Goal: Task Accomplishment & Management: Complete application form

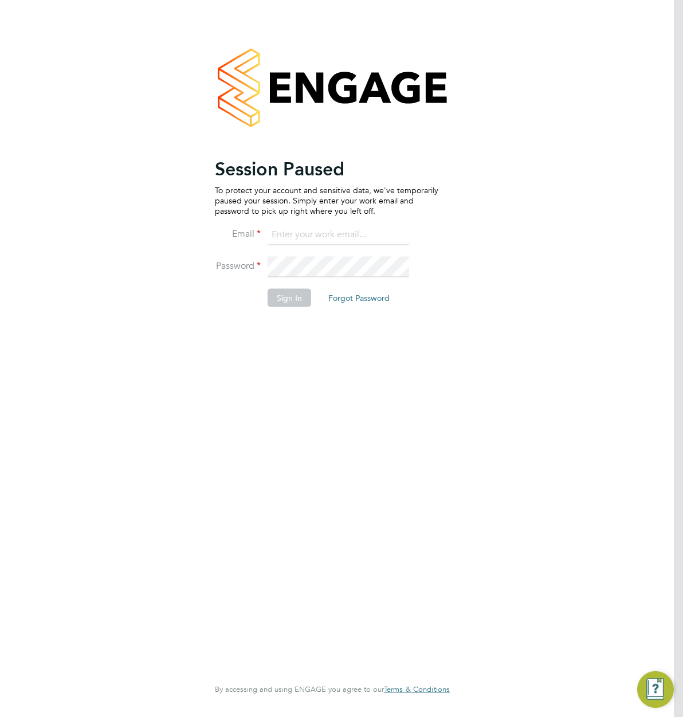
type input "support@engagelabs.io"
click at [276, 300] on button "Sign In" at bounding box center [290, 297] width 44 height 18
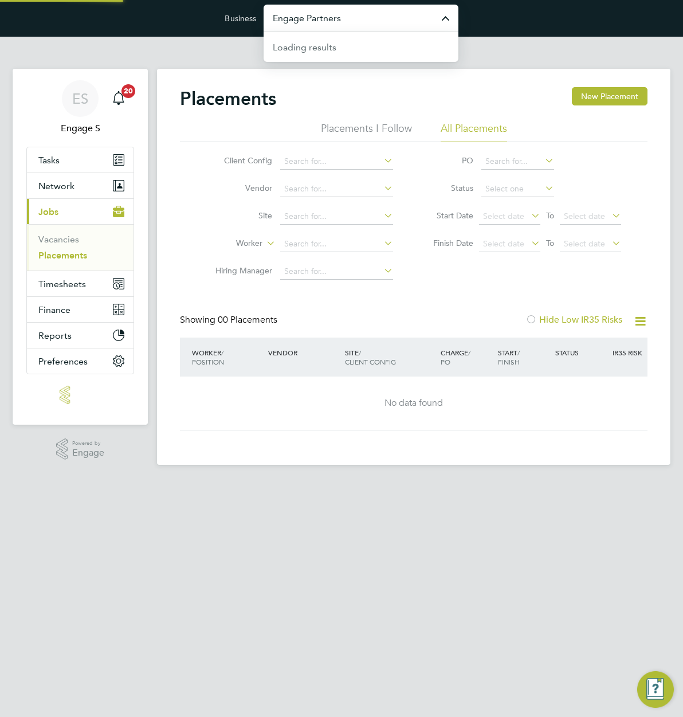
click at [413, 27] on input "Engage Partners" at bounding box center [361, 18] width 195 height 27
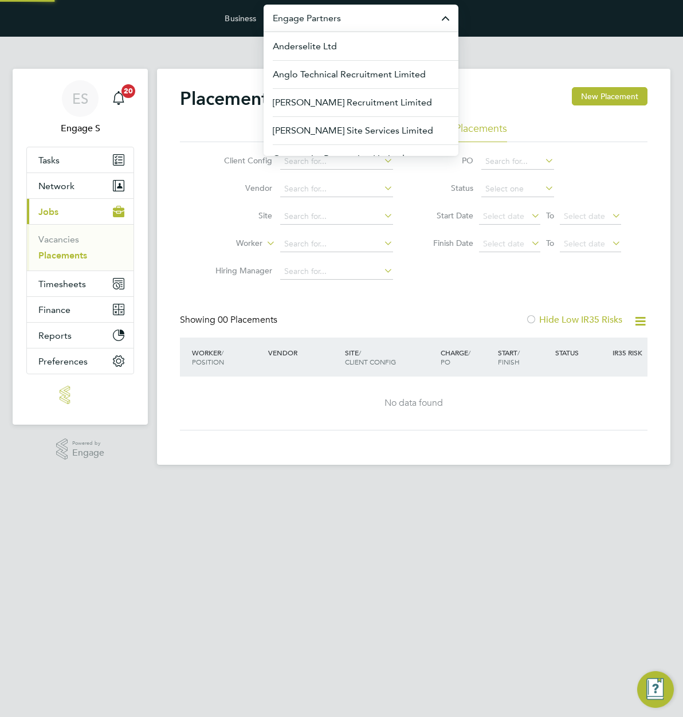
click at [376, 21] on input "Engage Partners" at bounding box center [361, 18] width 195 height 27
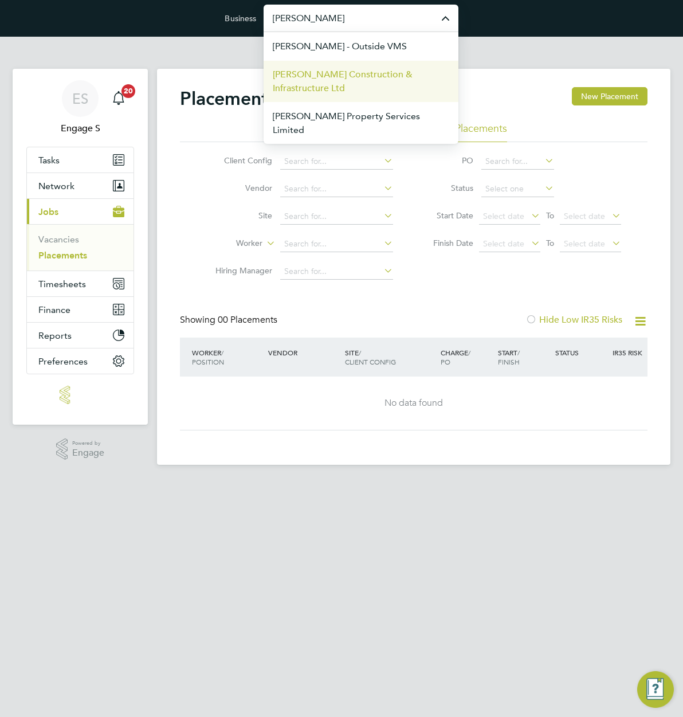
click at [308, 73] on span "[PERSON_NAME] Construction & Infrastructure Ltd" at bounding box center [361, 82] width 177 height 28
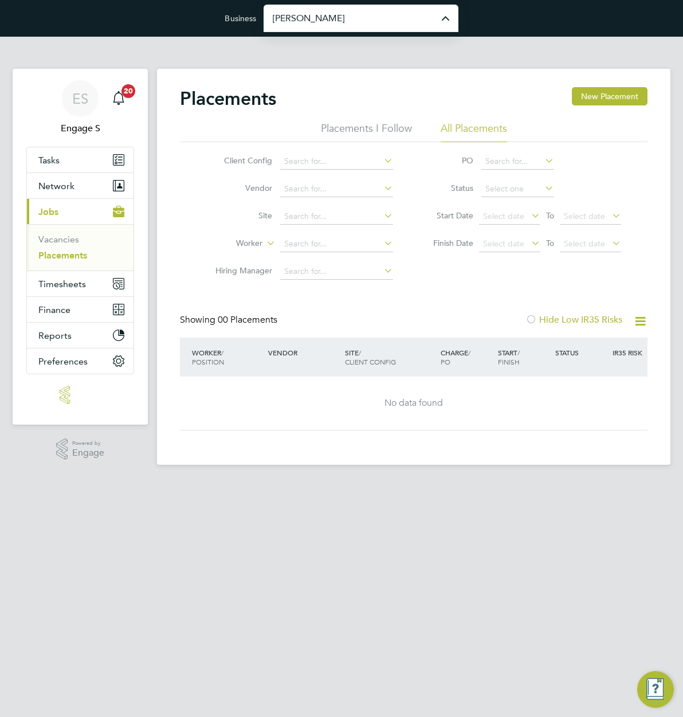
type input "[PERSON_NAME] Construction & Infrastructure Ltd"
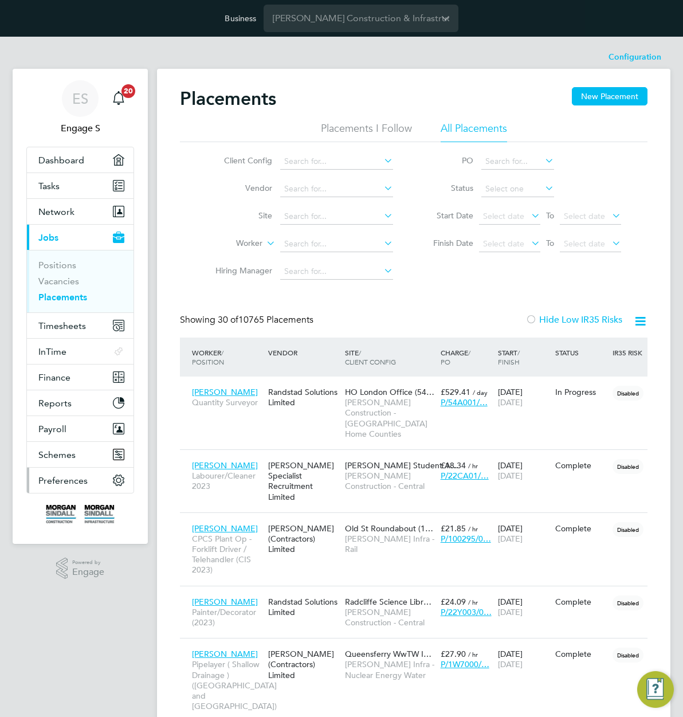
click at [58, 481] on span "Preferences" at bounding box center [62, 480] width 49 height 11
click at [75, 321] on span "Timesheets" at bounding box center [62, 325] width 48 height 11
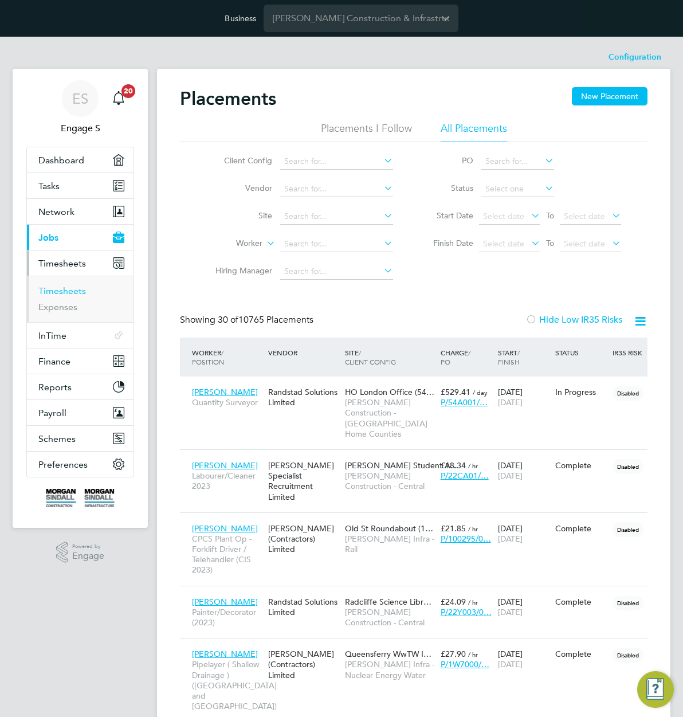
click at [70, 295] on link "Timesheets" at bounding box center [62, 290] width 48 height 11
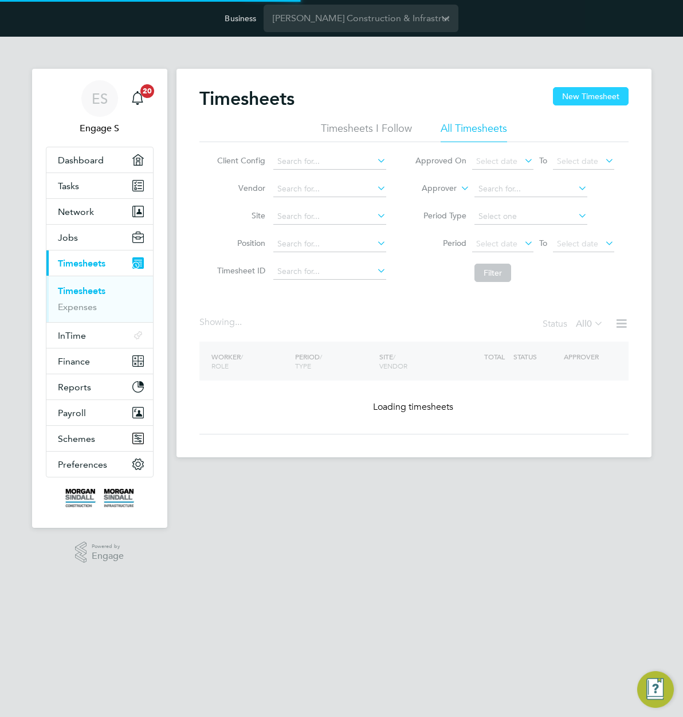
click at [599, 96] on button "New Timesheet" at bounding box center [591, 96] width 76 height 18
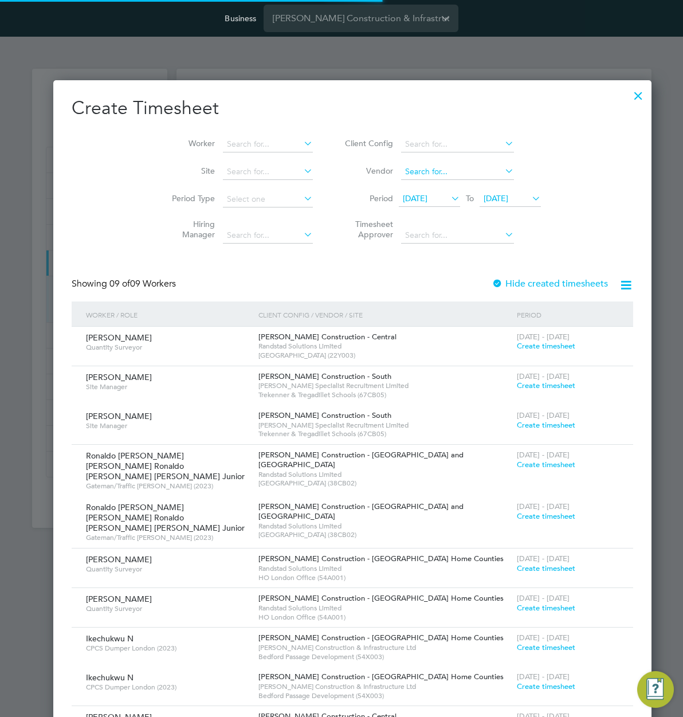
scroll to position [826, 578]
click at [421, 151] on input at bounding box center [457, 144] width 113 height 16
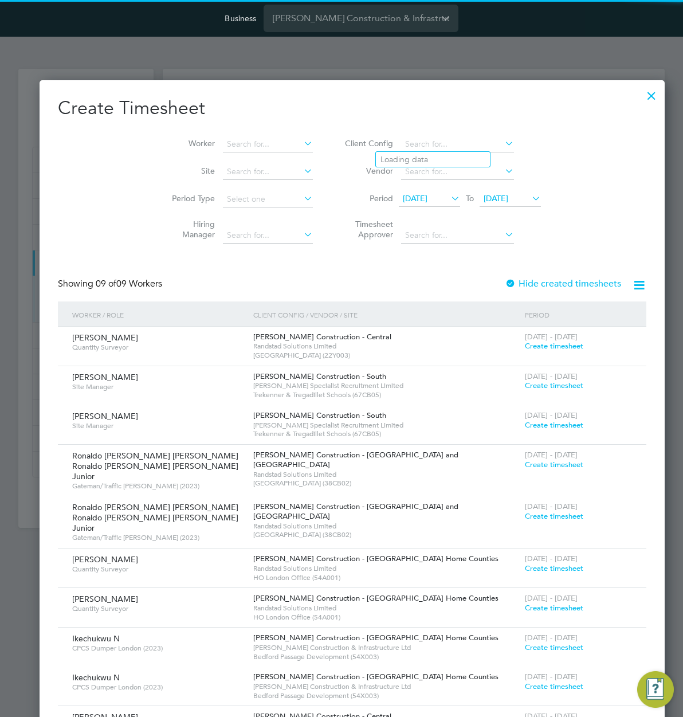
scroll to position [6, 6]
click at [472, 175] on li "[PERSON_NAME] Construction - Central" at bounding box center [520, 174] width 288 height 15
type input "[PERSON_NAME] Construction - Central"
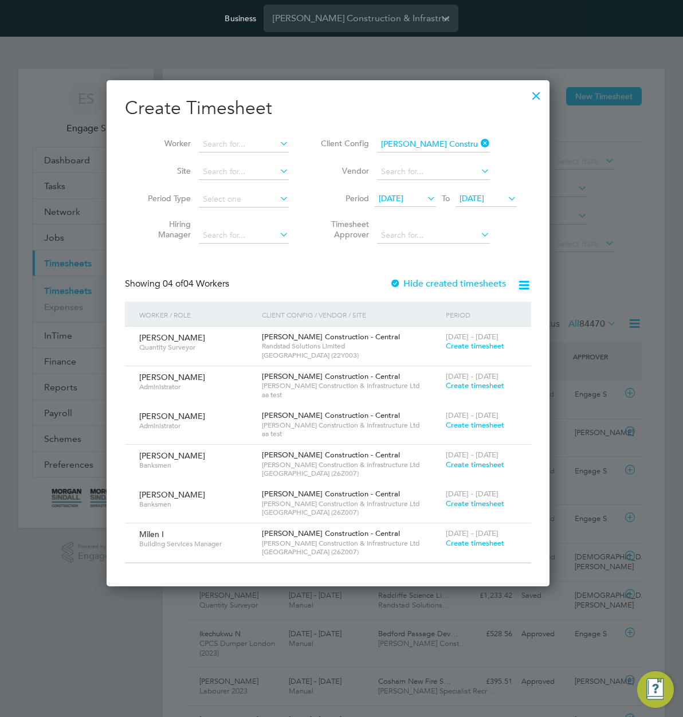
click at [403, 197] on span "30 Sep 2025" at bounding box center [391, 198] width 25 height 10
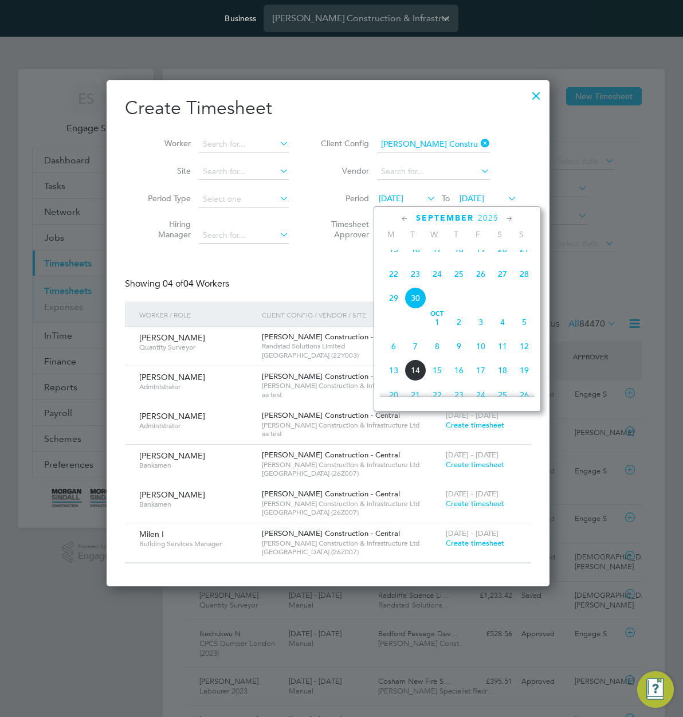
click at [405, 258] on span "15" at bounding box center [394, 249] width 22 height 22
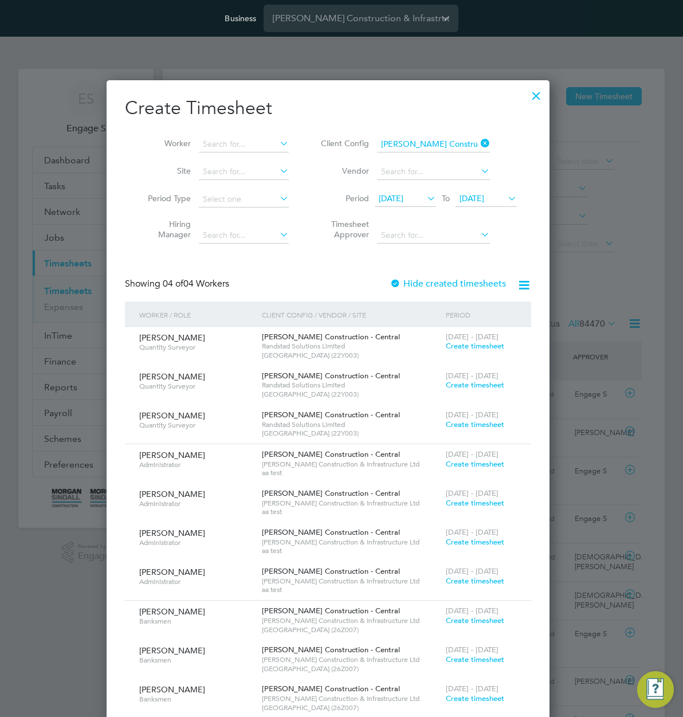
click at [481, 347] on span "Create timesheet" at bounding box center [475, 346] width 58 height 10
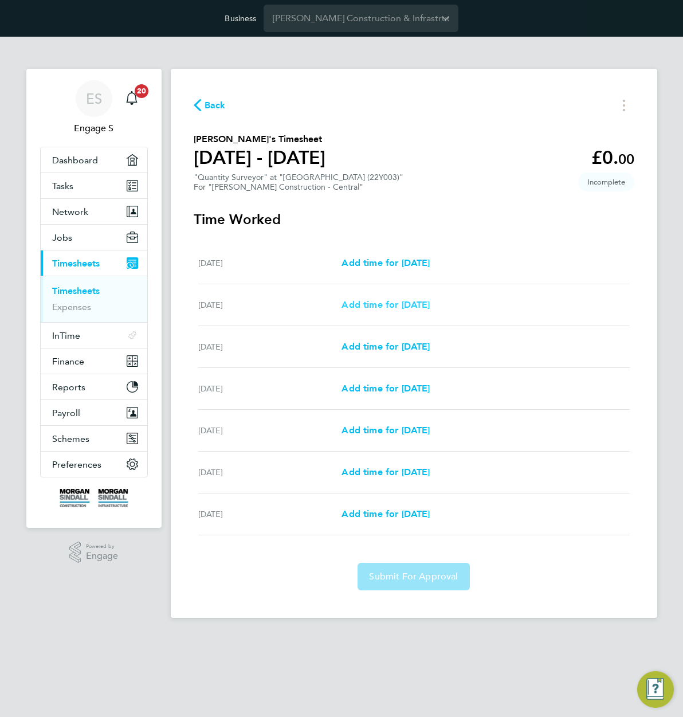
click at [426, 303] on span "Add time for Sun 14 Sep" at bounding box center [386, 304] width 88 height 11
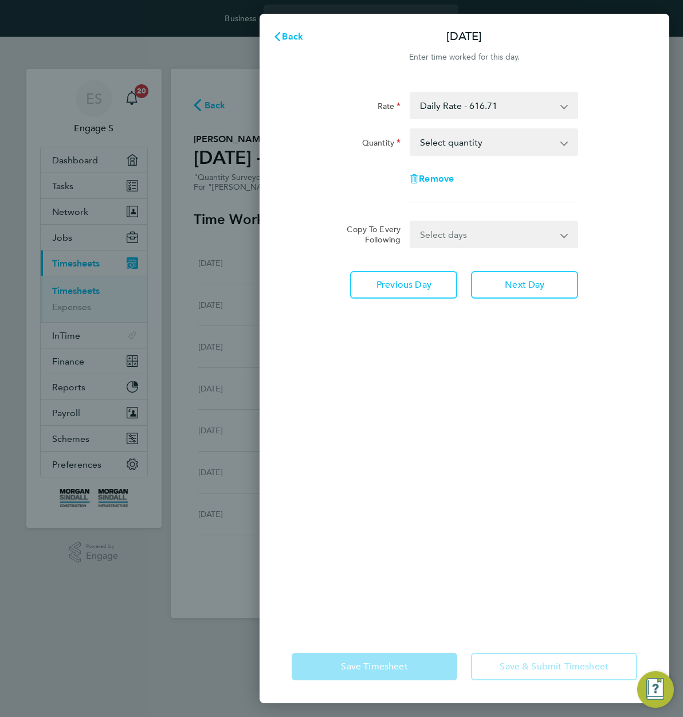
click at [510, 142] on select "Select quantity 0.5 1" at bounding box center [487, 142] width 152 height 25
select select "1"
click at [411, 130] on select "Select quantity 0.5 1" at bounding box center [487, 142] width 152 height 25
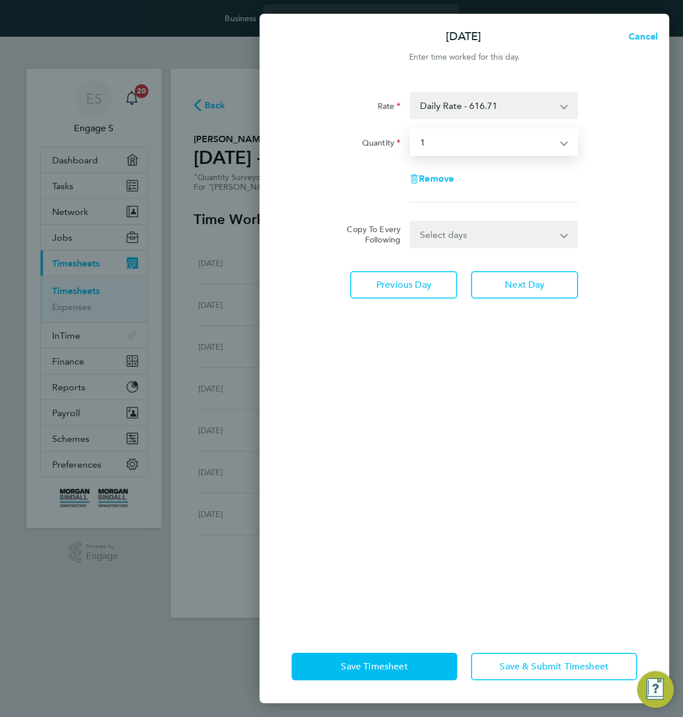
click at [489, 225] on select "Select days Day Monday Tuesday Wednesday Thursday Friday" at bounding box center [488, 234] width 154 height 25
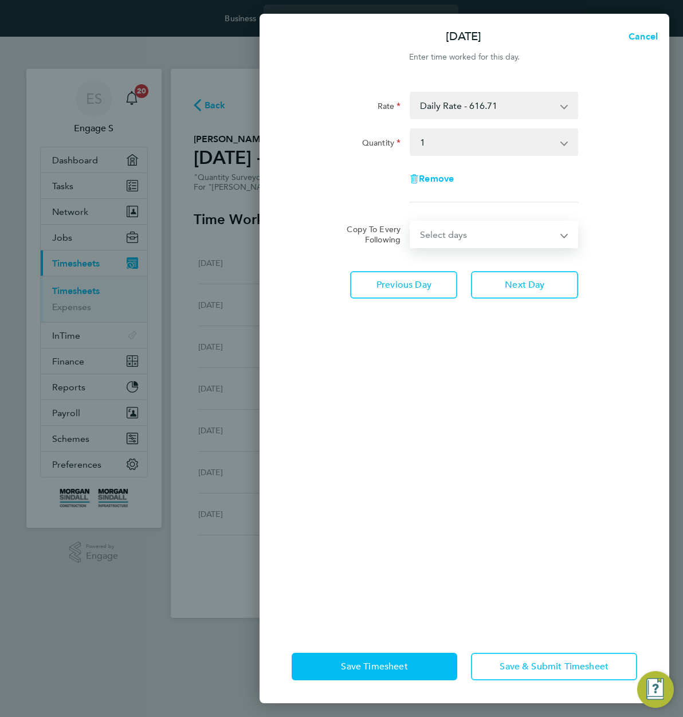
select select "MO"
click at [411, 222] on select "Select days Day Monday Tuesday Wednesday Thursday Friday" at bounding box center [488, 234] width 154 height 25
select select "2025-09-19"
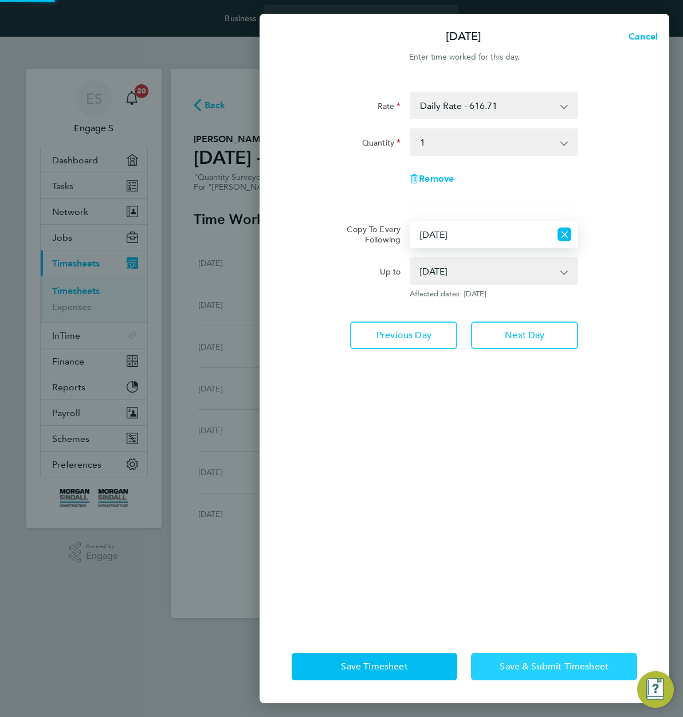
click at [534, 670] on span "Save & Submit Timesheet" at bounding box center [554, 666] width 109 height 11
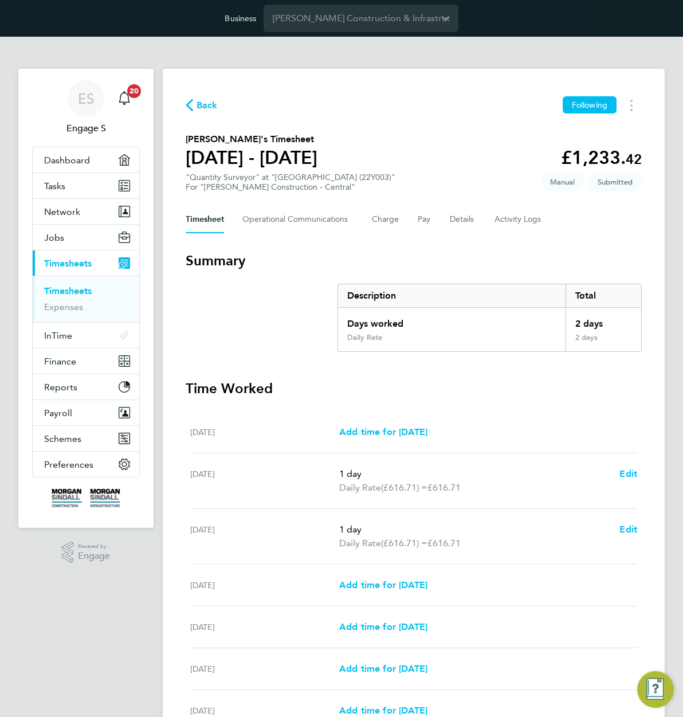
click at [544, 432] on div "Add time for Sat 13 Sep Add time for Sat 13 Sep" at bounding box center [488, 432] width 298 height 14
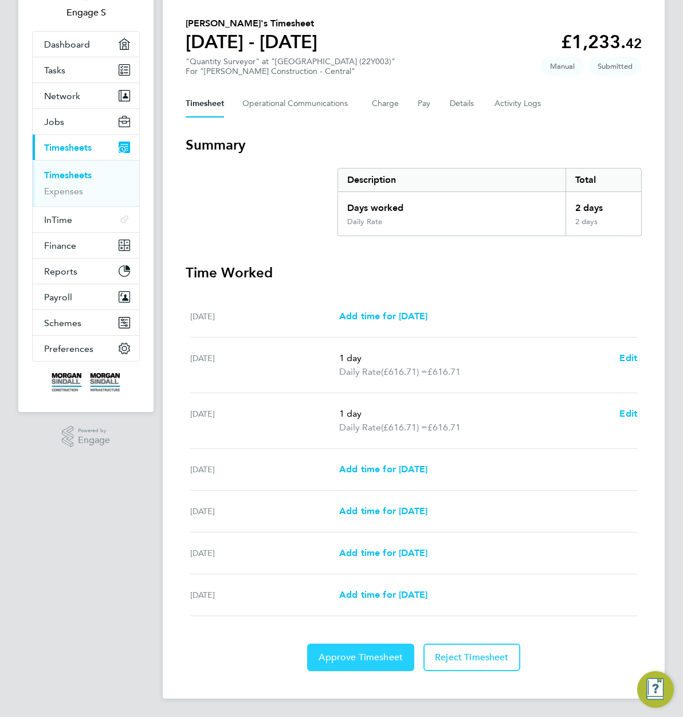
click at [346, 660] on span "Approve Timesheet" at bounding box center [361, 657] width 84 height 11
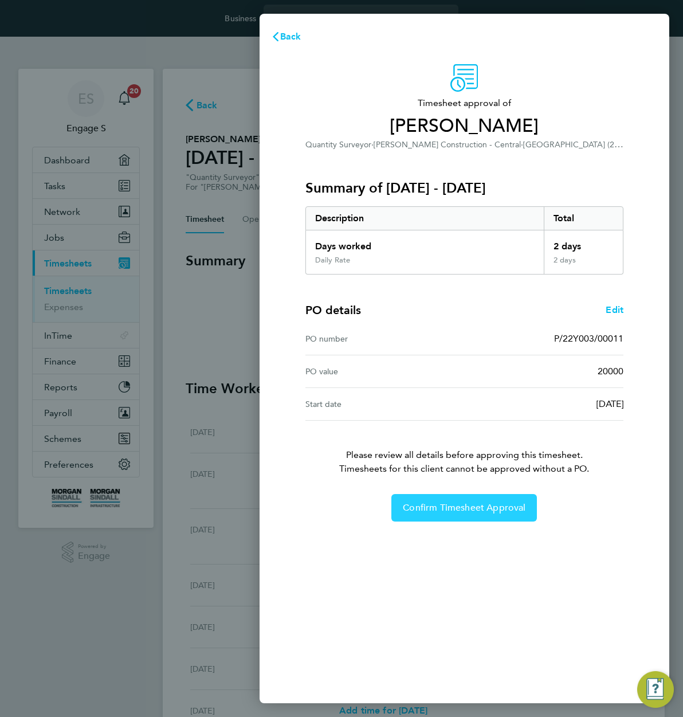
click at [473, 510] on span "Confirm Timesheet Approval" at bounding box center [464, 507] width 123 height 11
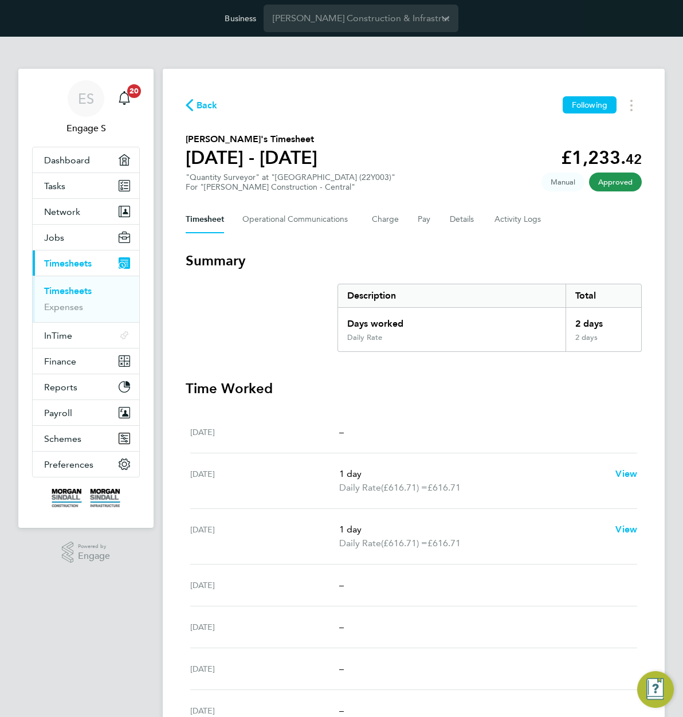
click at [466, 445] on div "Sat 13 Sep –" at bounding box center [413, 432] width 447 height 42
click at [488, 79] on div "Back Following Jack M's Timesheet 13 - 19 Sept 2025 £1,233. 42 "Quantity Survey…" at bounding box center [414, 442] width 502 height 746
drag, startPoint x: 295, startPoint y: 140, endPoint x: 166, endPoint y: 138, distance: 128.4
click at [166, 138] on div "Back Following Jack M's Timesheet 13 - 19 Sept 2025 £1,233. 42 "Quantity Survey…" at bounding box center [414, 442] width 502 height 746
click at [202, 105] on span "Back" at bounding box center [207, 106] width 21 height 14
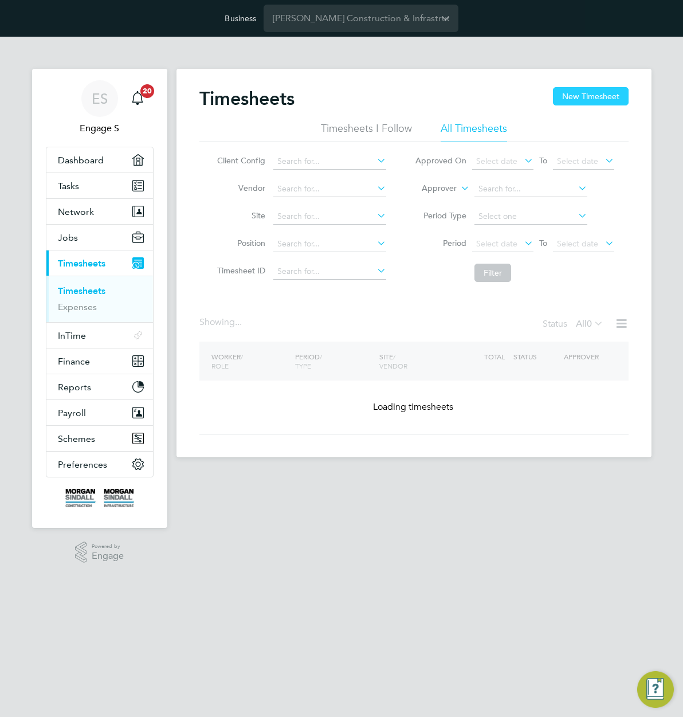
click at [603, 91] on button "New Timesheet" at bounding box center [591, 96] width 76 height 18
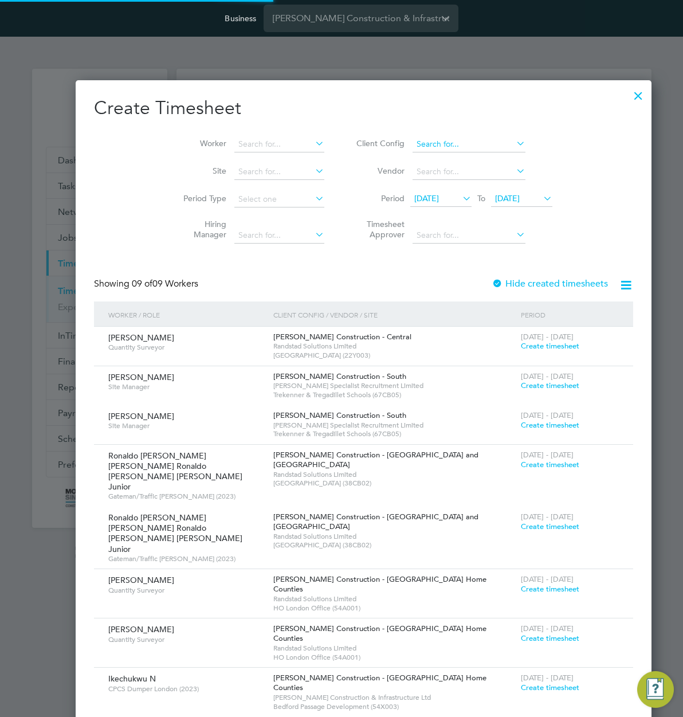
scroll to position [826, 578]
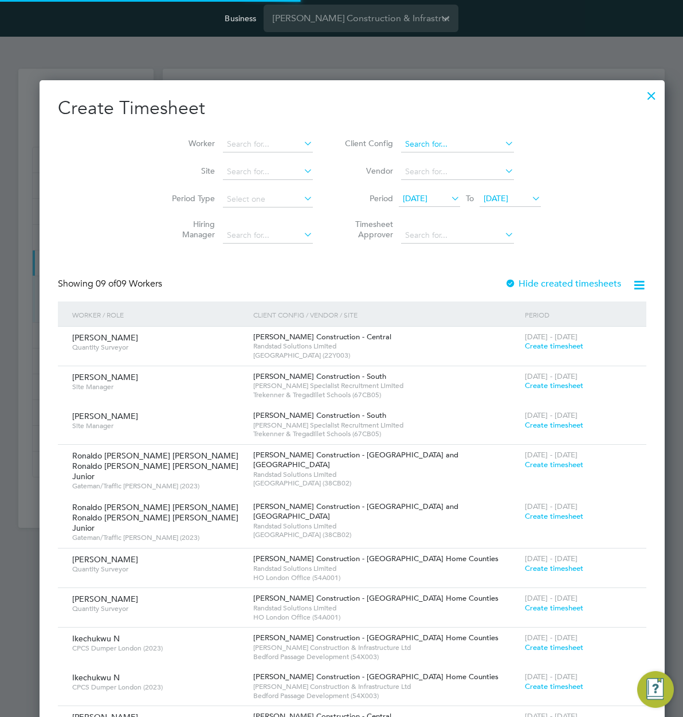
click at [451, 141] on input at bounding box center [457, 144] width 113 height 16
click at [451, 174] on li "Morgan Sindall Construction - Central" at bounding box center [520, 174] width 288 height 15
type input "Morgan Sindall Construction - Central"
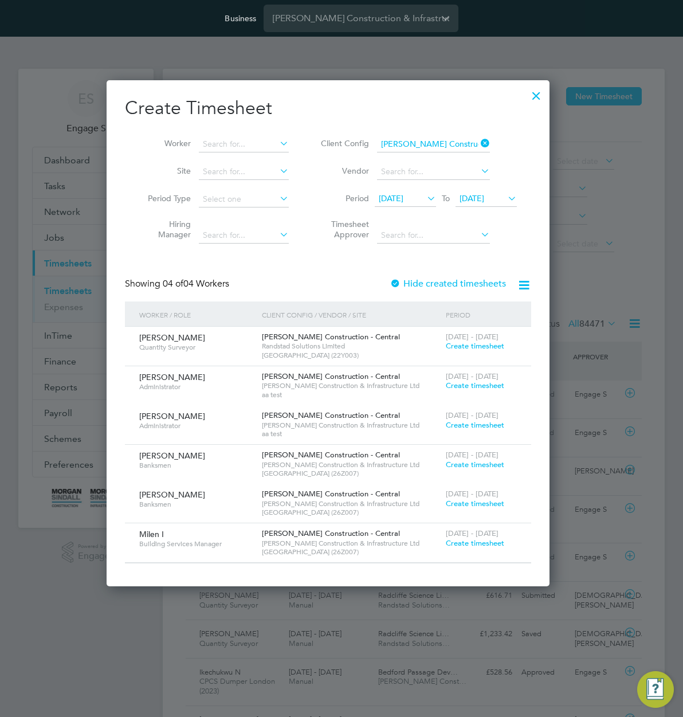
click at [490, 389] on span "Create timesheet" at bounding box center [475, 386] width 58 height 10
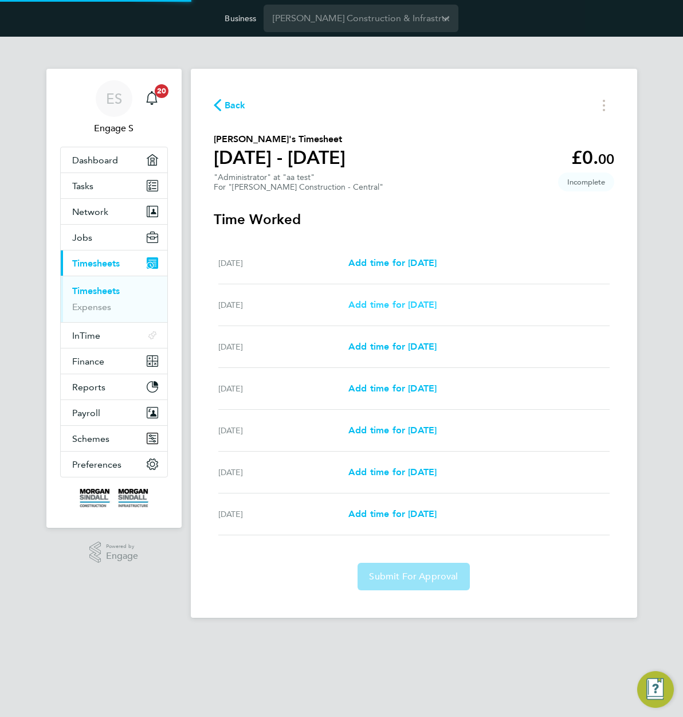
click at [411, 304] on span "Add time for Sun 28 Sep" at bounding box center [392, 304] width 88 height 11
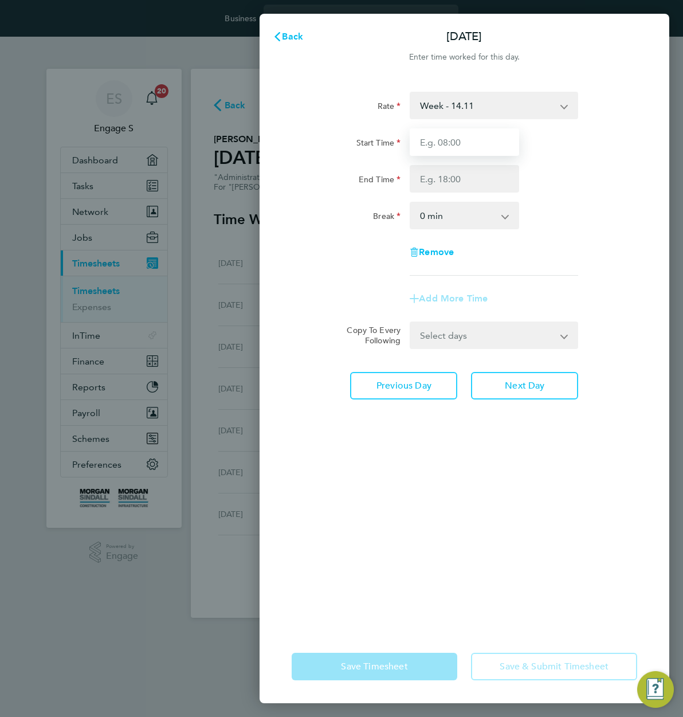
click at [460, 140] on input "Start Time" at bounding box center [464, 142] width 109 height 28
type input "11:00"
click at [460, 179] on input "End Time" at bounding box center [464, 179] width 109 height 28
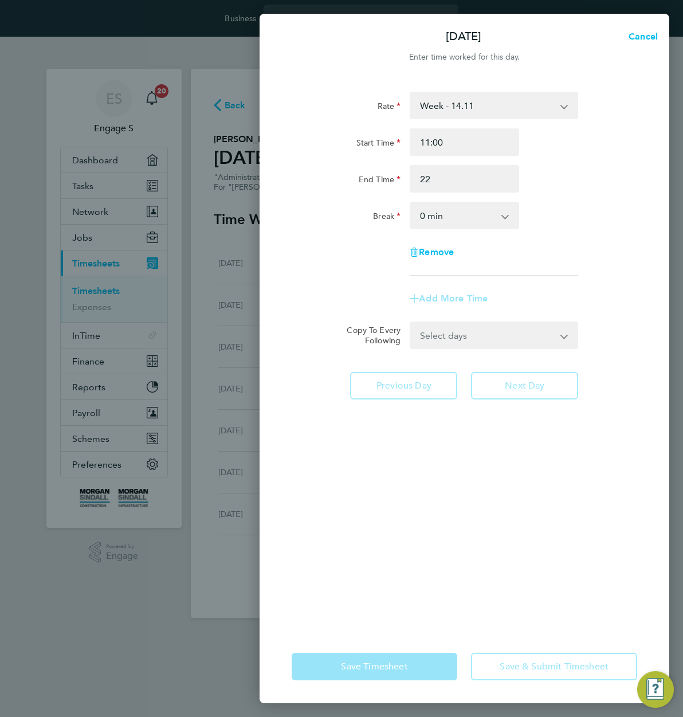
type input "22:00"
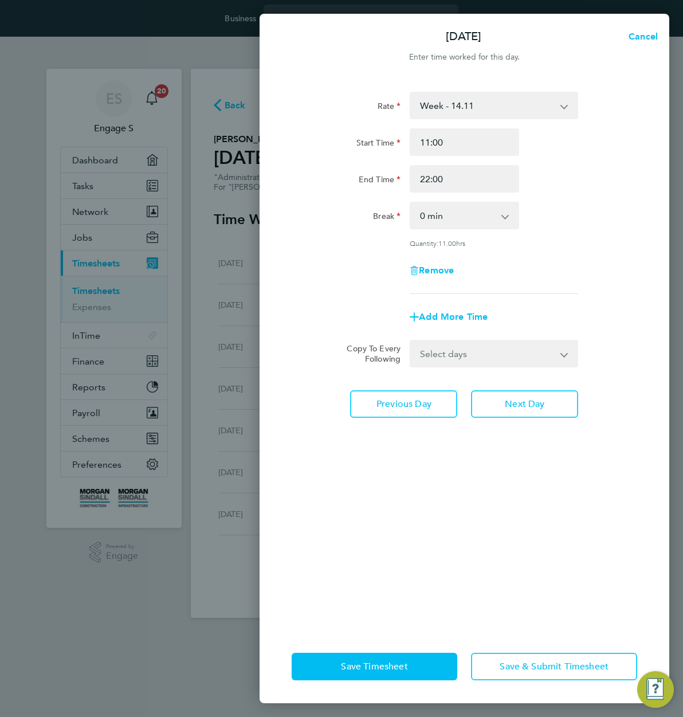
click at [564, 249] on div "Rate Week - 14.11 Start Time 11:00 End Time 22:00 Break 0 min 15 min 30 min 45 …" at bounding box center [465, 193] width 346 height 202
click at [530, 352] on select "Select days Day Monday Tuesday Wednesday Thursday Friday" at bounding box center [488, 353] width 154 height 25
select select "DAY"
click at [411, 341] on select "Select days Day Monday Tuesday Wednesday Thursday Friday" at bounding box center [488, 353] width 154 height 25
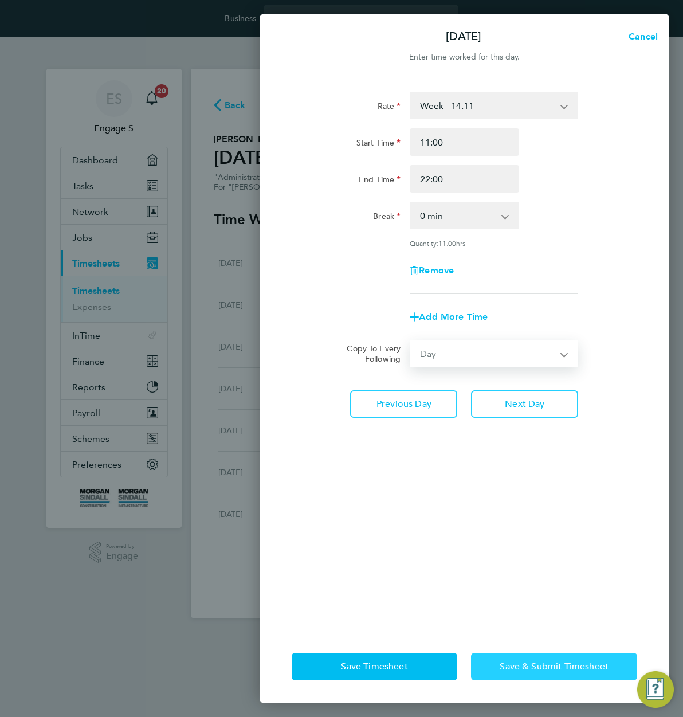
select select "2025-10-03"
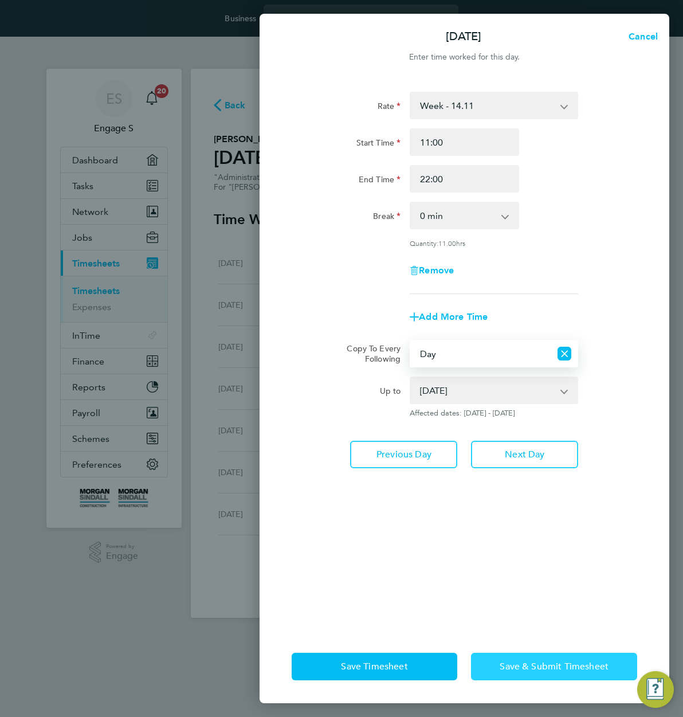
click at [559, 667] on span "Save & Submit Timesheet" at bounding box center [554, 666] width 109 height 11
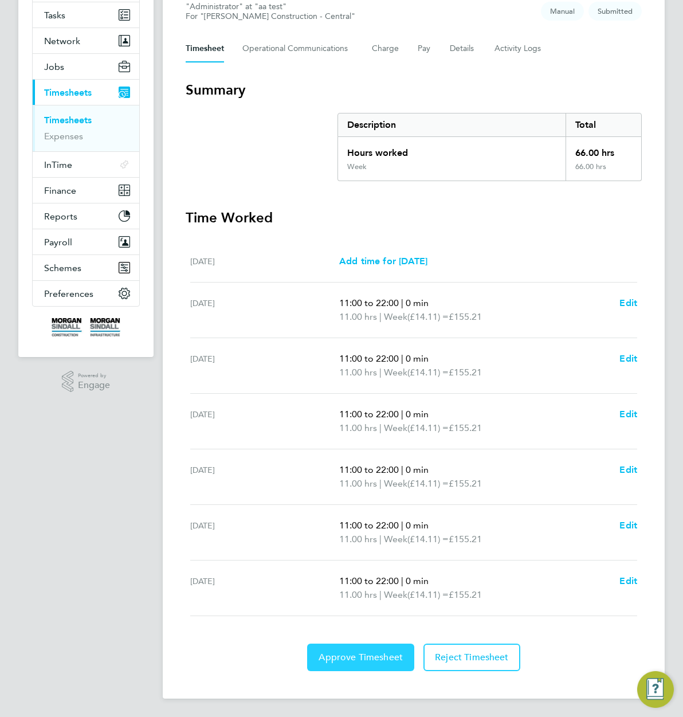
click at [354, 654] on span "Approve Timesheet" at bounding box center [361, 657] width 84 height 11
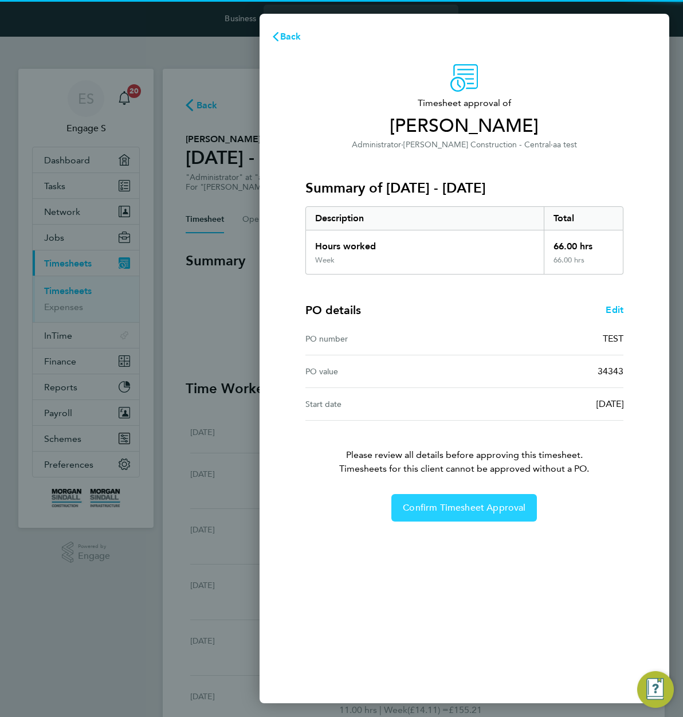
click at [457, 512] on span "Confirm Timesheet Approval" at bounding box center [464, 507] width 123 height 11
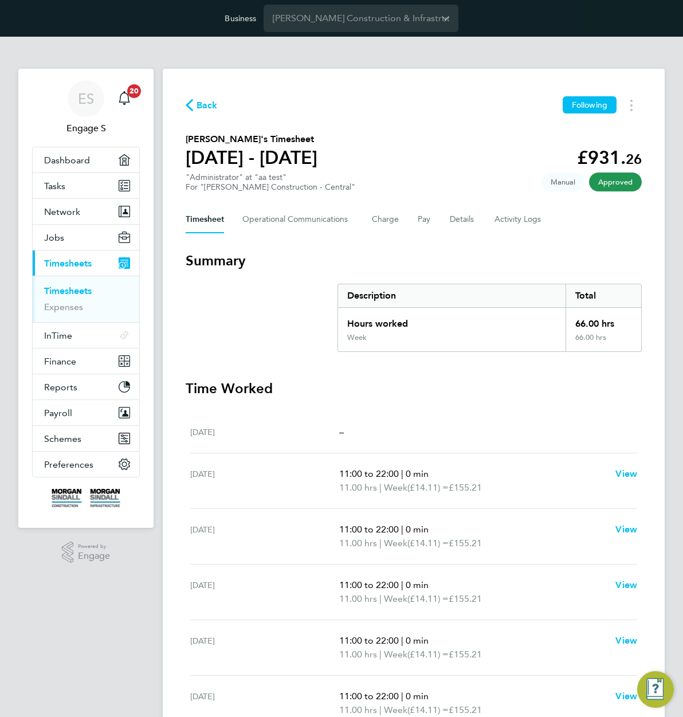
click at [201, 108] on span "Back" at bounding box center [207, 106] width 21 height 14
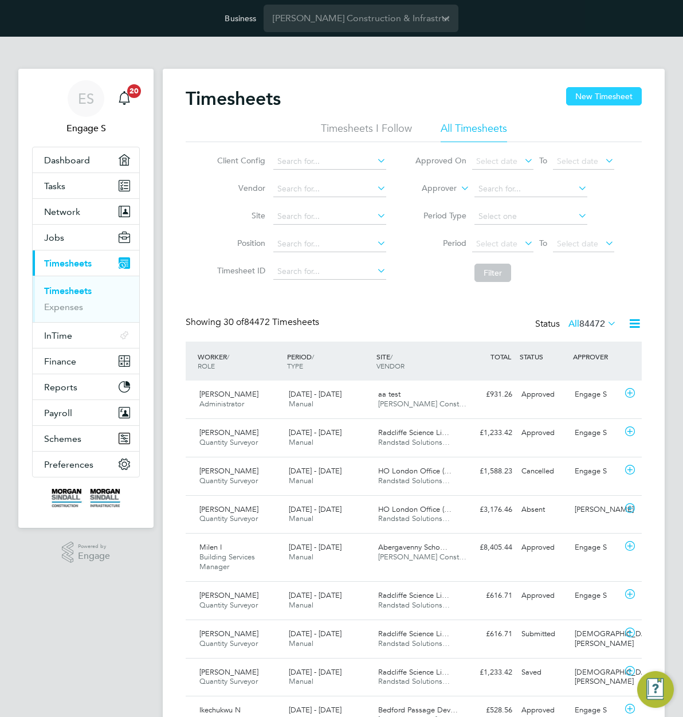
click at [589, 105] on button "New Timesheet" at bounding box center [604, 96] width 76 height 18
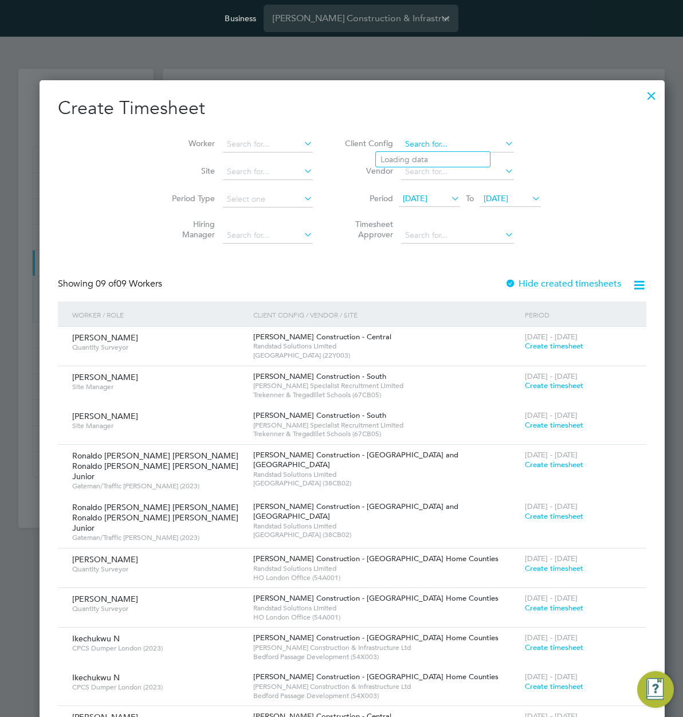
click at [434, 145] on input at bounding box center [457, 144] width 113 height 16
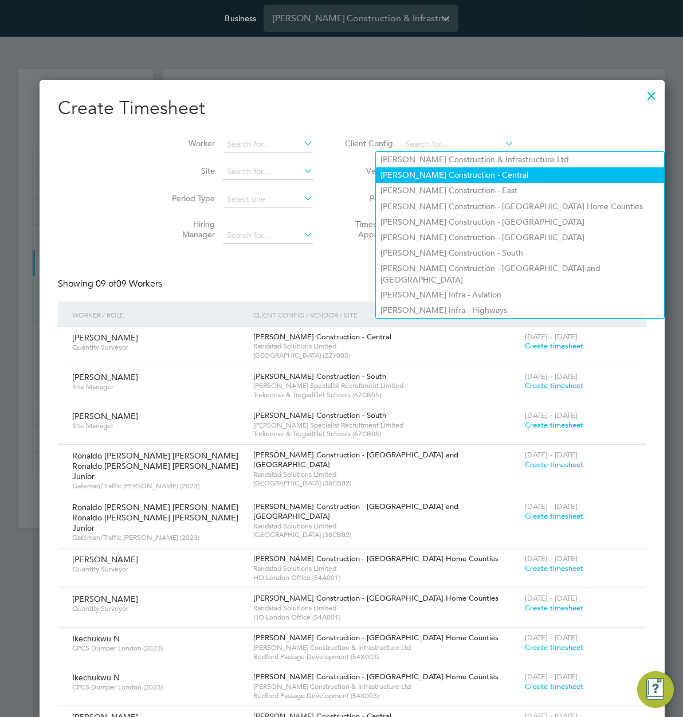
click at [441, 174] on li "Morgan Sindall Construction - Central" at bounding box center [520, 174] width 288 height 15
type input "Morgan Sindall Construction - Central"
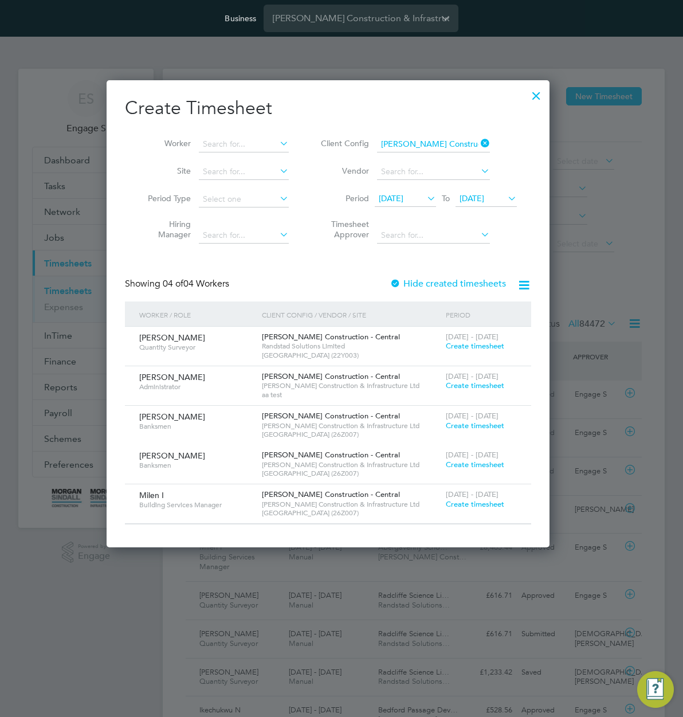
click at [486, 423] on span "Create timesheet" at bounding box center [475, 426] width 58 height 10
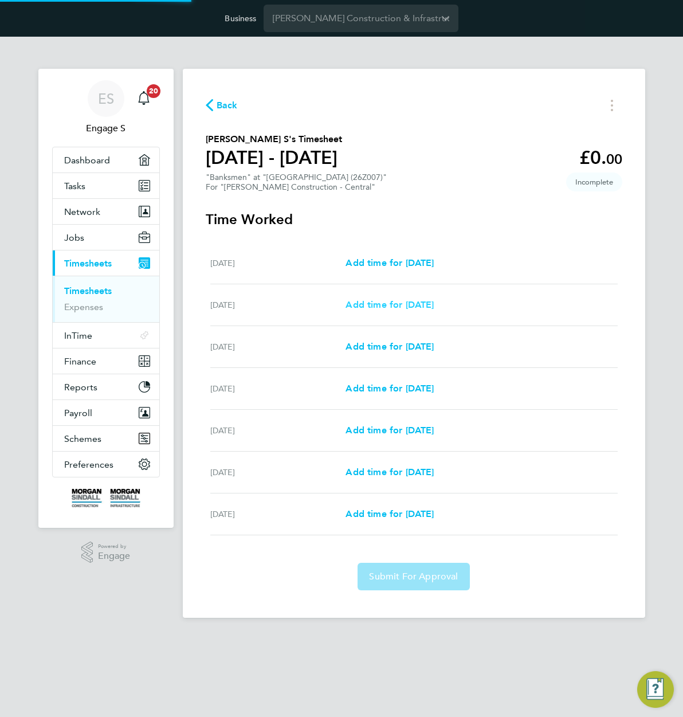
click at [413, 298] on link "Add time for Sun 28 Sep" at bounding box center [390, 305] width 88 height 14
select select "30"
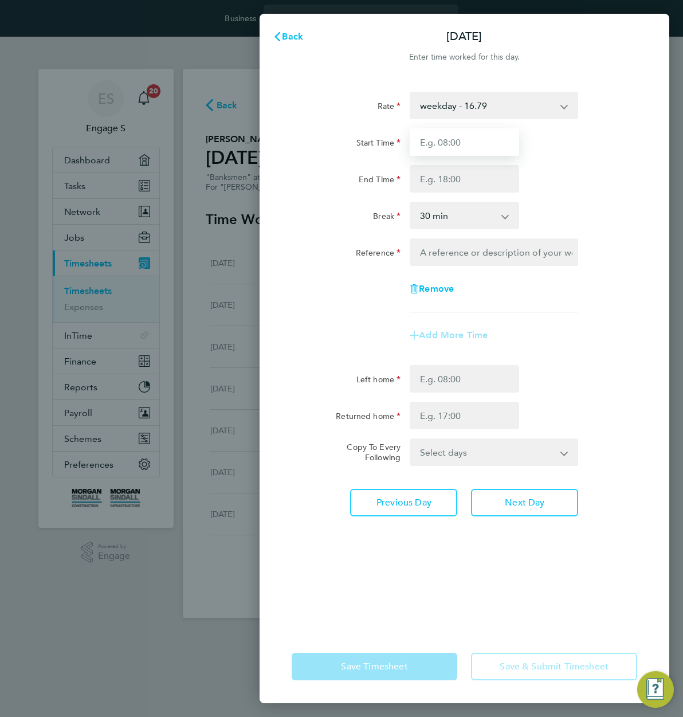
click at [481, 149] on input "Start Time" at bounding box center [464, 142] width 109 height 28
type input "11:00"
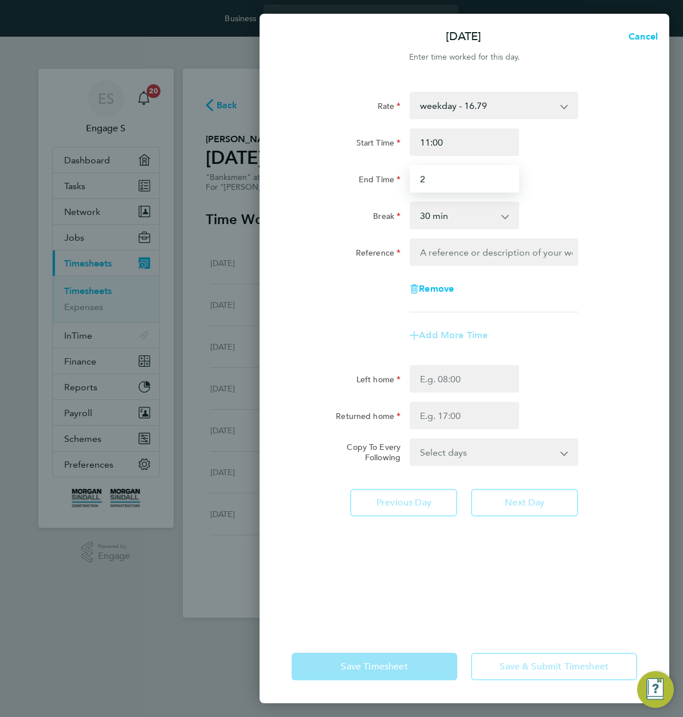
click at [483, 177] on input "2" at bounding box center [464, 179] width 109 height 28
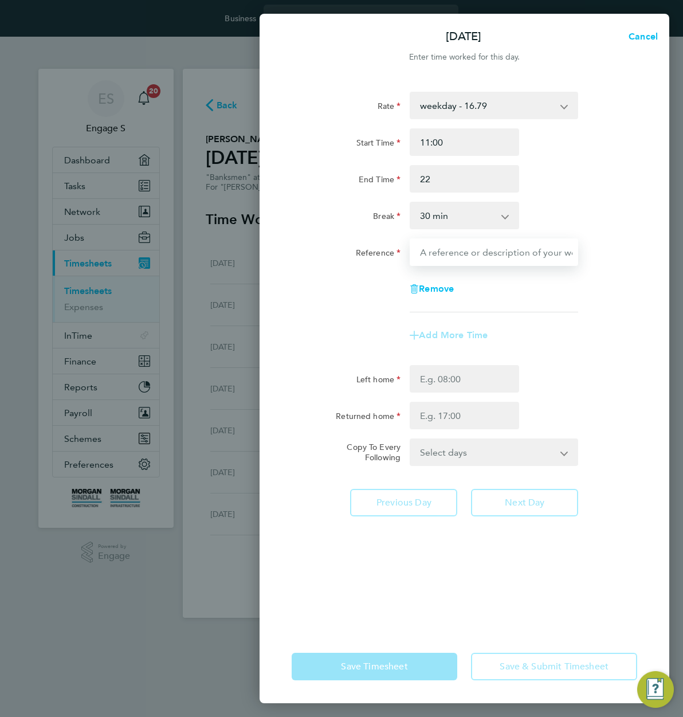
type input "22:00"
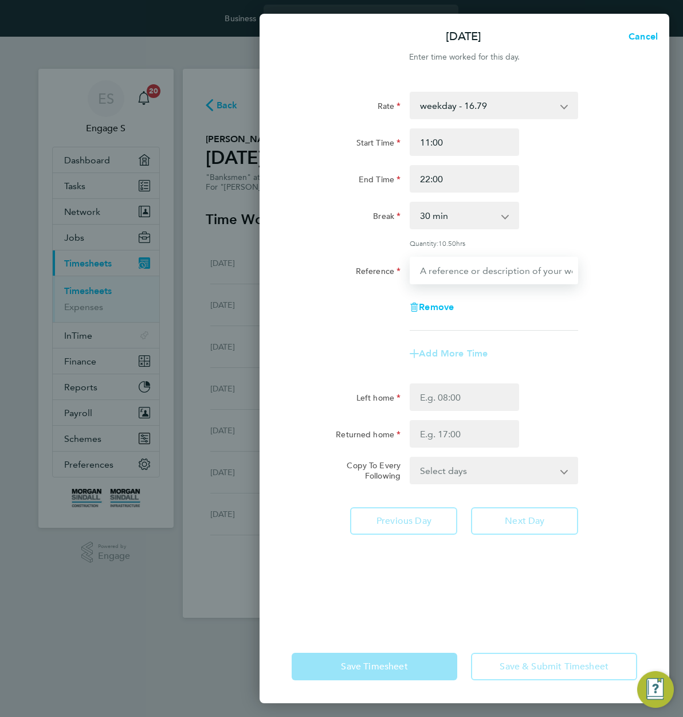
click at [505, 249] on div "Rate weekday - 16.79 Start Time 11:00 End Time 22:00 Break 0 min 15 min 30 min …" at bounding box center [465, 211] width 346 height 239
type input "testic"
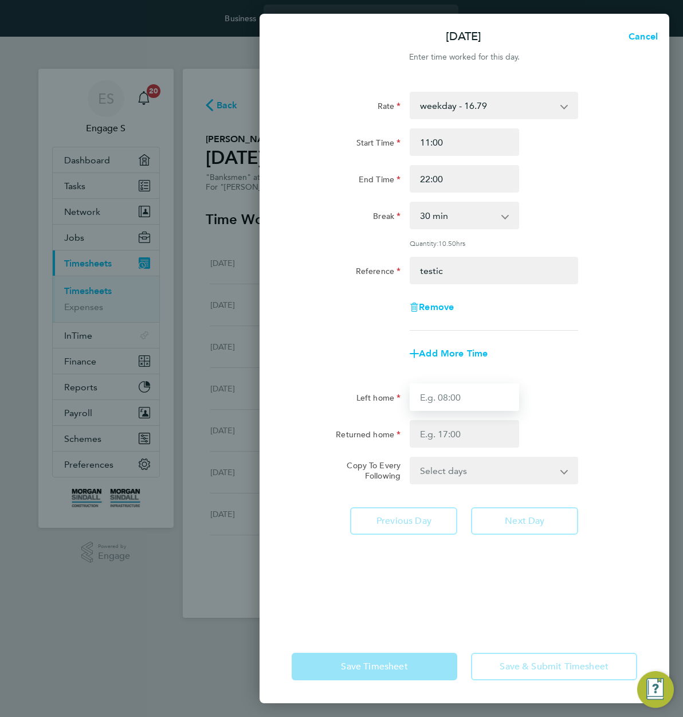
click at [448, 406] on input "Left home" at bounding box center [464, 397] width 109 height 28
type input "05:00"
click at [460, 436] on input "Returned home" at bounding box center [464, 434] width 109 height 28
type input "23:45"
click at [621, 429] on div "Returned home 23:45" at bounding box center [464, 434] width 355 height 28
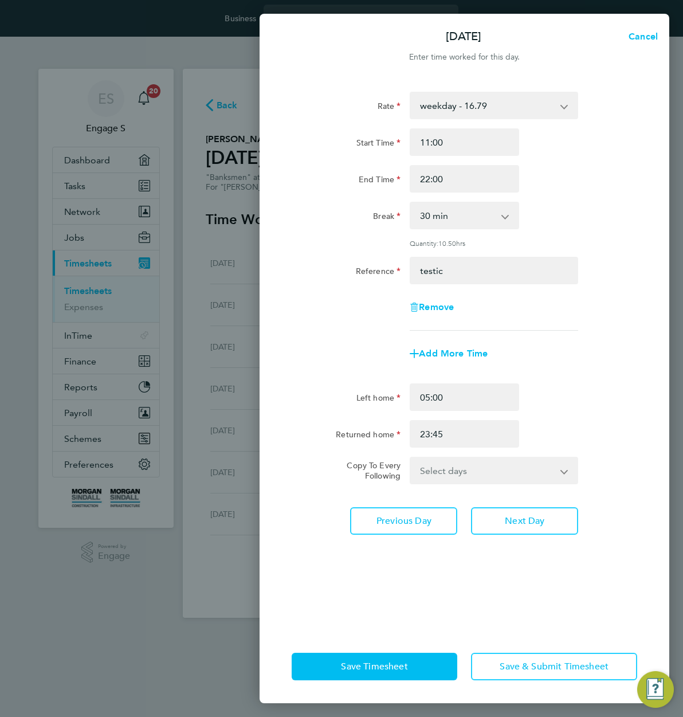
click at [554, 471] on select "Select days Day Monday Tuesday Wednesday Thursday Friday" at bounding box center [488, 470] width 154 height 25
select select "FRI"
click at [411, 458] on select "Select days Day Monday Tuesday Wednesday Thursday Friday" at bounding box center [488, 470] width 154 height 25
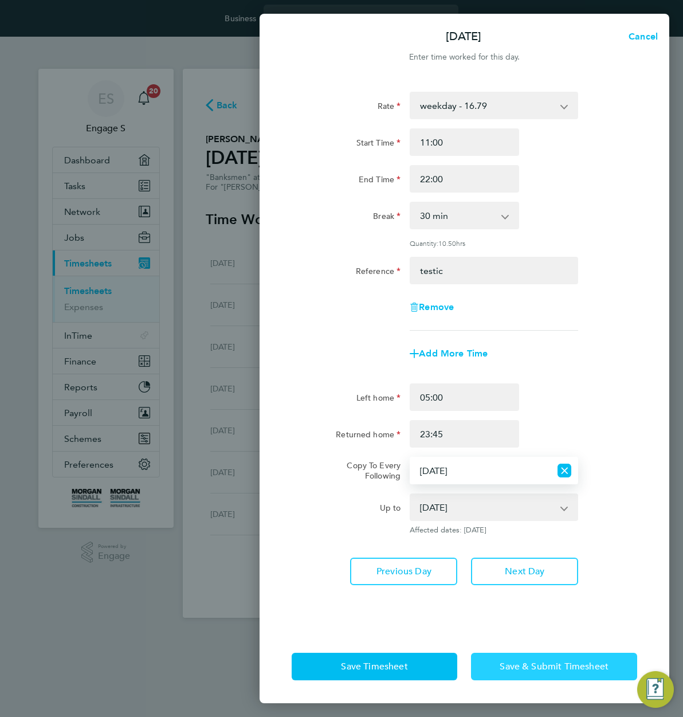
click at [539, 670] on span "Save & Submit Timesheet" at bounding box center [554, 666] width 109 height 11
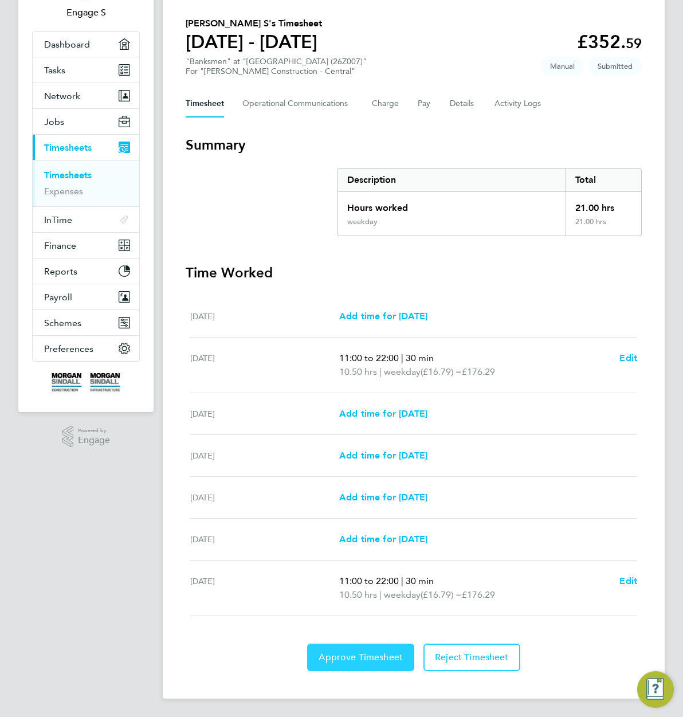
click at [340, 664] on button "Approve Timesheet" at bounding box center [360, 658] width 107 height 28
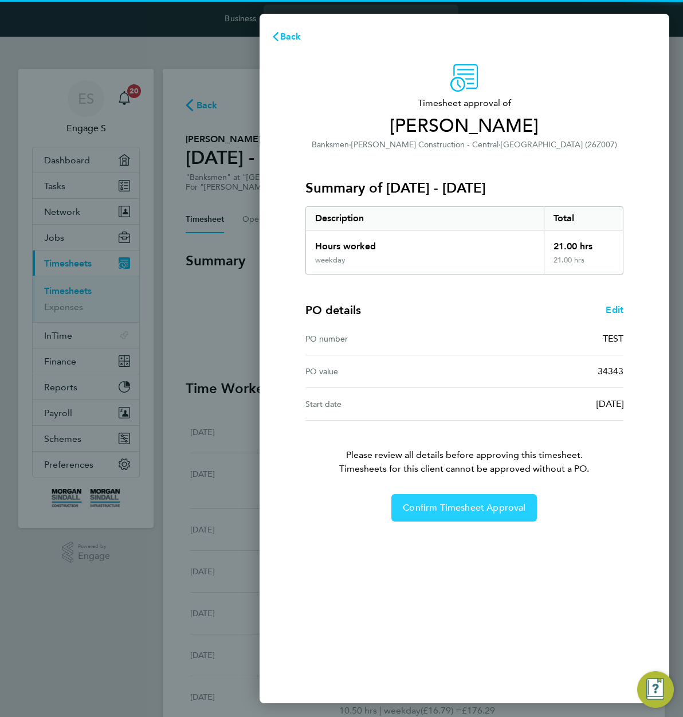
click at [456, 508] on span "Confirm Timesheet Approval" at bounding box center [464, 507] width 123 height 11
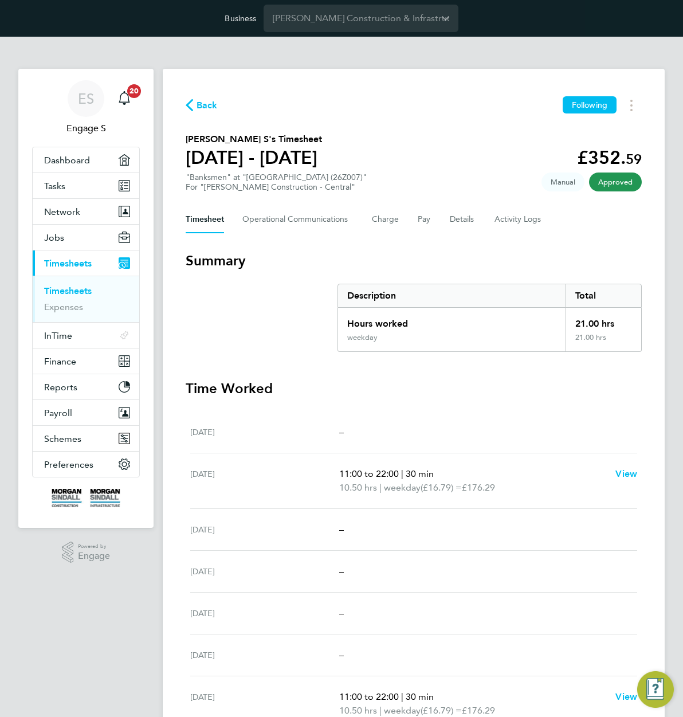
click at [524, 89] on div "Back Following Luke S's Timesheet 27 Sept - 03 Oct 2025 £352. 59 "Banksmen" at …" at bounding box center [414, 442] width 502 height 746
click at [462, 218] on button "Details" at bounding box center [463, 220] width 26 height 28
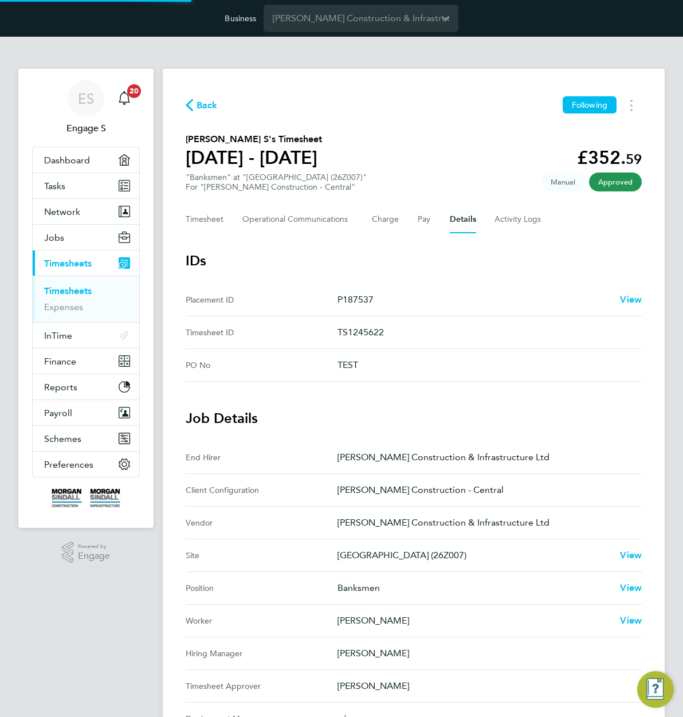
click at [467, 152] on section "Luke S's Timesheet 27 Sept - 03 Oct 2025 £352. 59 "Banksmen" at "Abergavenny Sc…" at bounding box center [414, 162] width 456 height 60
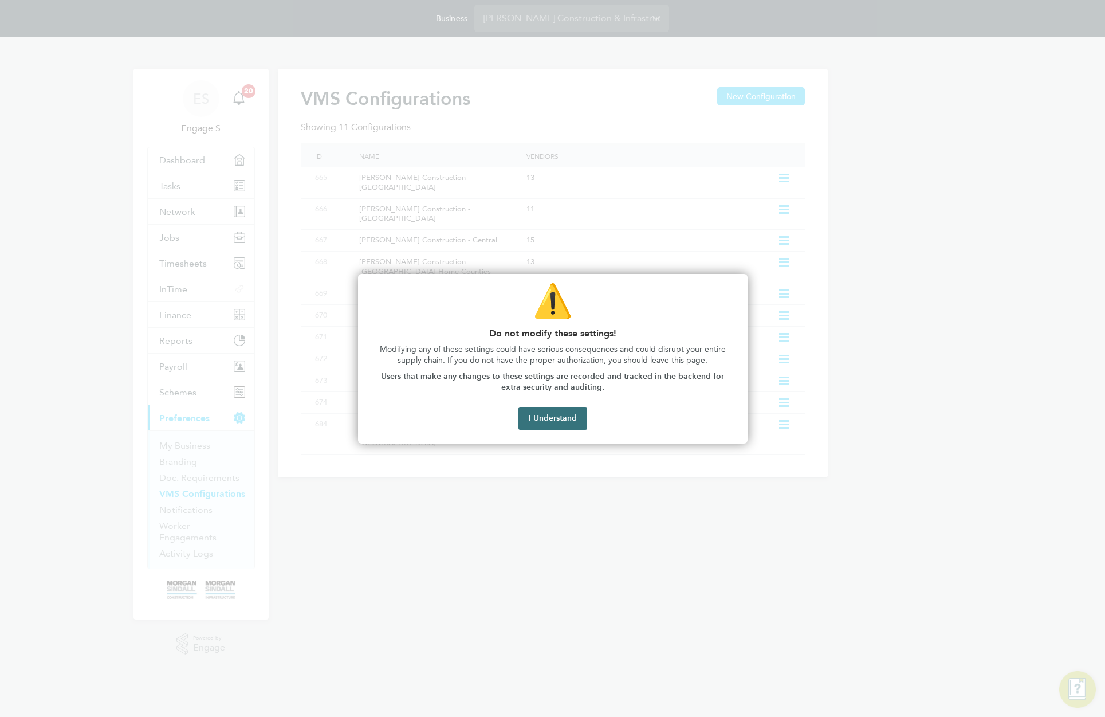
click at [564, 424] on button "I Understand" at bounding box center [553, 418] width 69 height 23
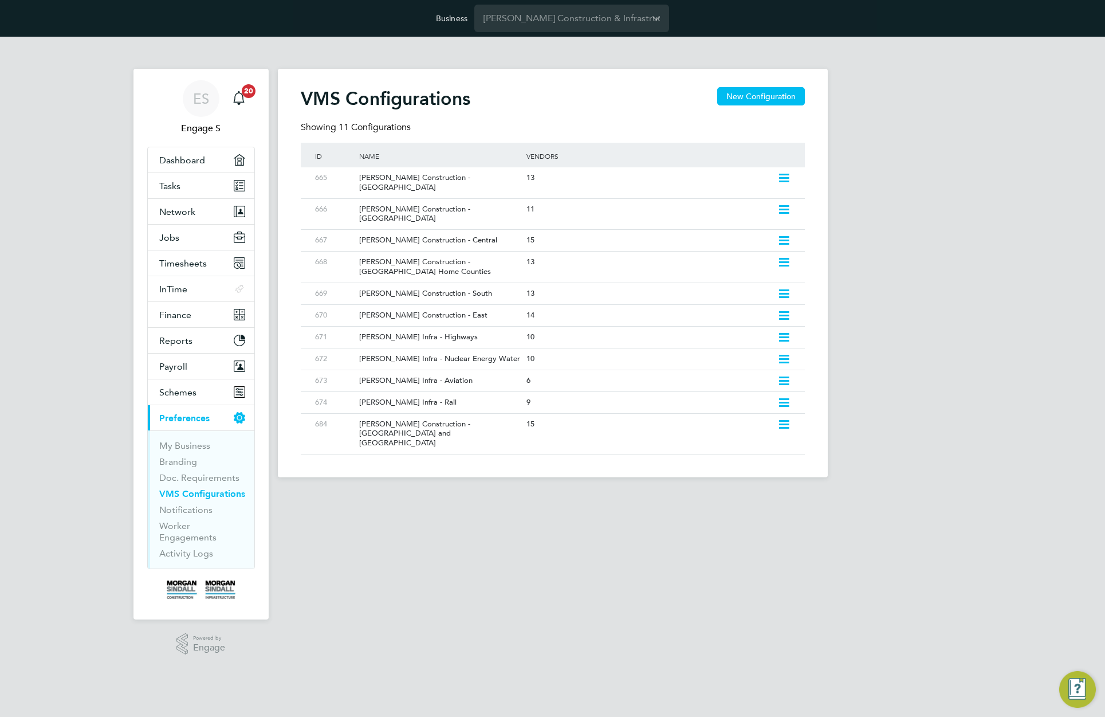
click at [956, 301] on div "ES Engage S Notifications 20 Applications: Dashboard Tasks Network Team Members…" at bounding box center [552, 266] width 1105 height 459
click at [791, 175] on icon at bounding box center [784, 178] width 14 height 9
click at [735, 203] on li "Edit VMS Configuration" at bounding box center [734, 203] width 110 height 16
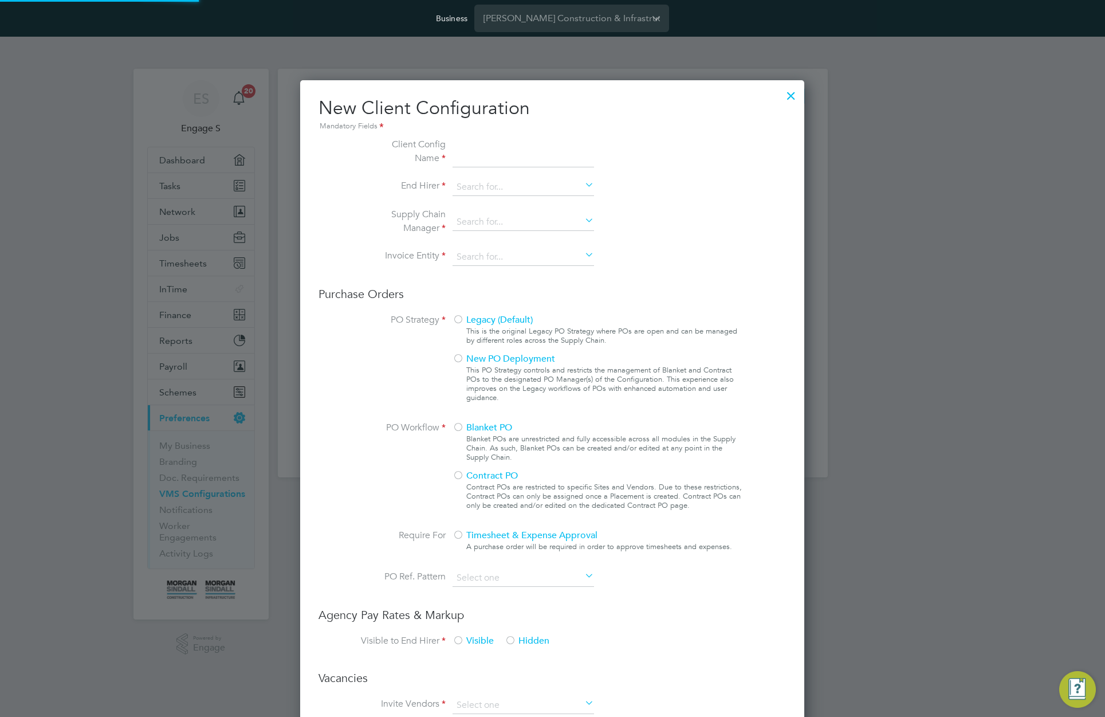
scroll to position [1041, 505]
type input "Morgan Sindall Construction - Scotland"
type input "[PERSON_NAME] Construction & Infrastructure Ltd"
type input "Custom"
type input "By Vendor Group"
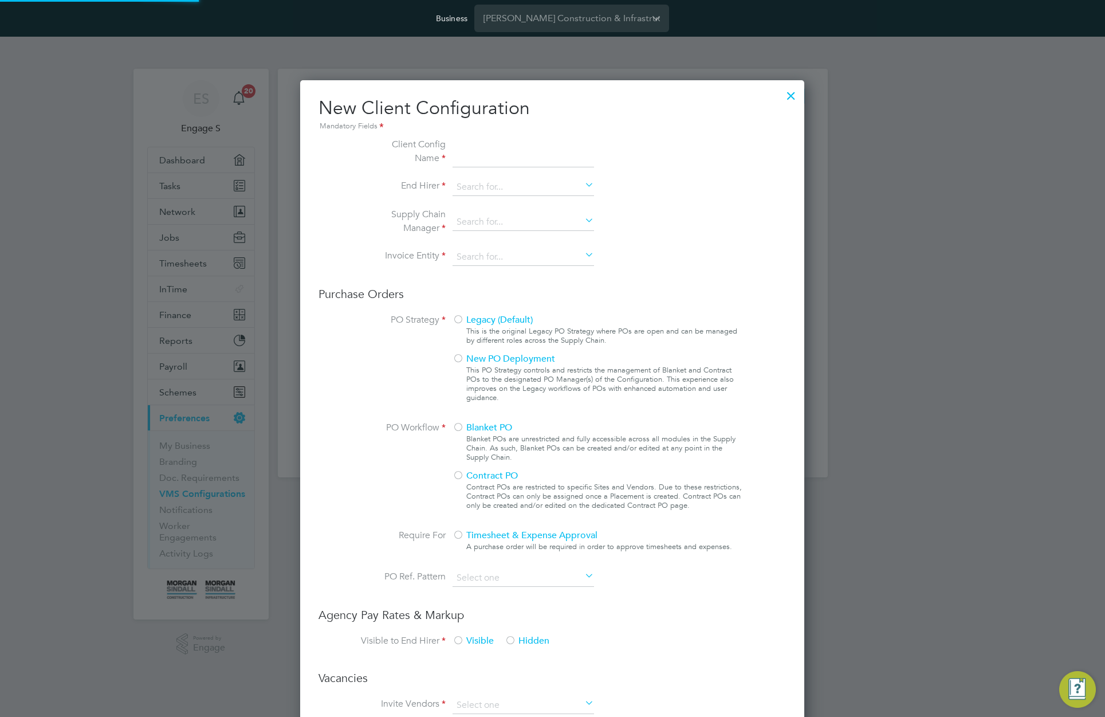
type input "No Limits"
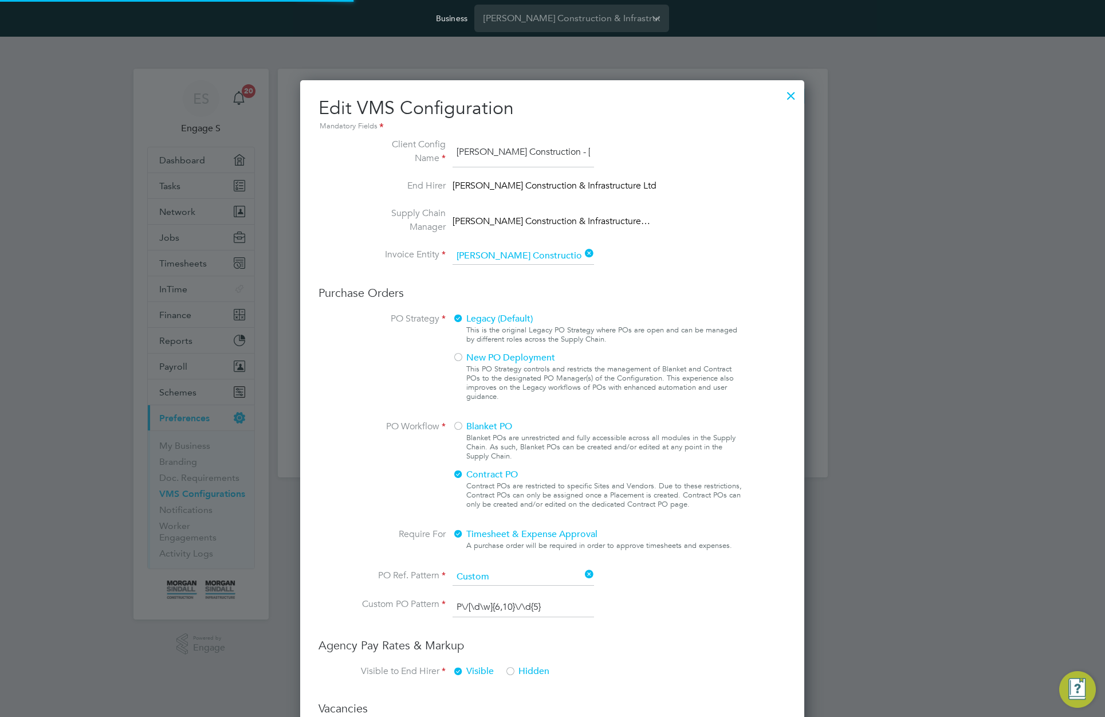
scroll to position [42, 386]
type input "Labour Desk"
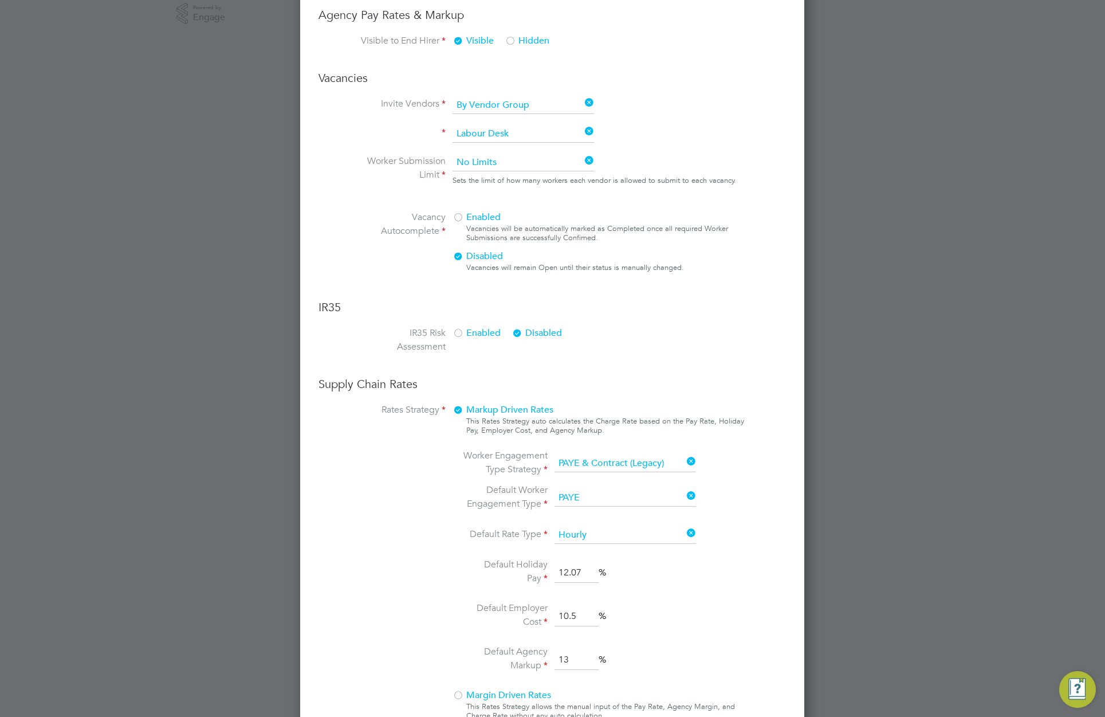
scroll to position [65, 0]
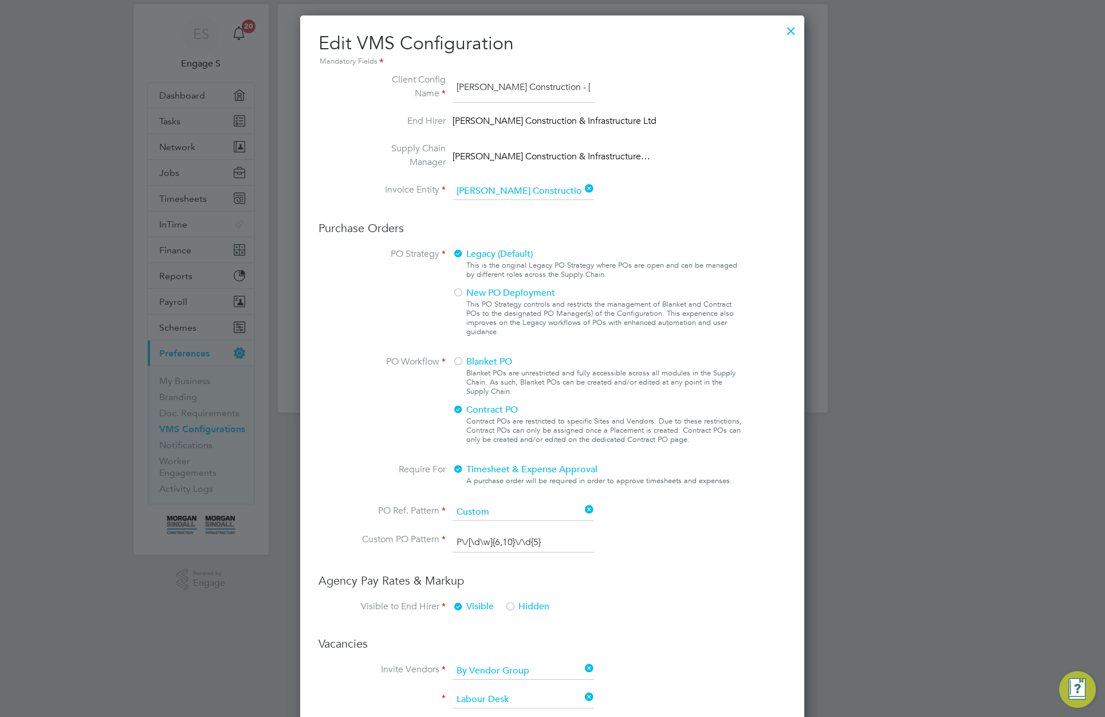
click at [792, 31] on div at bounding box center [791, 28] width 21 height 21
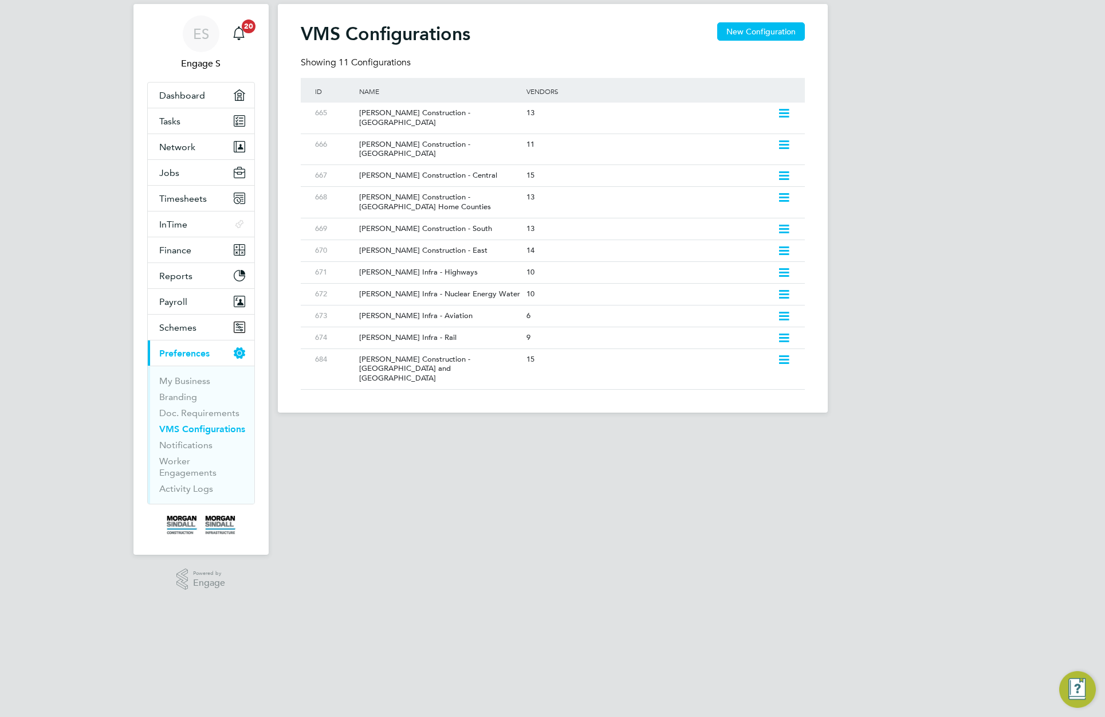
scroll to position [0, 0]
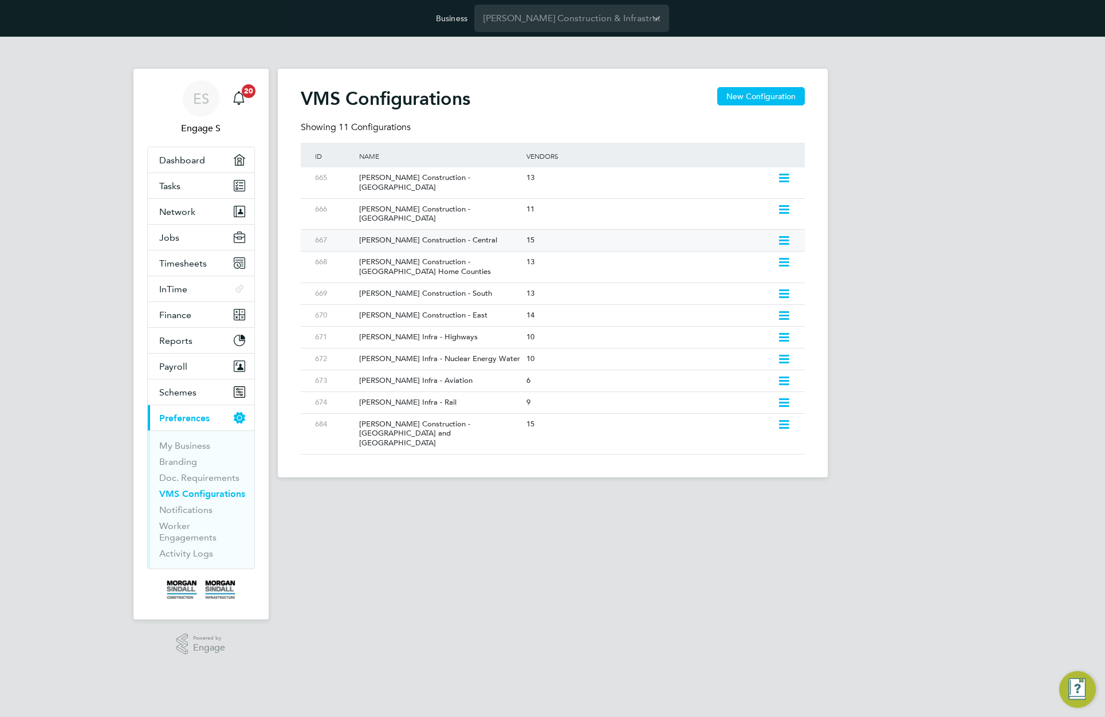
click at [469, 230] on div "[PERSON_NAME] Construction - Central" at bounding box center [437, 240] width 173 height 21
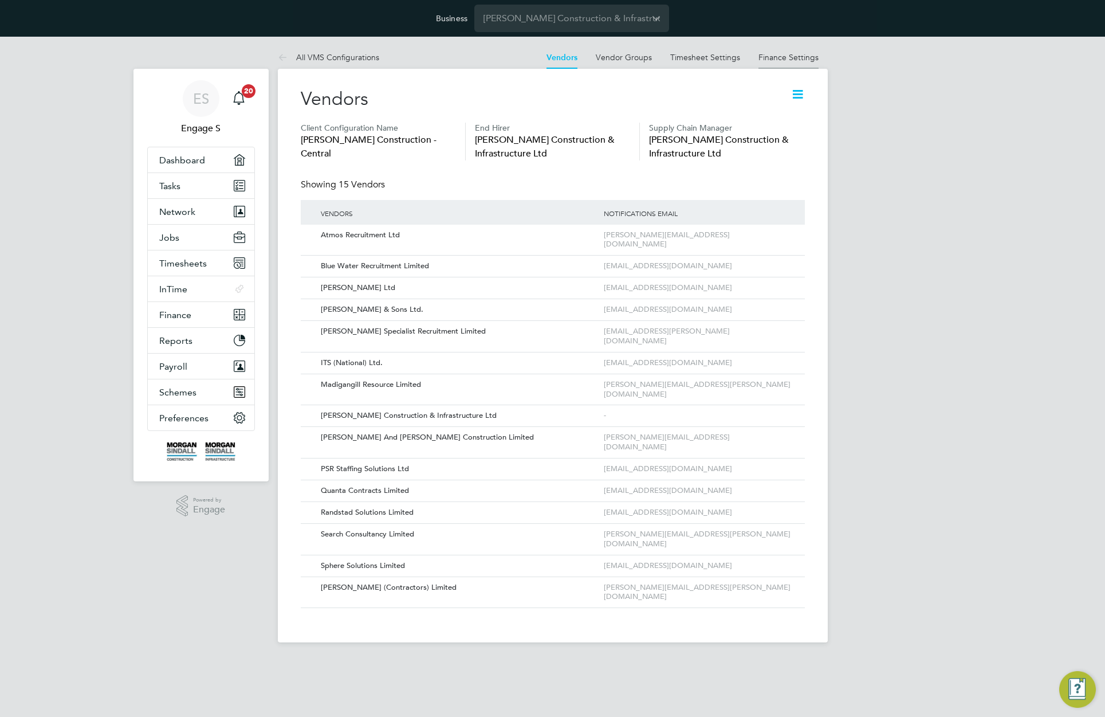
click at [793, 52] on link "Finance Settings" at bounding box center [789, 57] width 60 height 10
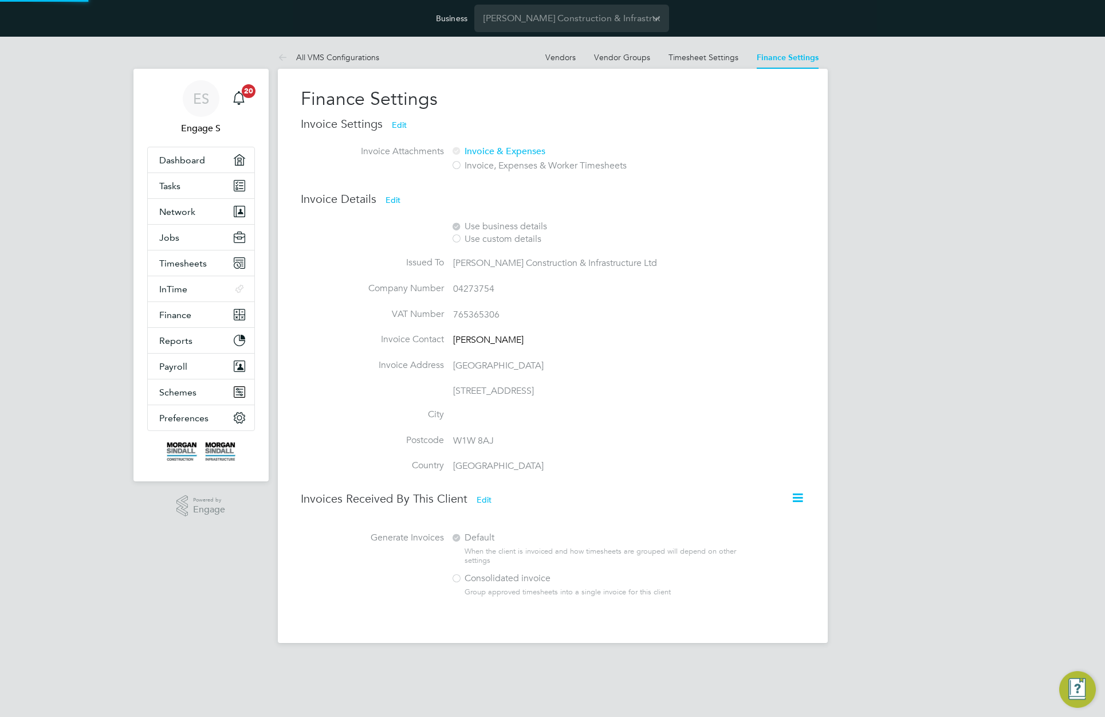
click at [482, 500] on button "Edit" at bounding box center [484, 500] width 33 height 18
click at [453, 579] on div at bounding box center [456, 578] width 11 height 11
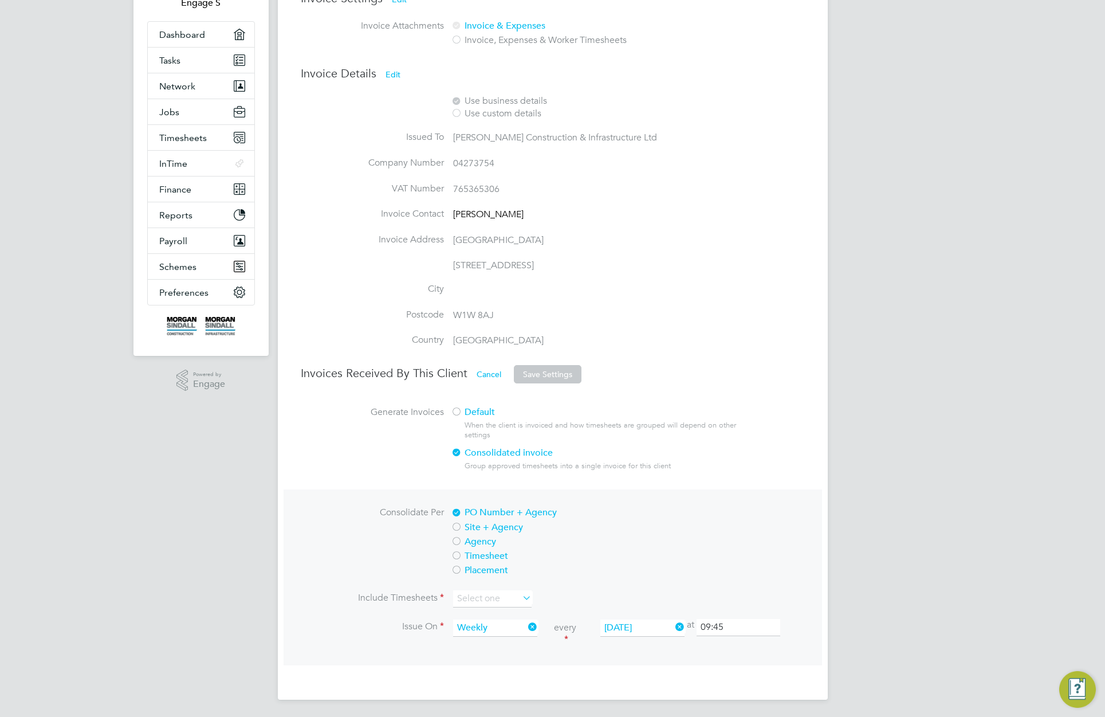
scroll to position [127, 0]
click at [719, 628] on input "09:45" at bounding box center [739, 626] width 84 height 17
type input "13:00"
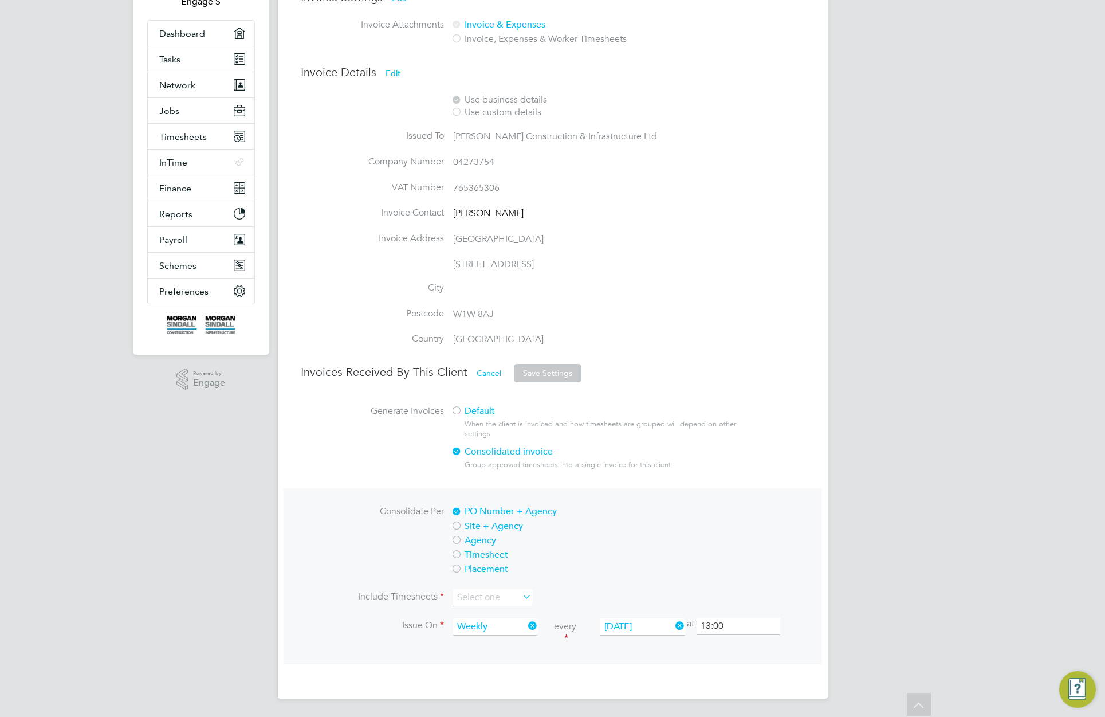
click at [729, 566] on label "Placement" at bounding box center [593, 569] width 284 height 12
click at [484, 597] on input at bounding box center [492, 597] width 79 height 17
click at [479, 613] on li "All timesheets" at bounding box center [493, 613] width 80 height 15
type input "All timesheets"
click at [544, 373] on button "Save Settings" at bounding box center [548, 373] width 68 height 18
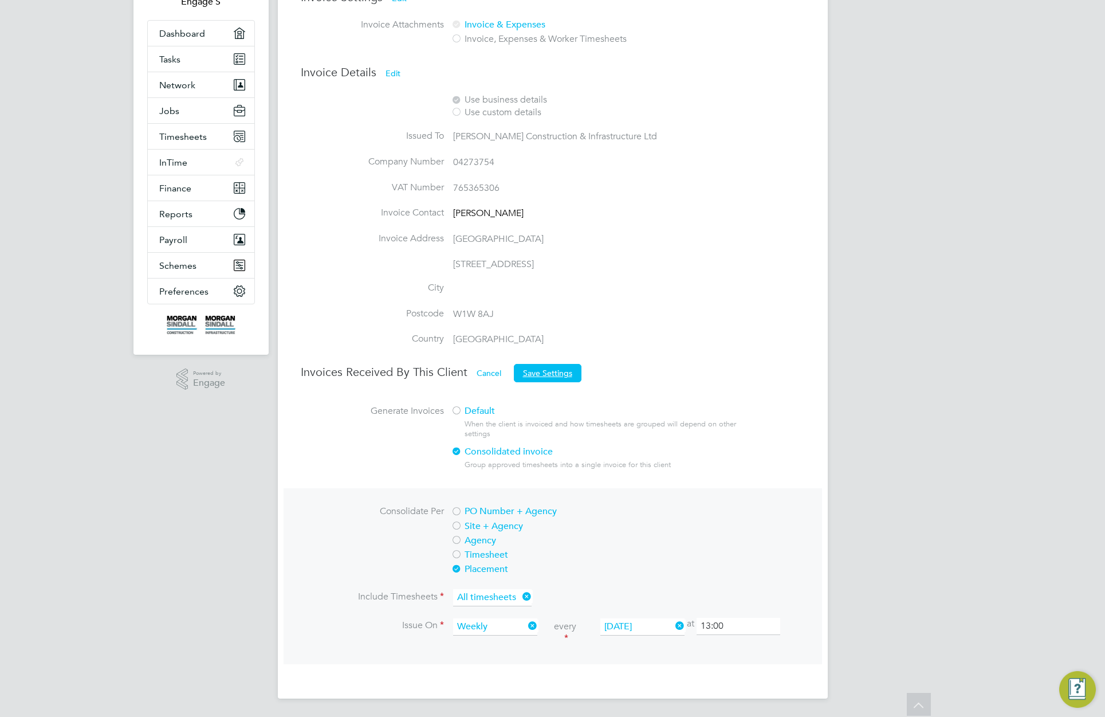
scroll to position [0, 0]
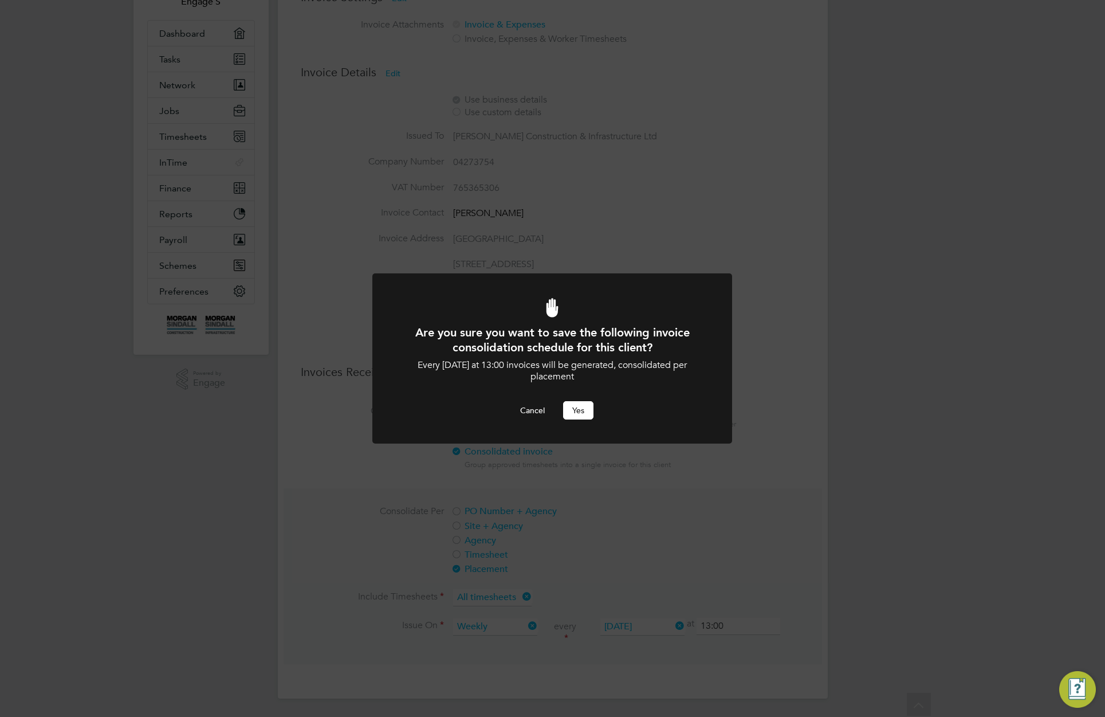
click at [582, 412] on button "Yes" at bounding box center [578, 410] width 30 height 18
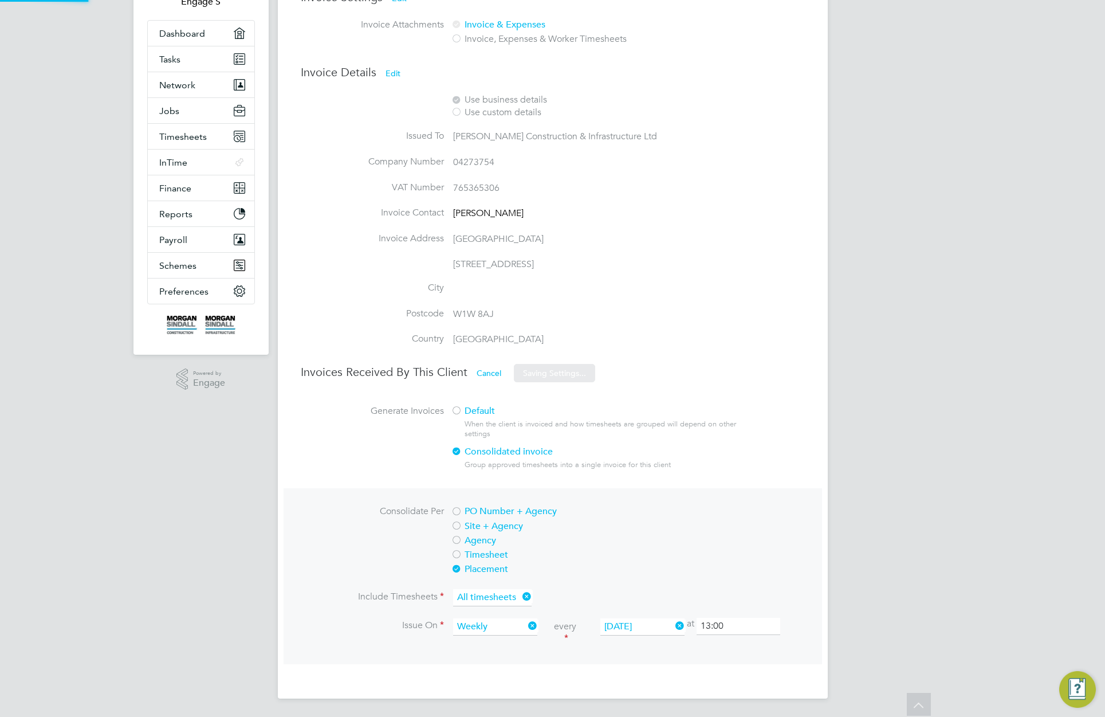
scroll to position [109, 0]
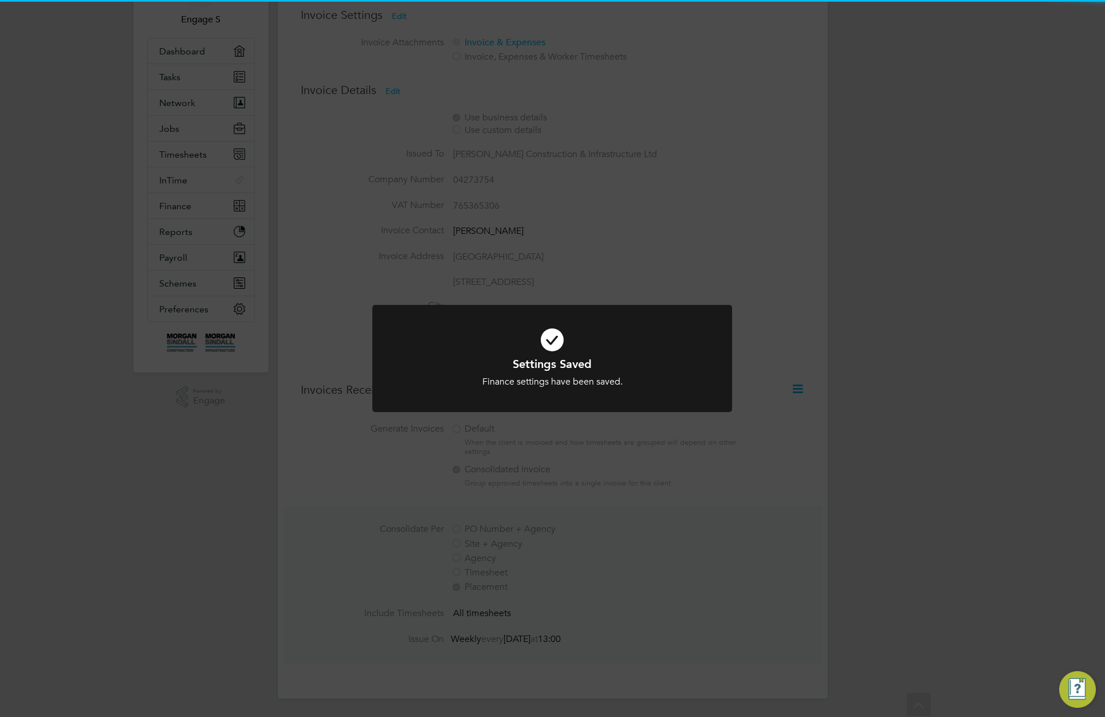
click at [691, 287] on div "Settings Saved Finance settings have been saved. Cancel Okay" at bounding box center [552, 358] width 1105 height 717
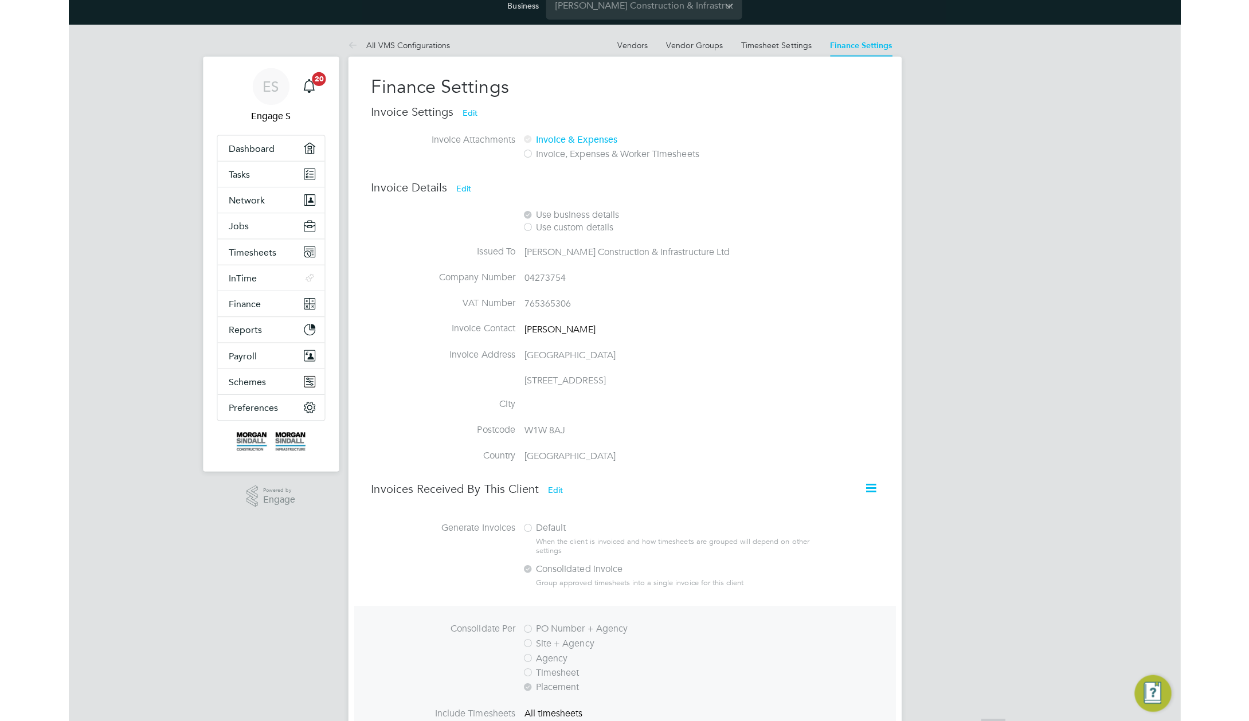
scroll to position [0, 0]
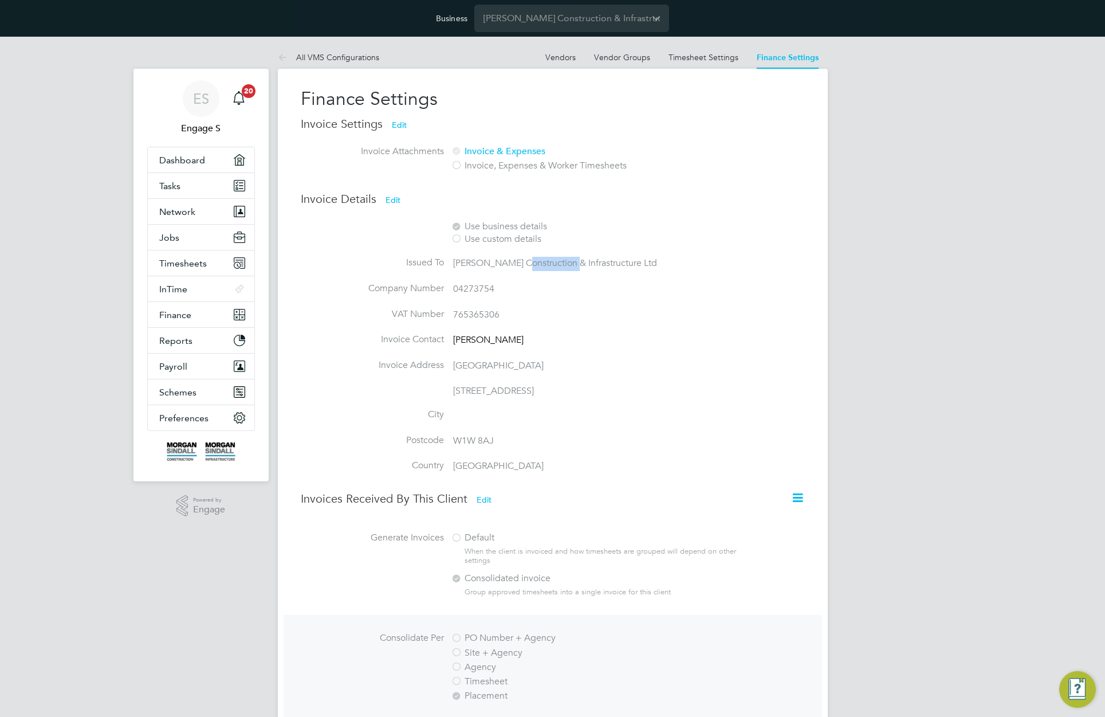
click at [562, 265] on span "[PERSON_NAME] Construction & Infrastructure Ltd" at bounding box center [555, 262] width 204 height 11
click at [564, 55] on link "Vendors" at bounding box center [561, 57] width 30 height 10
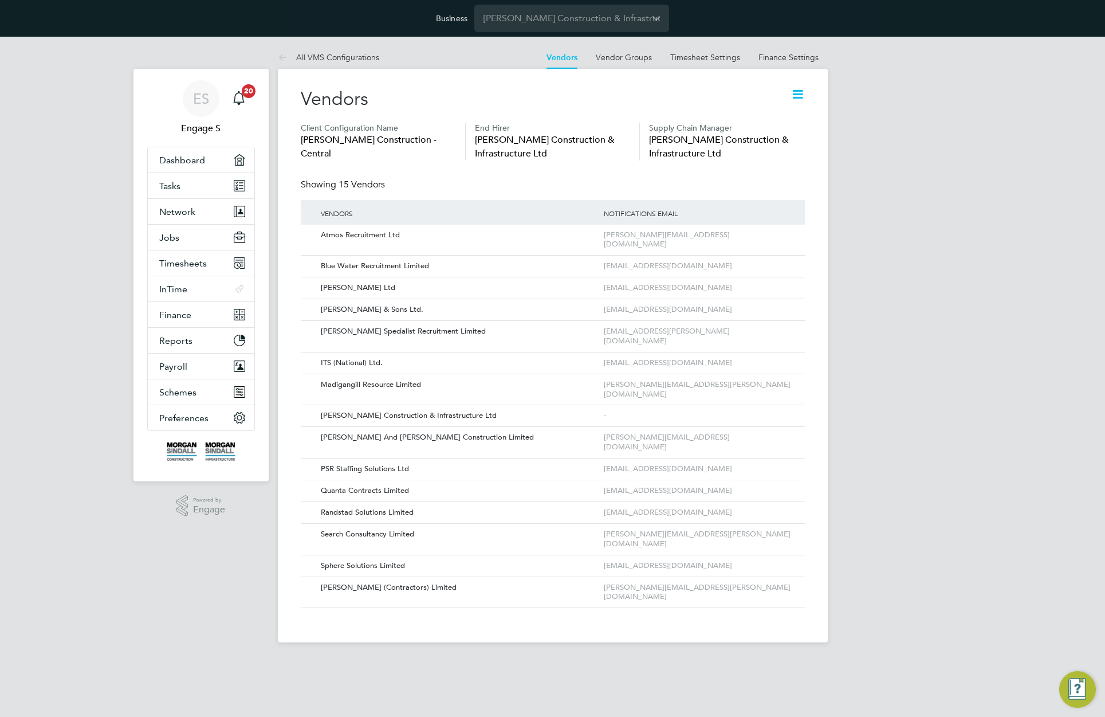
drag, startPoint x: 336, startPoint y: 155, endPoint x: 301, endPoint y: 140, distance: 38.0
click at [301, 140] on span "Morgan Sindall Construction - Central" at bounding box center [378, 147] width 155 height 28
click at [179, 312] on span "Finance" at bounding box center [175, 314] width 32 height 11
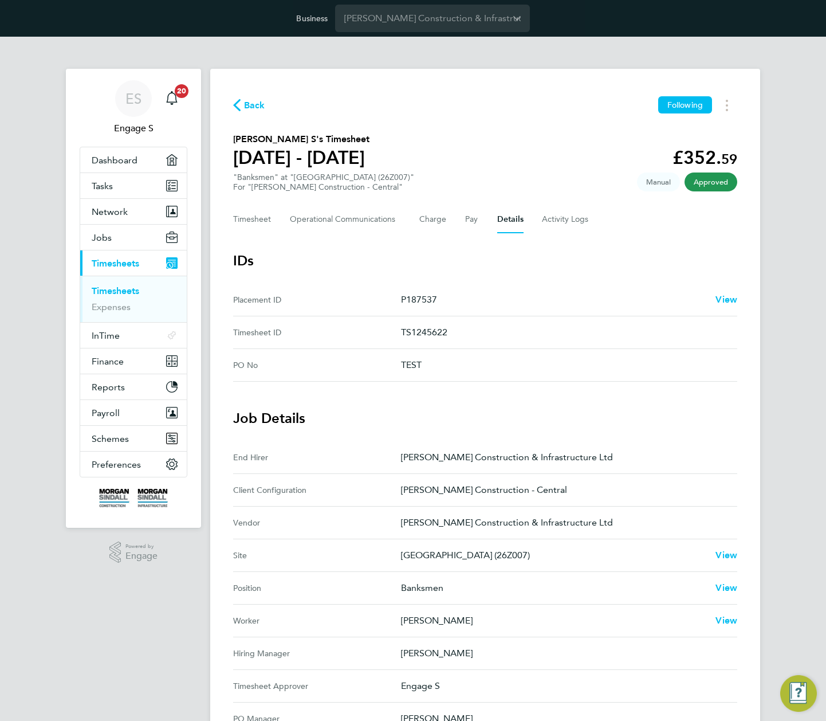
click at [516, 86] on div "Back Following [PERSON_NAME] S's Timesheet [DATE] - [DATE] £352. 59 "Banksmen" …" at bounding box center [485, 533] width 550 height 928
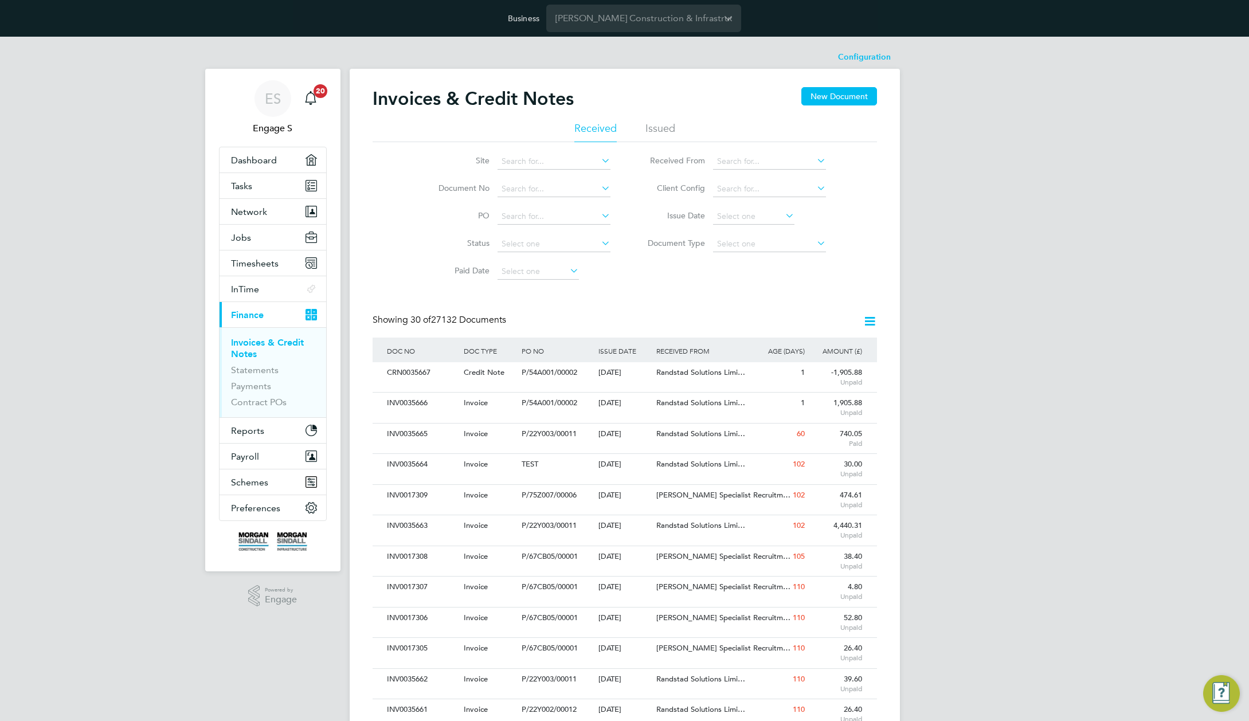
click at [909, 287] on div "ES Engage S Notifications 20 Applications: Dashboard Tasks Network Team Members…" at bounding box center [624, 697] width 1249 height 1320
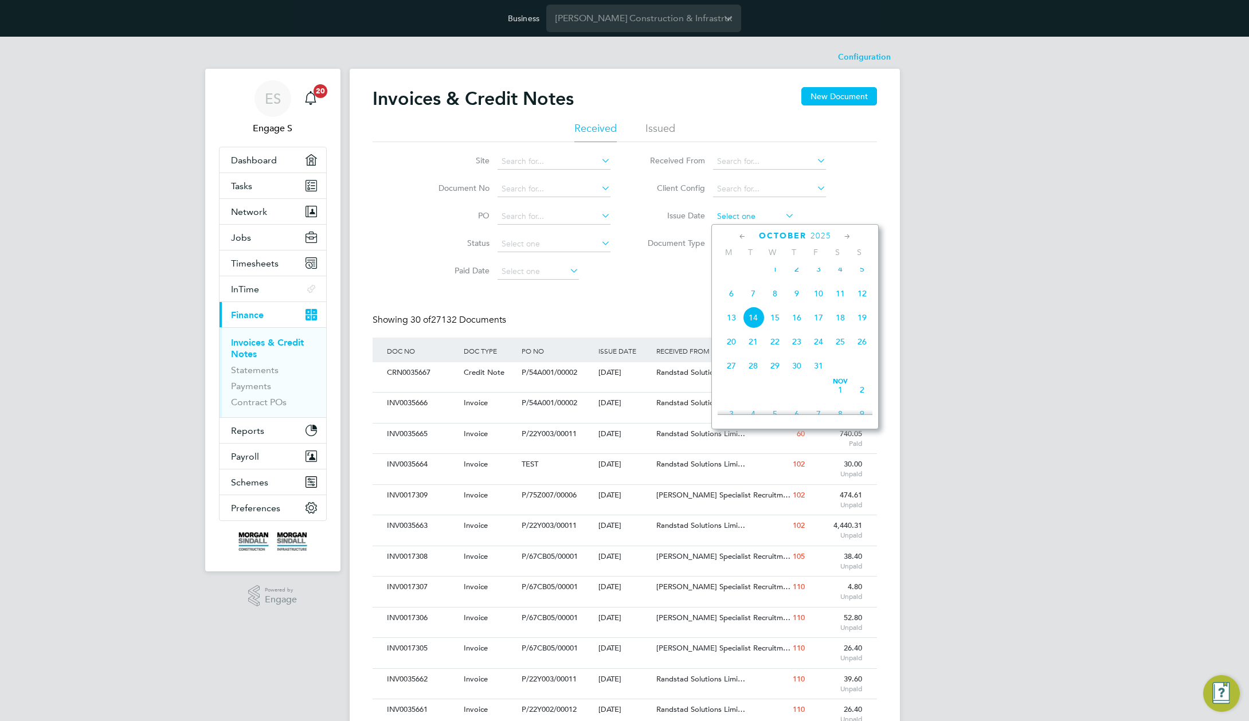
click at [759, 220] on input at bounding box center [753, 217] width 81 height 16
click at [755, 328] on span "14" at bounding box center [753, 318] width 22 height 22
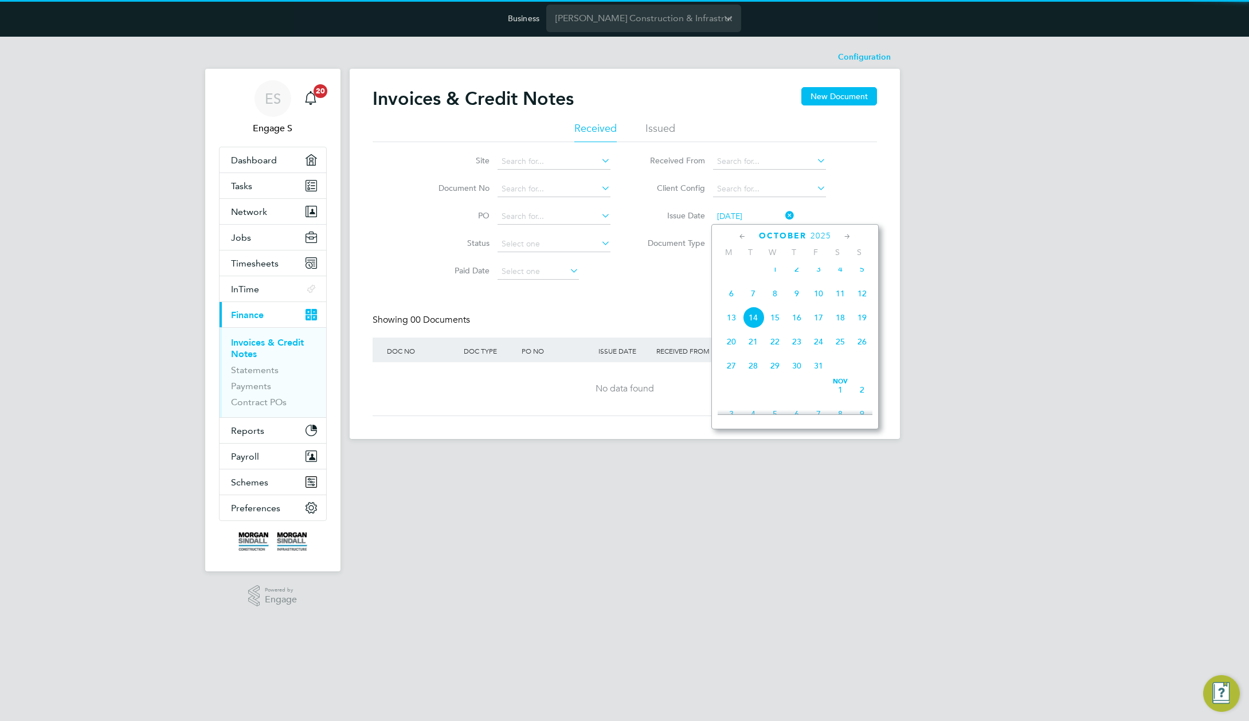
click at [766, 211] on input "[DATE]" at bounding box center [753, 217] width 81 height 16
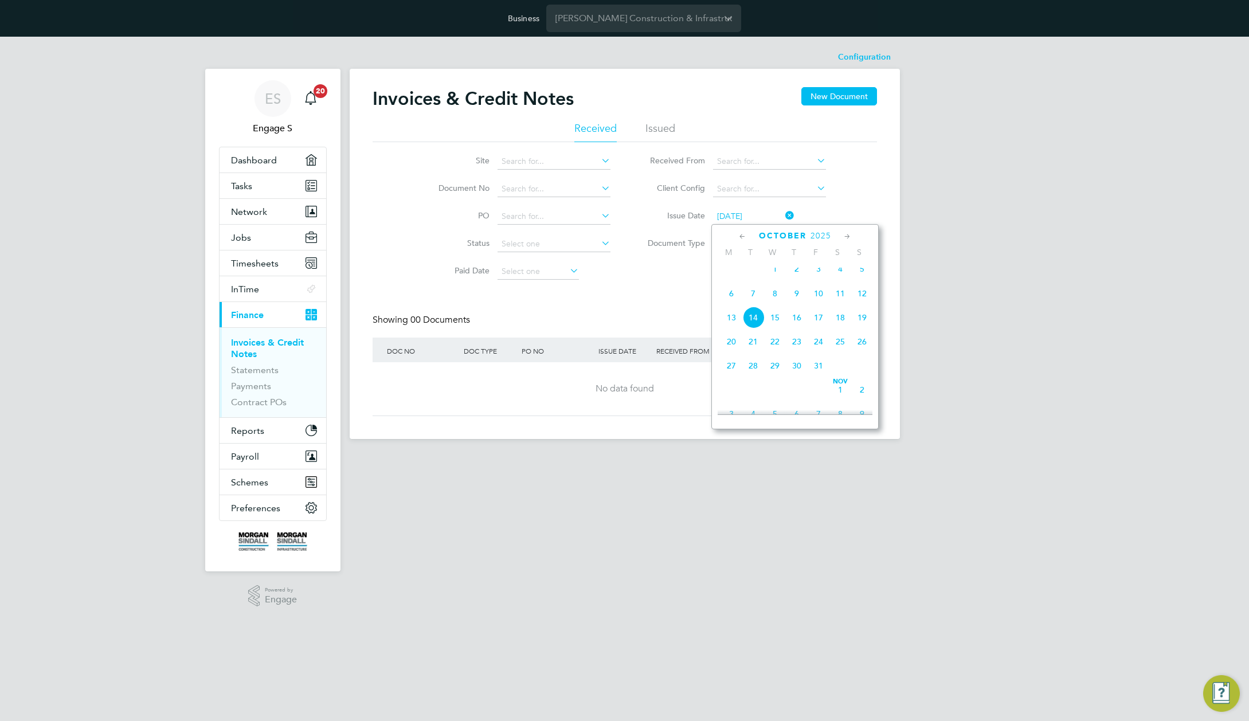
click at [731, 327] on span "13" at bounding box center [731, 318] width 22 height 22
type input "13 Oct 2025"
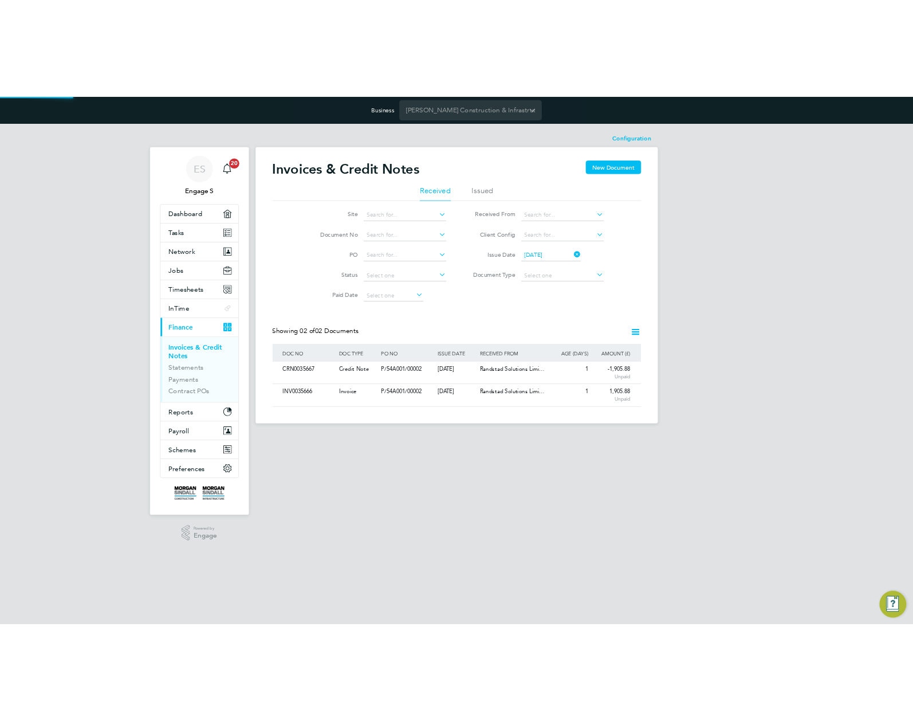
scroll to position [22, 97]
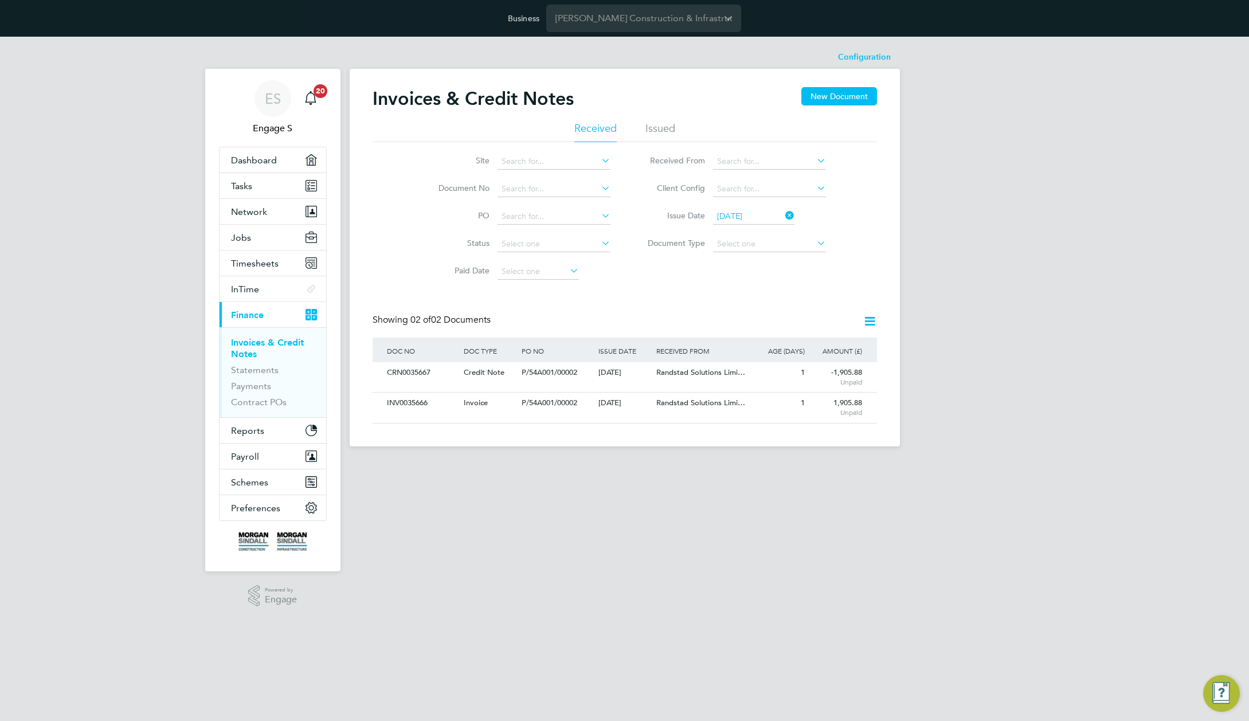
click at [869, 321] on icon at bounding box center [869, 321] width 14 height 14
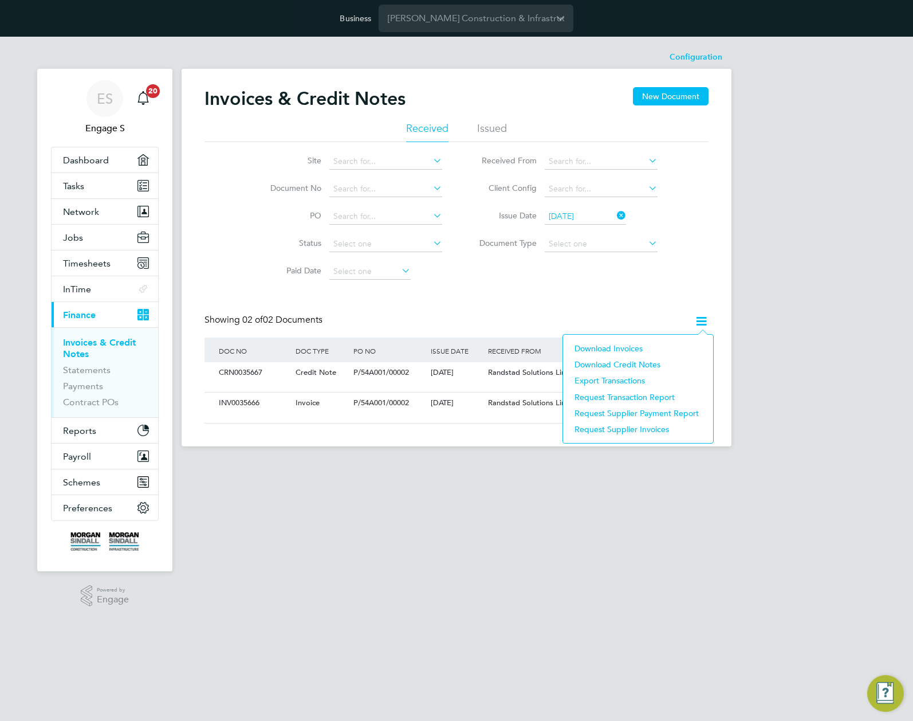
click at [627, 348] on li "Download Invoices" at bounding box center [638, 348] width 139 height 16
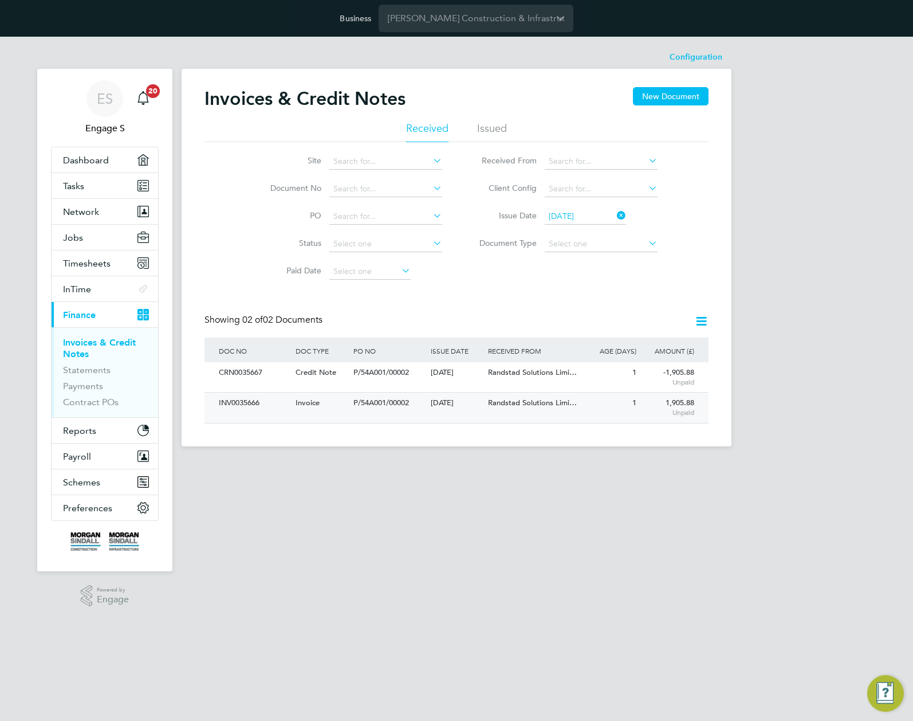
click at [515, 401] on span "Randstad Solutions Limi…" at bounding box center [532, 403] width 89 height 10
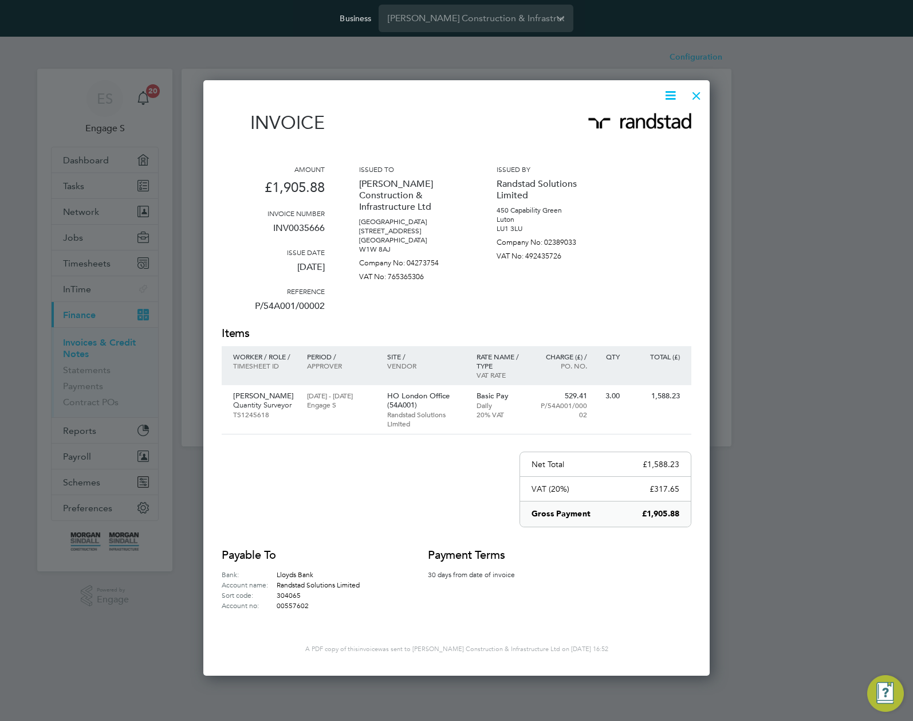
scroll to position [593, 507]
click at [669, 95] on icon at bounding box center [671, 95] width 14 height 14
click at [636, 122] on li "Download Invoice" at bounding box center [636, 123] width 79 height 16
click at [695, 96] on div at bounding box center [697, 93] width 21 height 21
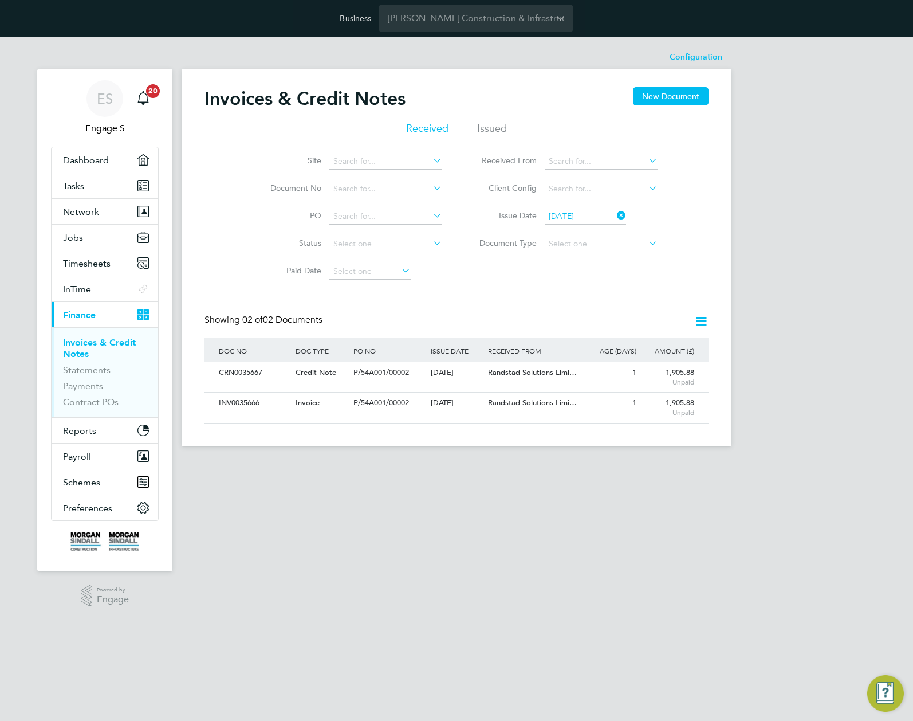
click at [706, 321] on icon at bounding box center [702, 321] width 14 height 14
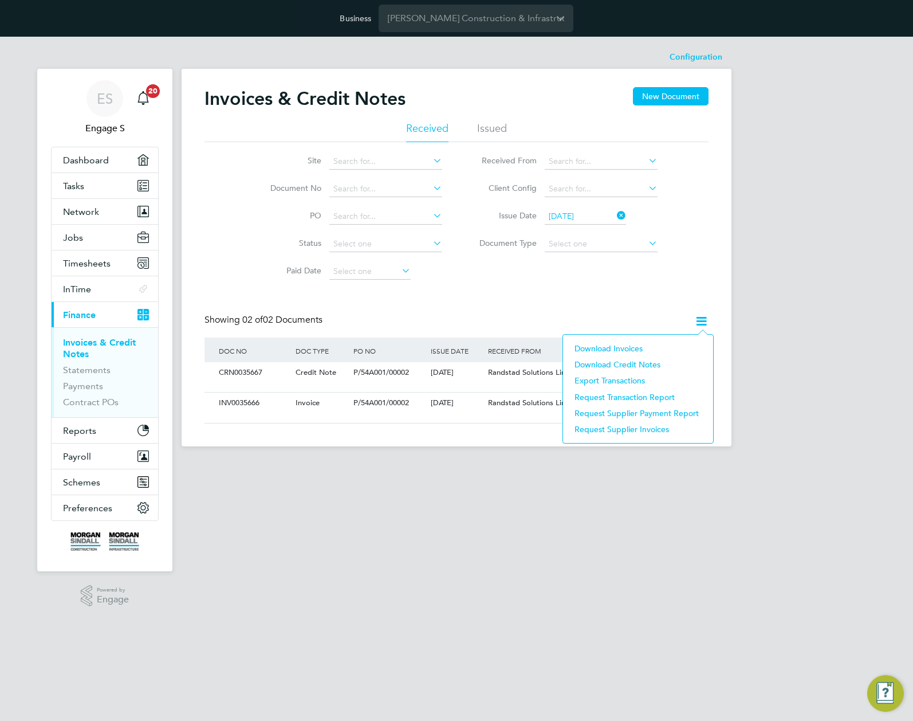
click at [622, 363] on li "Download Credit Notes" at bounding box center [638, 364] width 139 height 16
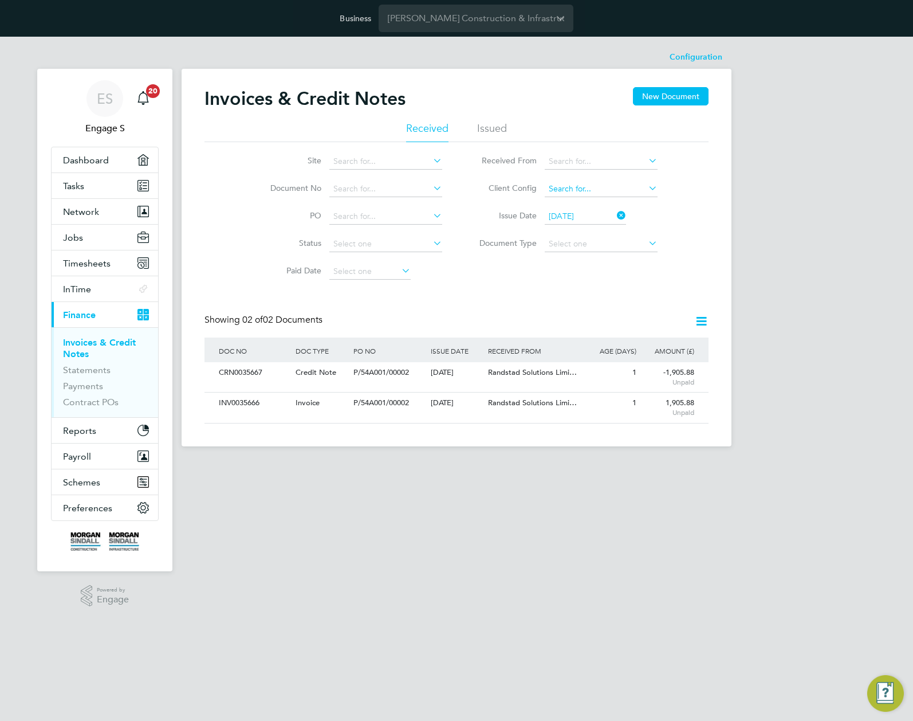
click at [585, 190] on input at bounding box center [601, 189] width 113 height 16
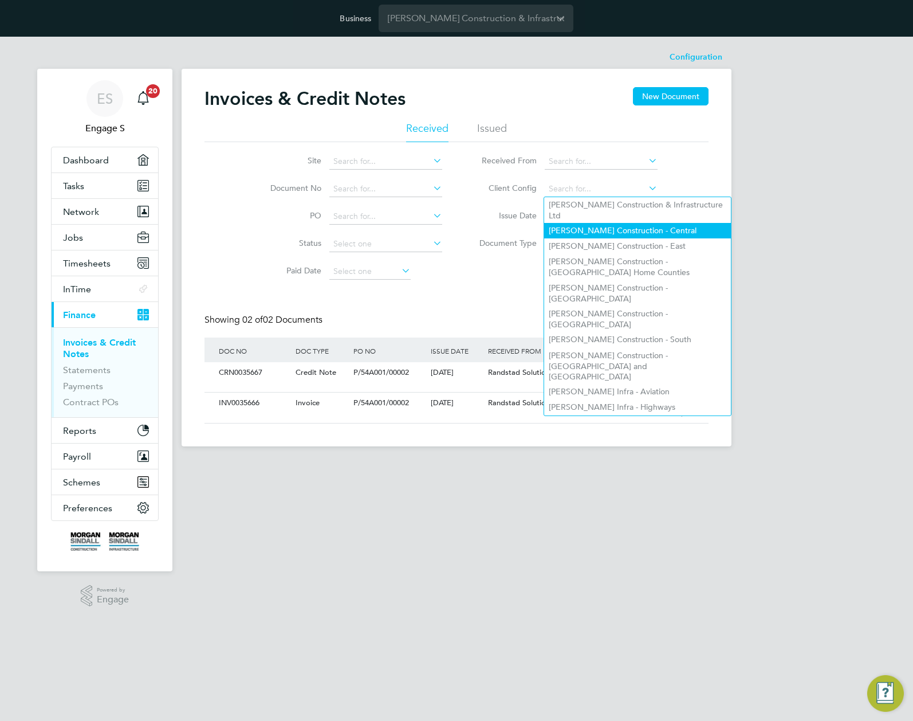
click at [590, 223] on li "Morgan Sindall Construction - Central" at bounding box center [637, 230] width 187 height 15
type input "Morgan Sindall Construction - Central"
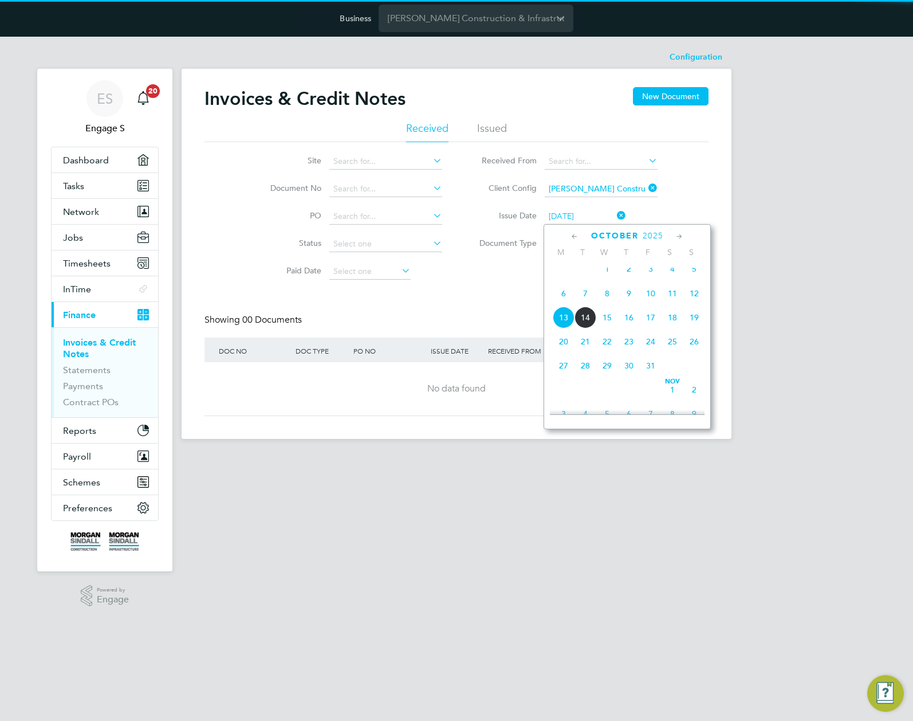
click at [590, 217] on input "13 Oct 2025" at bounding box center [585, 217] width 81 height 16
click at [581, 301] on span "7" at bounding box center [586, 294] width 22 height 22
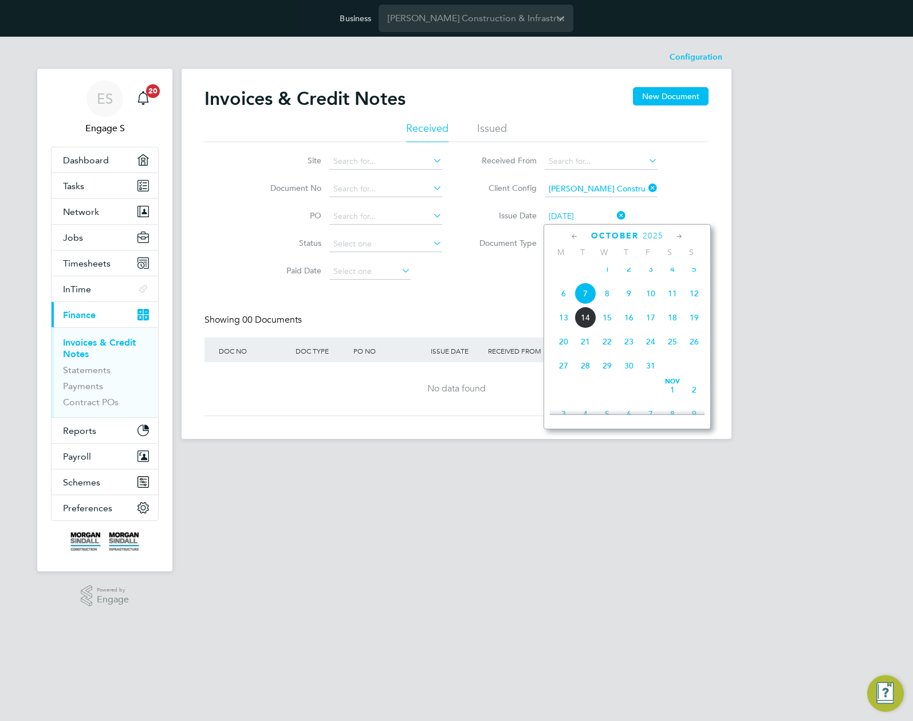
scroll to position [347, 0]
click at [613, 214] on input "07 Oct 2025" at bounding box center [585, 217] width 81 height 16
click at [570, 280] on span "29" at bounding box center [564, 269] width 22 height 22
type input "29 Sep 2025"
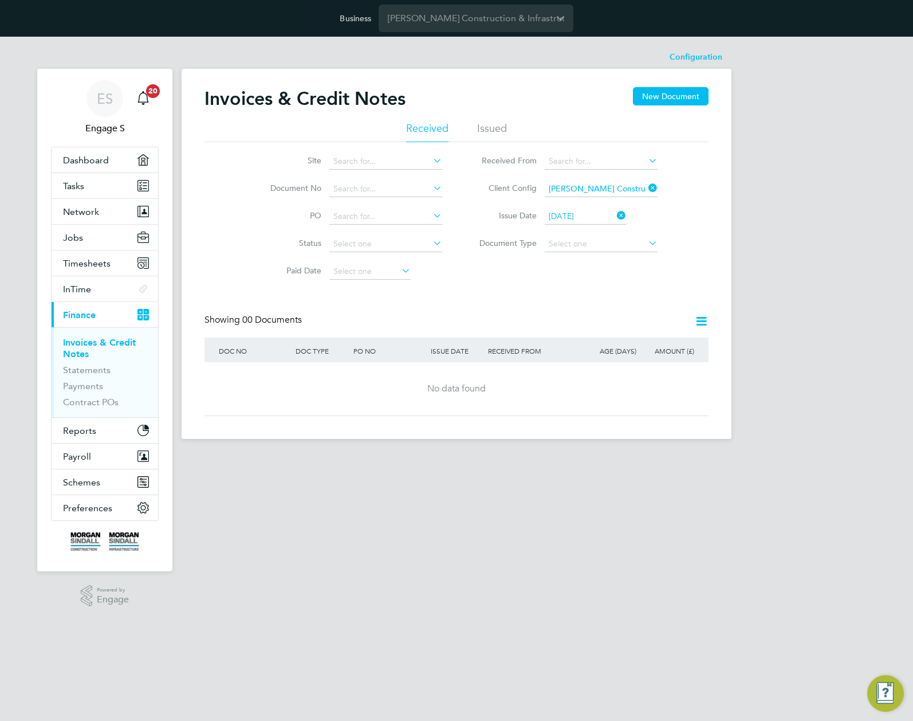
click at [615, 216] on icon at bounding box center [615, 215] width 0 height 16
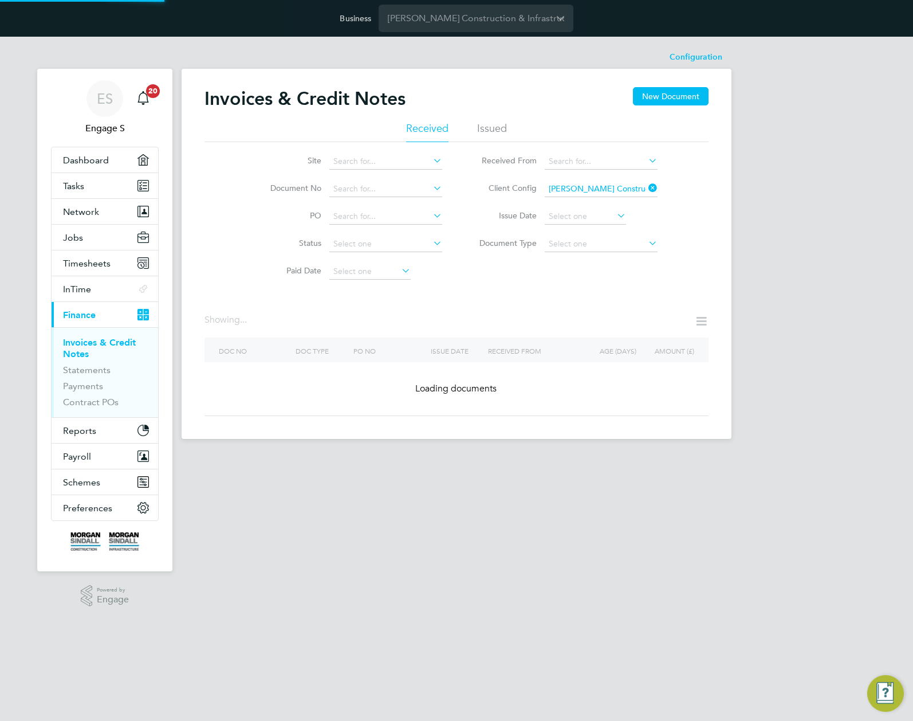
click at [646, 188] on icon at bounding box center [646, 188] width 0 height 16
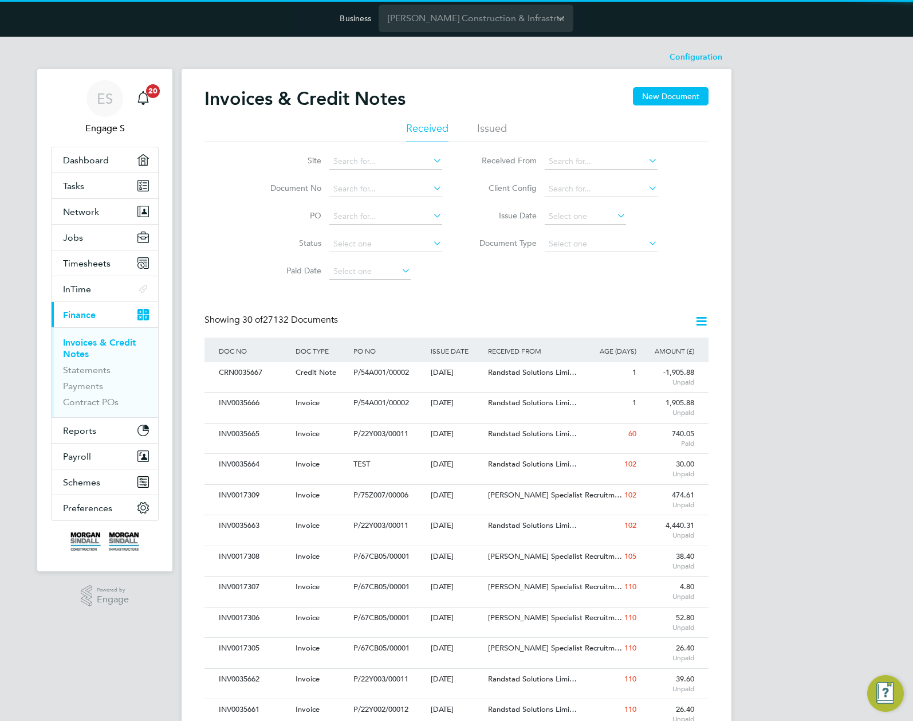
scroll to position [22, 78]
click at [713, 225] on div "Invoices & Credit Notes New Document Received Issued Site Document No PO Status…" at bounding box center [457, 704] width 550 height 1270
click at [578, 218] on input at bounding box center [585, 217] width 81 height 16
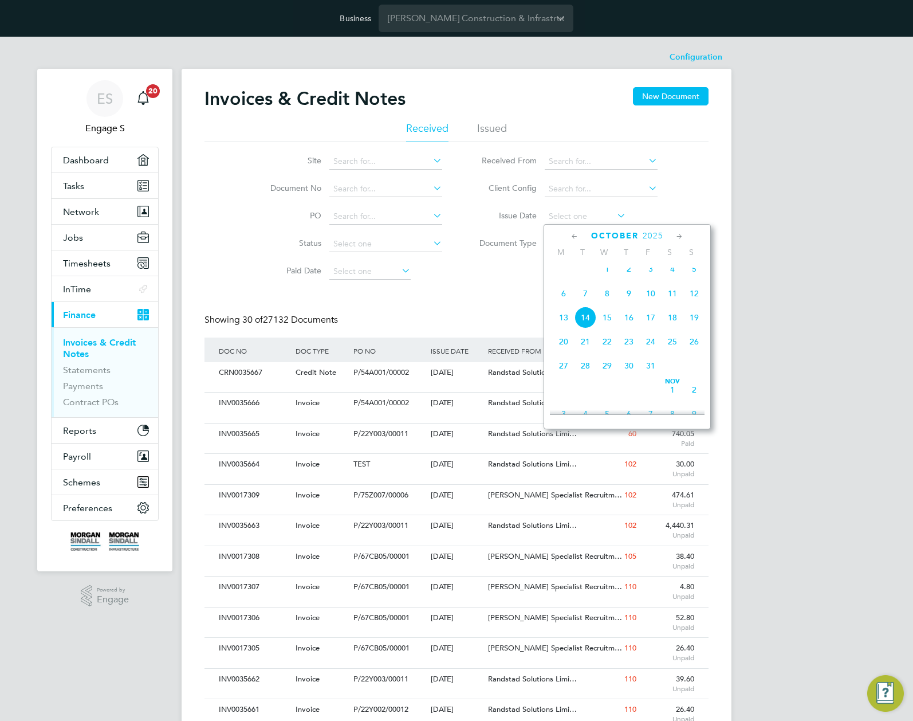
click at [585, 302] on span "7" at bounding box center [586, 294] width 22 height 22
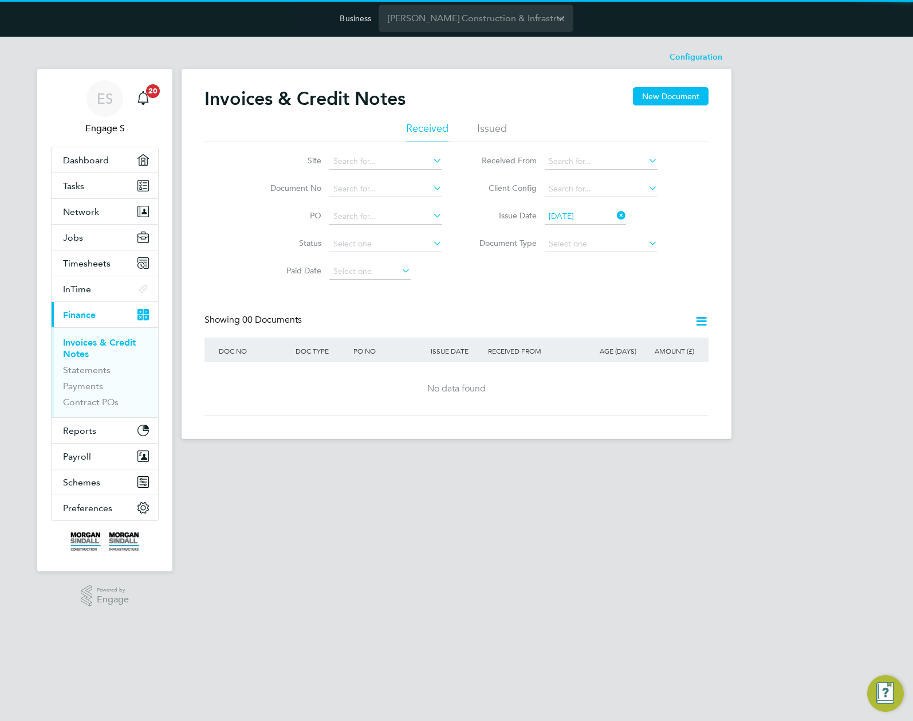
click at [591, 219] on input "07 Oct 2025" at bounding box center [585, 217] width 81 height 16
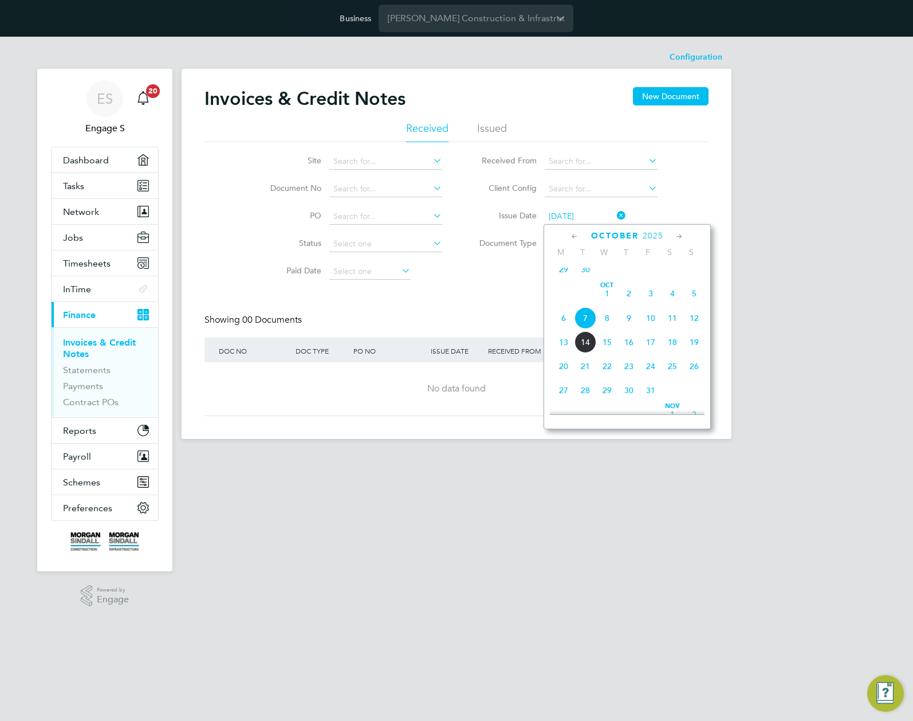
click at [606, 299] on span "Oct 1" at bounding box center [608, 294] width 22 height 22
type input "01 Oct 2025"
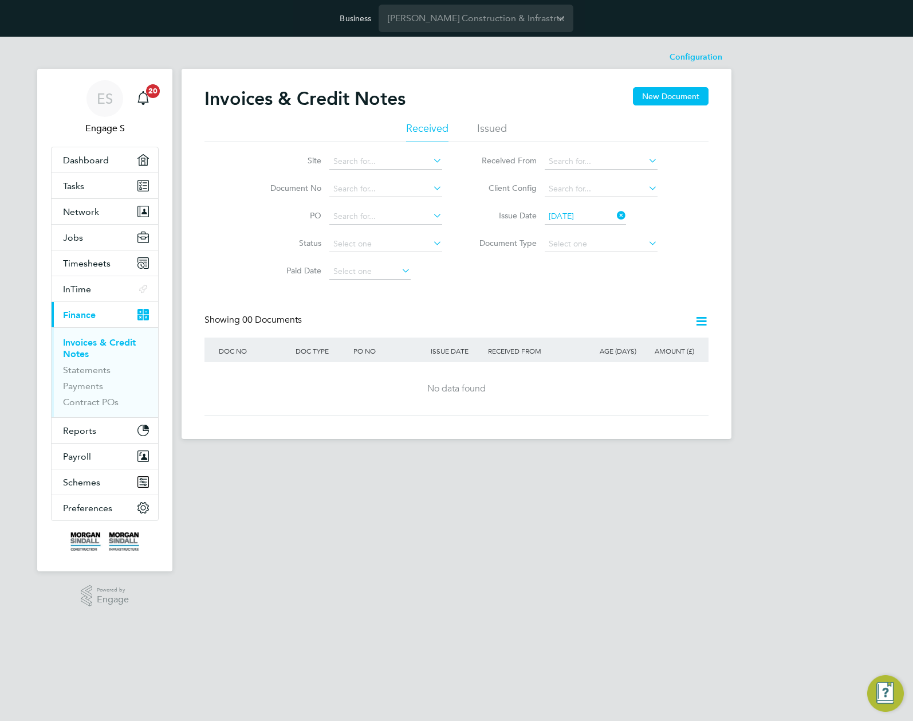
click at [615, 213] on icon at bounding box center [615, 215] width 0 height 16
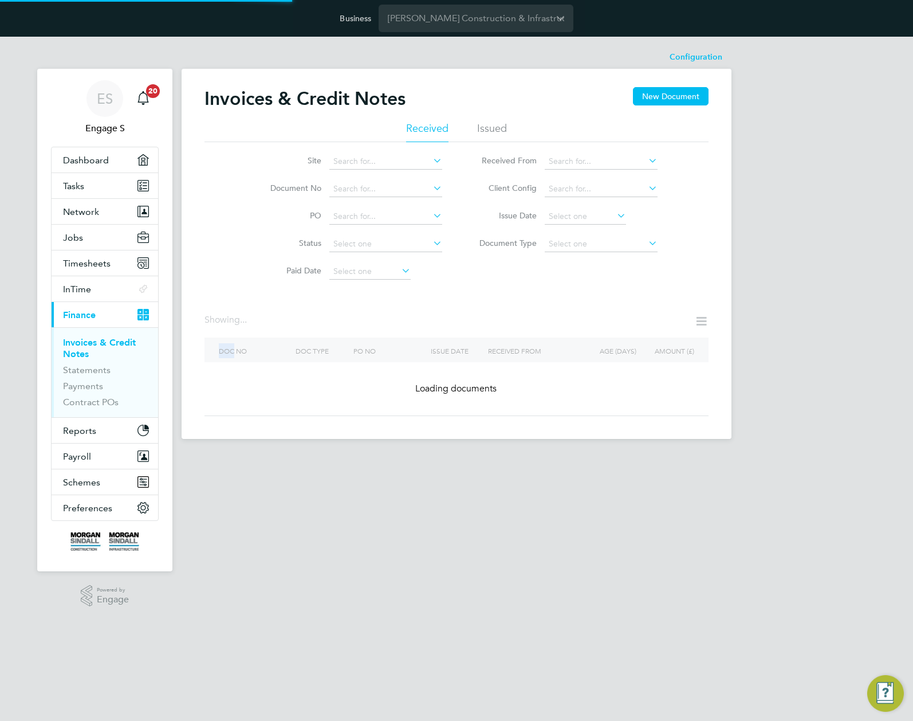
drag, startPoint x: 568, startPoint y: 308, endPoint x: 445, endPoint y: 310, distance: 123.8
click at [445, 310] on div "Invoices & Credit Notes New Document Received Issued Site Document No PO Status…" at bounding box center [457, 251] width 504 height 329
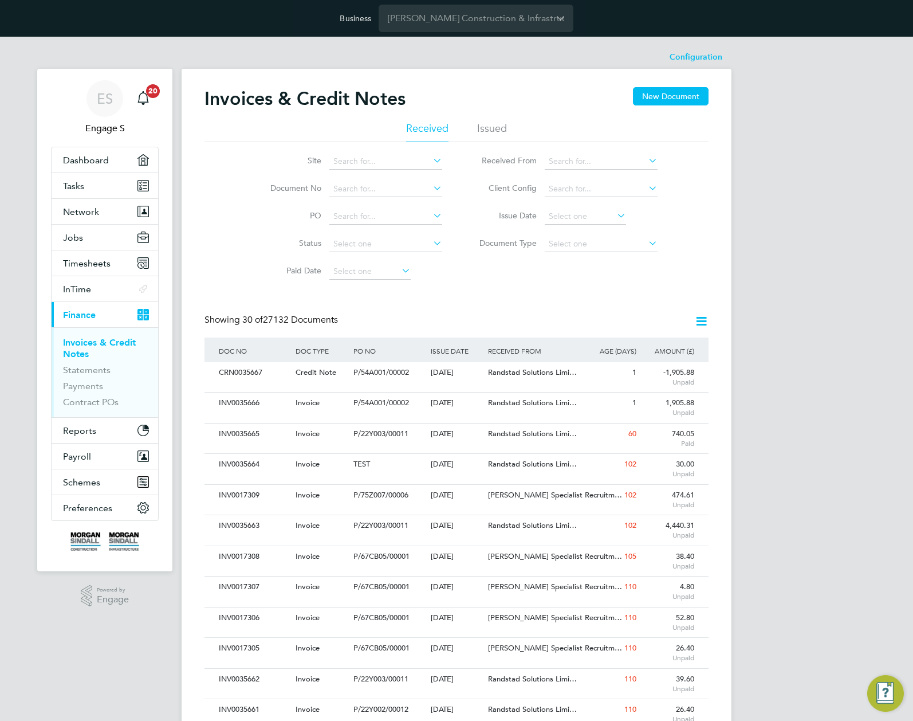
drag, startPoint x: 356, startPoint y: 321, endPoint x: 222, endPoint y: 311, distance: 133.9
click at [222, 311] on div "Invoices & Credit Notes New Document Received Issued Site Document No PO Status…" at bounding box center [457, 695] width 504 height 1217
drag, startPoint x: 221, startPoint y: 315, endPoint x: 411, endPoint y: 311, distance: 190.3
click at [410, 311] on div "Invoices & Credit Notes New Document Received Issued Site Document No PO Status…" at bounding box center [457, 695] width 504 height 1217
drag, startPoint x: 387, startPoint y: 314, endPoint x: 437, endPoint y: 323, distance: 51.2
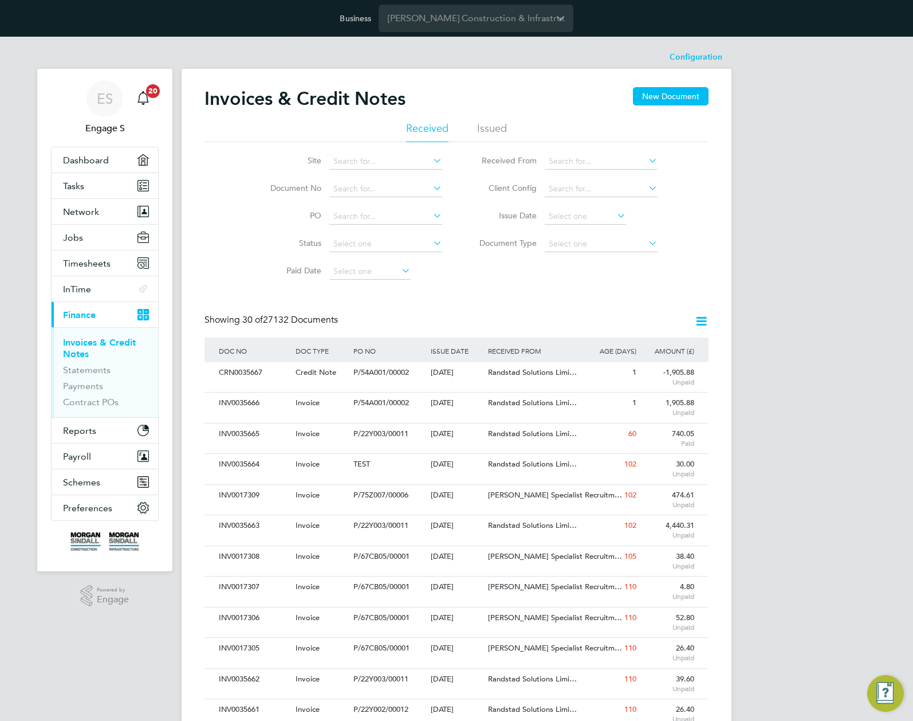
click at [437, 323] on div "Invoices & Credit Notes New Document Received Issued Site Document No PO Status…" at bounding box center [457, 695] width 504 height 1217
click at [590, 159] on input at bounding box center [601, 162] width 113 height 16
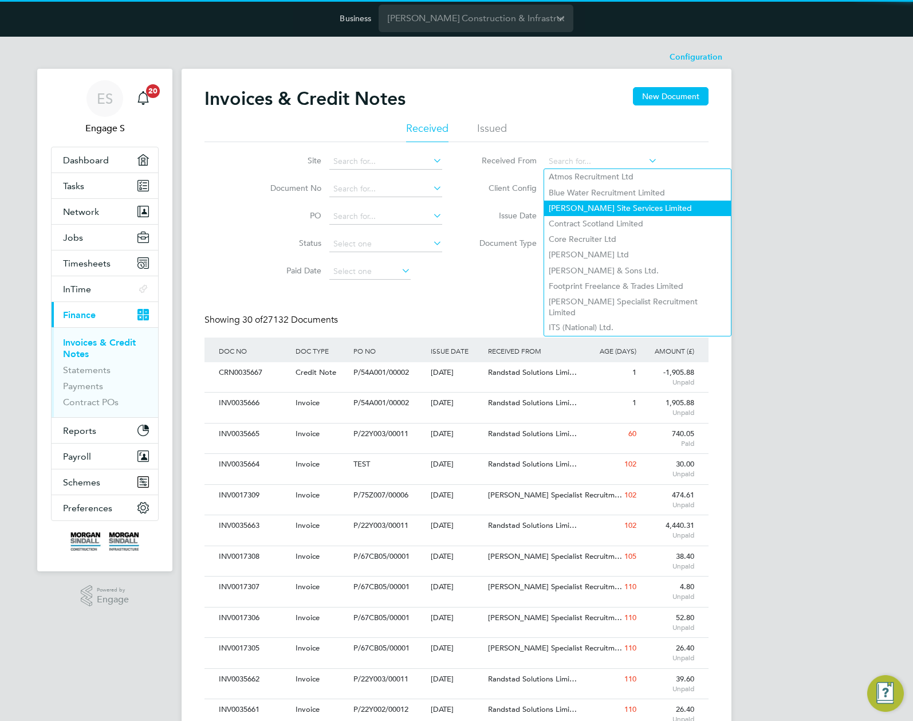
click at [596, 208] on li "Carmichael Site Services Limited" at bounding box center [637, 208] width 187 height 15
type input "Carmichael Site Services Limited"
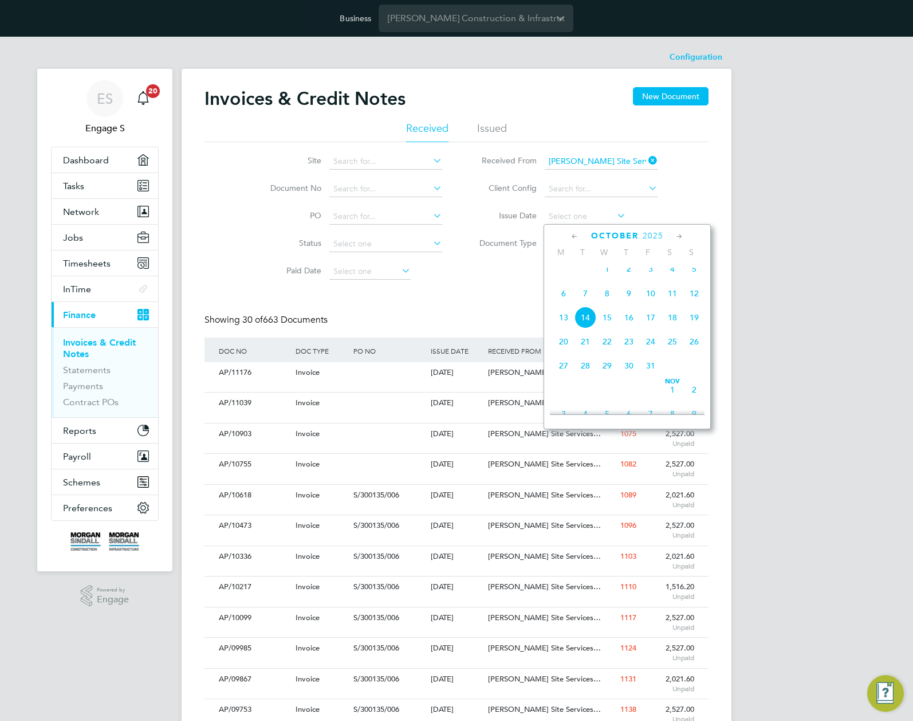
click at [646, 160] on icon at bounding box center [646, 160] width 0 height 16
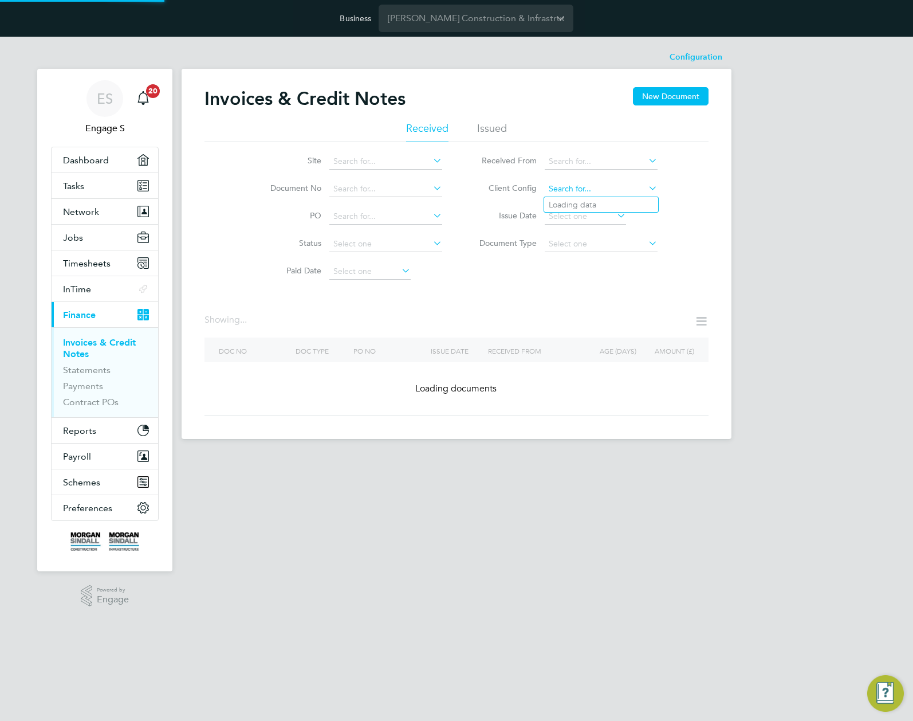
click at [623, 193] on input at bounding box center [601, 189] width 113 height 16
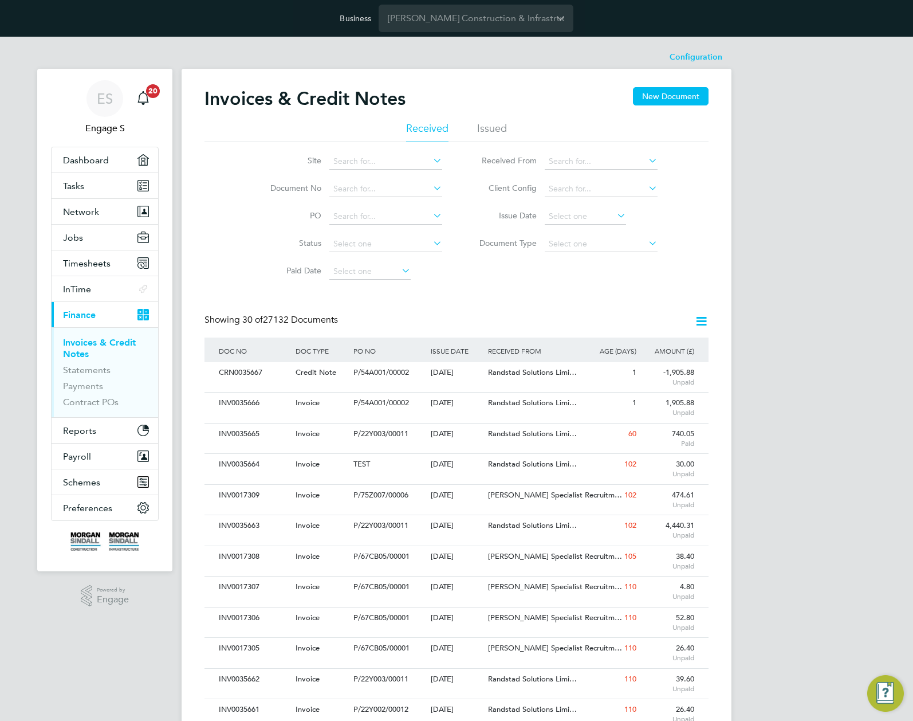
click at [829, 175] on div "ES Engage S Notifications 20 Applications: Dashboard Tasks Network Team Members…" at bounding box center [456, 697] width 913 height 1320
click at [583, 221] on input at bounding box center [585, 217] width 81 height 16
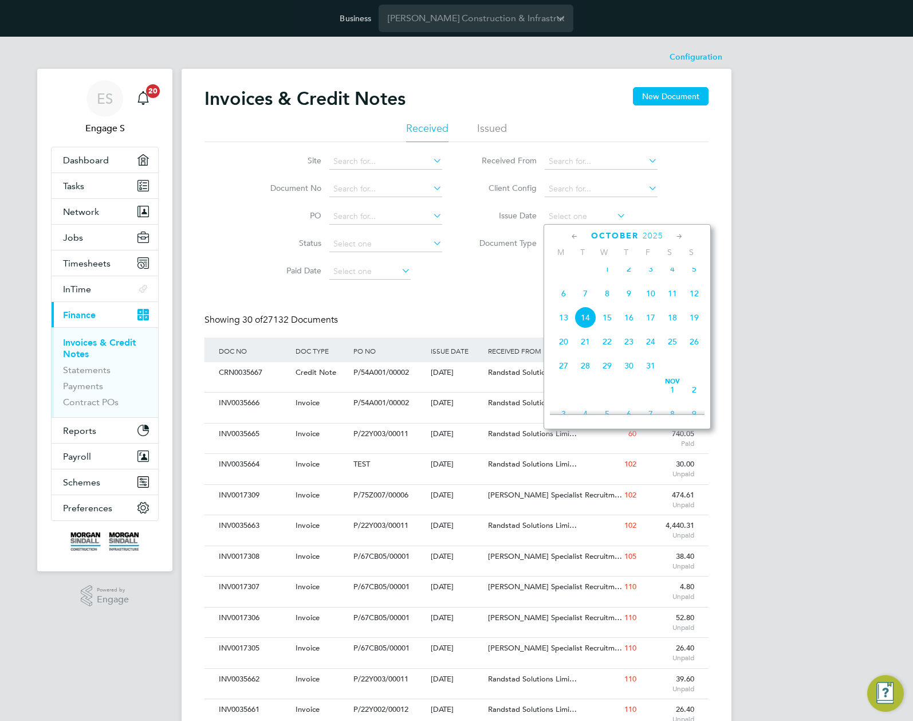
click at [582, 322] on span "14" at bounding box center [586, 318] width 22 height 22
type input "14 Oct 2025"
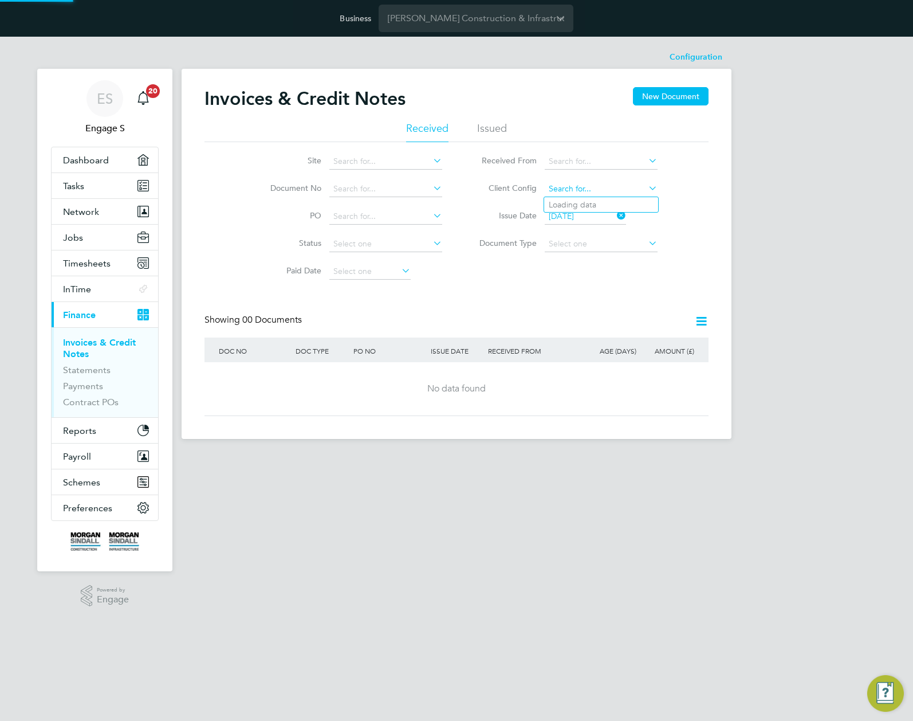
click at [616, 186] on input at bounding box center [601, 189] width 113 height 16
click at [618, 223] on li "Morgan Sindall Construction - Central" at bounding box center [637, 230] width 187 height 15
type input "Morgan Sindall Construction - Central"
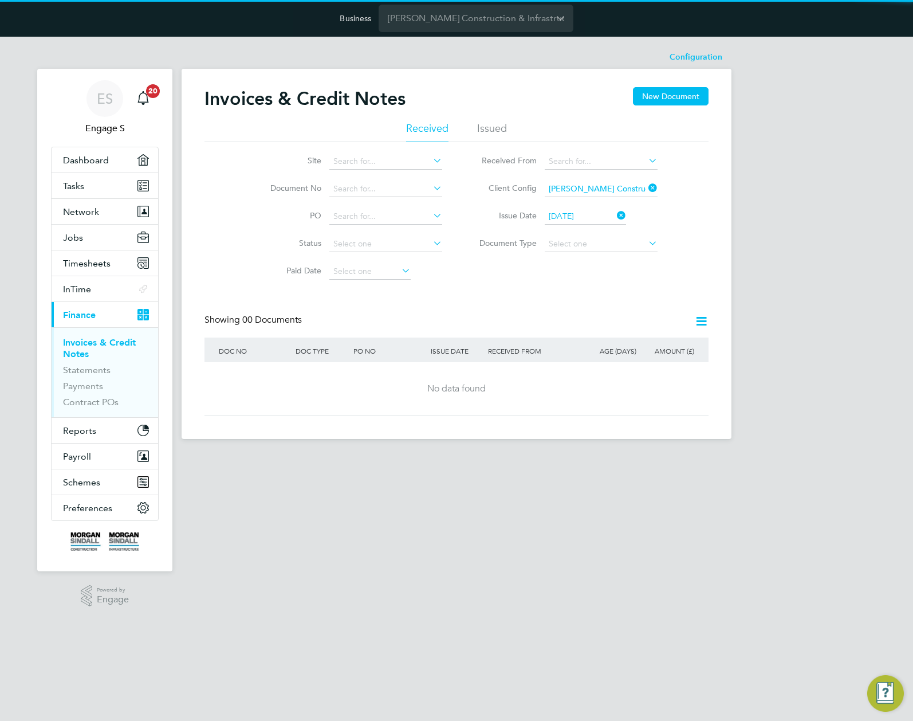
click at [615, 215] on icon at bounding box center [615, 215] width 0 height 16
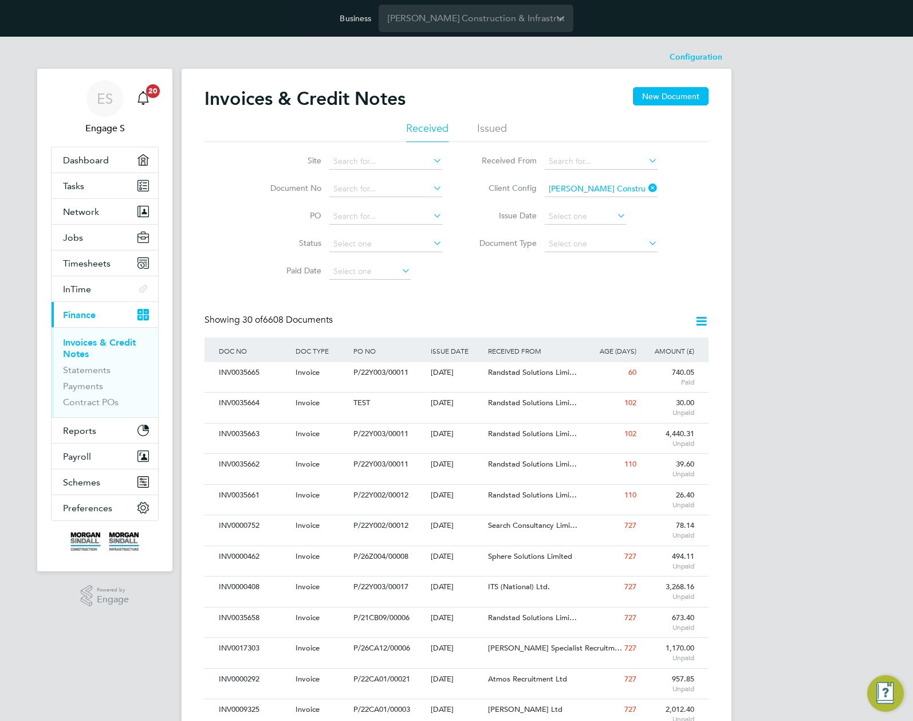
click at [809, 371] on div "ES Engage S Notifications 20 Applications: Dashboard Tasks Network Team Members…" at bounding box center [456, 697] width 913 height 1320
click at [796, 181] on div "ES Engage S Notifications 20 Applications: Dashboard Tasks Network Team Members…" at bounding box center [456, 697] width 913 height 1320
click at [785, 106] on div "ES Engage S Notifications 20 Applications: Dashboard Tasks Network Team Members…" at bounding box center [456, 697] width 913 height 1320
click at [573, 103] on div "Invoices & Credit Notes New Document" at bounding box center [457, 104] width 504 height 34
click at [561, 376] on span "Randstad Solutions Limi…" at bounding box center [532, 372] width 89 height 10
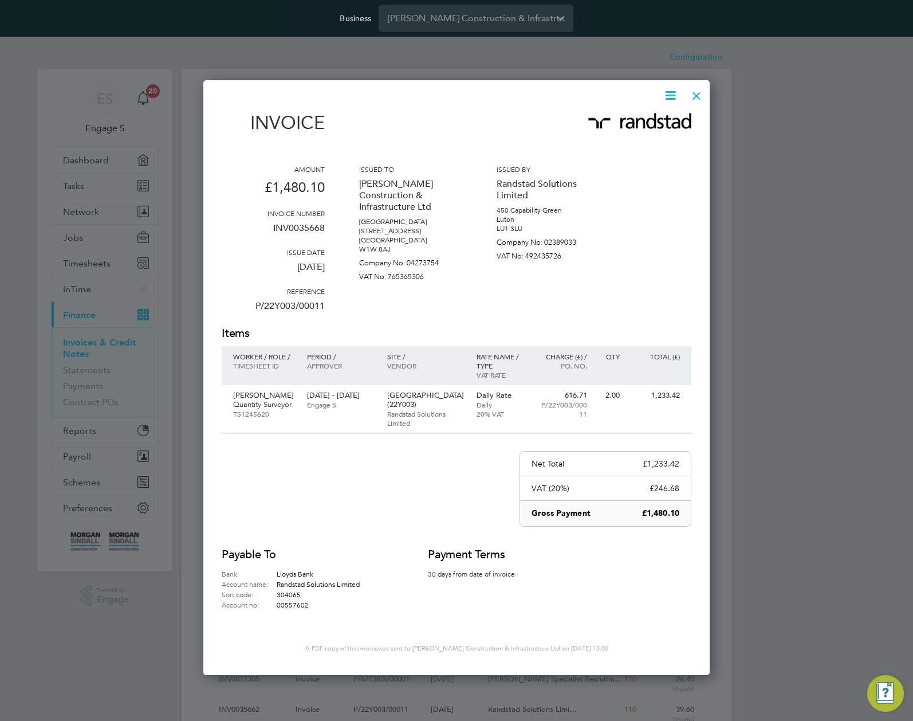
click at [669, 93] on icon at bounding box center [671, 95] width 14 height 14
click at [622, 119] on li "Download Invoice" at bounding box center [636, 123] width 79 height 16
click at [668, 102] on icon at bounding box center [671, 95] width 14 height 14
click at [627, 137] on li "Pay invoice" at bounding box center [636, 139] width 79 height 16
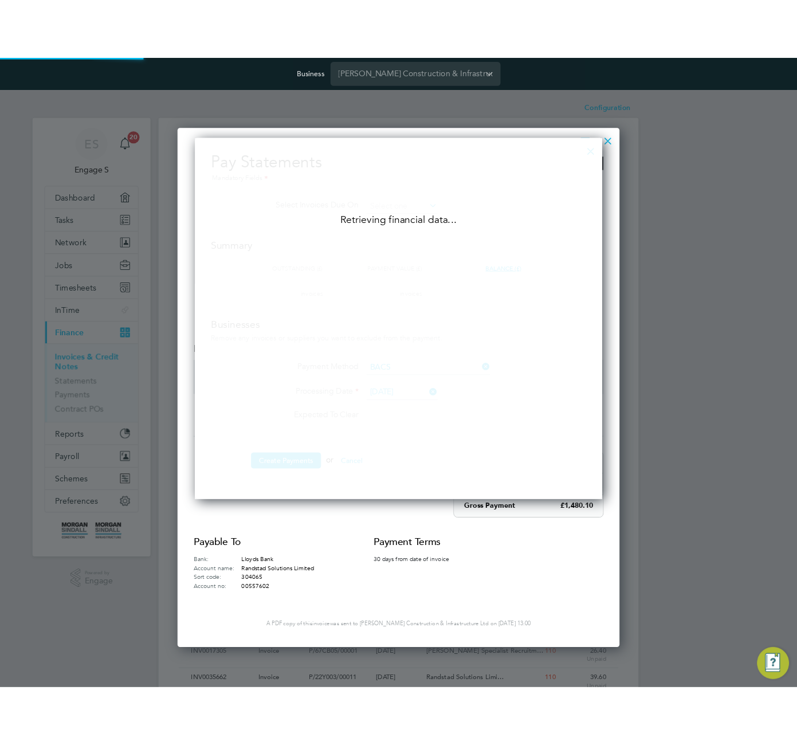
scroll to position [414, 467]
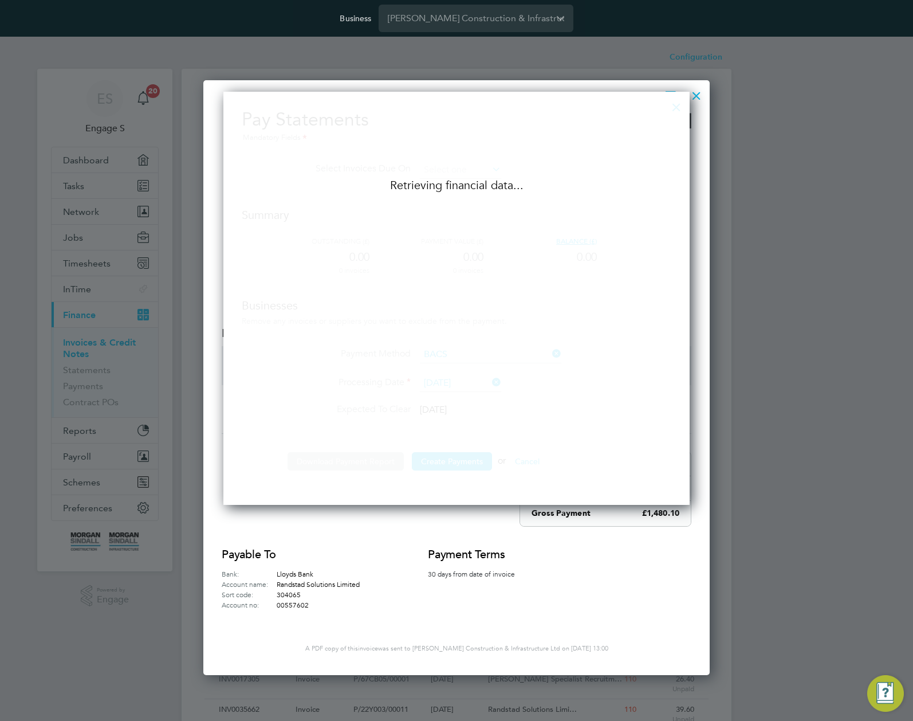
click at [640, 402] on div "Pay Statements Mandatory Fields Select Invoices Due On Summary Outstanding (£) …" at bounding box center [457, 295] width 430 height 374
click at [662, 117] on div "Pay Statements Mandatory Fields Select Invoices Due On Summary Outstanding (£) …" at bounding box center [457, 295] width 430 height 374
click at [611, 563] on div "Payable to Bank: Lloyds Bank Account name: Randstad Solutions Limited Sort code…" at bounding box center [457, 578] width 470 height 63
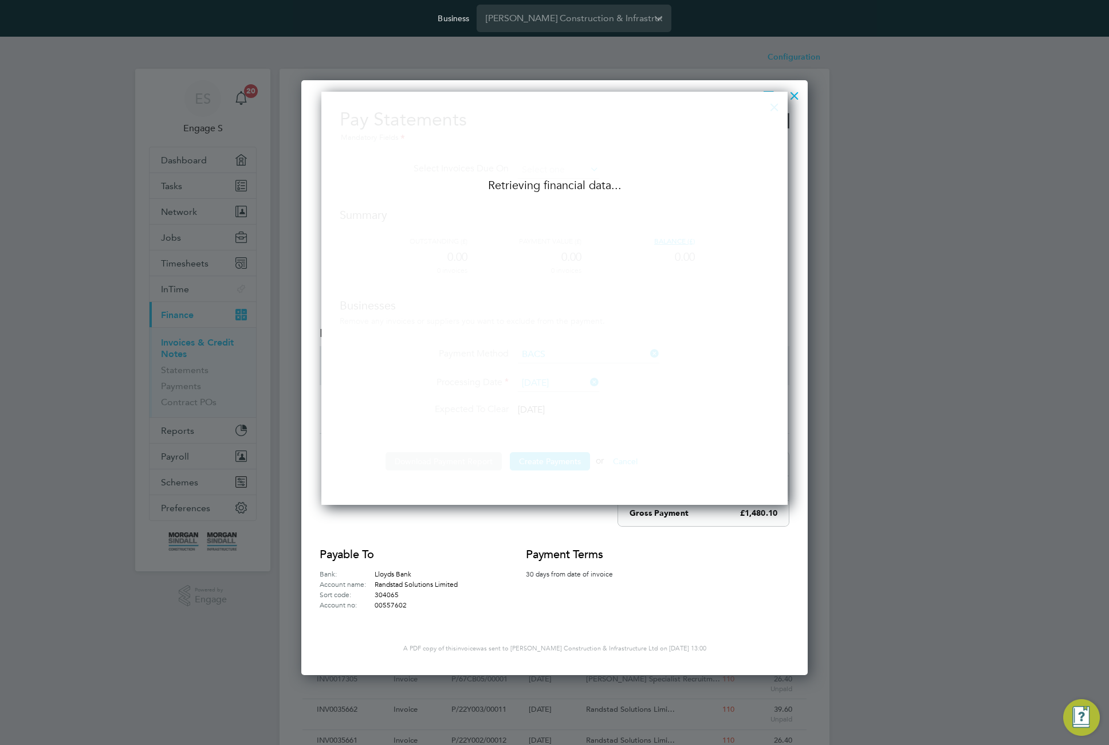
drag, startPoint x: 1106, startPoint y: 556, endPoint x: 975, endPoint y: 546, distance: 131.1
click at [913, 546] on div at bounding box center [554, 372] width 1109 height 745
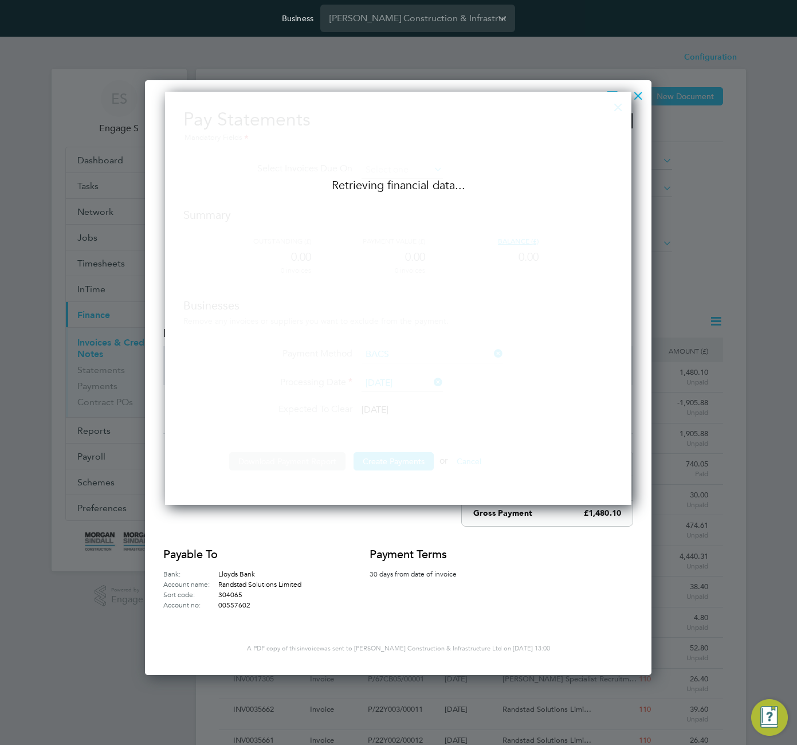
click at [383, 216] on div "Pay Statements Mandatory Fields Select Invoices Due On Summary Outstanding (£) …" at bounding box center [398, 295] width 430 height 374
click at [501, 132] on div "Pay Statements Mandatory Fields Select Invoices Due On Summary Outstanding (£) …" at bounding box center [398, 295] width 430 height 374
drag, startPoint x: 637, startPoint y: 95, endPoint x: 599, endPoint y: 182, distance: 94.4
click at [637, 96] on div at bounding box center [638, 93] width 21 height 21
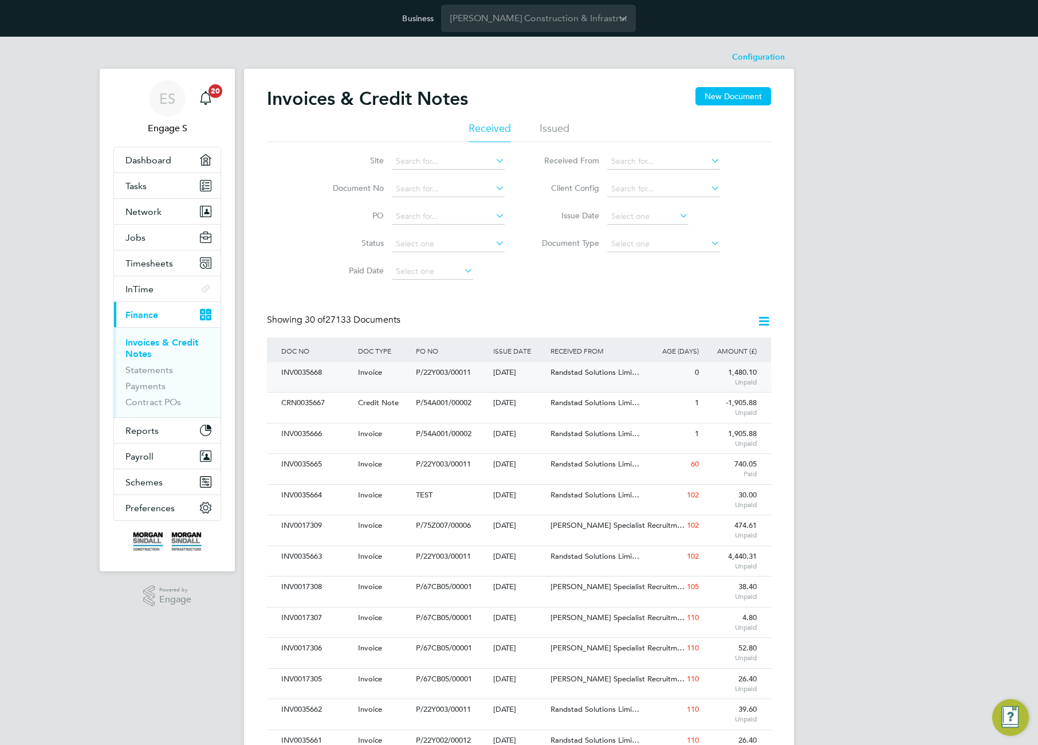
click at [629, 373] on span "Randstad Solutions Limi…" at bounding box center [595, 372] width 89 height 10
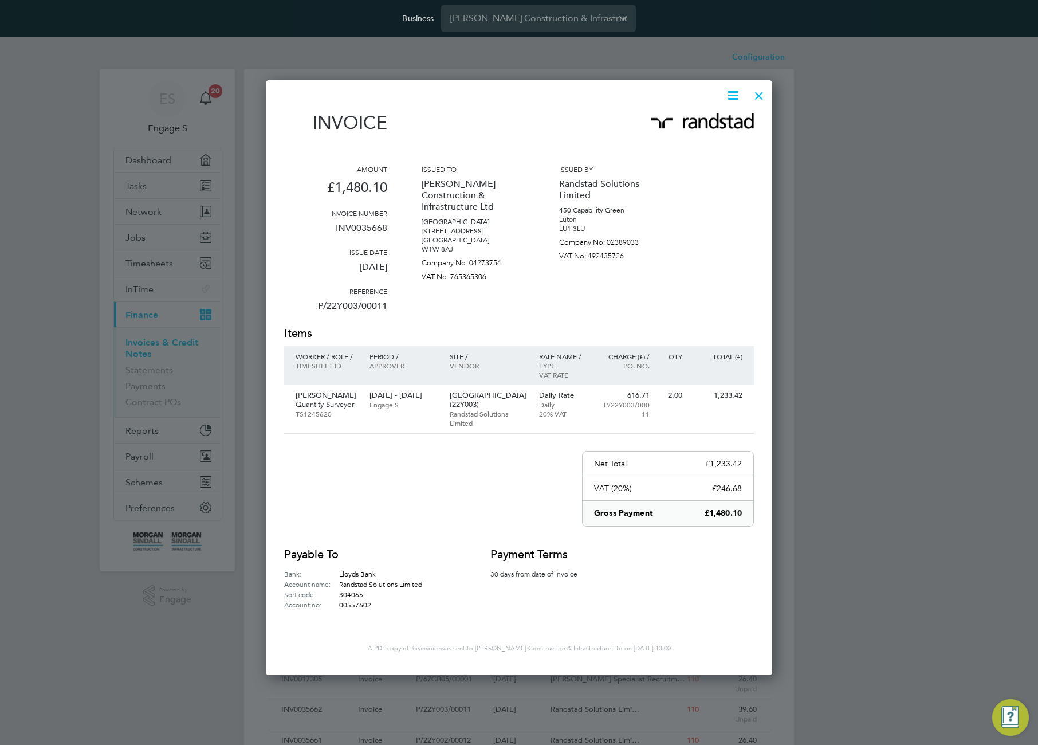
click at [729, 93] on icon at bounding box center [733, 95] width 14 height 14
click at [685, 140] on li "Pay invoice" at bounding box center [698, 139] width 79 height 16
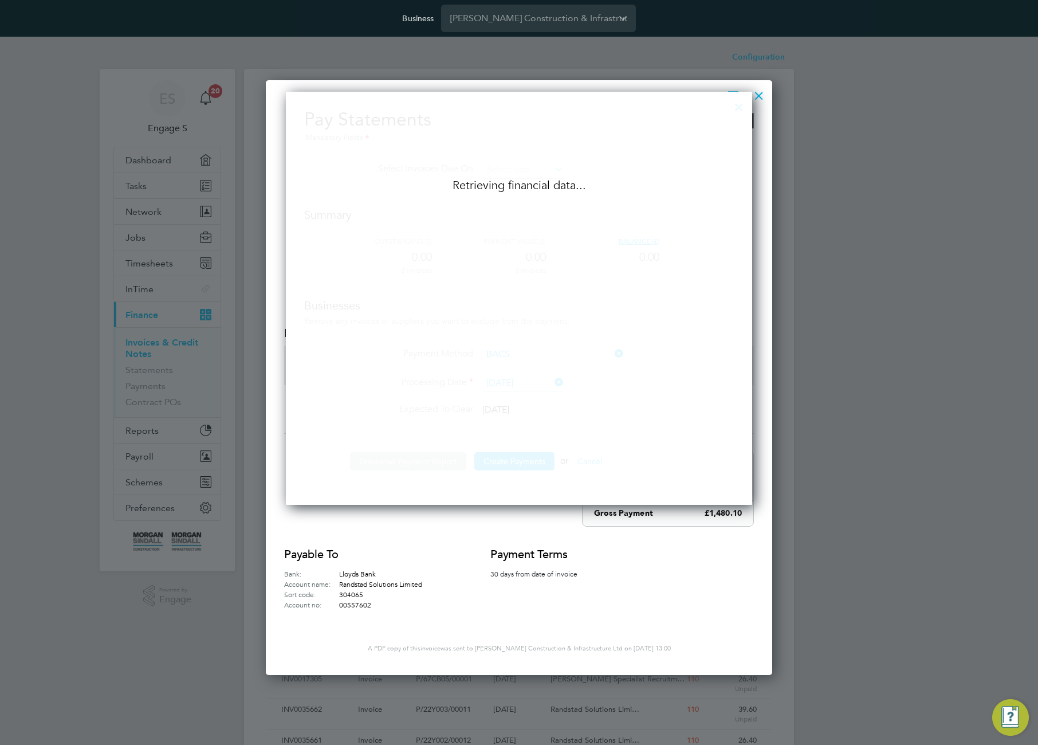
click at [511, 187] on div "Pay Statements Mandatory Fields Select Invoices Due On Summary Outstanding (£) …" at bounding box center [519, 295] width 430 height 374
click at [511, 185] on div "Pay Statements Mandatory Fields Select Invoices Due On Summary Outstanding (£) …" at bounding box center [519, 295] width 430 height 374
drag, startPoint x: 472, startPoint y: 183, endPoint x: 568, endPoint y: 187, distance: 96.9
click at [567, 187] on div "Pay Statements Mandatory Fields Select Invoices Due On Summary Outstanding (£) …" at bounding box center [519, 295] width 430 height 374
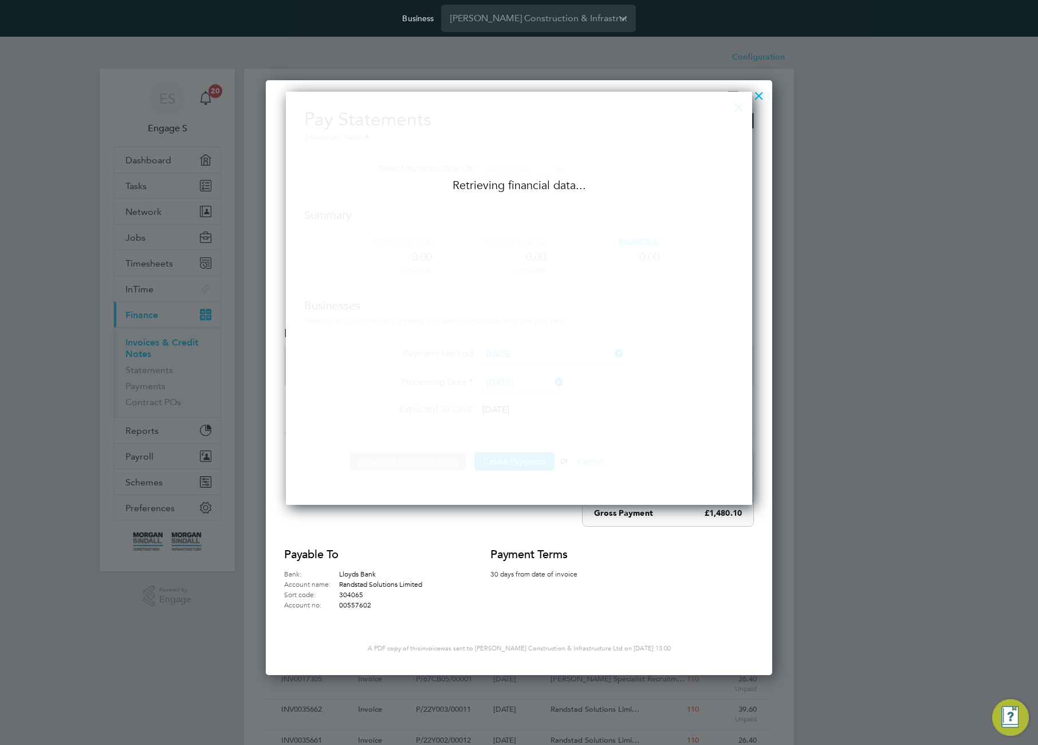
drag, startPoint x: 599, startPoint y: 185, endPoint x: 434, endPoint y: 178, distance: 165.7
click at [434, 178] on div "Pay Statements Mandatory Fields Select Invoices Due On Summary Outstanding (£) …" at bounding box center [519, 295] width 430 height 374
drag, startPoint x: 498, startPoint y: 189, endPoint x: 538, endPoint y: 189, distance: 39.5
click at [538, 189] on div "Pay Statements Mandatory Fields Select Invoices Due On Summary Outstanding (£) …" at bounding box center [519, 295] width 430 height 374
click at [657, 195] on div "Pay Statements Mandatory Fields Select Invoices Due On Summary Outstanding (£) …" at bounding box center [519, 295] width 430 height 374
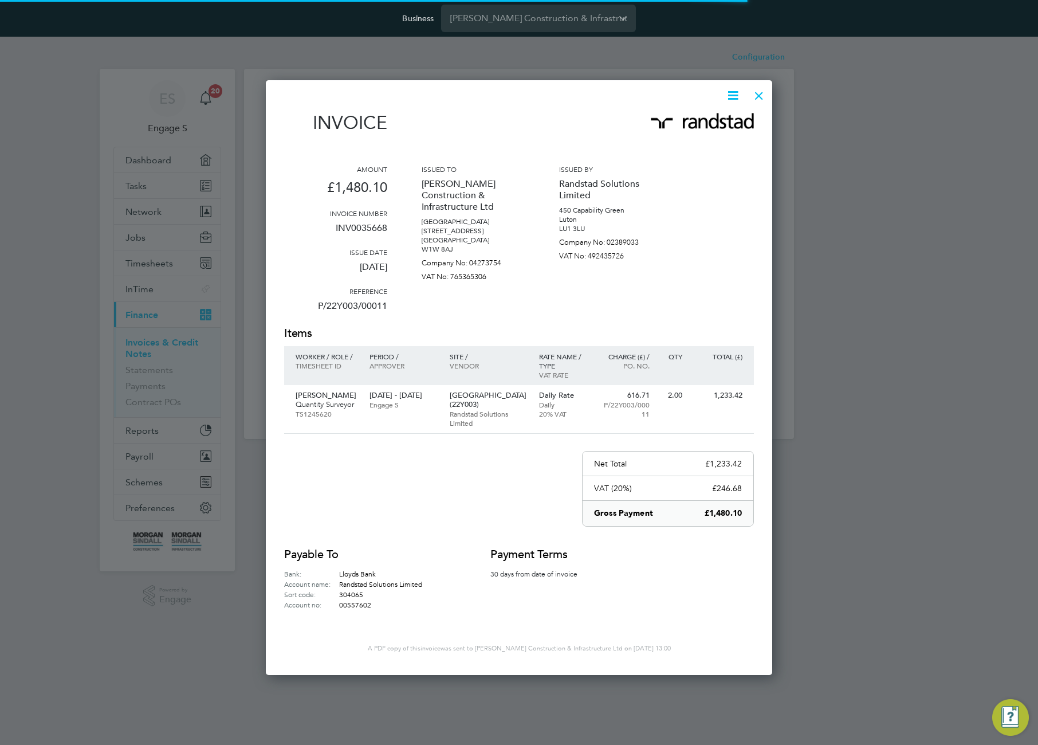
scroll to position [593, 507]
click at [762, 93] on div at bounding box center [759, 93] width 21 height 21
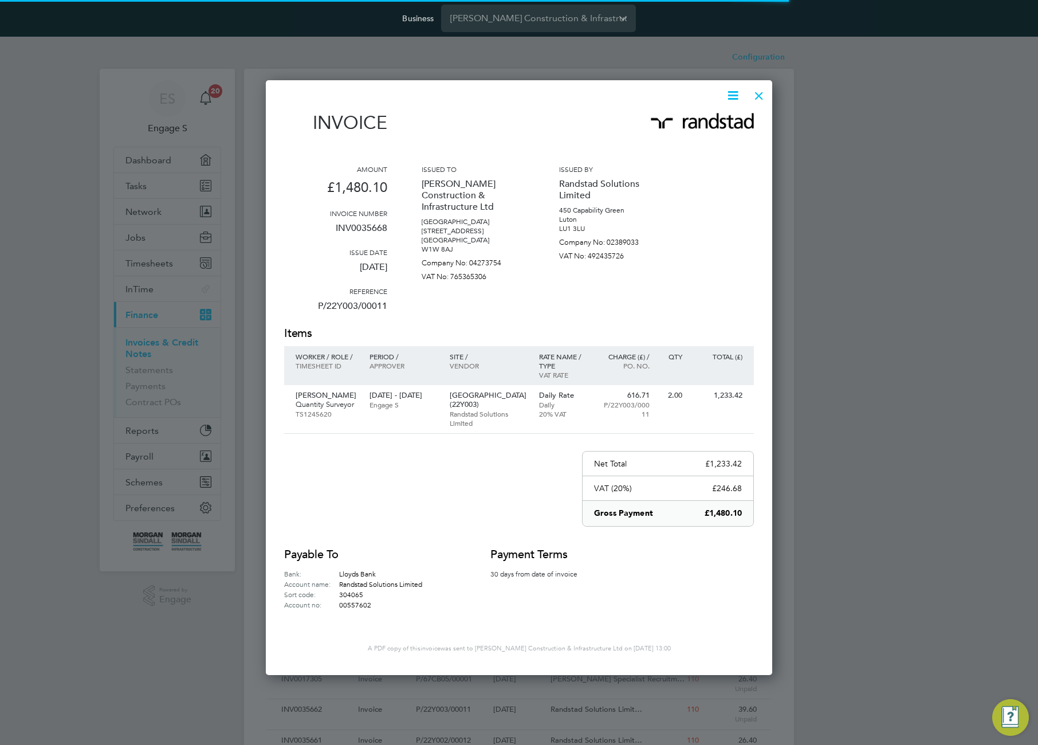
click at [756, 94] on div at bounding box center [759, 93] width 21 height 21
click at [779, 96] on div at bounding box center [519, 372] width 1038 height 745
click at [770, 96] on div "Invoice Amount £1,480.10 Invoice number INV0035668 Issue date 14 Oct 2025 Refer…" at bounding box center [519, 377] width 507 height 595
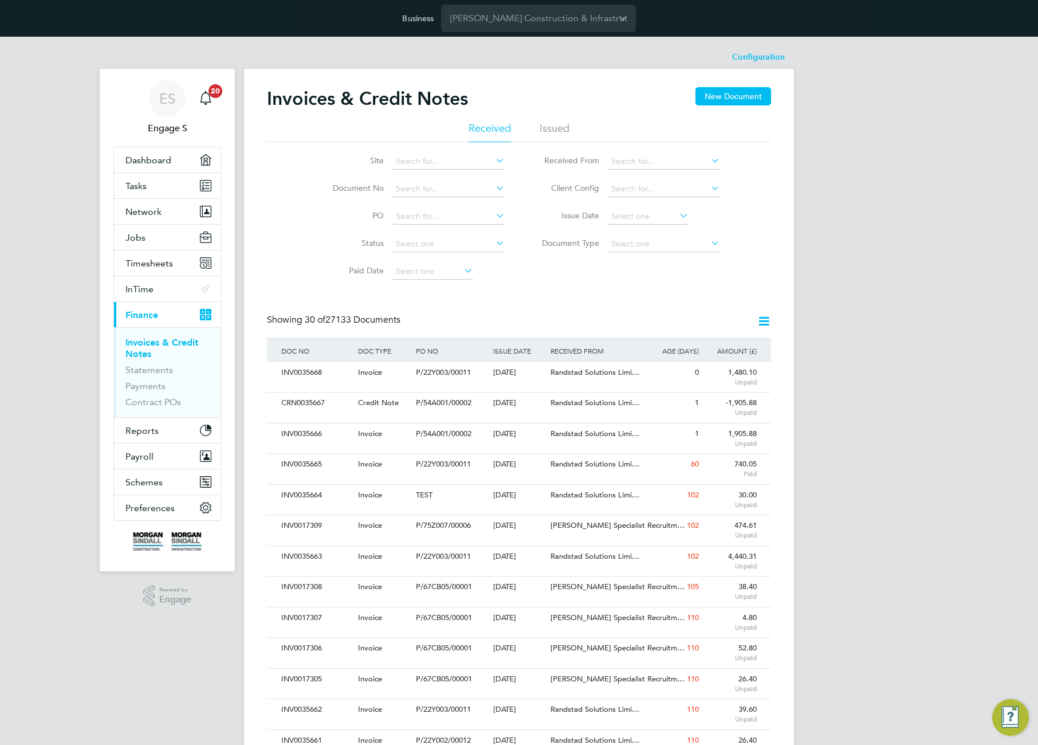
scroll to position [0, 0]
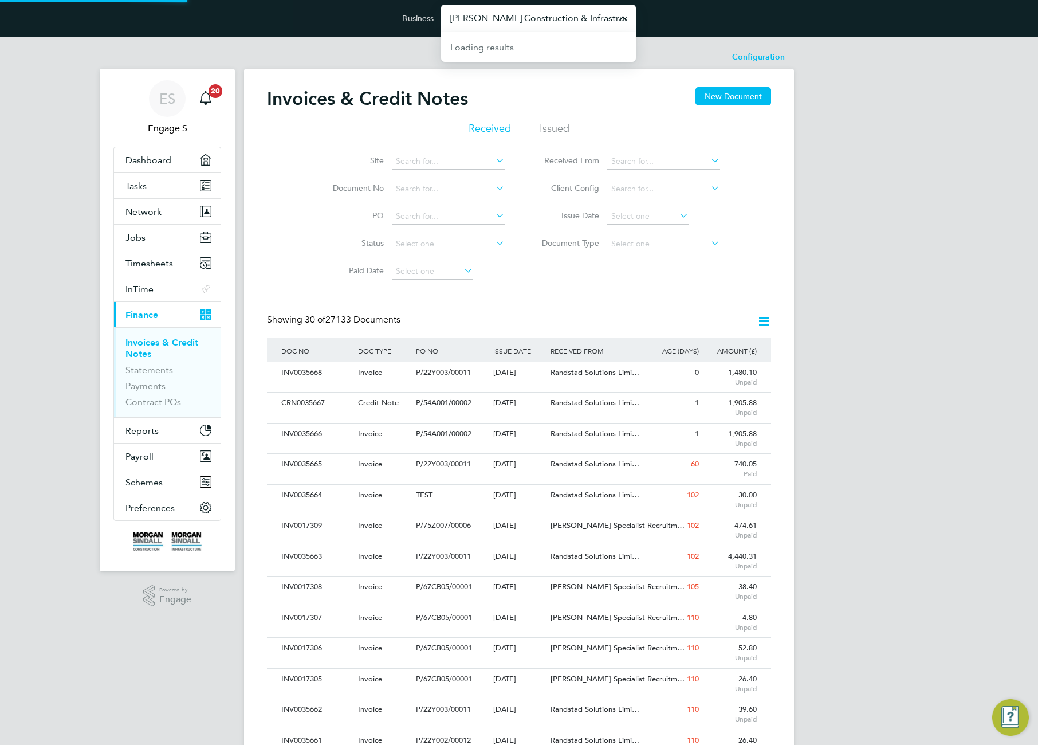
click at [551, 15] on input "[PERSON_NAME] Construction & Infrastructure Ltd" at bounding box center [538, 18] width 195 height 27
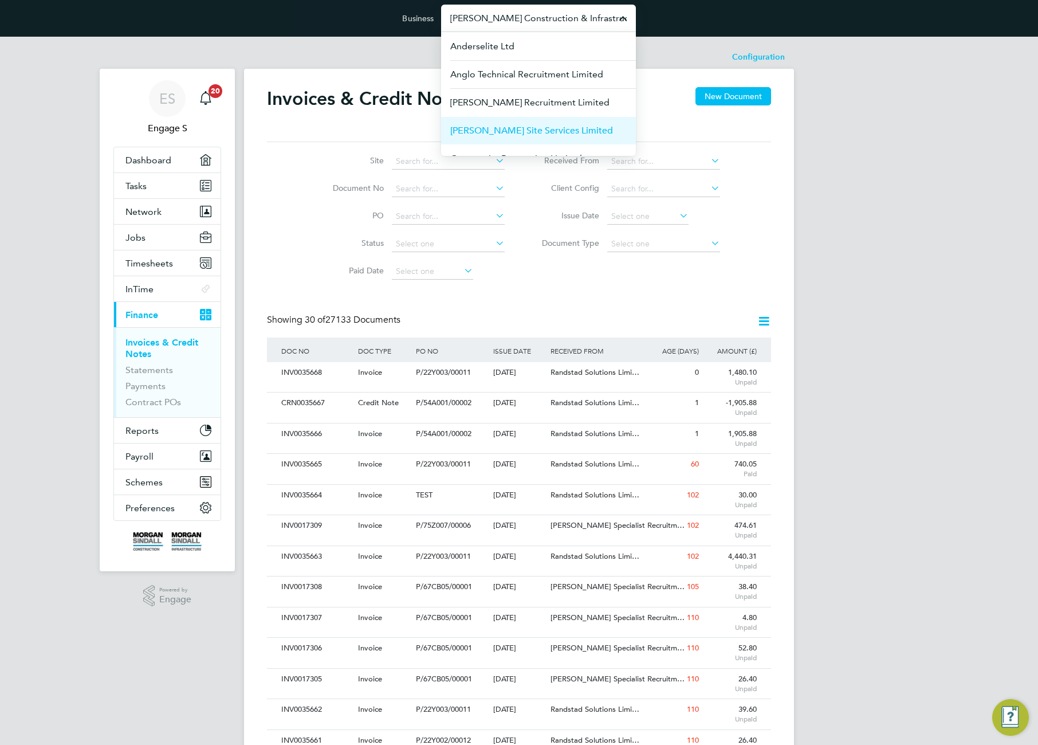
click at [532, 124] on span "[PERSON_NAME] Site Services Limited" at bounding box center [531, 131] width 163 height 14
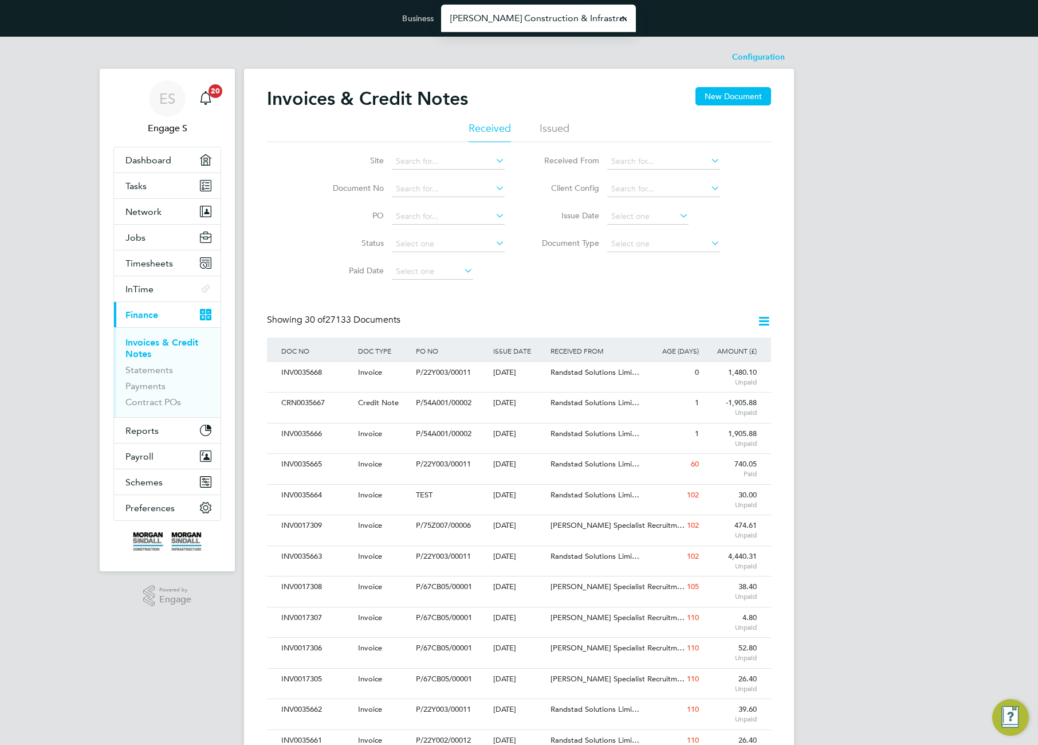
type input "[PERSON_NAME] Site Services Limited"
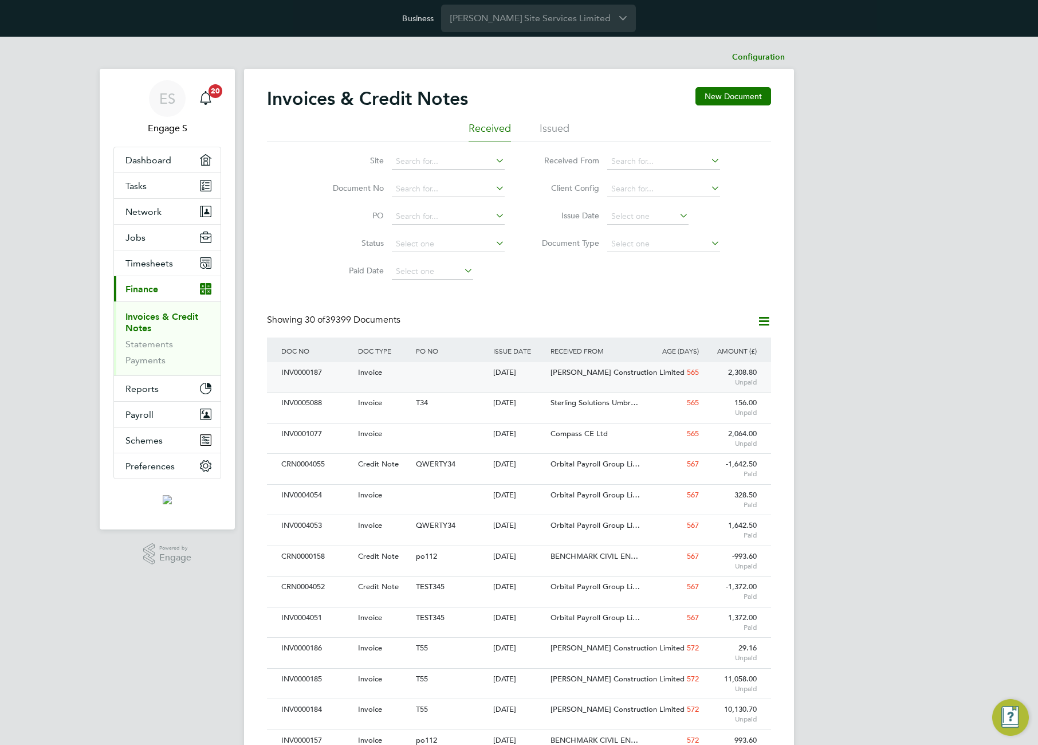
click at [595, 377] on div "[PERSON_NAME] Construction Limited" at bounding box center [596, 372] width 96 height 21
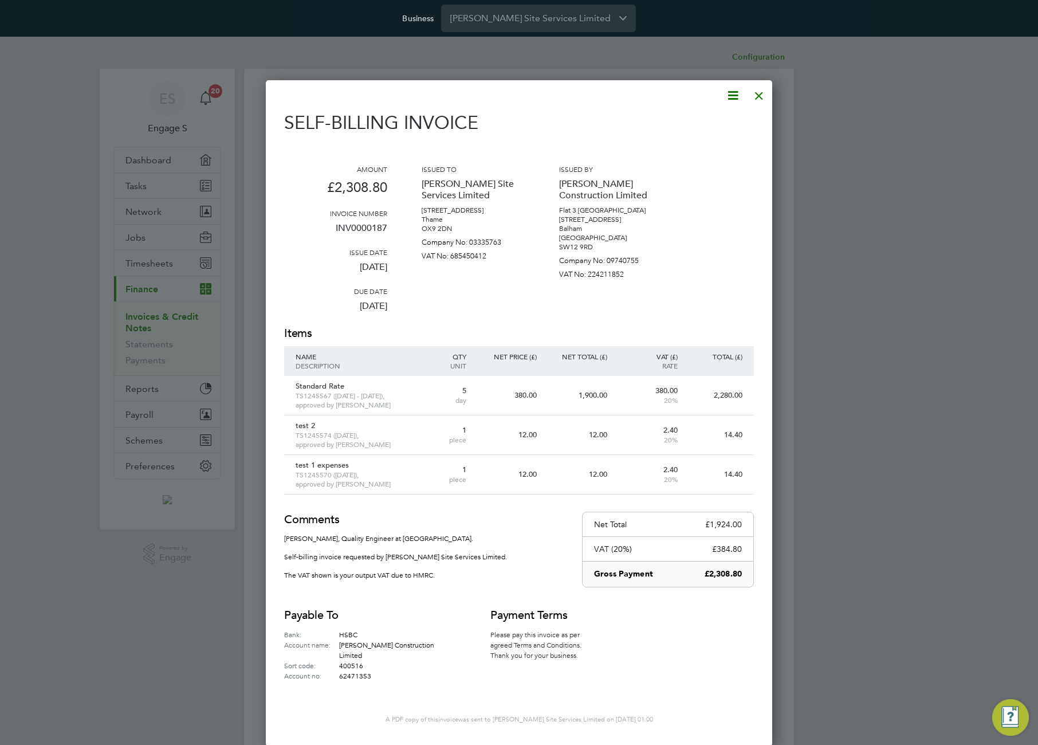
scroll to position [654, 507]
click at [732, 92] on icon at bounding box center [733, 95] width 14 height 14
click at [683, 155] on li "Pay invoice" at bounding box center [698, 155] width 79 height 16
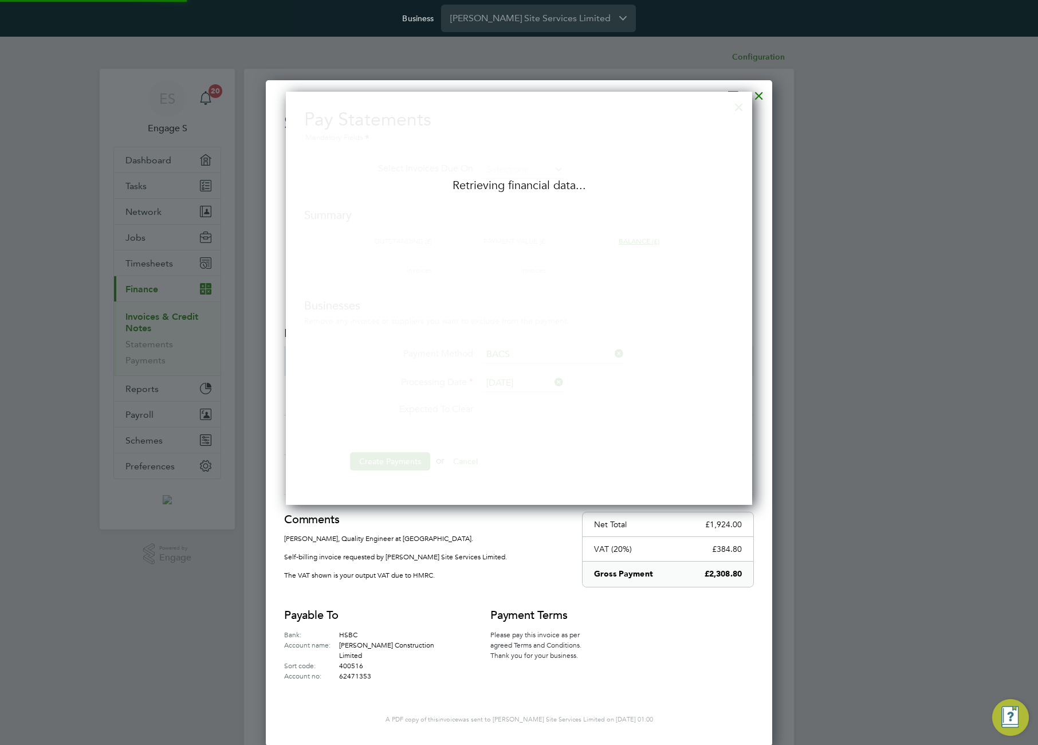
scroll to position [414, 467]
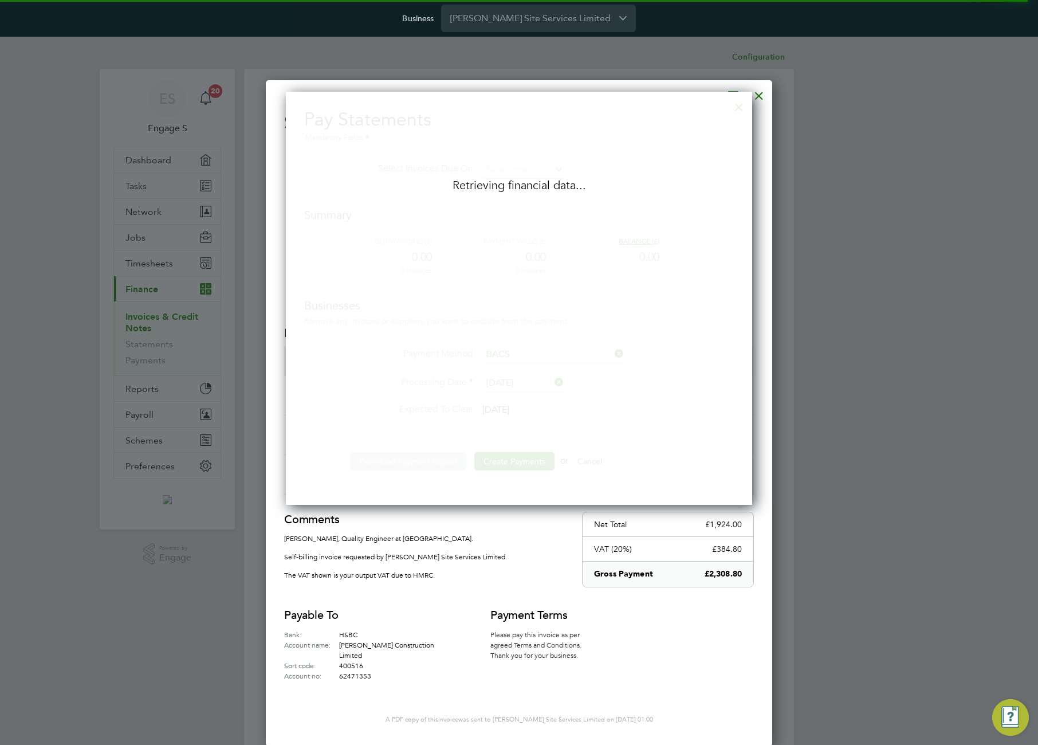
click at [756, 96] on div at bounding box center [759, 93] width 21 height 21
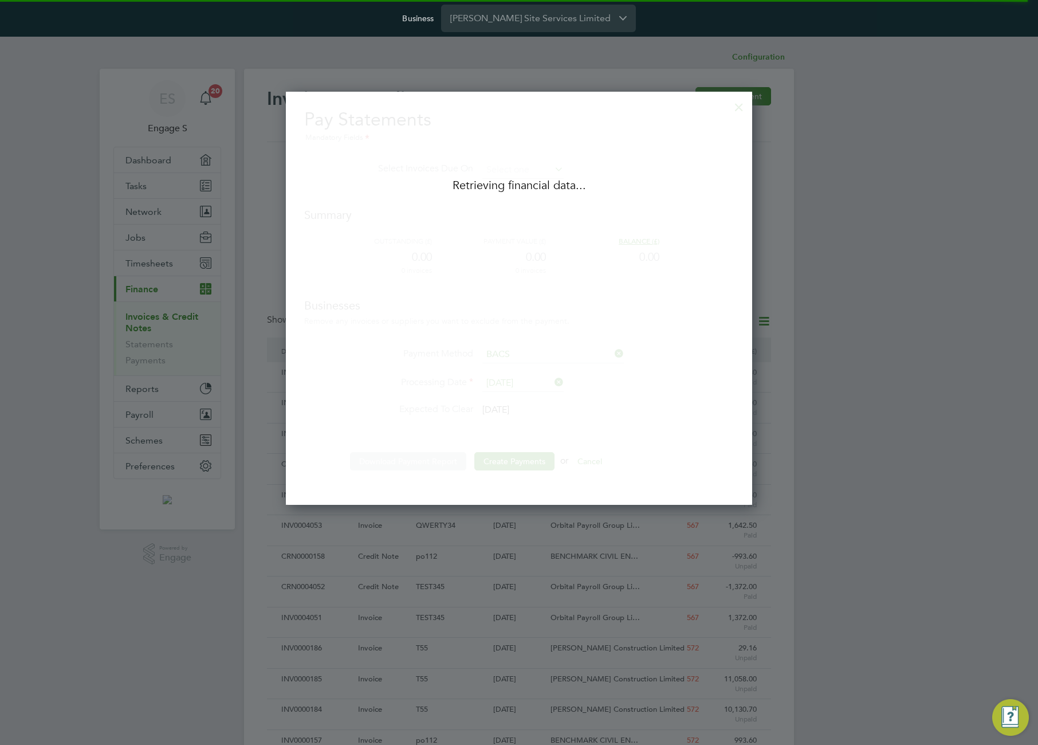
click at [756, 93] on div at bounding box center [519, 372] width 1038 height 745
click at [805, 119] on div at bounding box center [519, 372] width 1038 height 745
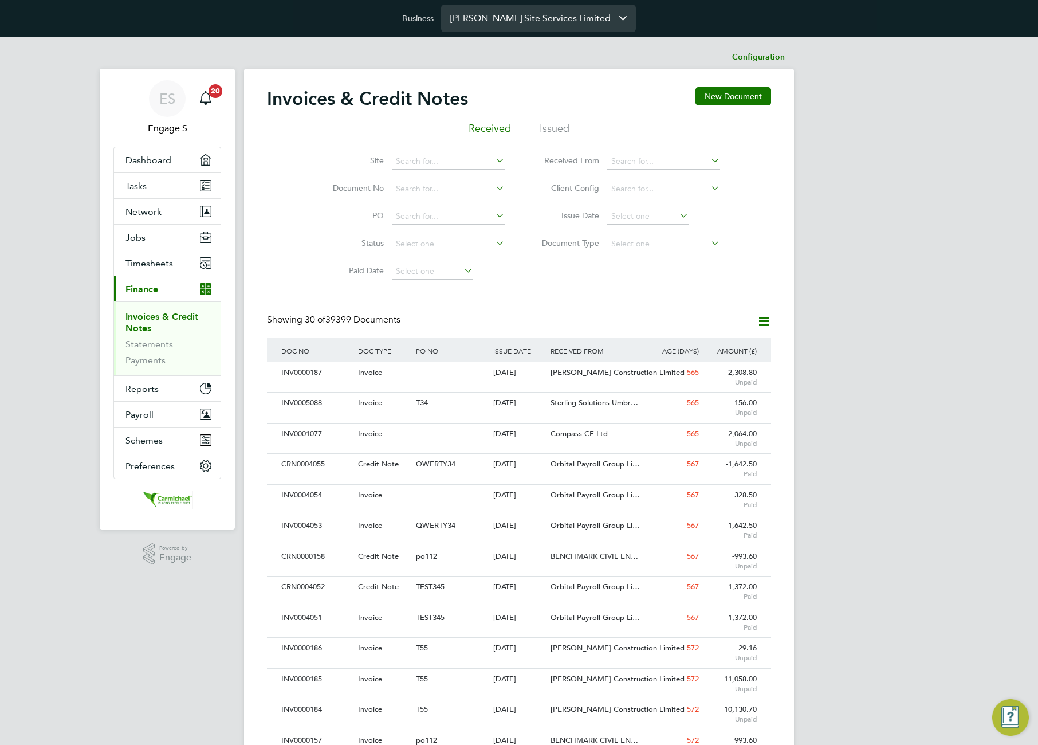
click at [594, 18] on input "Carmichael Site Services Limited" at bounding box center [538, 18] width 195 height 27
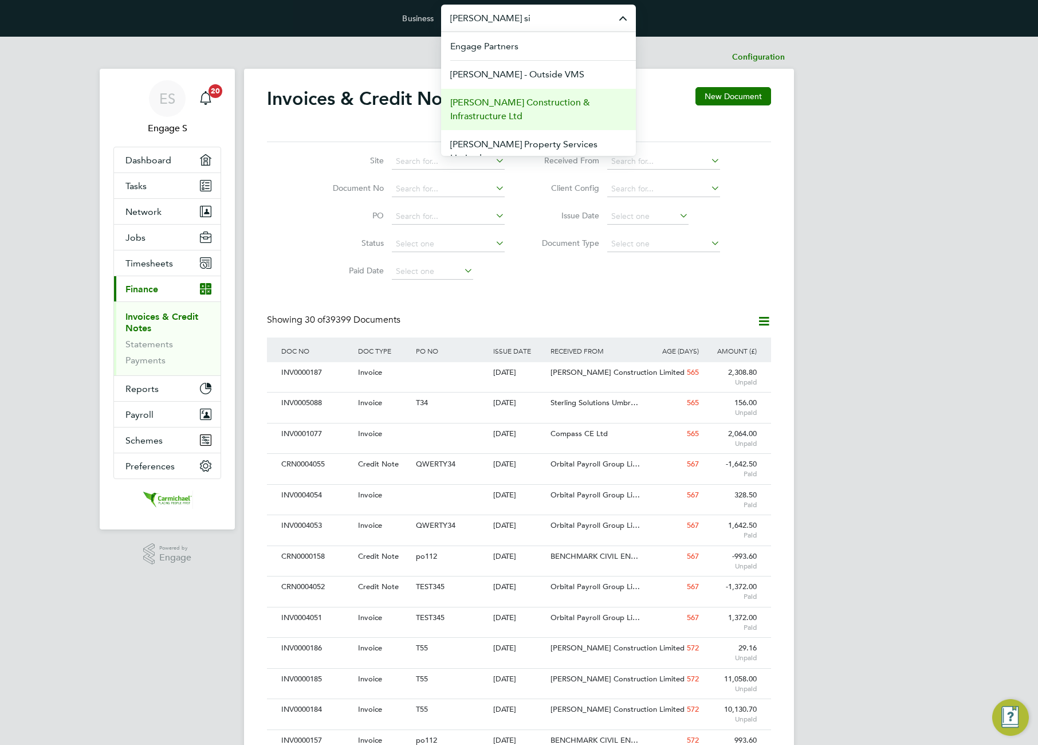
click at [550, 106] on span "[PERSON_NAME] Construction & Infrastructure Ltd" at bounding box center [538, 110] width 177 height 28
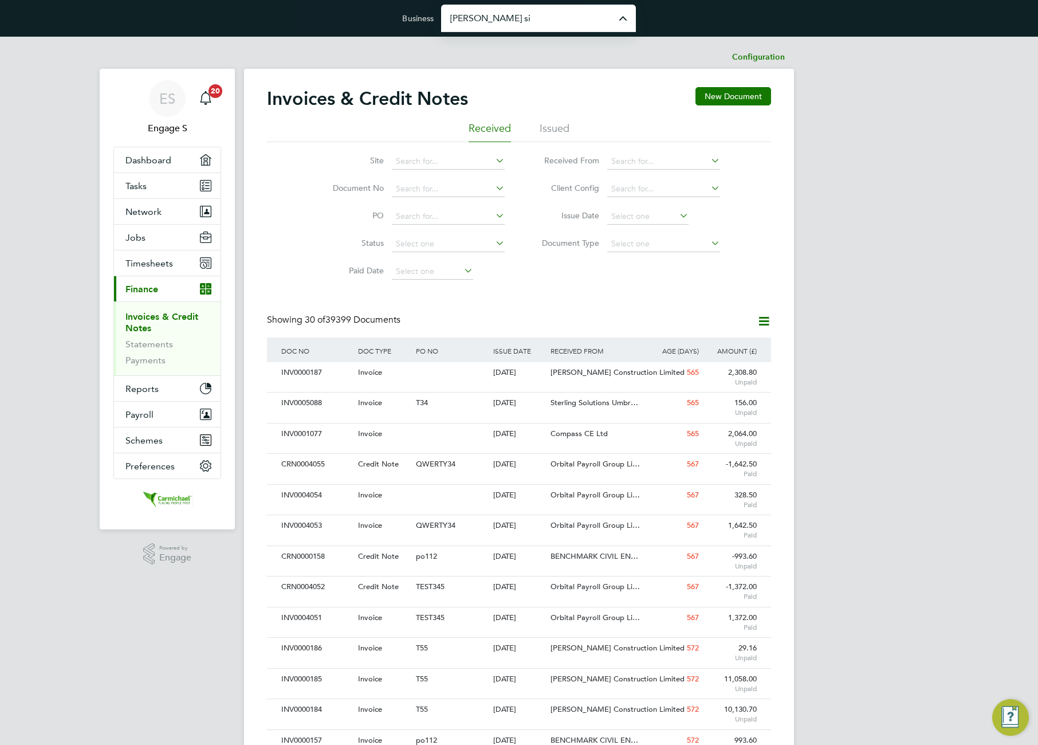
type input "[PERSON_NAME] Construction & Infrastructure Ltd"
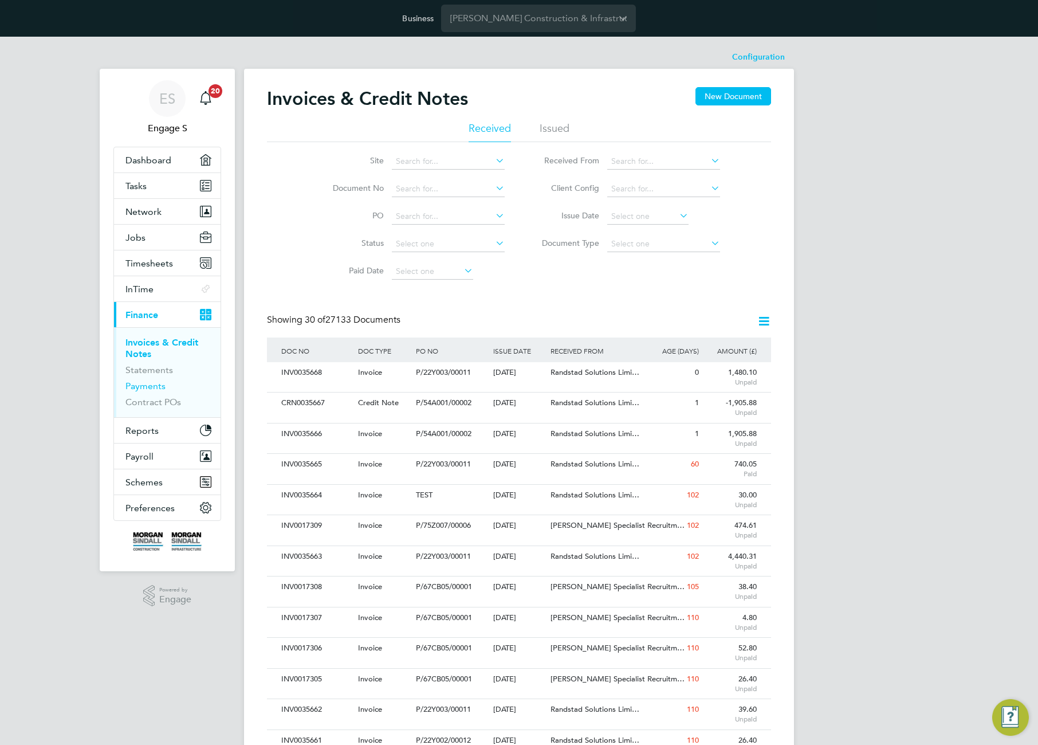
click at [151, 383] on link "Payments" at bounding box center [145, 386] width 40 height 11
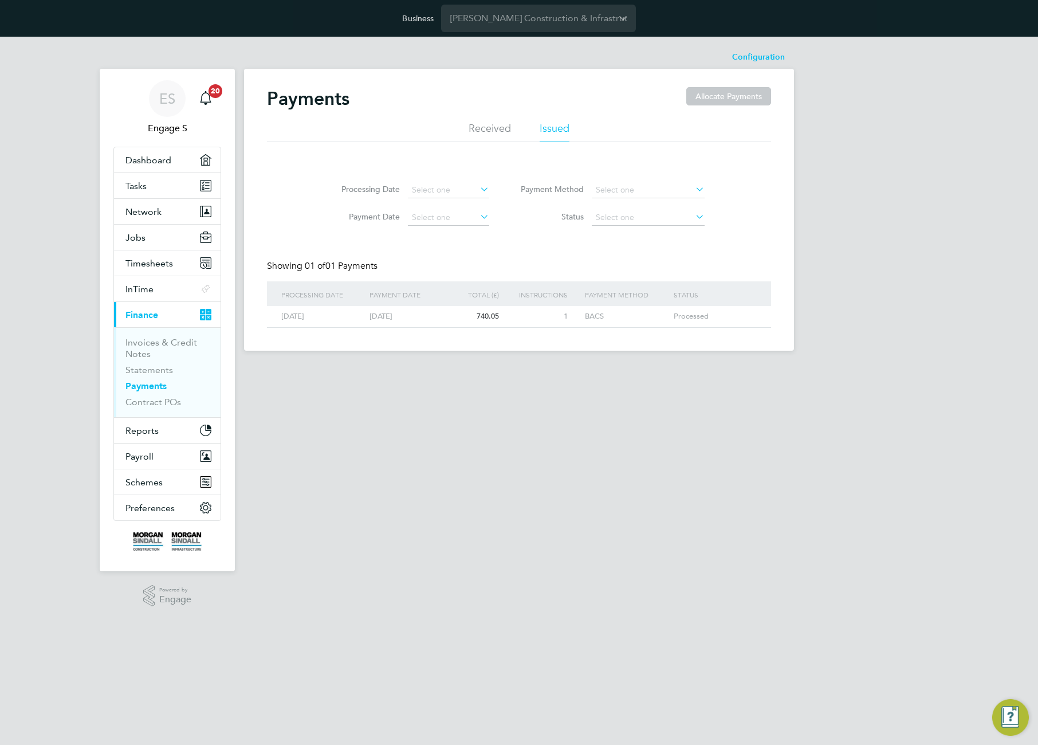
click at [508, 317] on div "15 Aug 2025 15 Aug 2025 740.05 1 BACS Processed" at bounding box center [519, 316] width 504 height 21
click at [491, 134] on li "Received" at bounding box center [490, 131] width 42 height 21
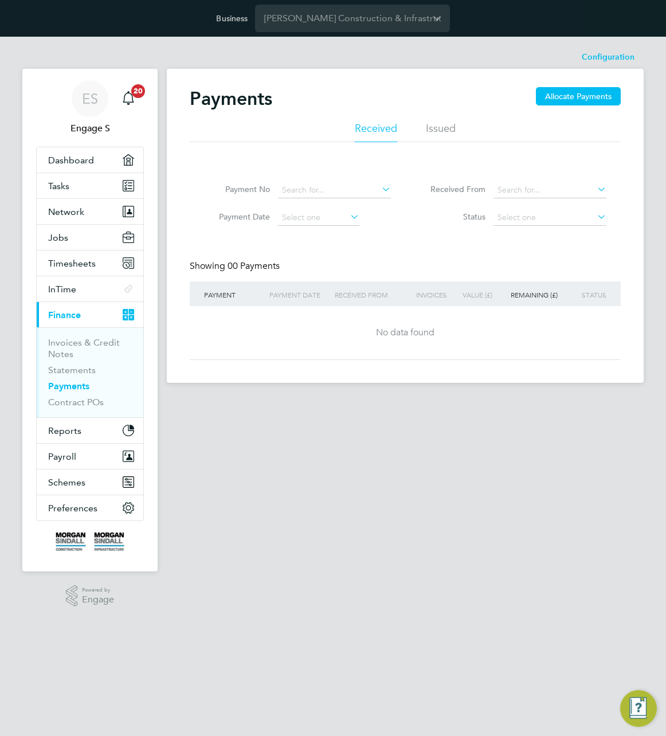
click at [66, 375] on li "Statements" at bounding box center [91, 372] width 86 height 16
click at [69, 371] on link "Statements" at bounding box center [72, 369] width 48 height 11
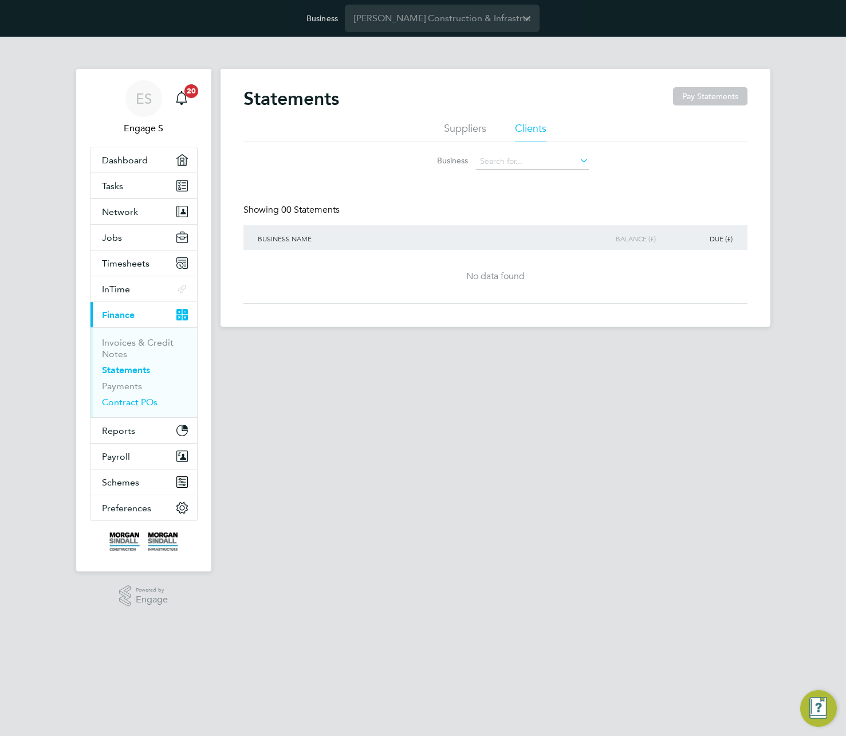
click at [135, 400] on link "Contract POs" at bounding box center [130, 402] width 56 height 11
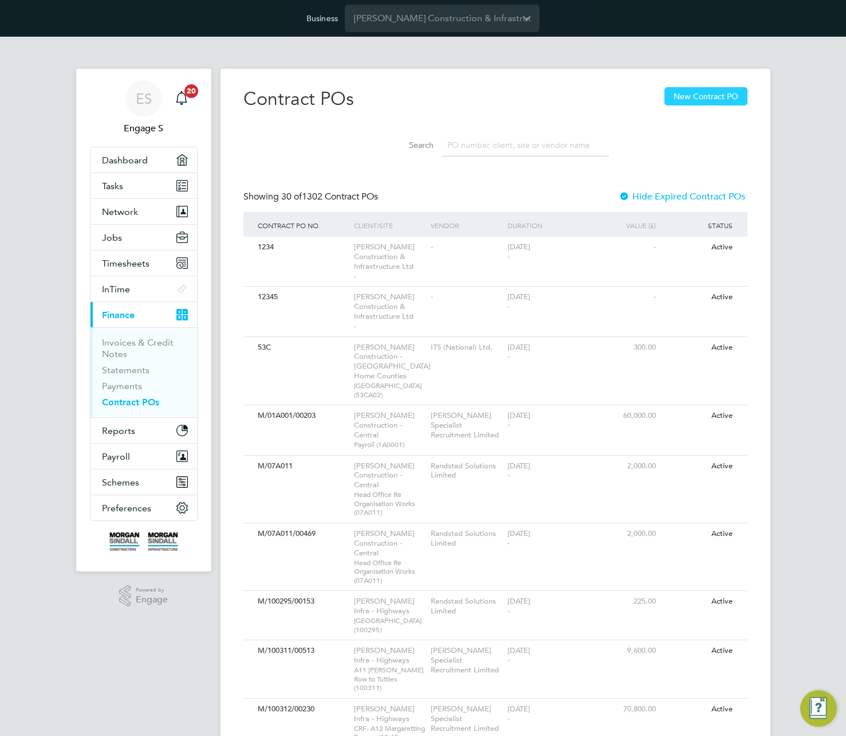
click at [694, 105] on button "New Contract PO" at bounding box center [706, 96] width 83 height 18
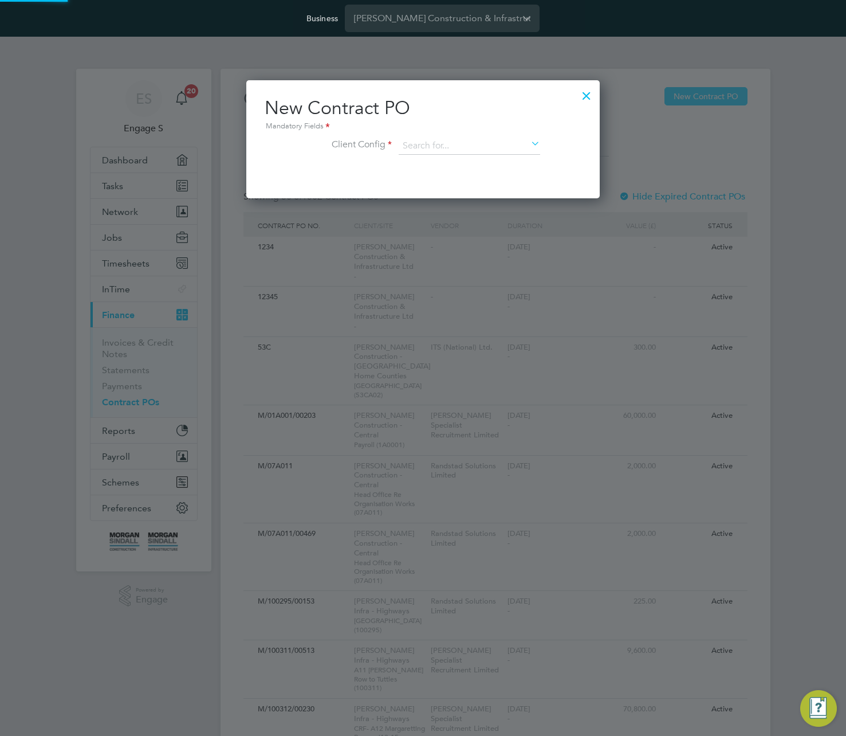
scroll to position [118, 354]
click at [474, 143] on input at bounding box center [470, 146] width 142 height 17
click at [473, 201] on li "Morgan Sindall Construction - London Home Counties" at bounding box center [555, 208] width 314 height 15
type input "Morgan Sindall Construction - London Home Counties"
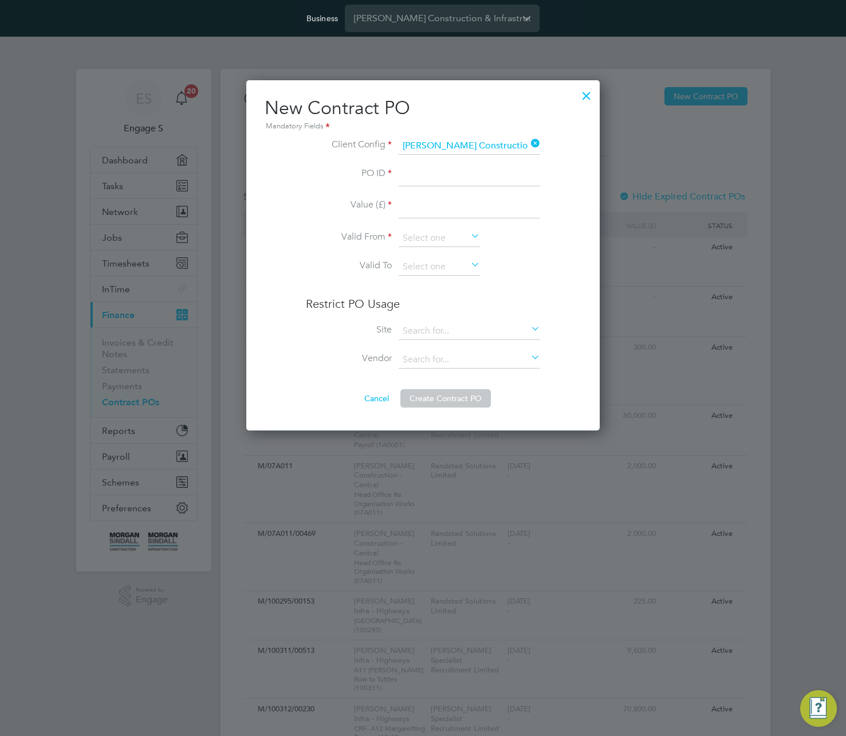
scroll to position [351, 354]
click at [474, 166] on input at bounding box center [470, 176] width 142 height 21
type input "OUIpk;"
click at [431, 201] on input at bounding box center [470, 208] width 142 height 21
type input "21111"
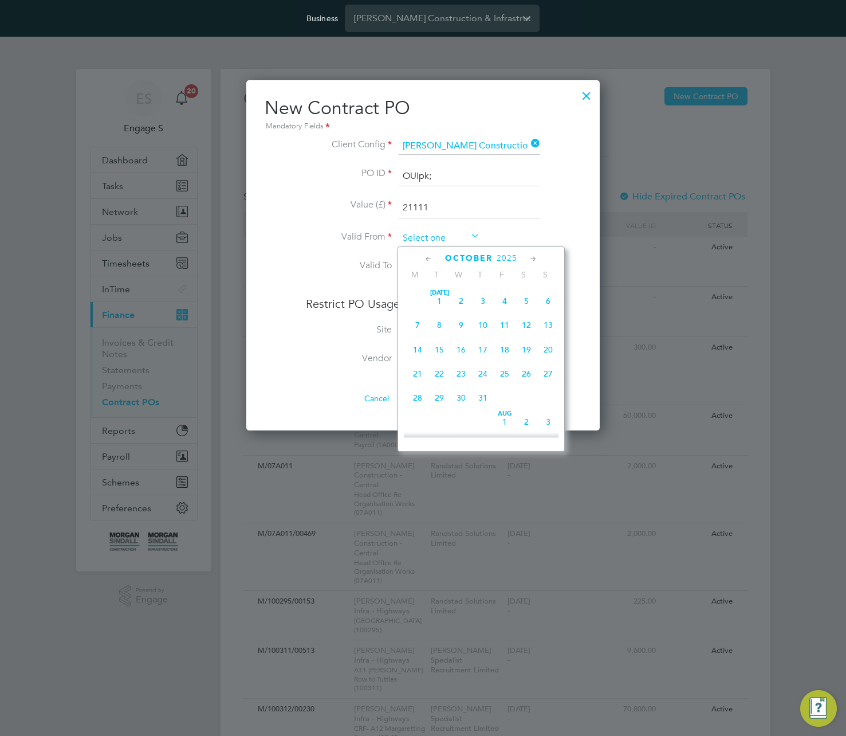
click at [441, 234] on input at bounding box center [439, 238] width 81 height 17
click at [463, 300] on span "Oct 1" at bounding box center [461, 292] width 22 height 22
type input "01 Oct 2025"
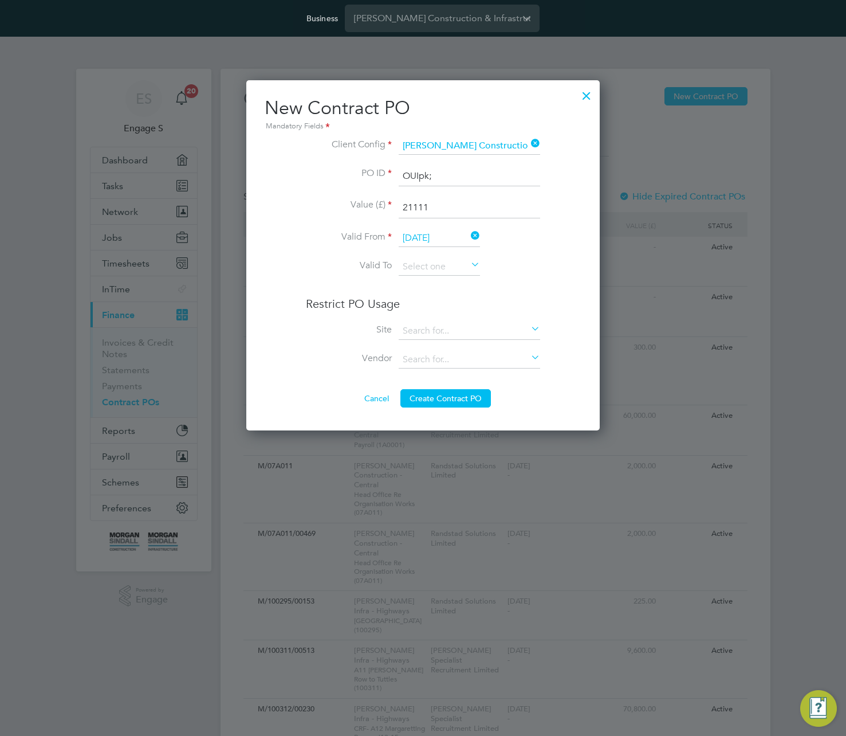
click at [449, 407] on div "Cancel Create Contract PO" at bounding box center [423, 398] width 317 height 18
click at [455, 393] on button "Create Contract PO" at bounding box center [446, 398] width 91 height 18
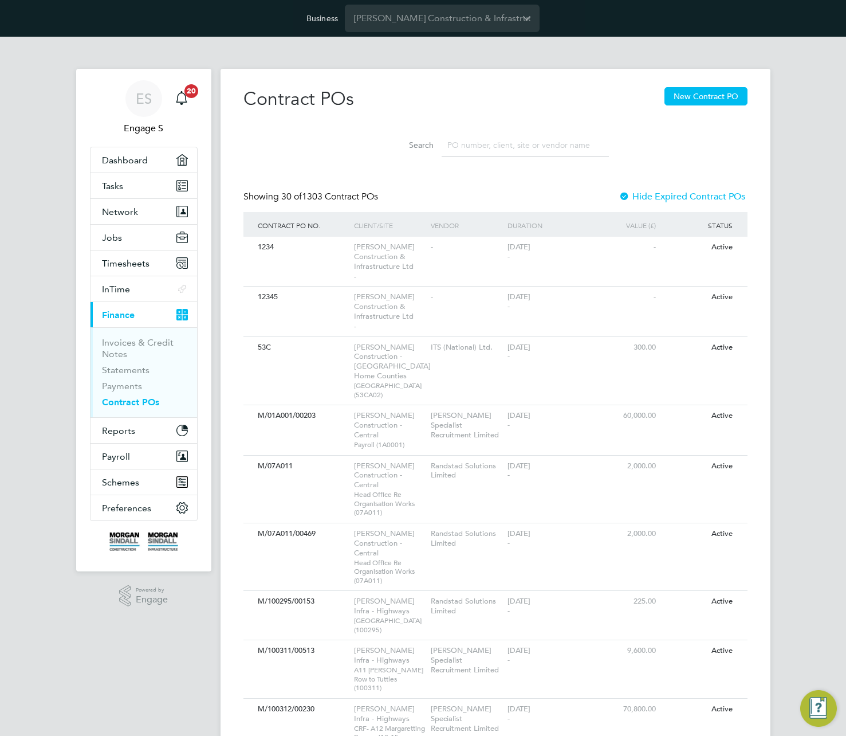
click at [501, 143] on input at bounding box center [525, 145] width 167 height 22
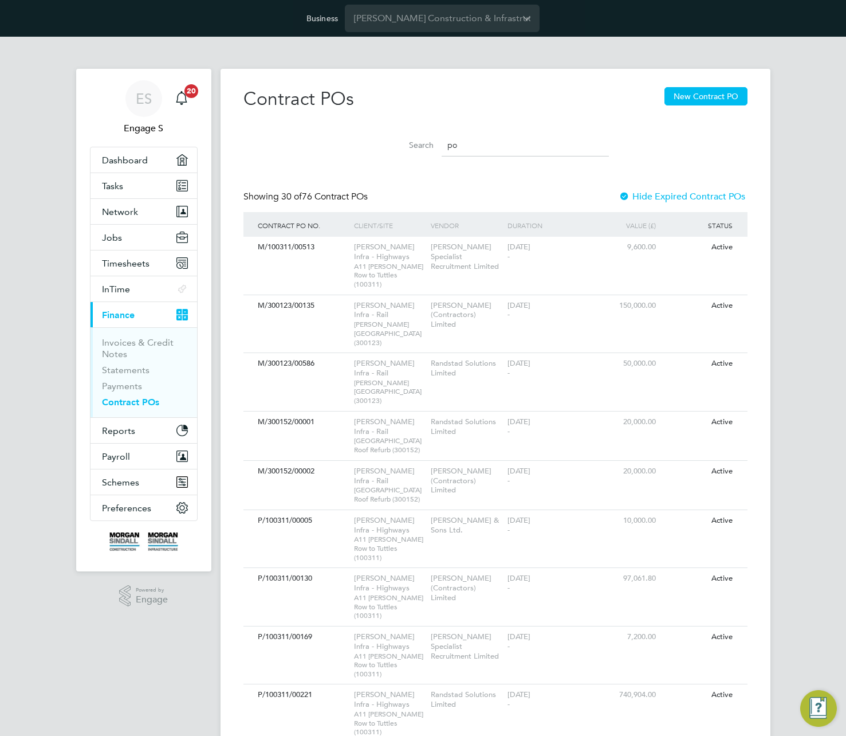
click at [516, 143] on input "po" at bounding box center [525, 145] width 167 height 22
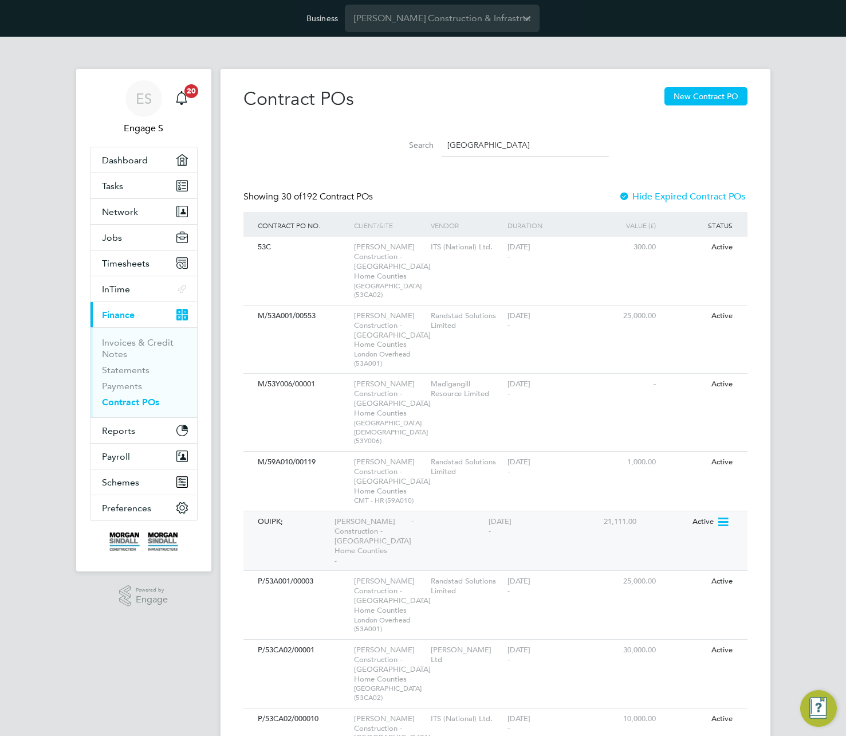
type input "london"
click at [727, 523] on icon at bounding box center [722, 522] width 11 height 14
click at [712, 548] on li "Edit PO" at bounding box center [706, 548] width 43 height 16
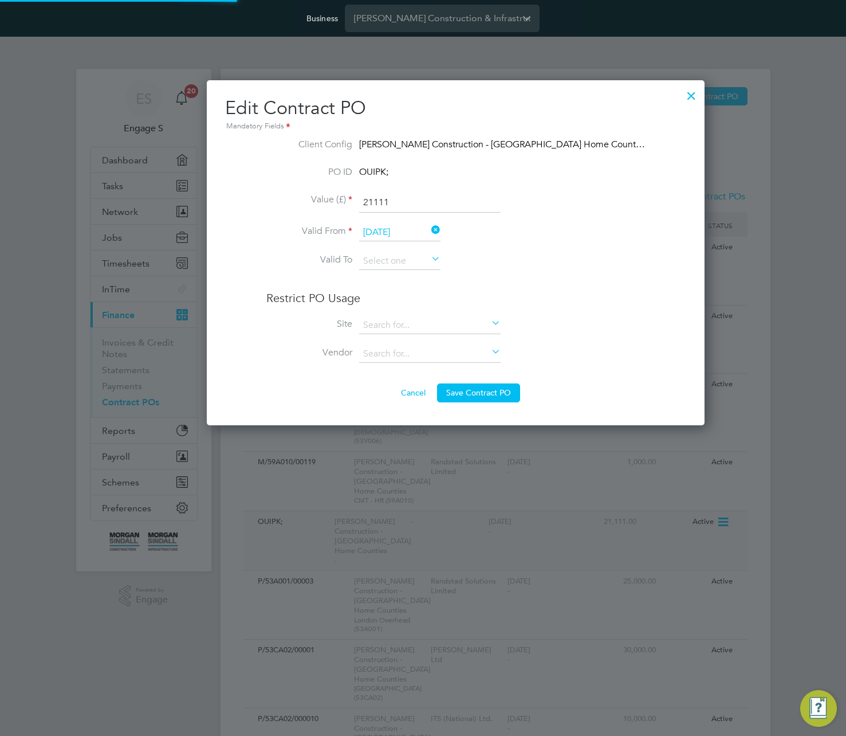
scroll to position [345, 433]
click at [436, 327] on input at bounding box center [430, 325] width 142 height 17
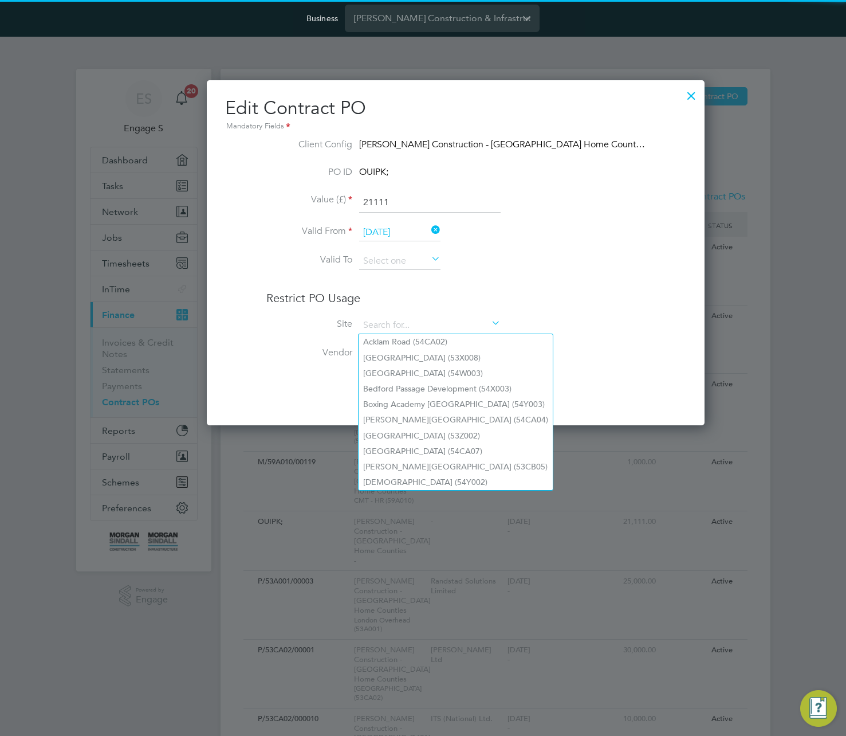
click at [427, 343] on li "Acklam Road (54CA02)" at bounding box center [456, 341] width 194 height 15
type input "Acklam Road (54CA02)"
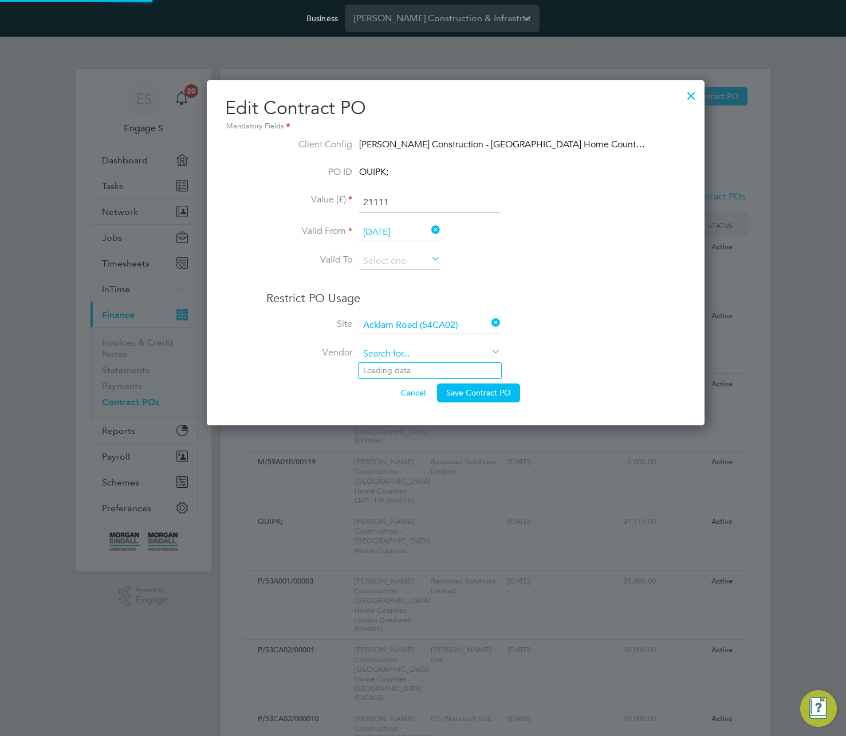
click at [437, 352] on input at bounding box center [430, 354] width 142 height 17
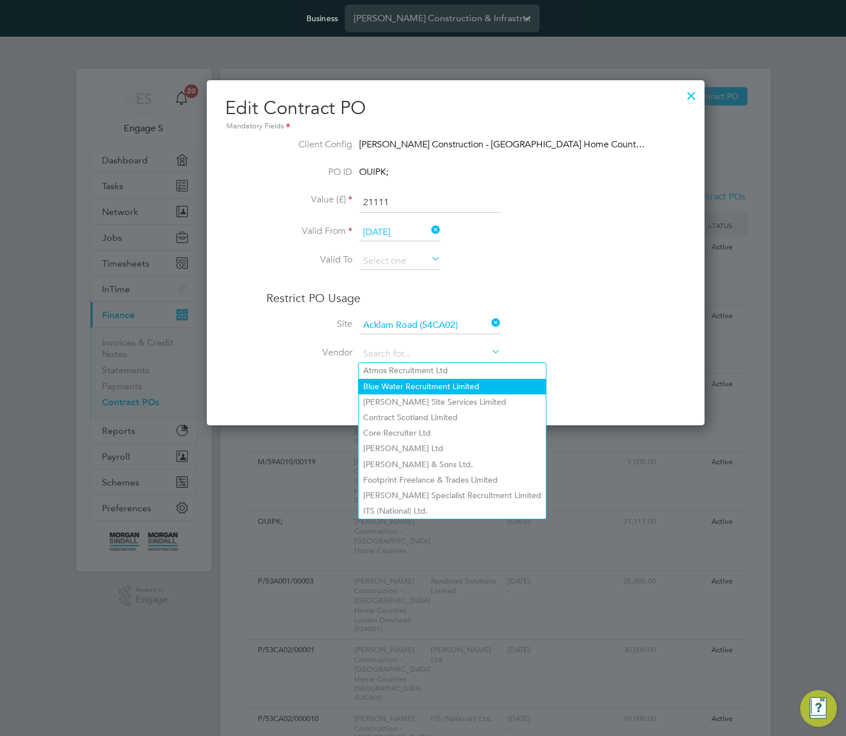
click at [430, 386] on li "Blue Water Recruitment Limited" at bounding box center [452, 386] width 187 height 15
type input "Blue Water Recruitment Limited"
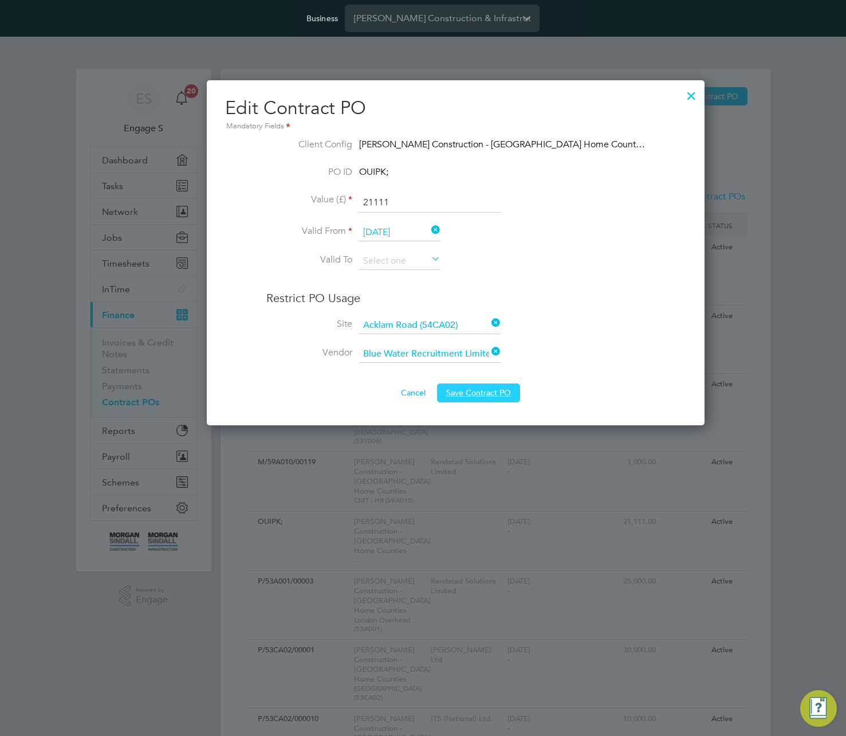
click at [438, 391] on button "Save Contract PO" at bounding box center [478, 392] width 83 height 18
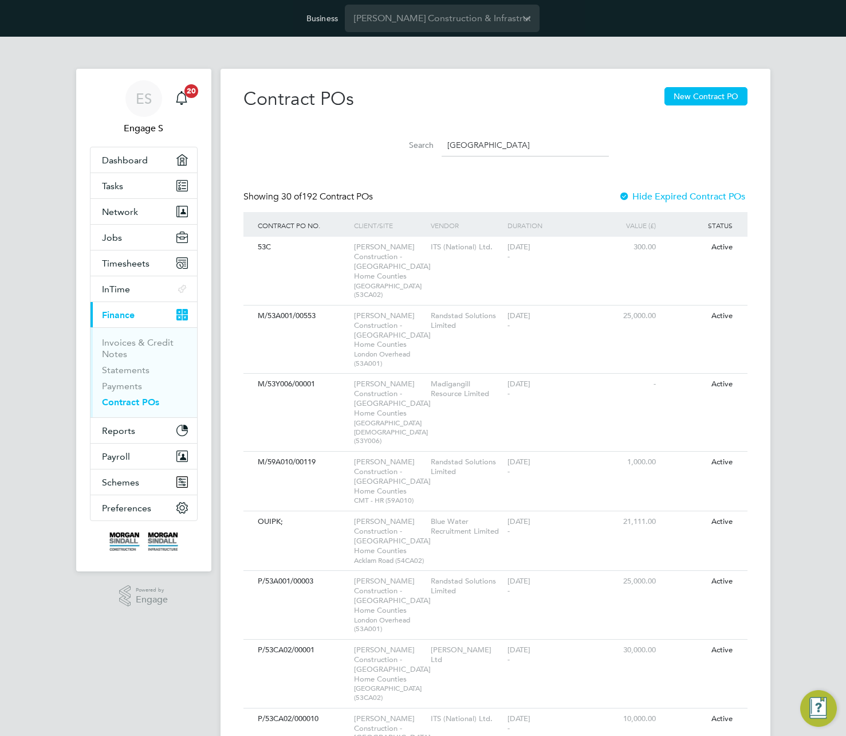
click at [530, 148] on input "london" at bounding box center [525, 145] width 167 height 22
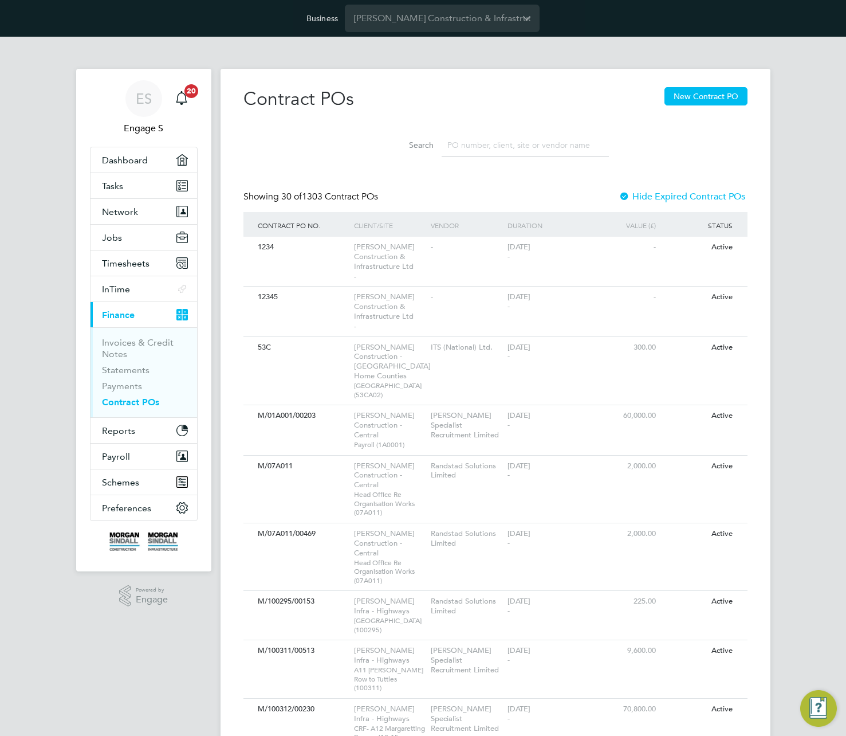
click at [680, 158] on div "Search" at bounding box center [496, 143] width 504 height 40
click at [138, 339] on link "Invoices & Credit Notes" at bounding box center [138, 348] width 72 height 22
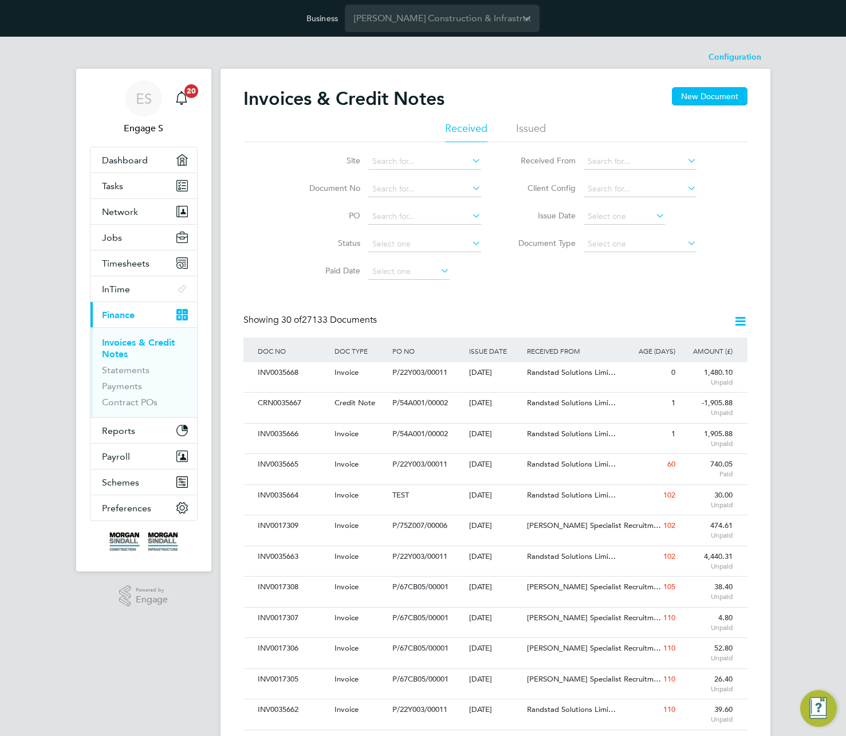
scroll to position [22, 78]
click at [740, 325] on icon at bounding box center [741, 321] width 14 height 14
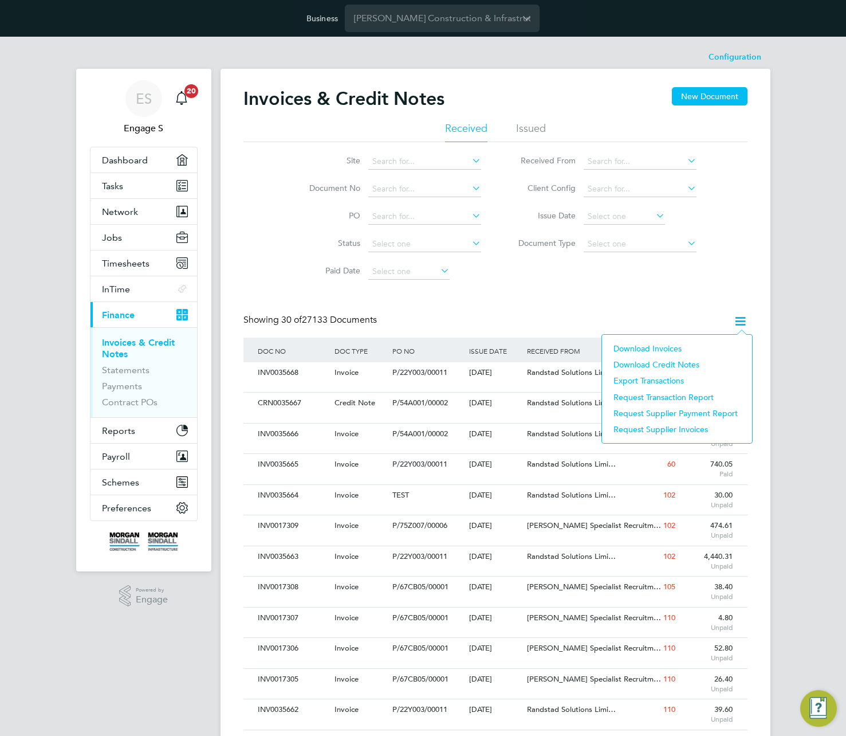
click at [654, 376] on li "Export Transactions" at bounding box center [677, 380] width 139 height 16
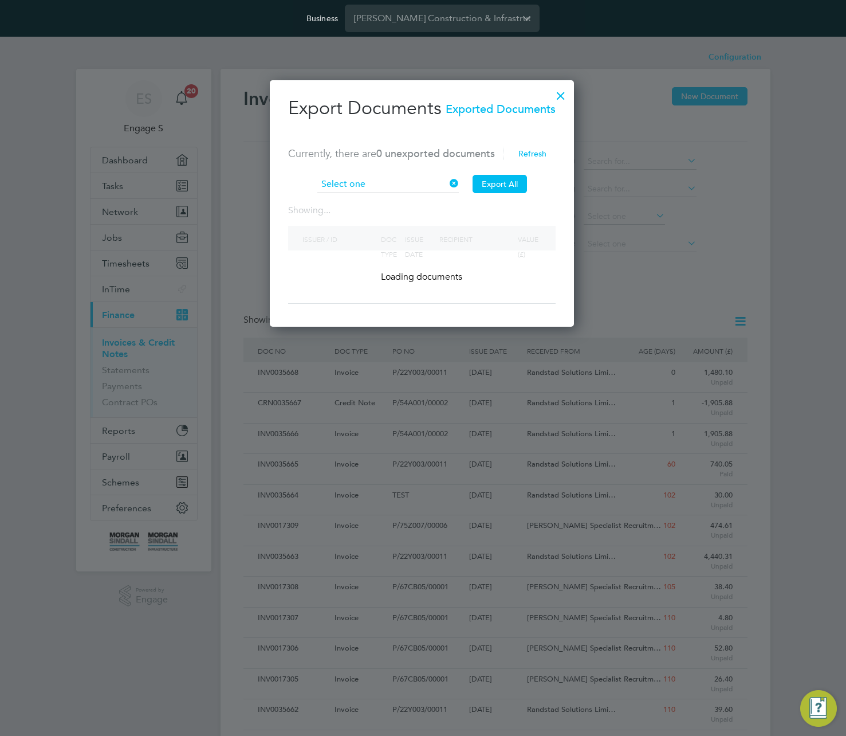
click at [421, 187] on input at bounding box center [388, 184] width 142 height 17
click at [404, 199] on li "Generic" at bounding box center [388, 200] width 143 height 15
type input "Generic"
click at [509, 189] on button "Export All" at bounding box center [500, 184] width 54 height 18
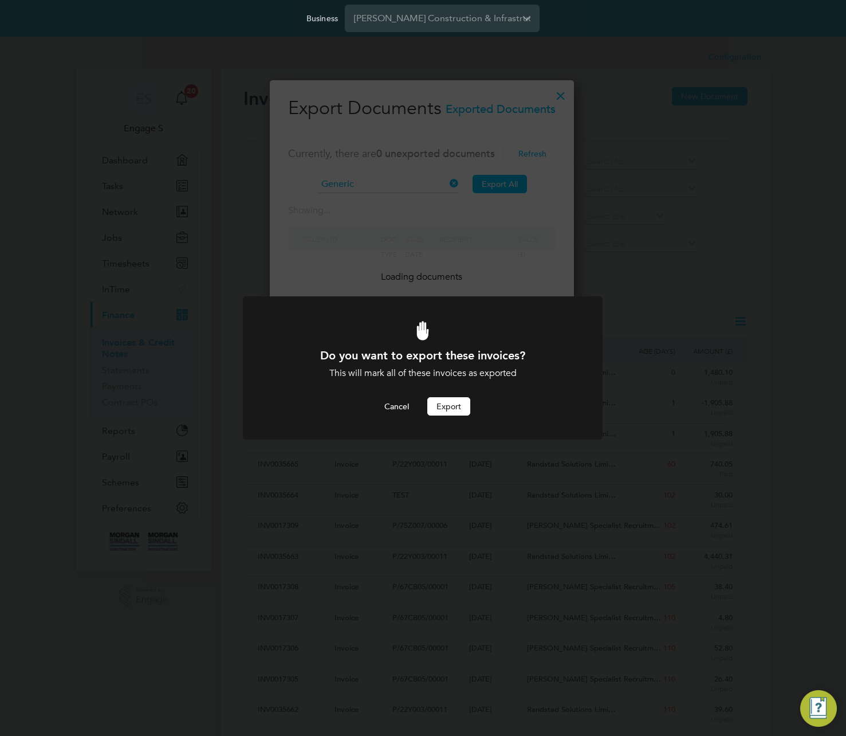
click at [458, 406] on button "Export" at bounding box center [448, 406] width 43 height 18
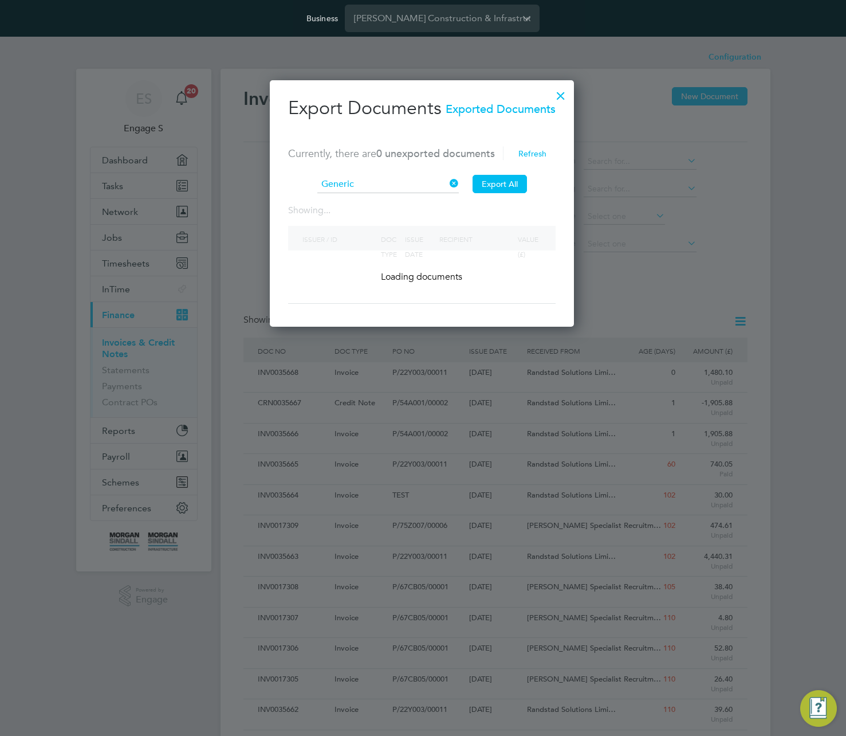
click at [563, 91] on div at bounding box center [561, 93] width 21 height 21
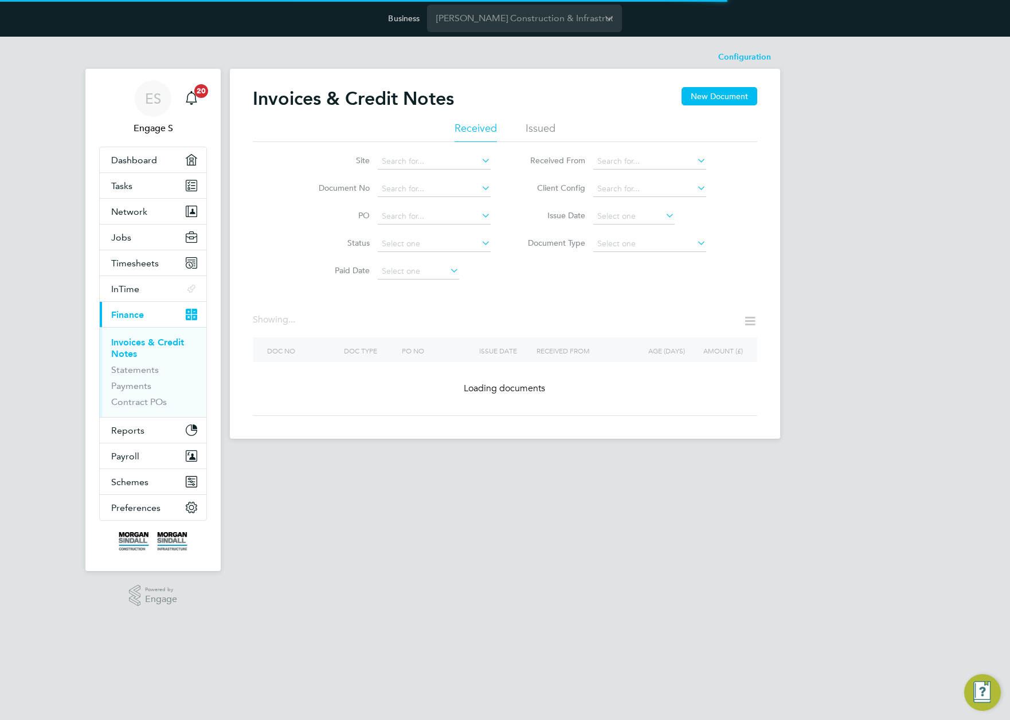
click at [846, 201] on div "ES Engage S Notifications 20 Applications: Dashboard Tasks Network Team Members…" at bounding box center [505, 247] width 1010 height 421
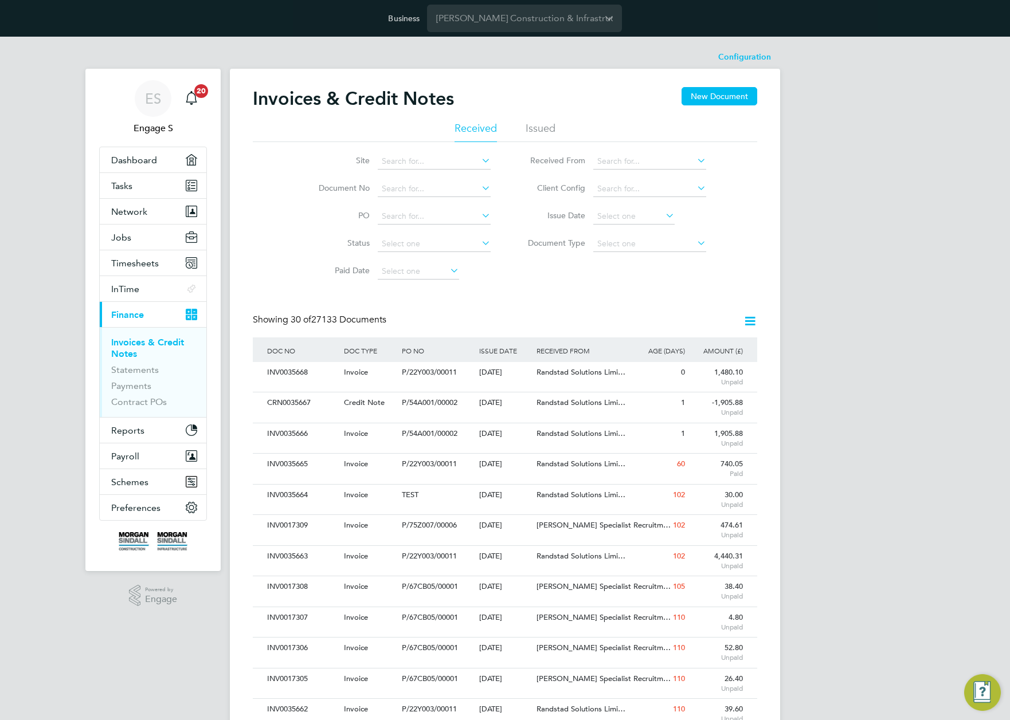
click at [749, 317] on icon at bounding box center [750, 321] width 14 height 14
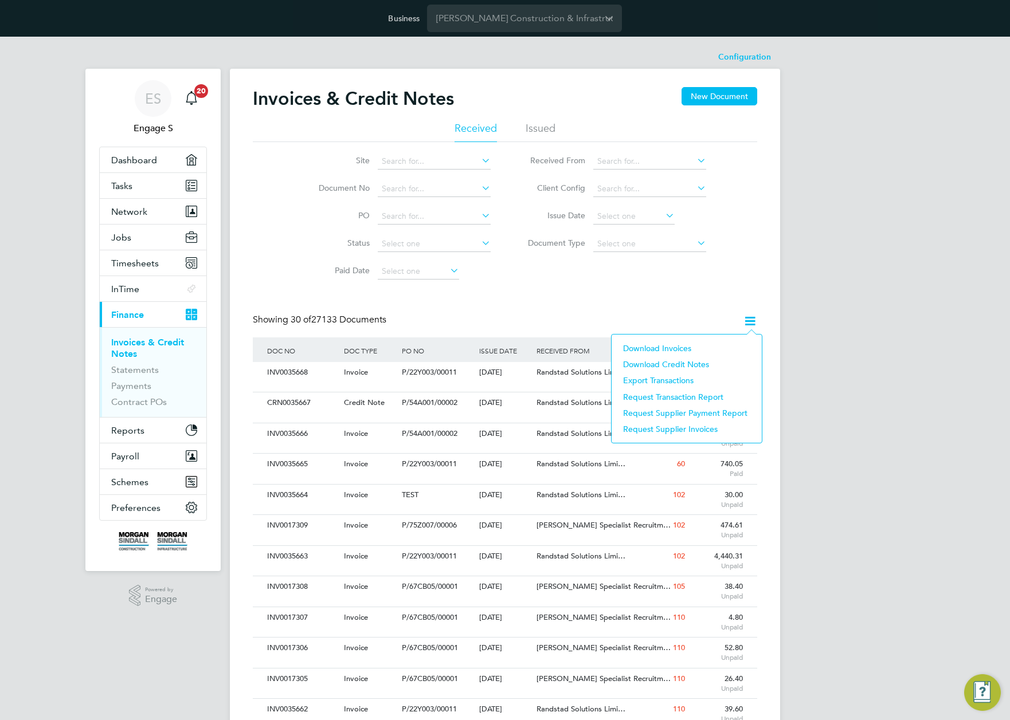
click at [662, 381] on li "Export Transactions" at bounding box center [686, 380] width 139 height 16
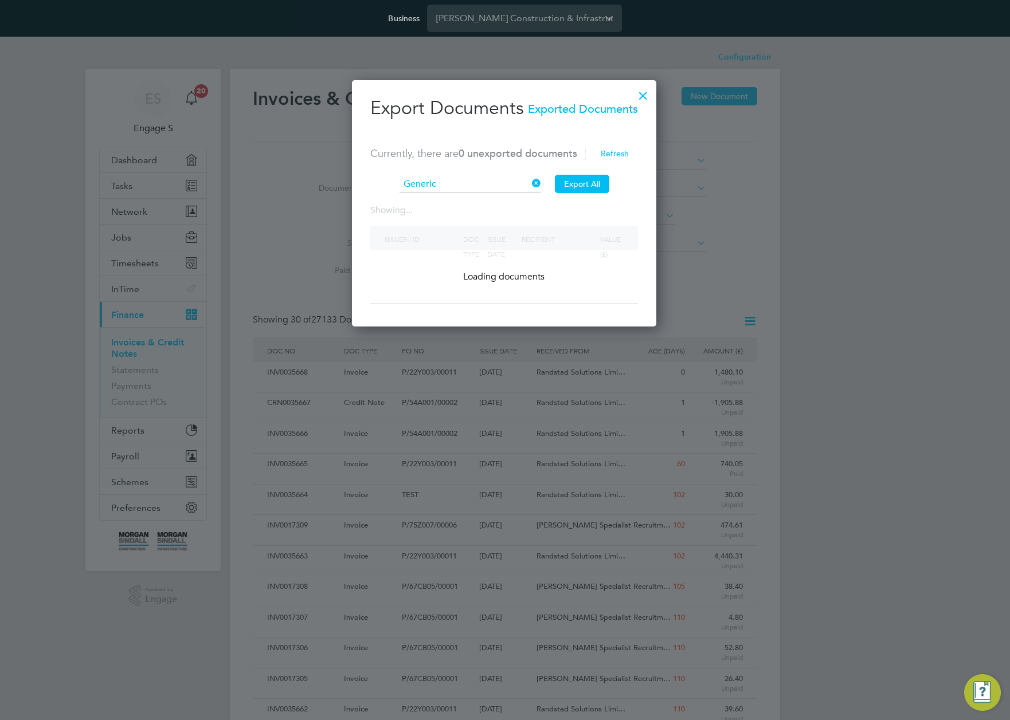
click at [570, 233] on div "Export Documents Exported Documents Currently, there are 0 unexported documents…" at bounding box center [504, 199] width 268 height 207
click at [530, 184] on icon at bounding box center [530, 183] width 0 height 16
click at [609, 115] on span "Exported Documents" at bounding box center [583, 106] width 110 height 21
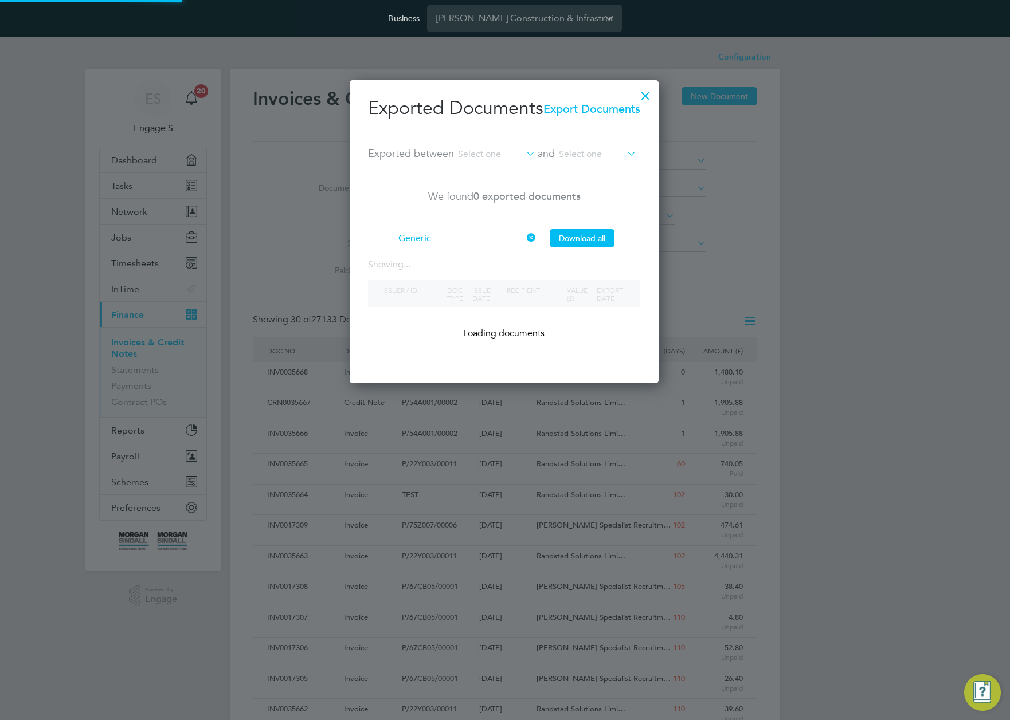
scroll to position [304, 311]
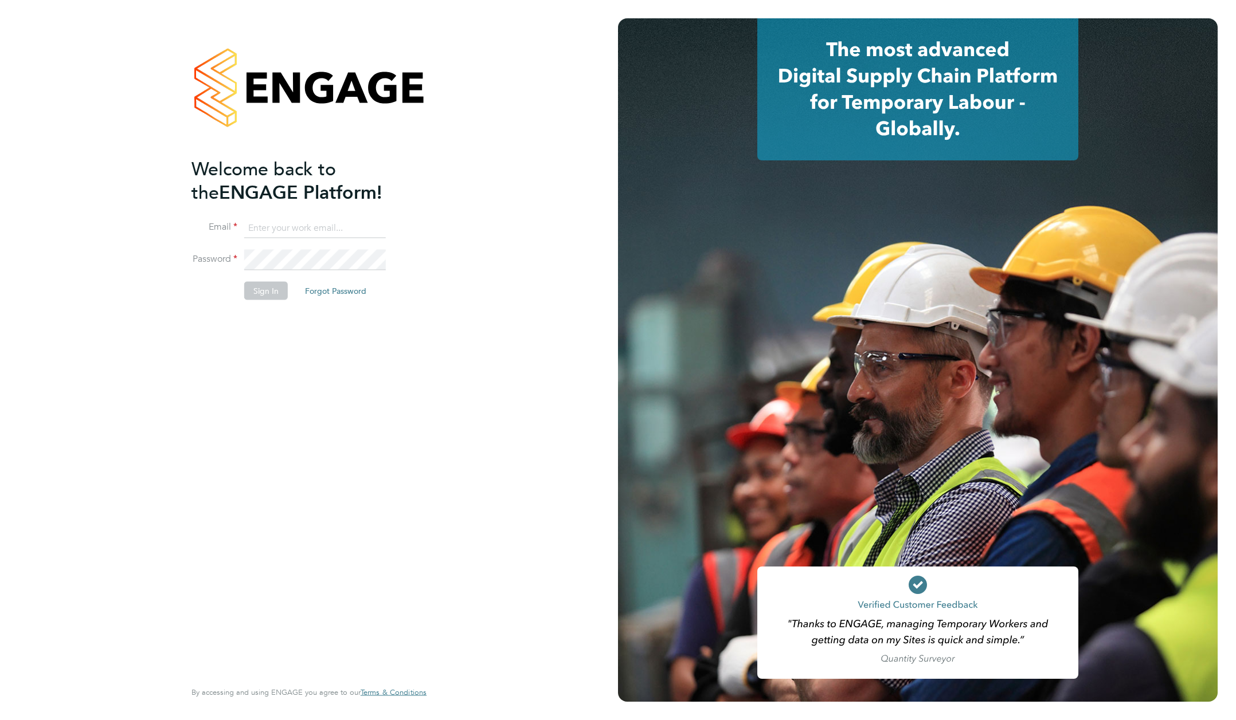
type input "[EMAIL_ADDRESS][DOMAIN_NAME]"
click at [262, 290] on button "Sign In" at bounding box center [266, 290] width 44 height 18
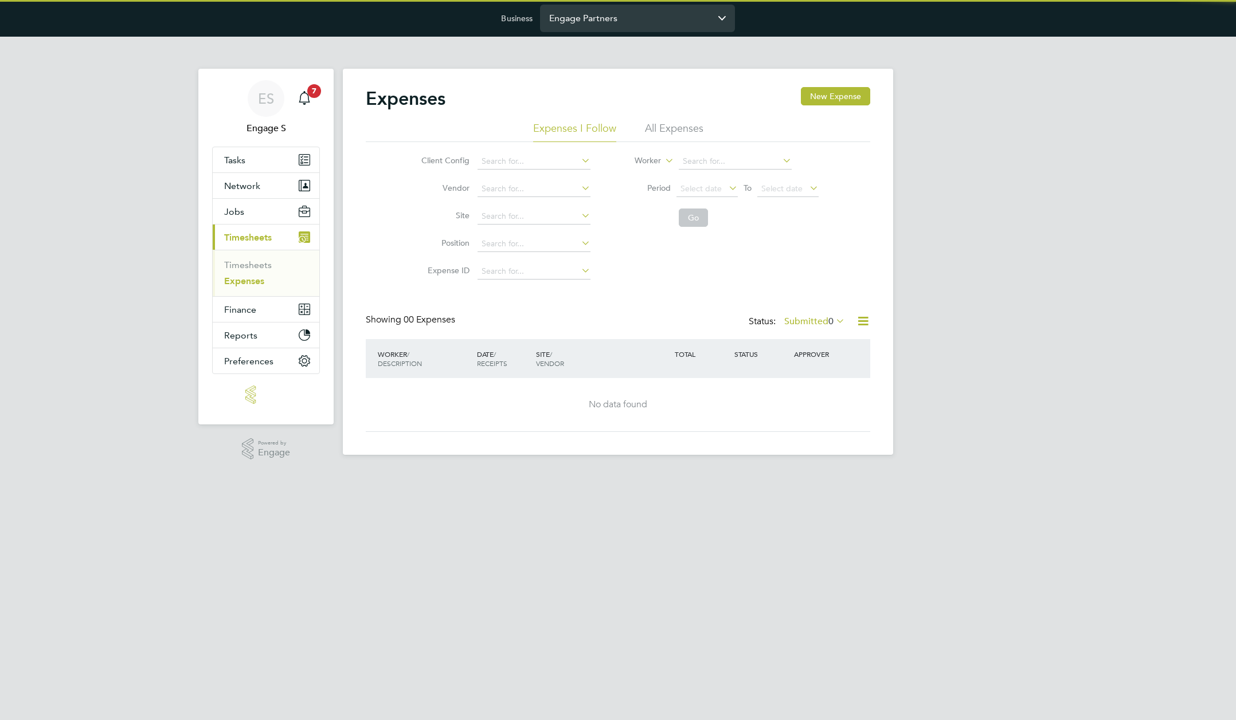
click at [668, 15] on input "Engage Partners" at bounding box center [637, 18] width 195 height 27
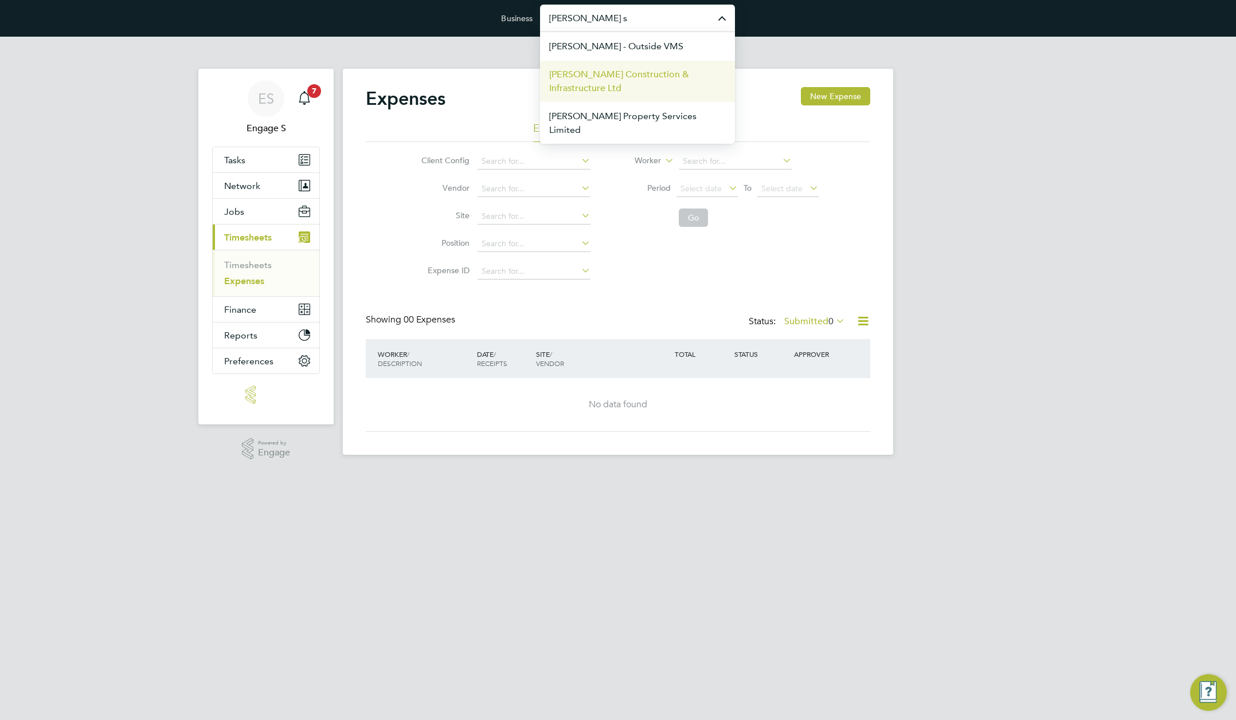
click at [648, 84] on span "[PERSON_NAME] Construction & Infrastructure Ltd" at bounding box center [637, 82] width 177 height 28
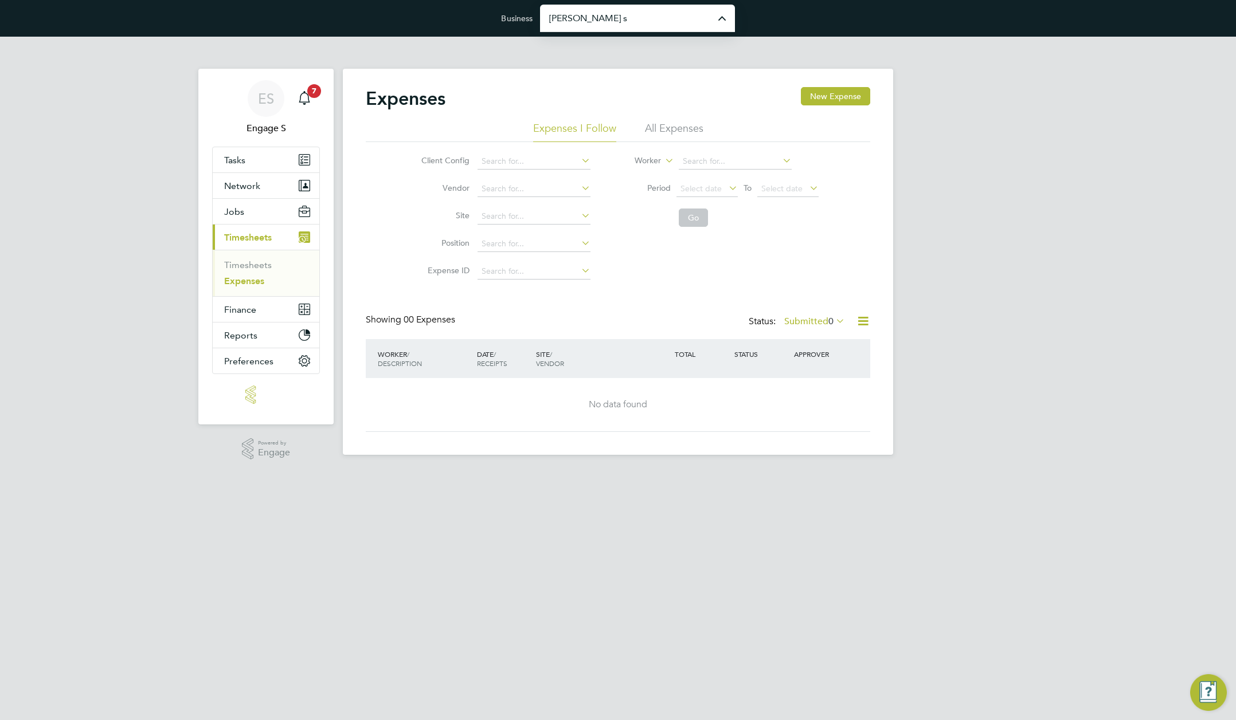
type input "[PERSON_NAME] Construction & Infrastructure Ltd"
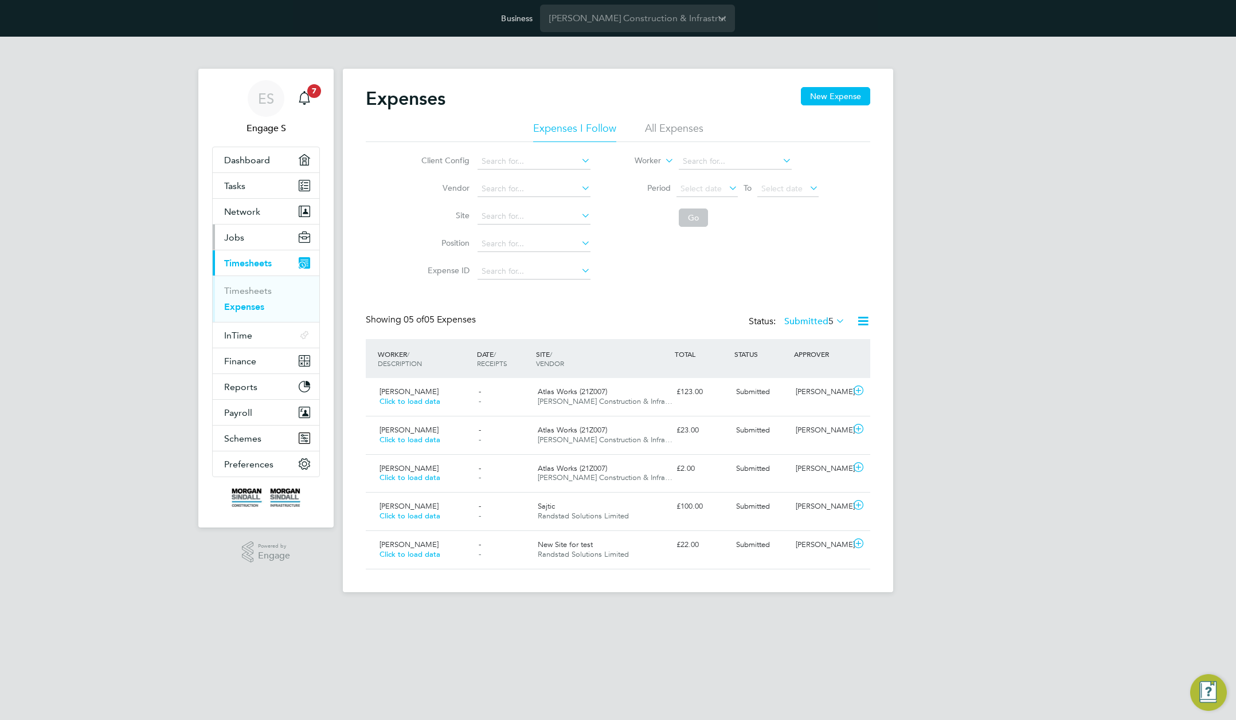
click at [262, 234] on button "Jobs" at bounding box center [266, 237] width 107 height 25
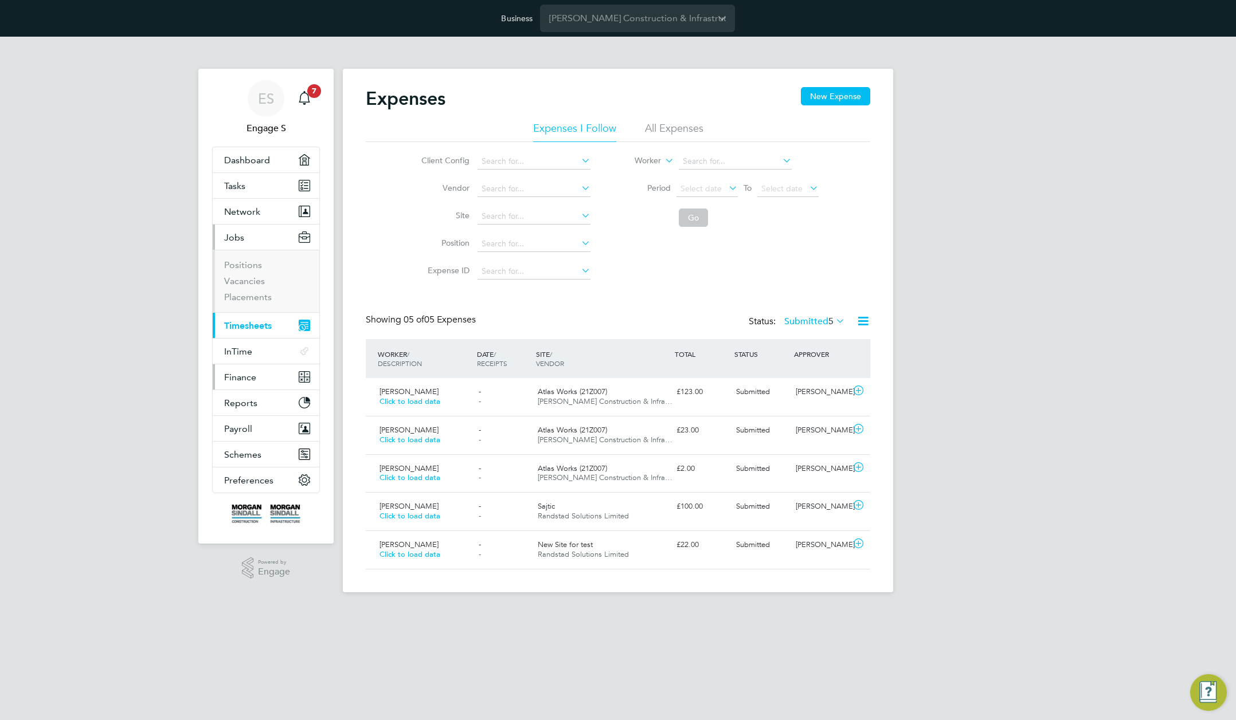
click at [253, 376] on span "Finance" at bounding box center [240, 377] width 32 height 11
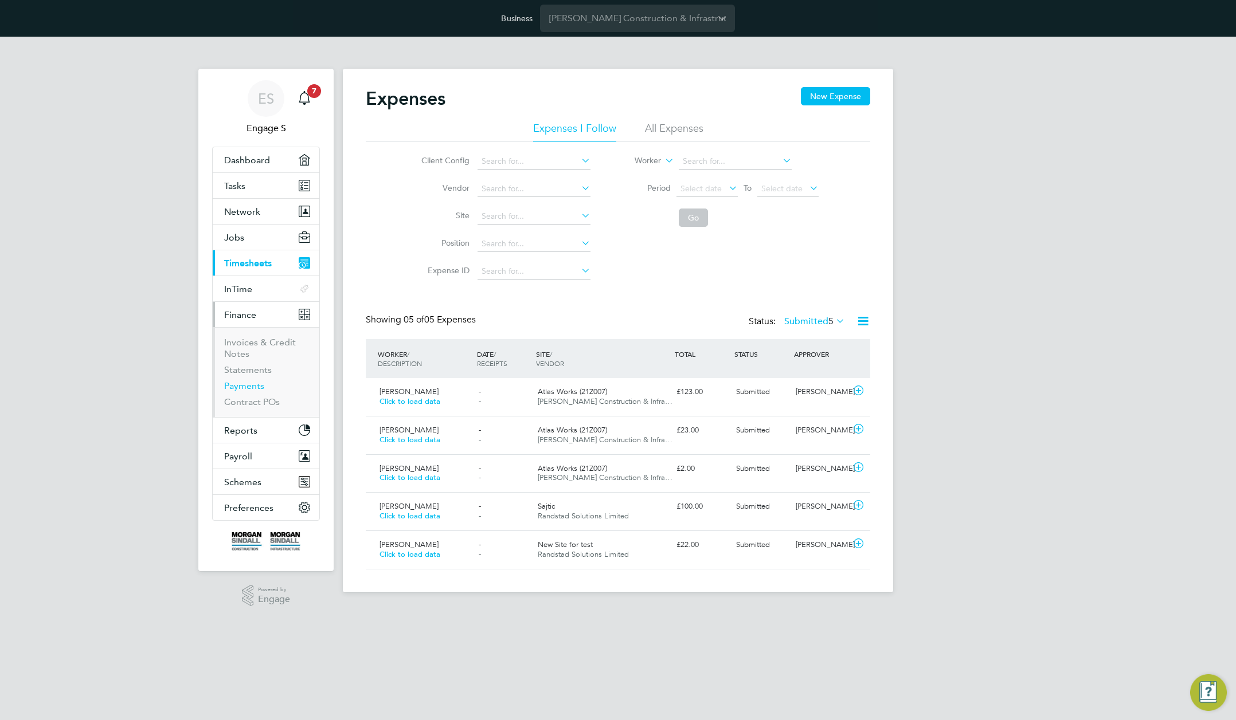
click at [239, 382] on link "Payments" at bounding box center [244, 386] width 40 height 11
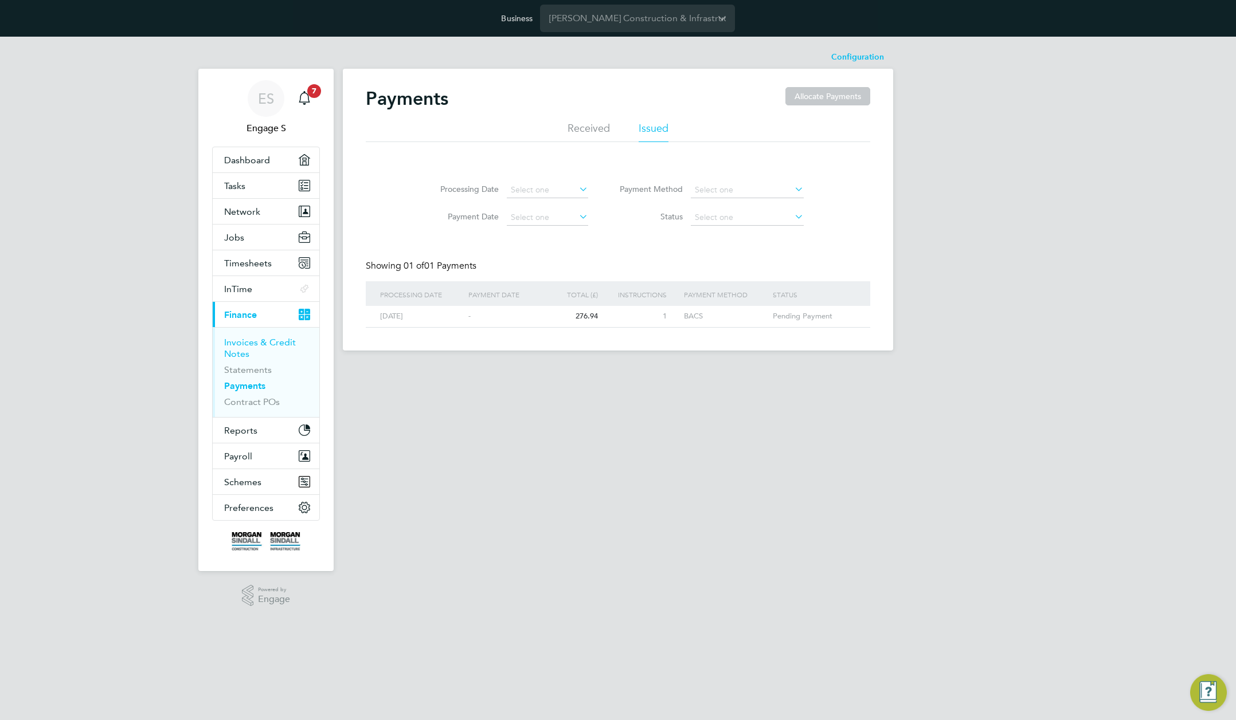
click at [244, 348] on link "Invoices & Credit Notes" at bounding box center [260, 348] width 72 height 22
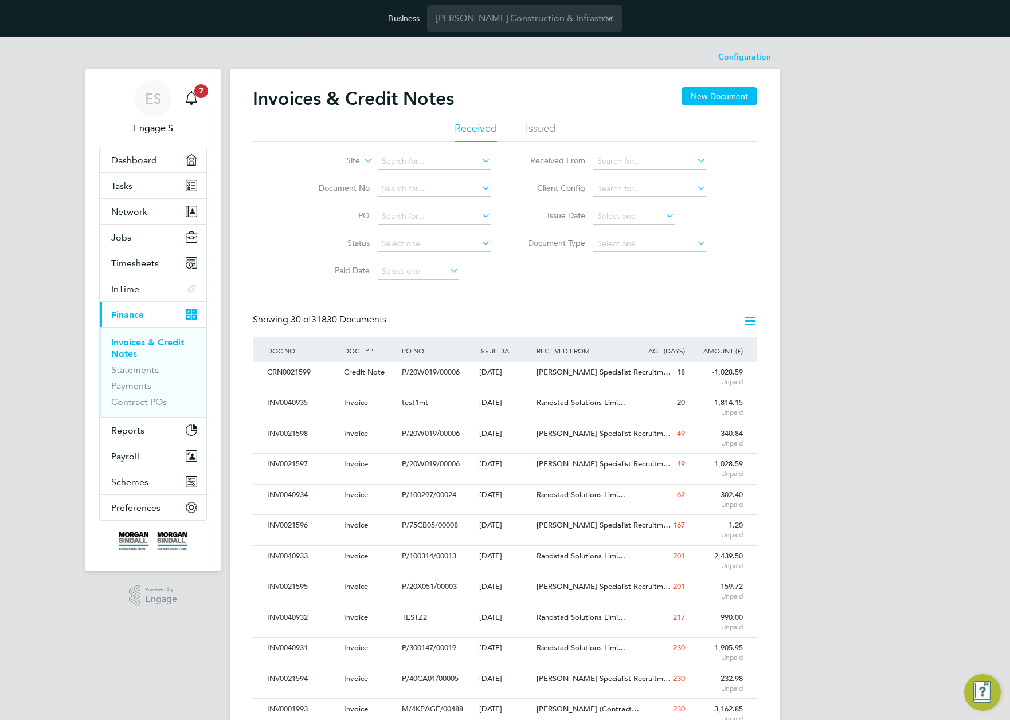
scroll to position [6, 6]
click at [755, 319] on icon at bounding box center [750, 321] width 14 height 14
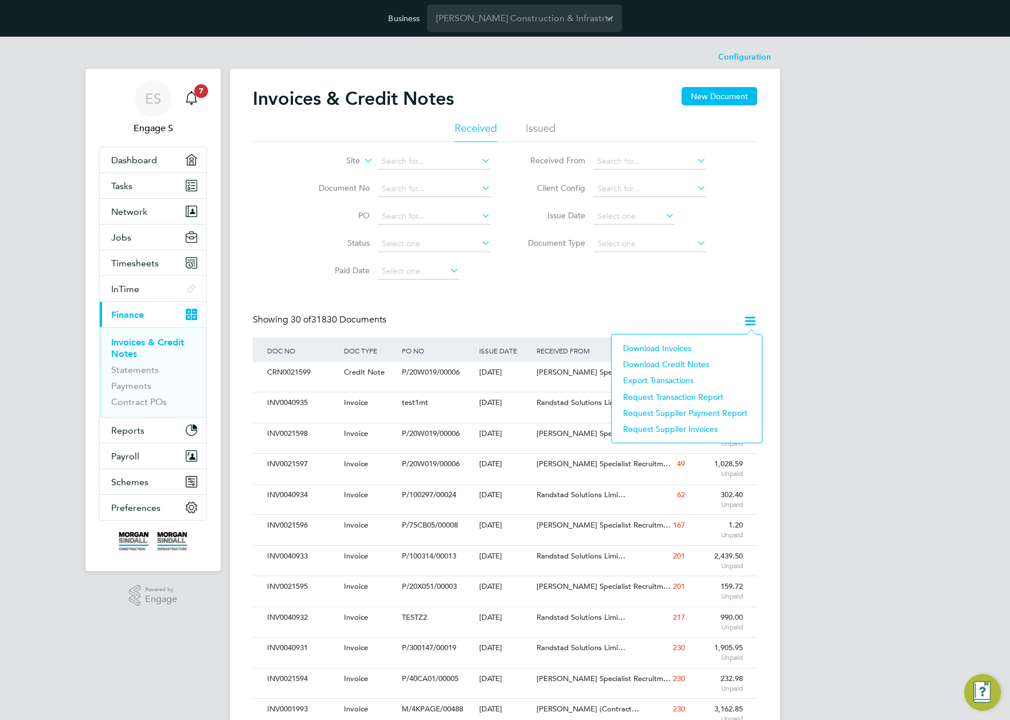
click at [660, 383] on li "Export Transactions" at bounding box center [686, 380] width 139 height 16
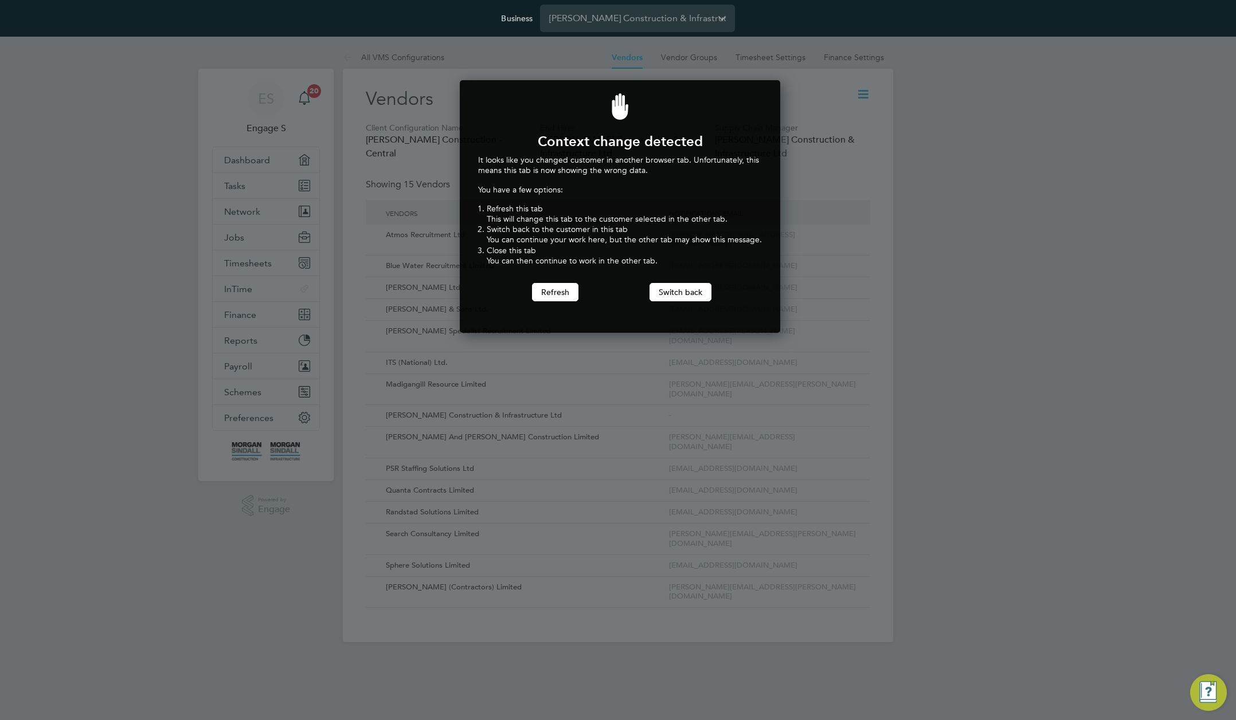
scroll to position [253, 316]
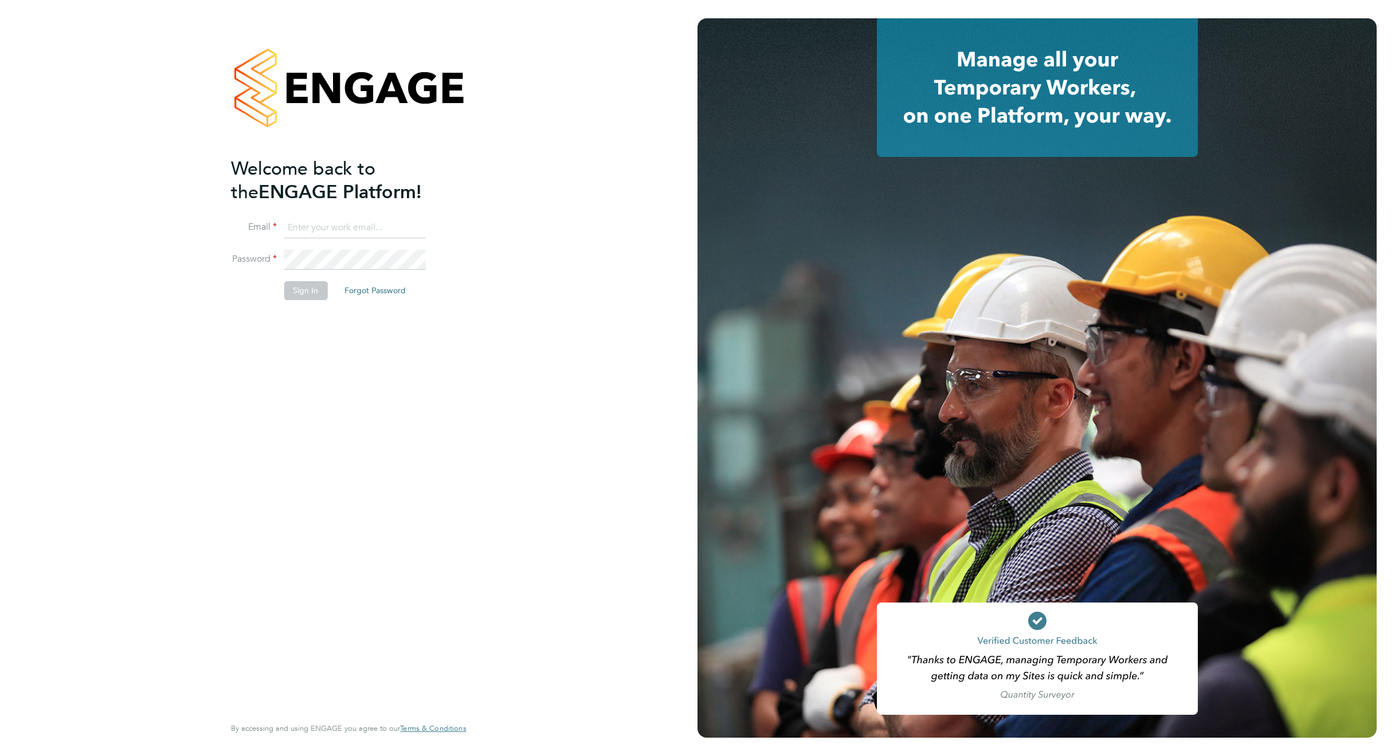
type input "[EMAIL_ADDRESS][DOMAIN_NAME]"
click at [307, 294] on button "Sign In" at bounding box center [306, 290] width 44 height 18
click at [307, 294] on div "Sorry, we are having problems connecting to our services." at bounding box center [348, 378] width 697 height 756
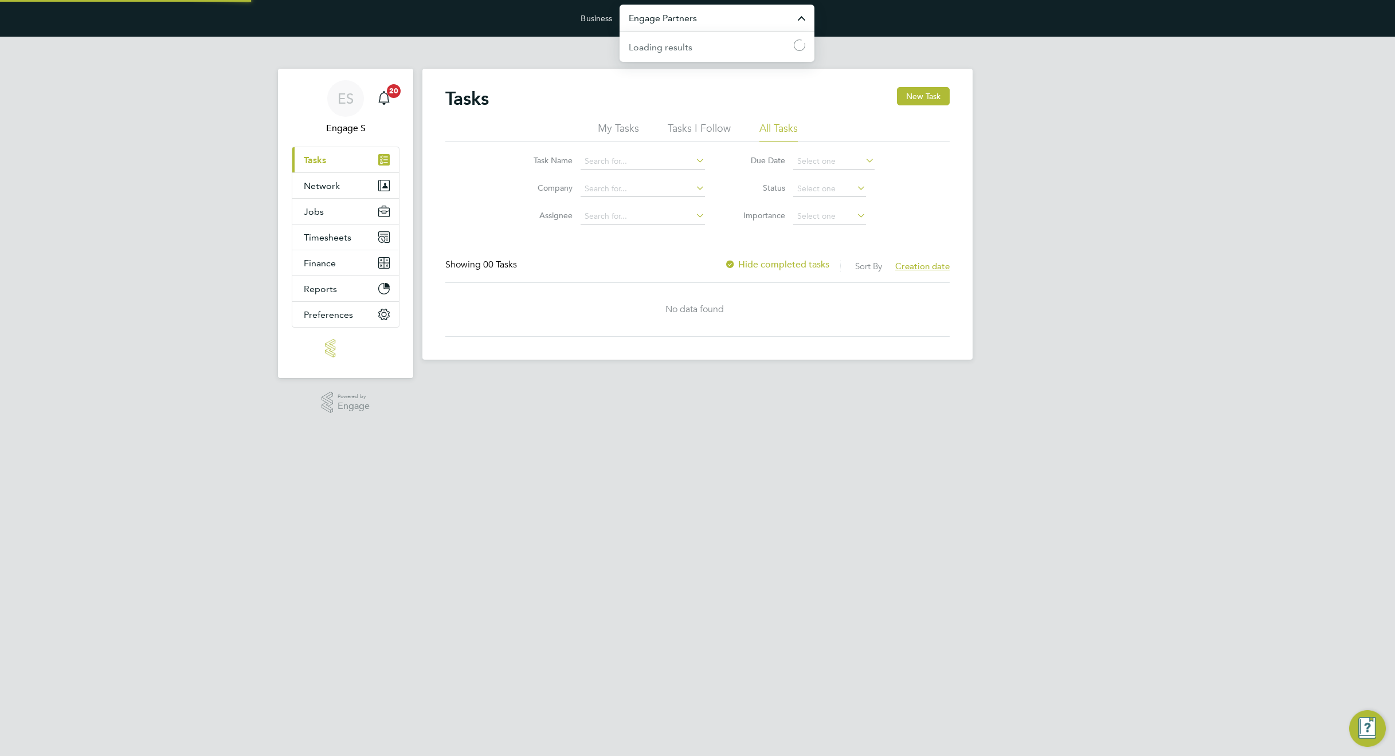
click at [744, 21] on input "Engage Partners" at bounding box center [716, 18] width 195 height 27
click at [713, 15] on input "Engage Partners" at bounding box center [716, 18] width 195 height 27
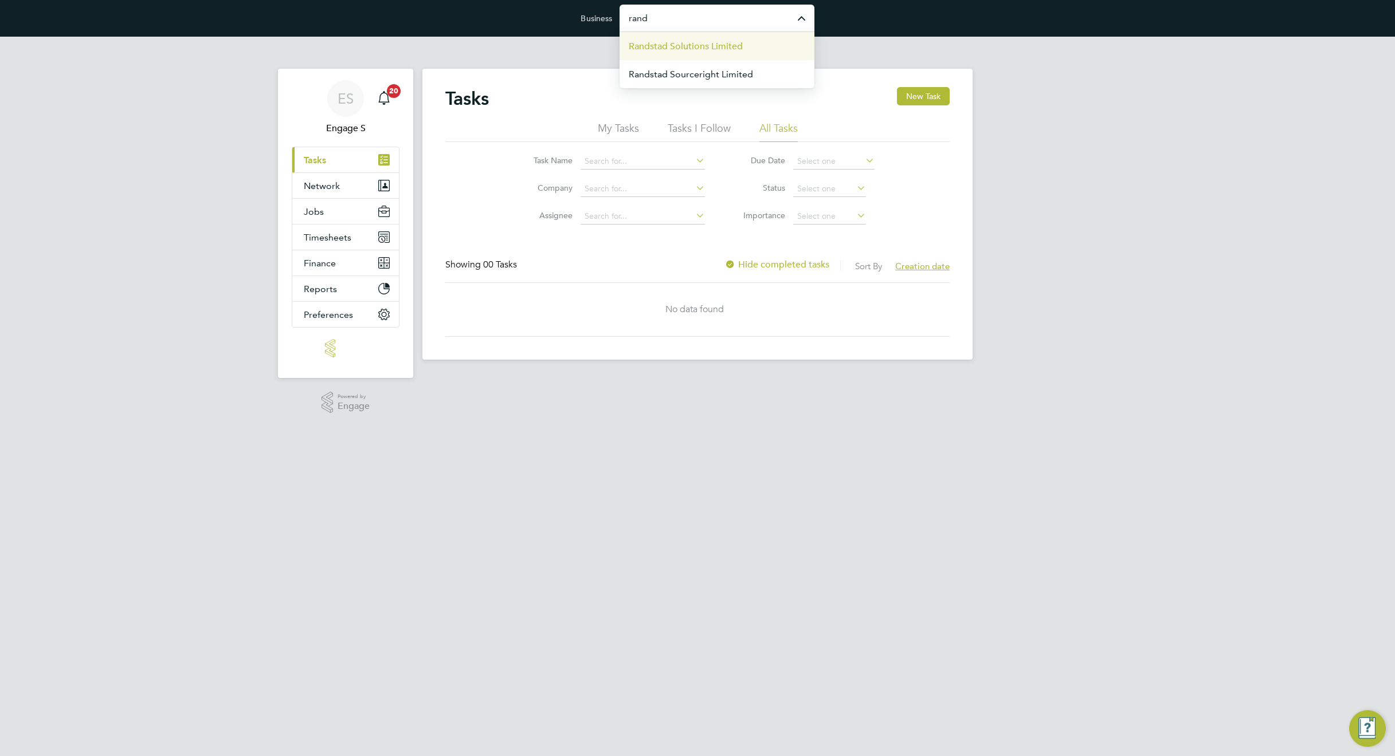
click at [708, 50] on span "Randstad Solutions Limited" at bounding box center [686, 47] width 114 height 14
type input "Randstad Solutions Limited"
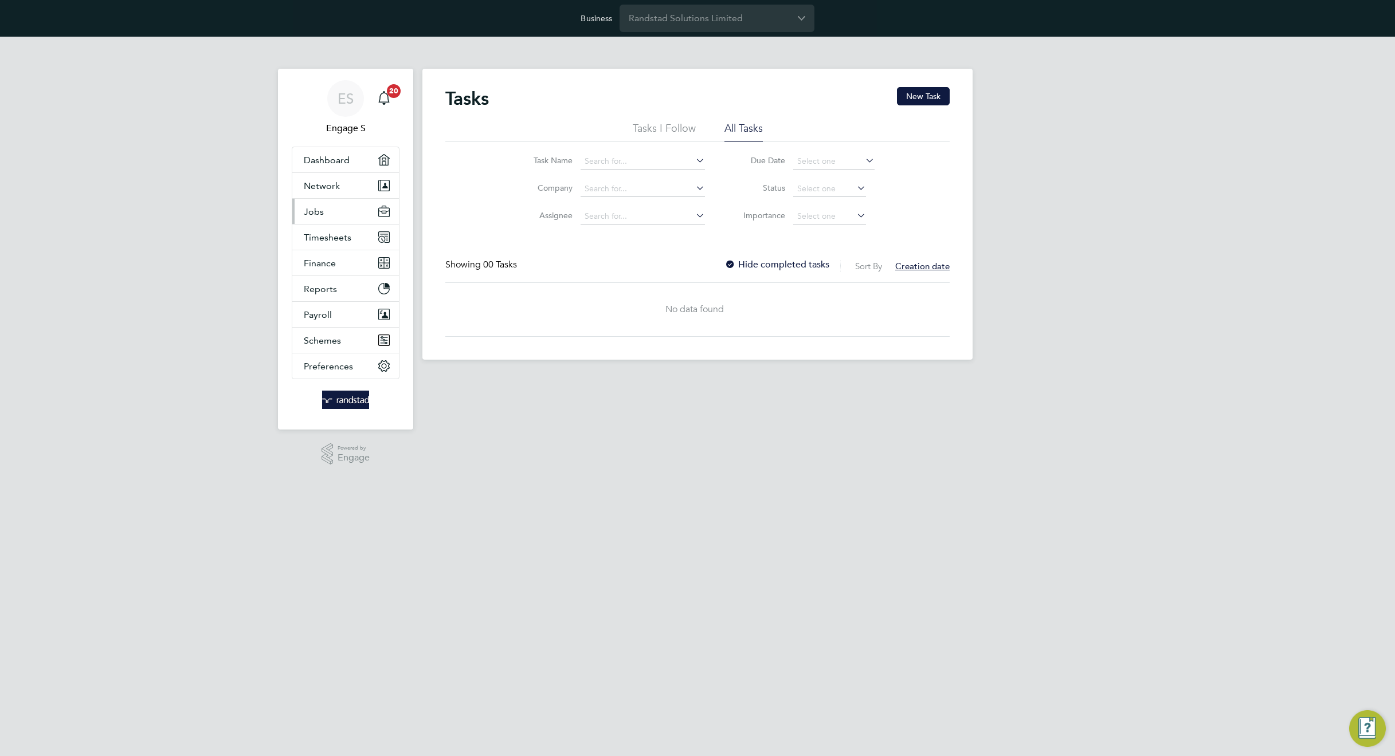
click at [318, 219] on button "Jobs" at bounding box center [345, 211] width 107 height 25
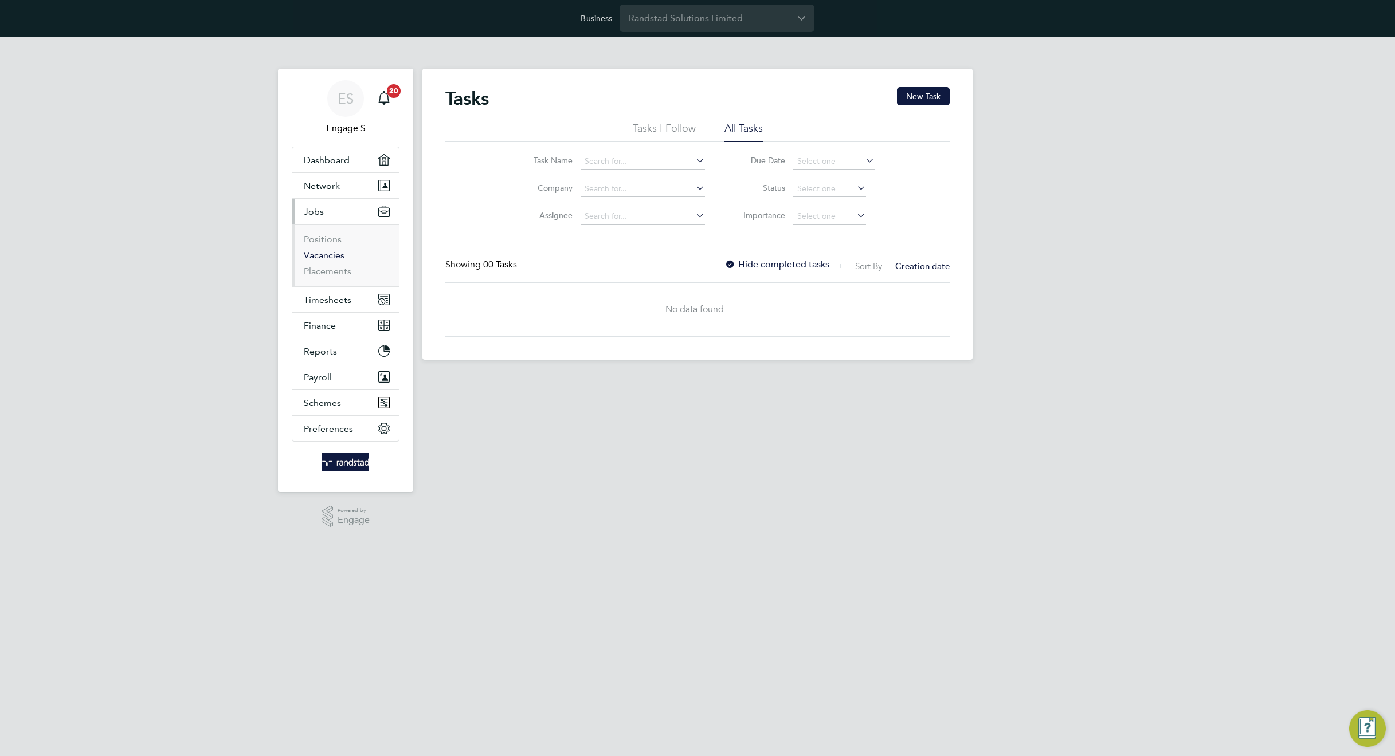
click at [325, 255] on link "Vacancies" at bounding box center [324, 255] width 41 height 11
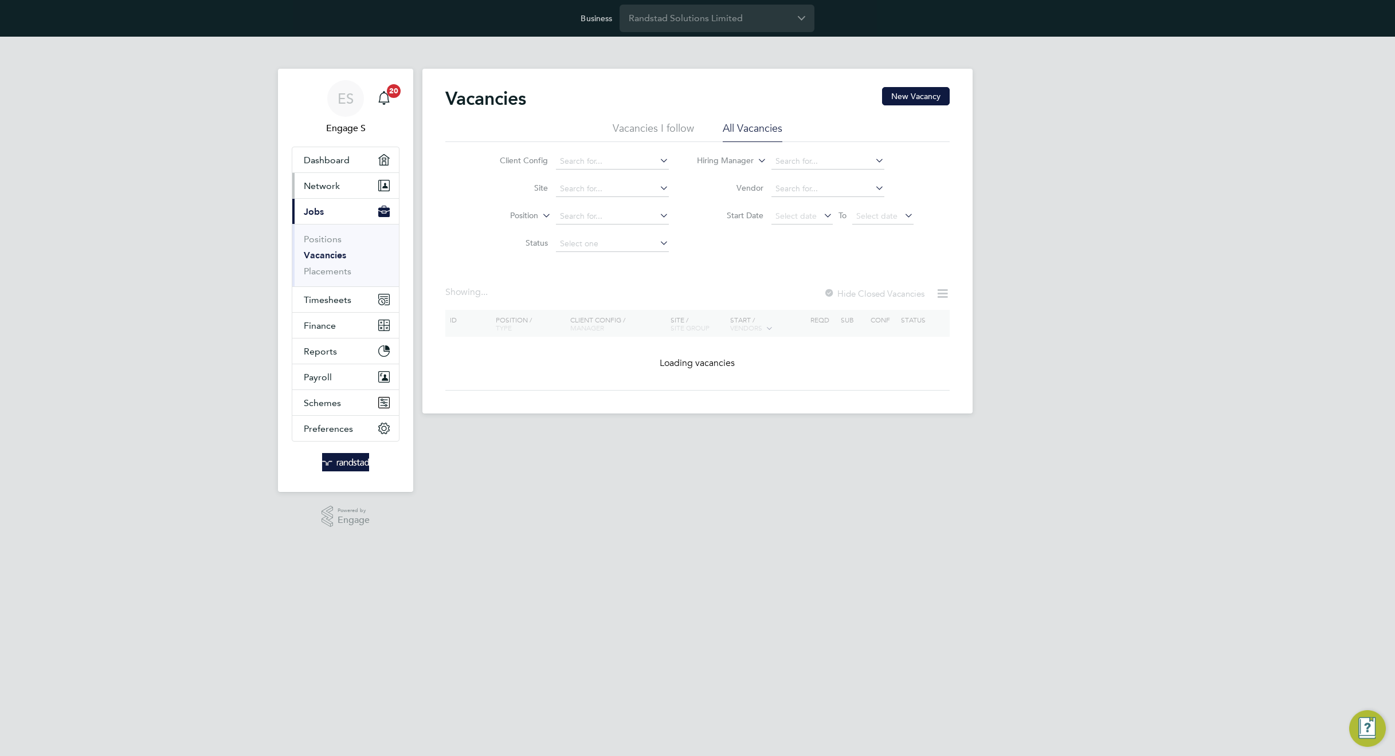
click at [338, 186] on span "Network" at bounding box center [322, 186] width 36 height 11
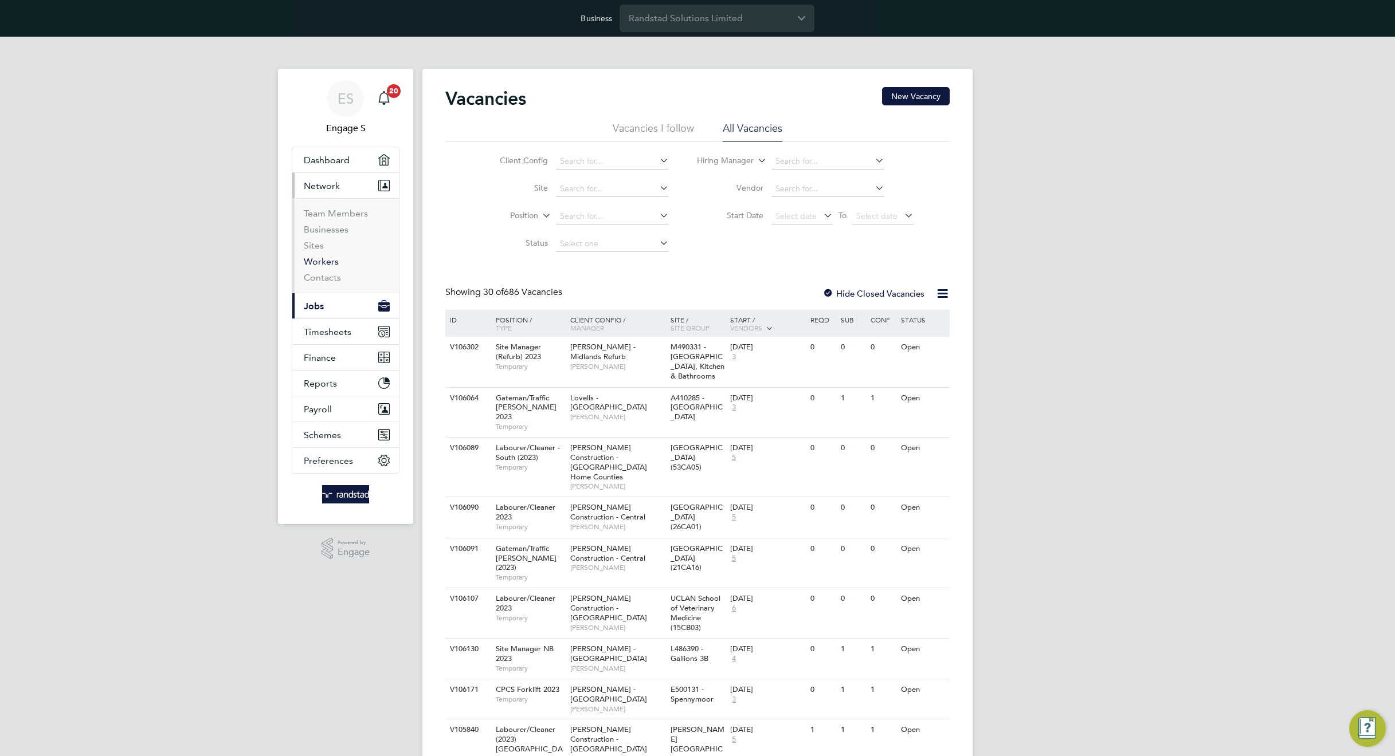
click at [319, 260] on link "Workers" at bounding box center [321, 261] width 35 height 11
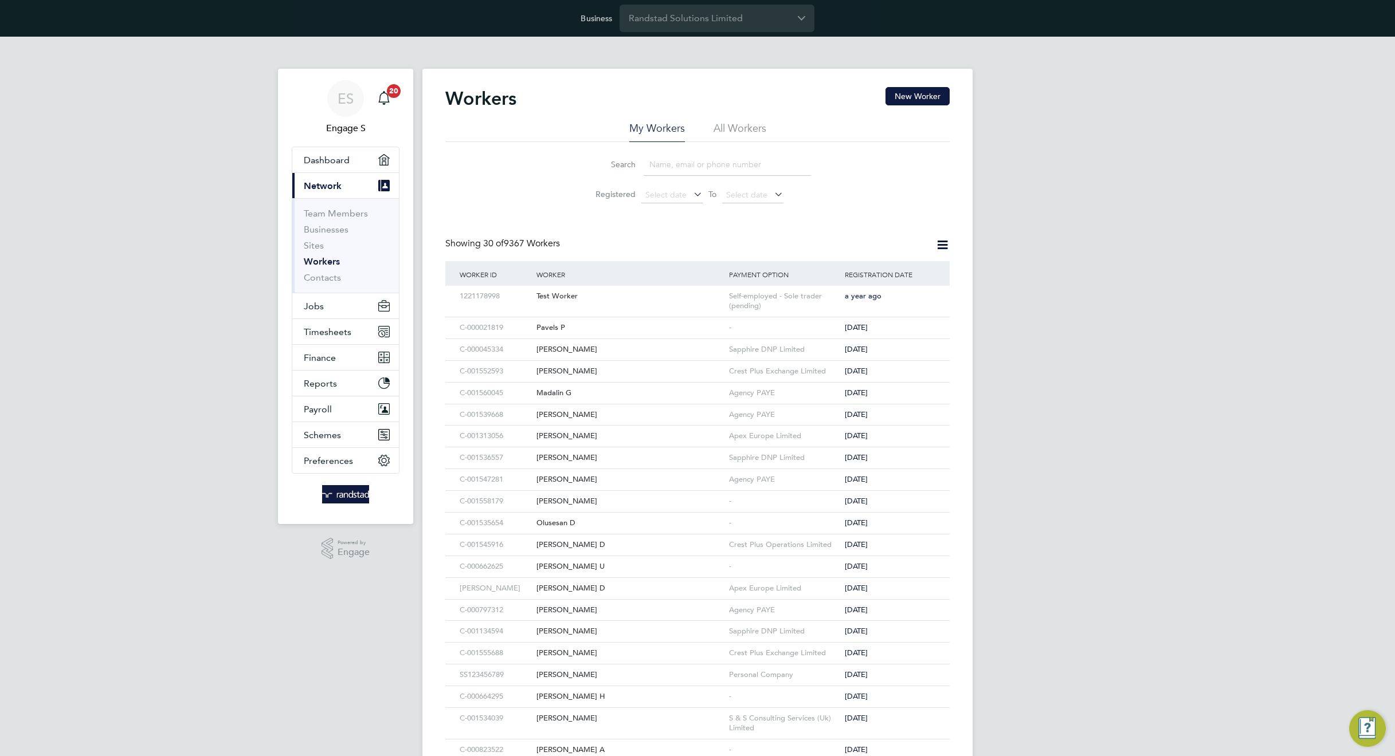
click at [744, 139] on li "All Workers" at bounding box center [739, 131] width 53 height 21
click at [915, 99] on button "New Worker" at bounding box center [917, 96] width 64 height 18
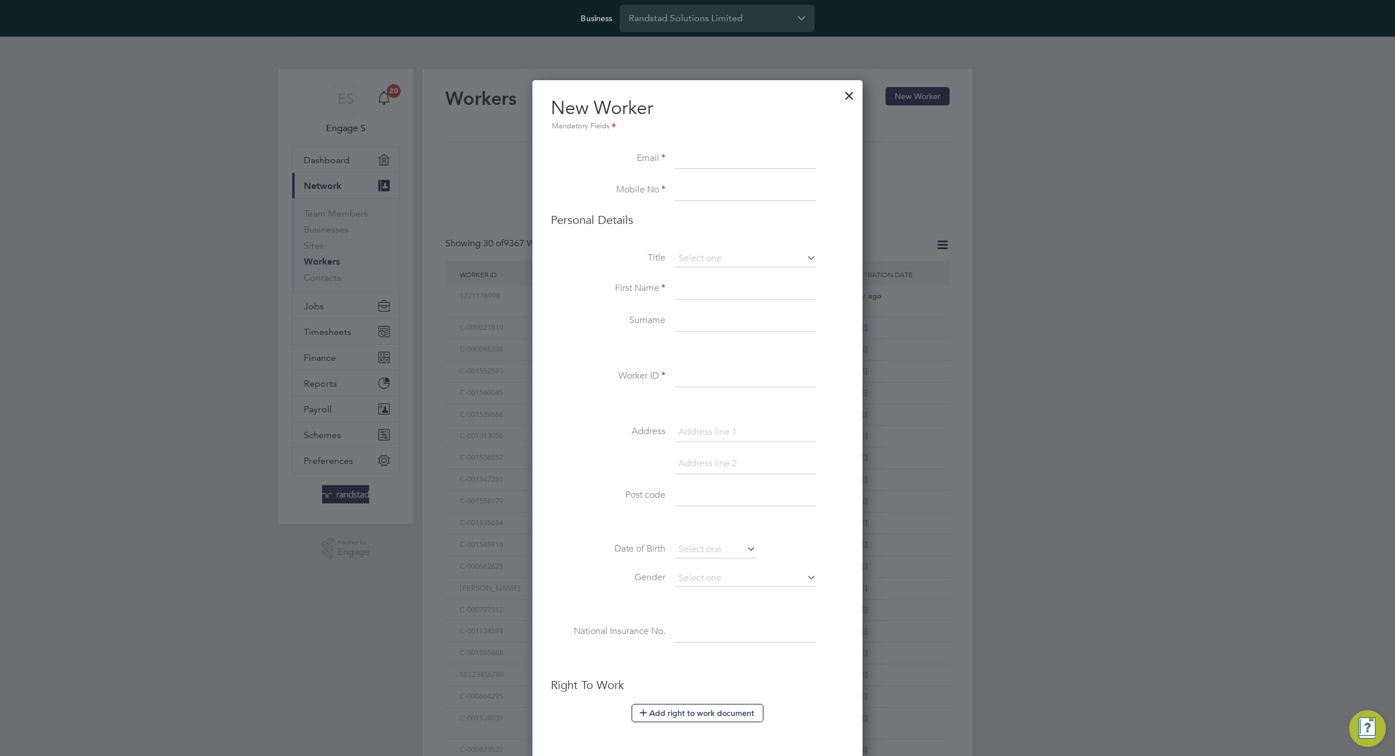
scroll to position [1011, 331]
click at [717, 160] on input at bounding box center [745, 159] width 142 height 21
type input "[EMAIL_ADDRESS][DOMAIN_NAME]"
click at [623, 195] on label "Mobile No" at bounding box center [608, 190] width 115 height 12
click at [719, 194] on input at bounding box center [745, 191] width 142 height 21
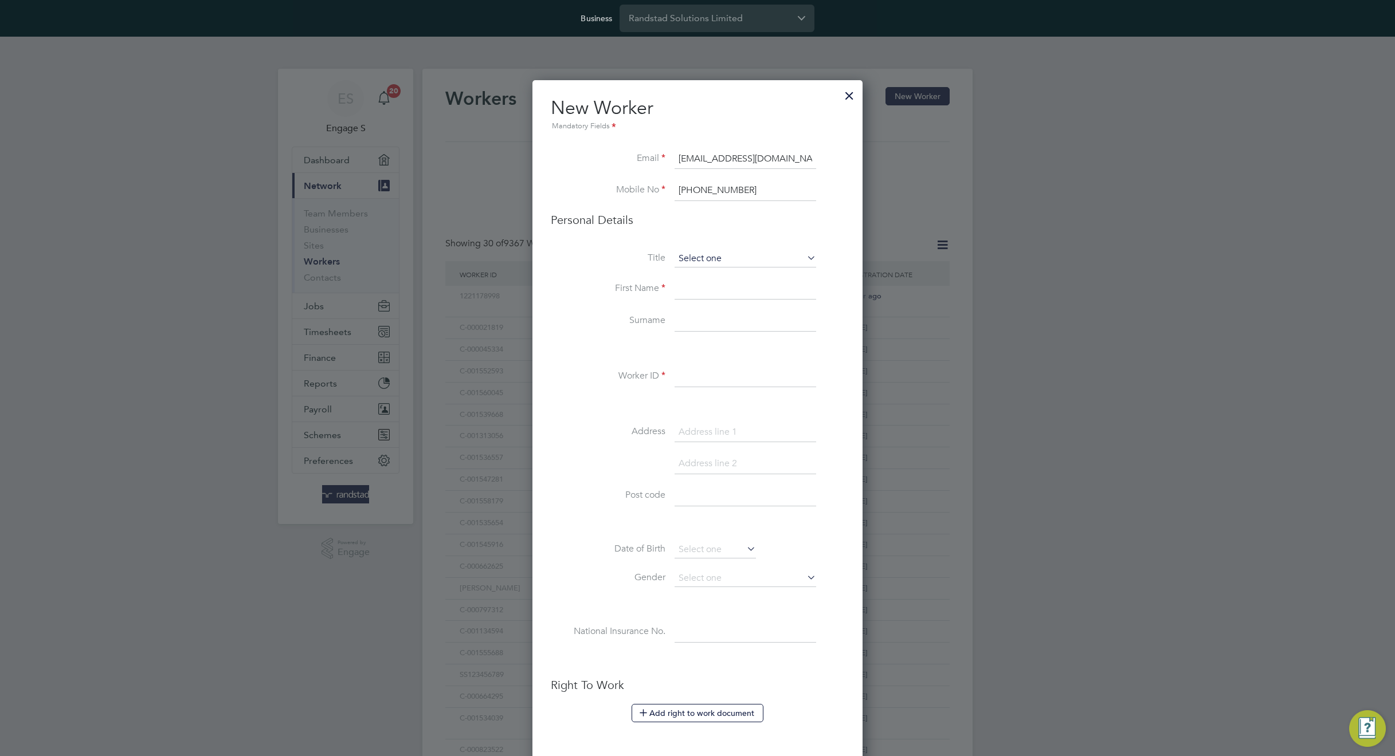
type input "[PHONE_NUMBER]"
click at [717, 261] on input at bounding box center [745, 258] width 142 height 17
click at [709, 276] on li "Mr" at bounding box center [745, 275] width 143 height 15
type input "Mr"
click at [709, 291] on input at bounding box center [745, 289] width 142 height 21
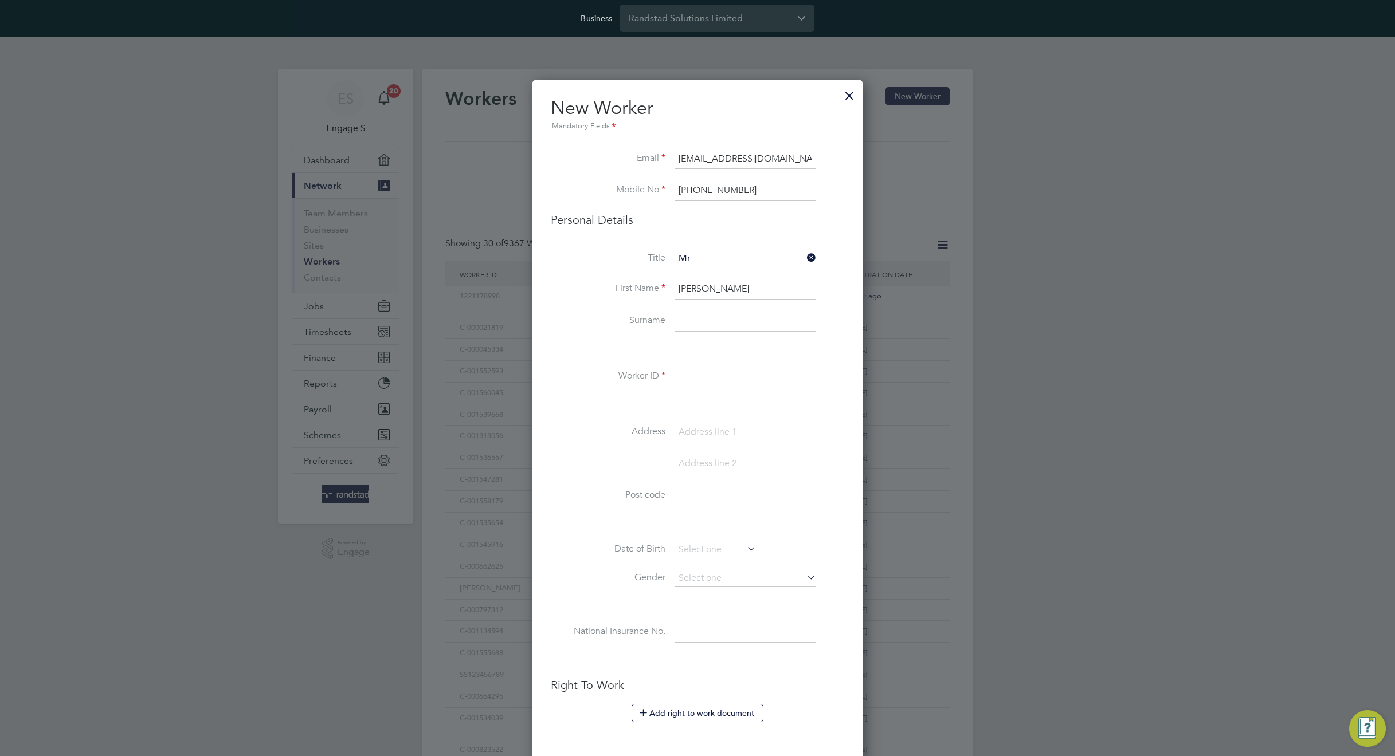
type input "[PERSON_NAME]"
click at [556, 318] on label "Surname" at bounding box center [608, 321] width 115 height 12
click at [709, 384] on input at bounding box center [745, 377] width 142 height 21
click at [698, 372] on input "235659" at bounding box center [745, 377] width 142 height 21
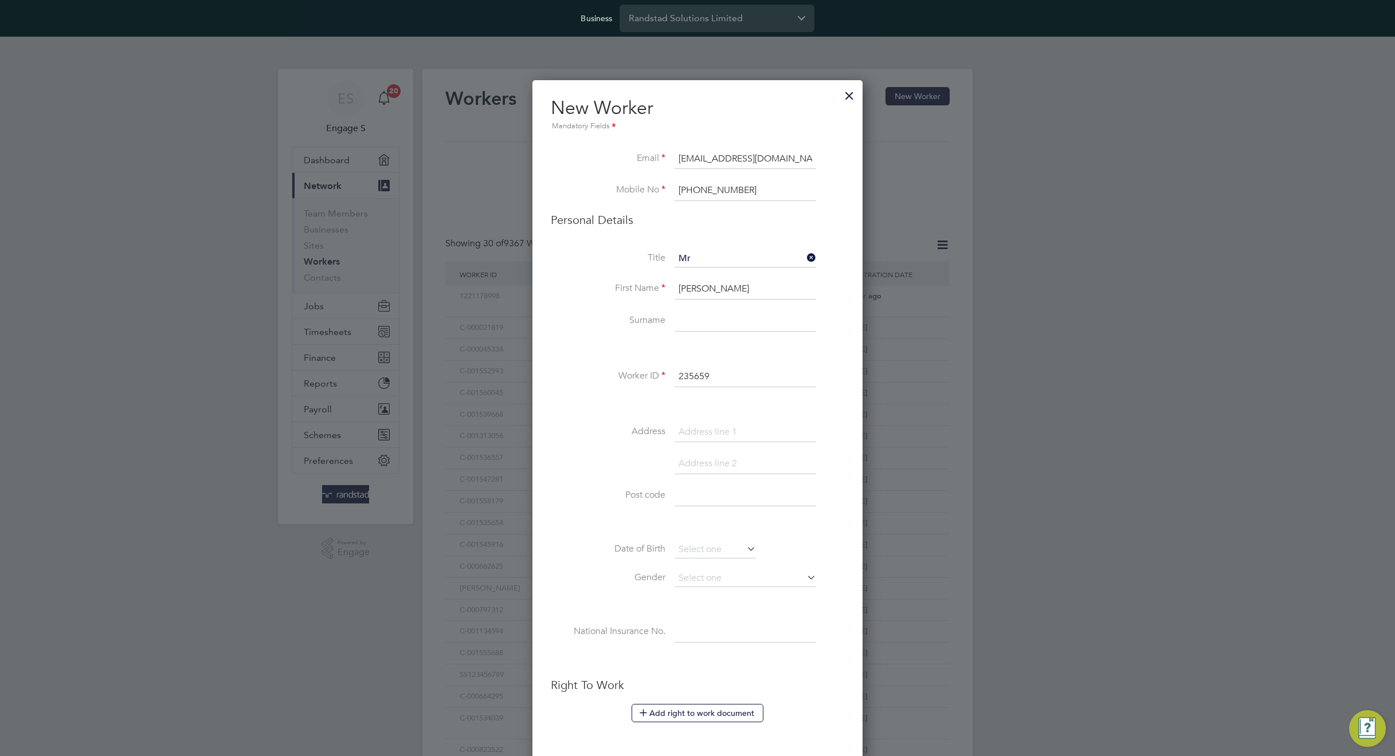
click at [698, 372] on input "235659" at bounding box center [745, 377] width 142 height 21
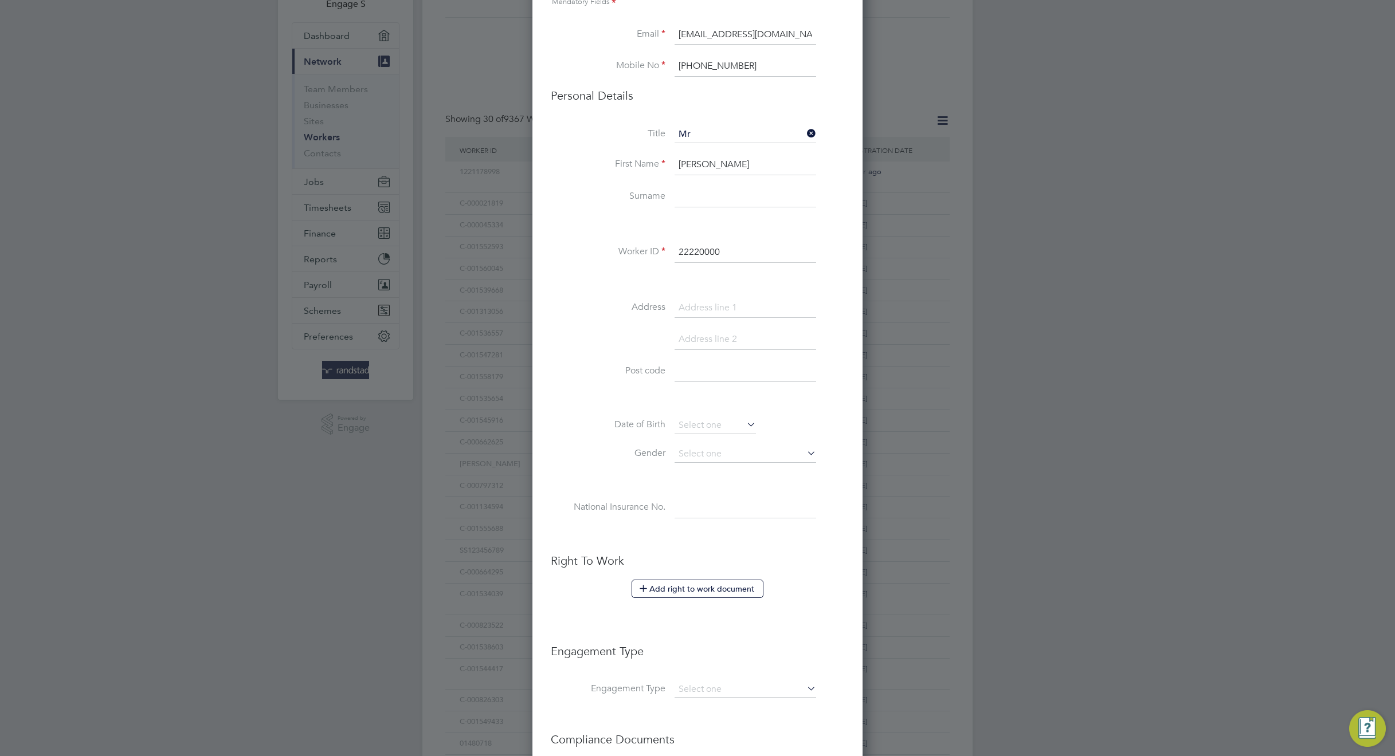
scroll to position [334, 0]
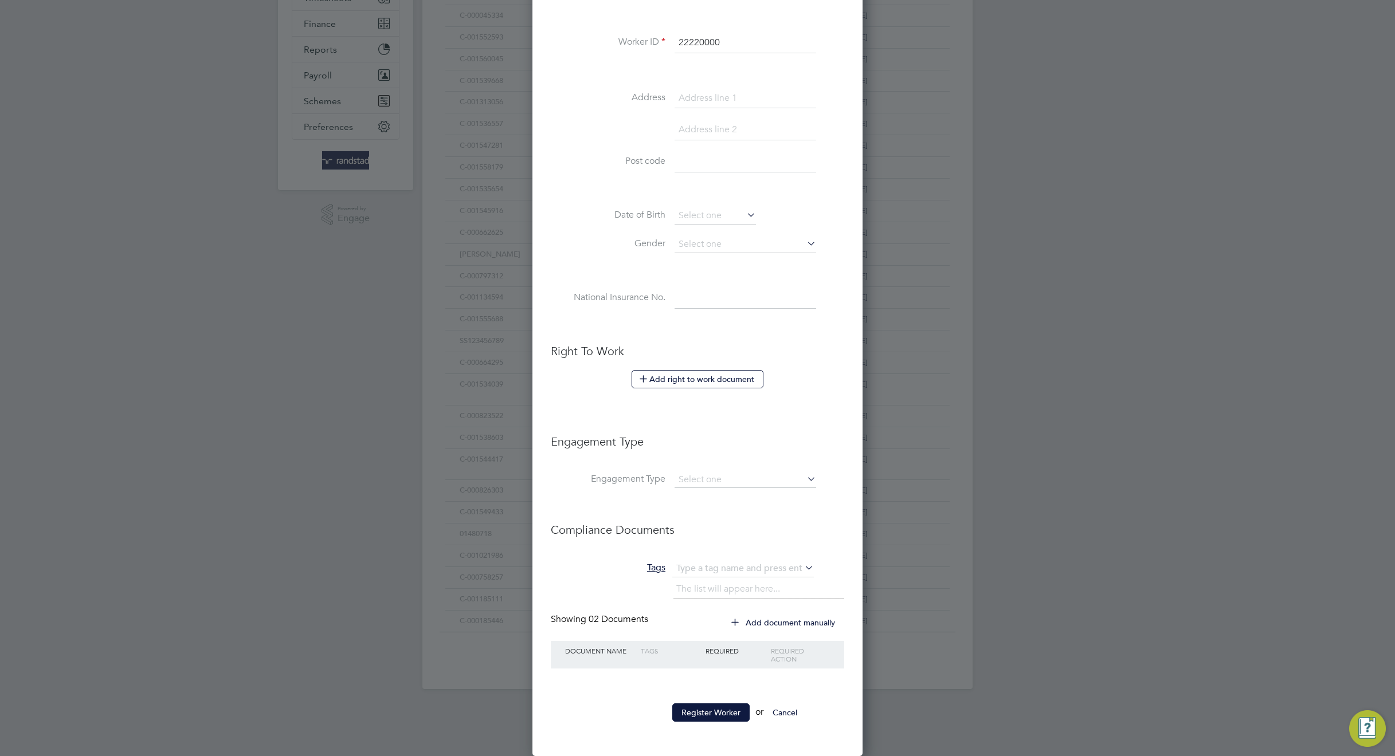
type input "22220000"
click at [695, 716] on button "Register Worker" at bounding box center [710, 713] width 77 height 18
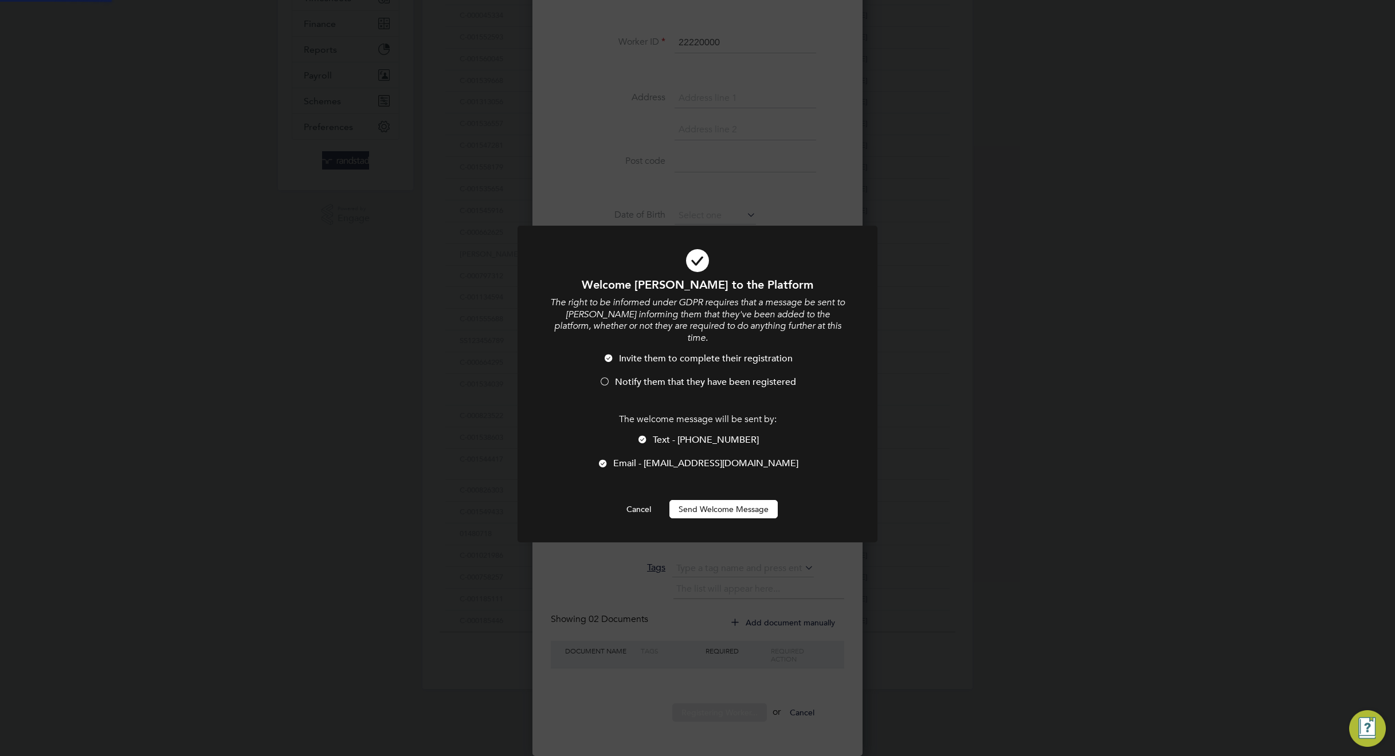
scroll to position [0, 0]
click at [648, 435] on div at bounding box center [642, 440] width 11 height 11
click at [718, 500] on button "Send Welcome Message" at bounding box center [723, 509] width 108 height 18
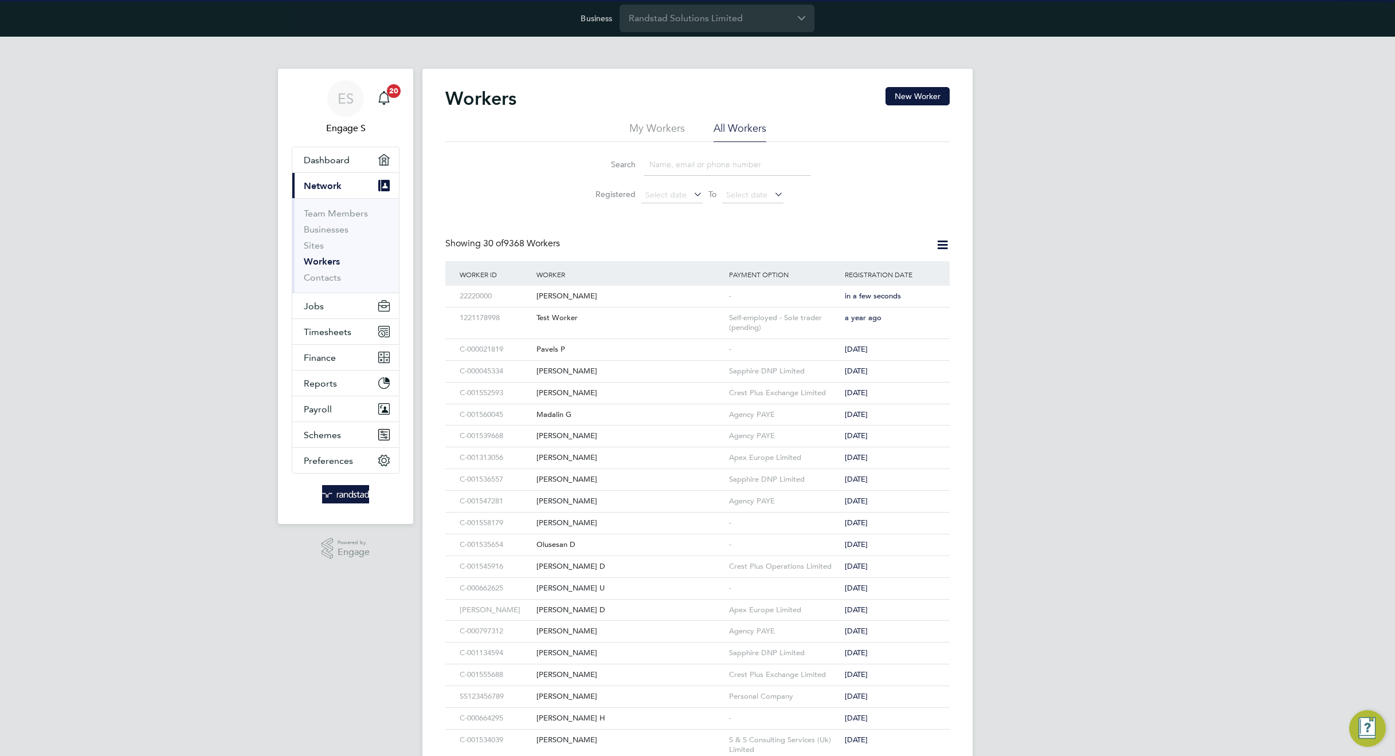
click at [760, 300] on div "-" at bounding box center [784, 296] width 116 height 21
click at [810, 250] on div "Showing 30 of 9368 Workers" at bounding box center [697, 249] width 504 height 23
click at [817, 299] on div "-" at bounding box center [784, 296] width 116 height 21
click at [722, 18] on input "Randstad Solutions Limited" at bounding box center [716, 18] width 195 height 27
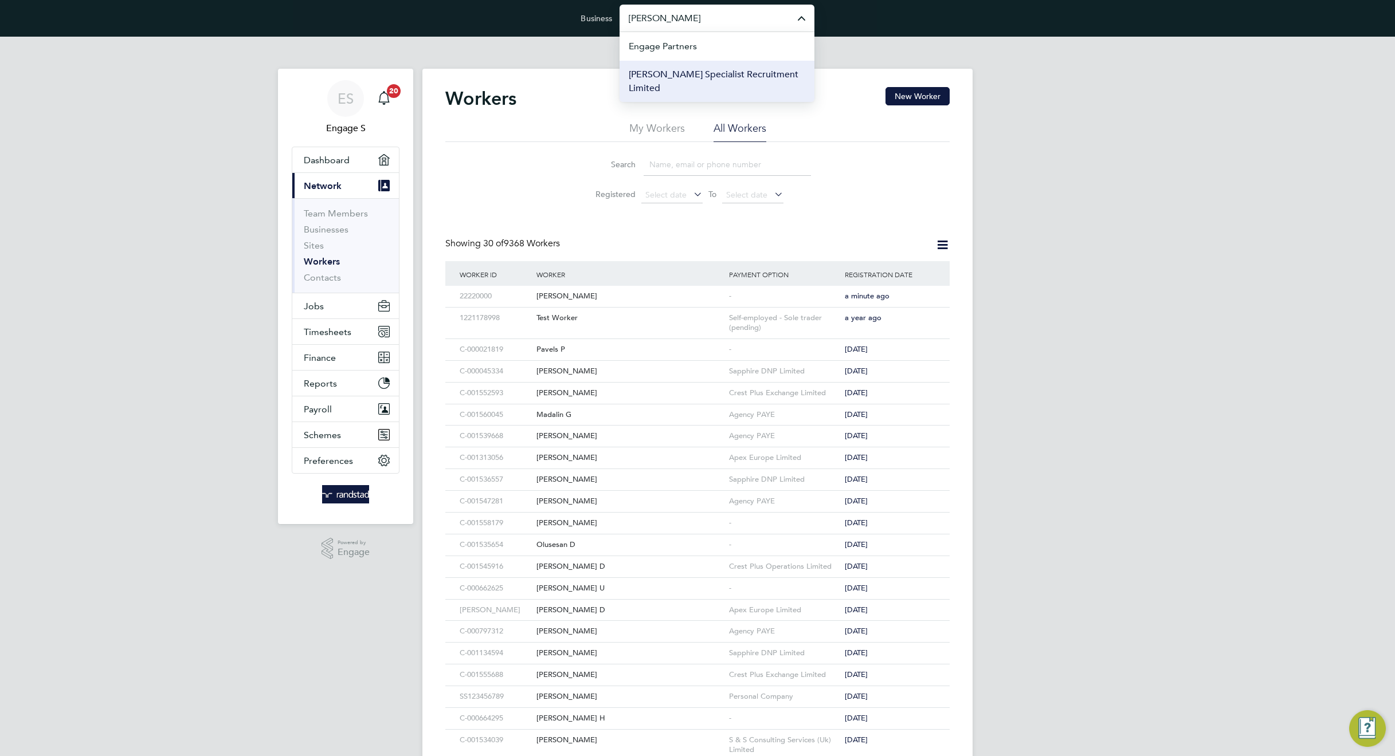
click at [715, 77] on span "[PERSON_NAME] Specialist Recruitment Limited" at bounding box center [717, 82] width 177 height 28
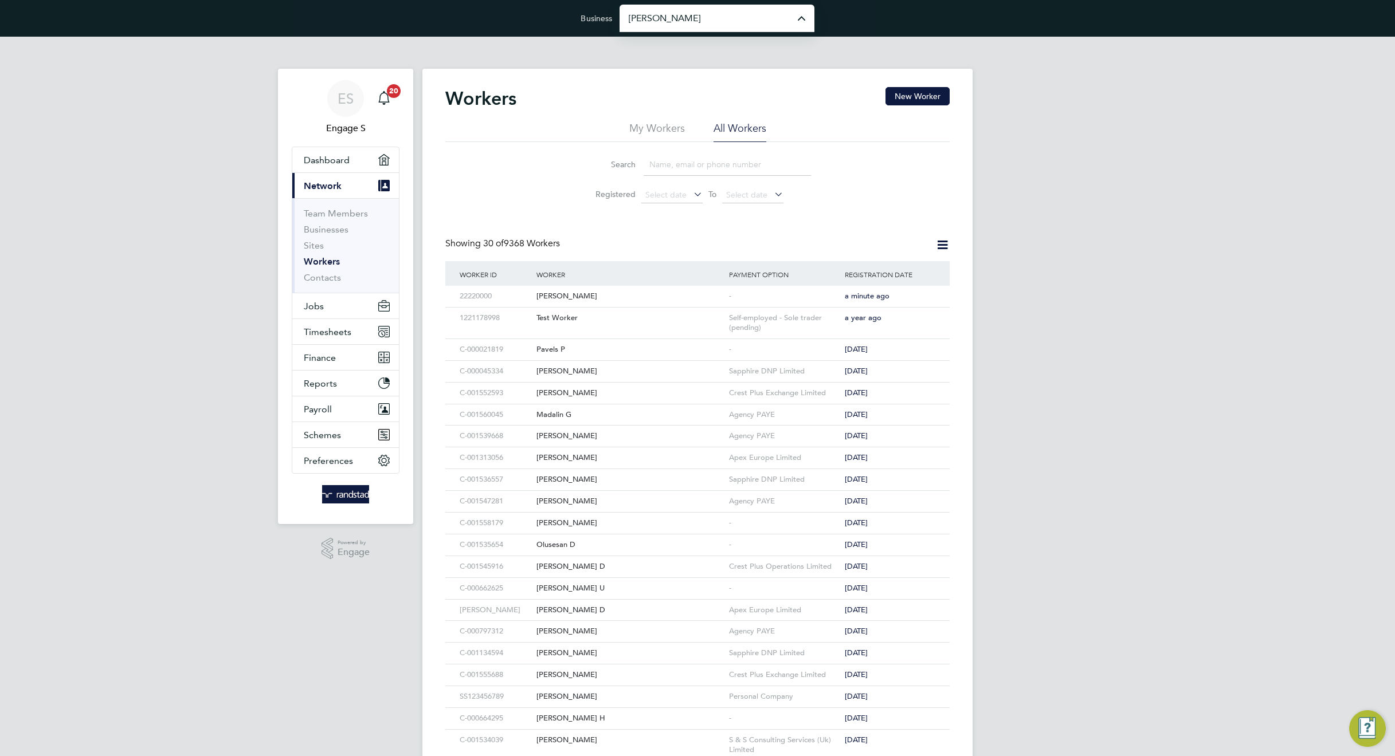
type input "[PERSON_NAME] Specialist Recruitment Limited"
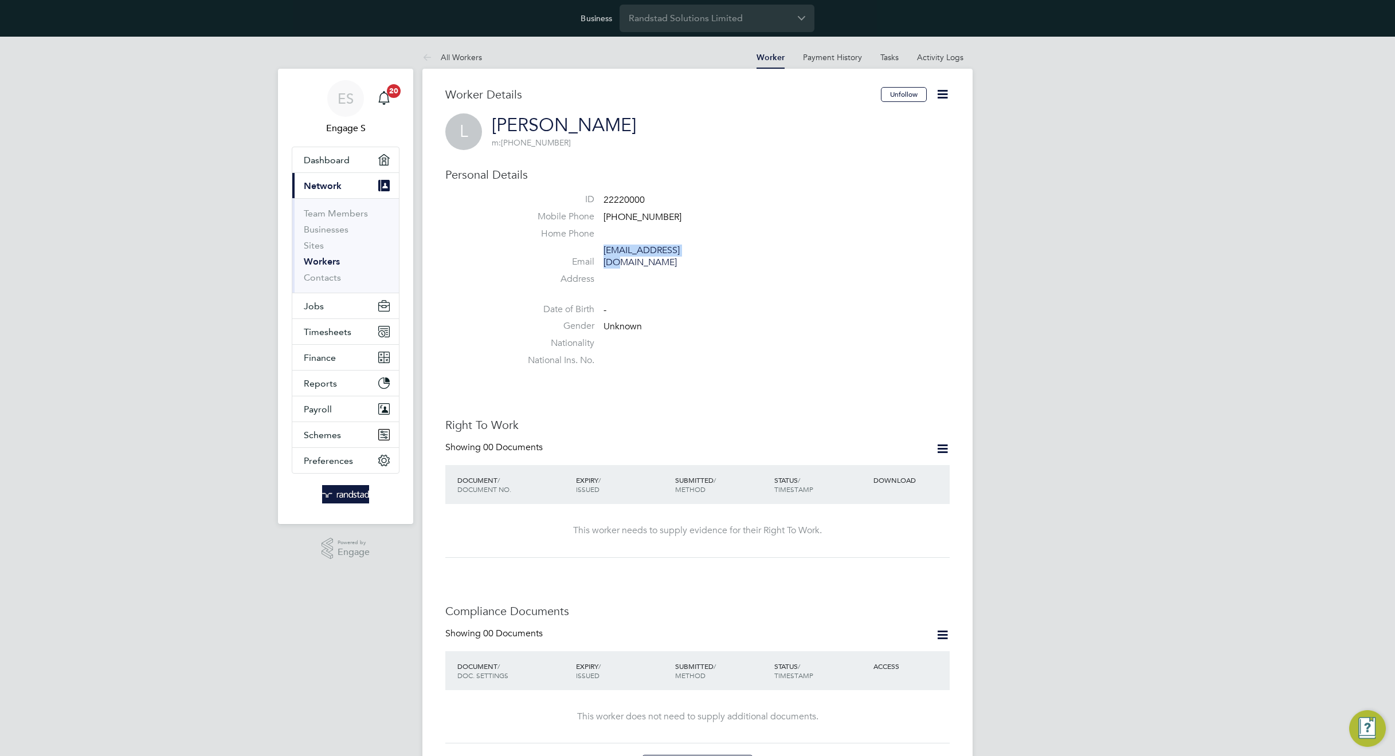
drag, startPoint x: 703, startPoint y: 253, endPoint x: 605, endPoint y: 250, distance: 98.0
click at [605, 250] on span "[EMAIL_ADDRESS][DOMAIN_NAME]" at bounding box center [657, 257] width 109 height 24
copy link "[EMAIL_ADDRESS][DOMAIN_NAME]"
click at [802, 230] on li "Home Phone" at bounding box center [732, 236] width 436 height 17
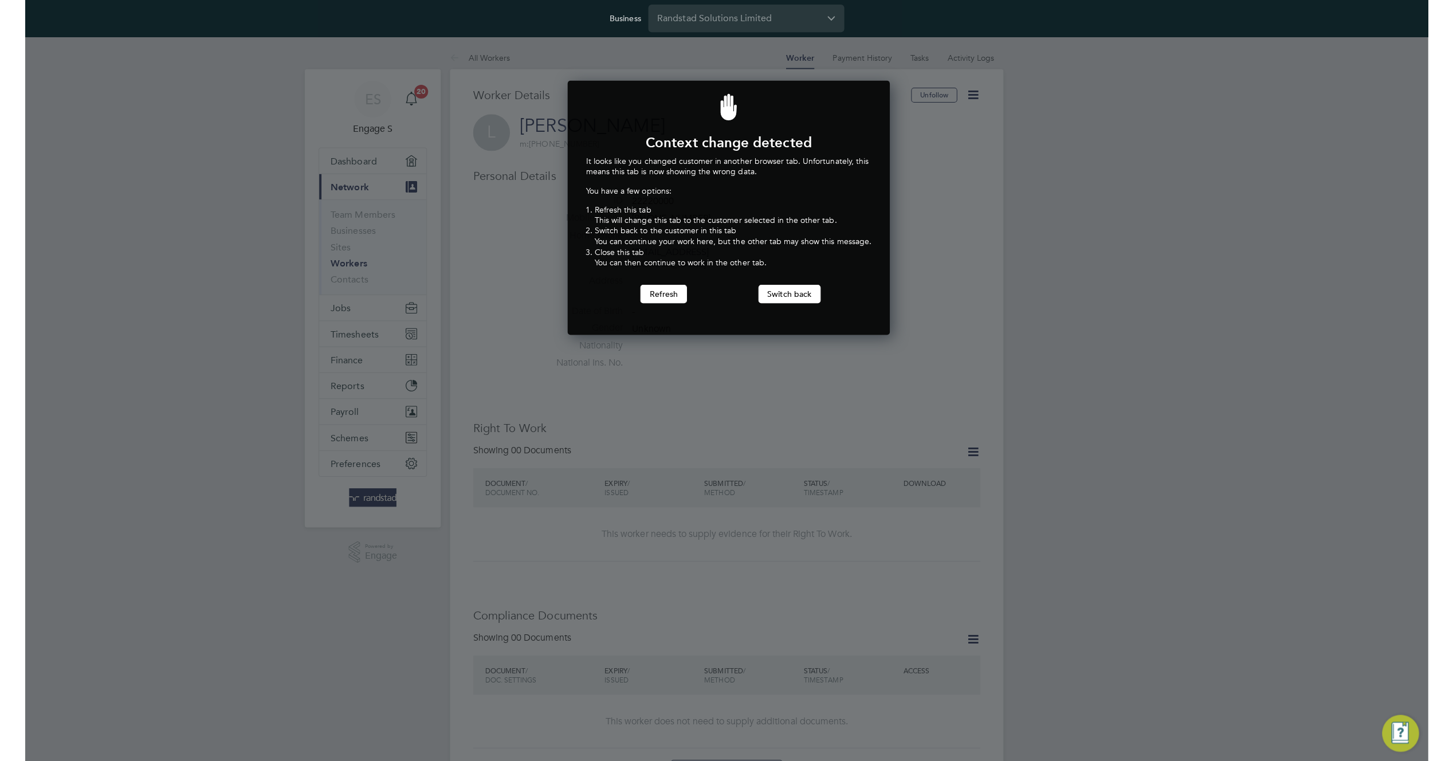
scroll to position [253, 316]
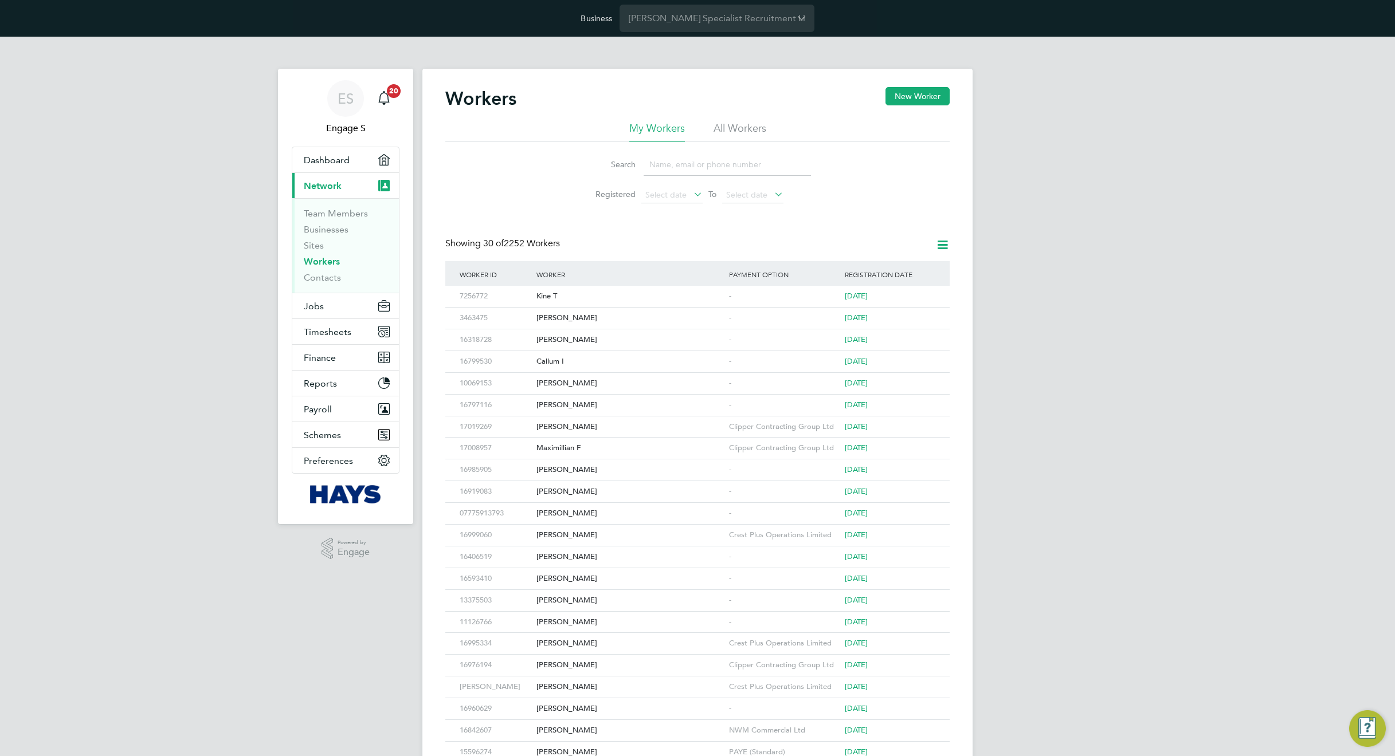
click at [754, 131] on li "All Workers" at bounding box center [739, 131] width 53 height 21
click at [920, 99] on button "New Worker" at bounding box center [917, 96] width 64 height 18
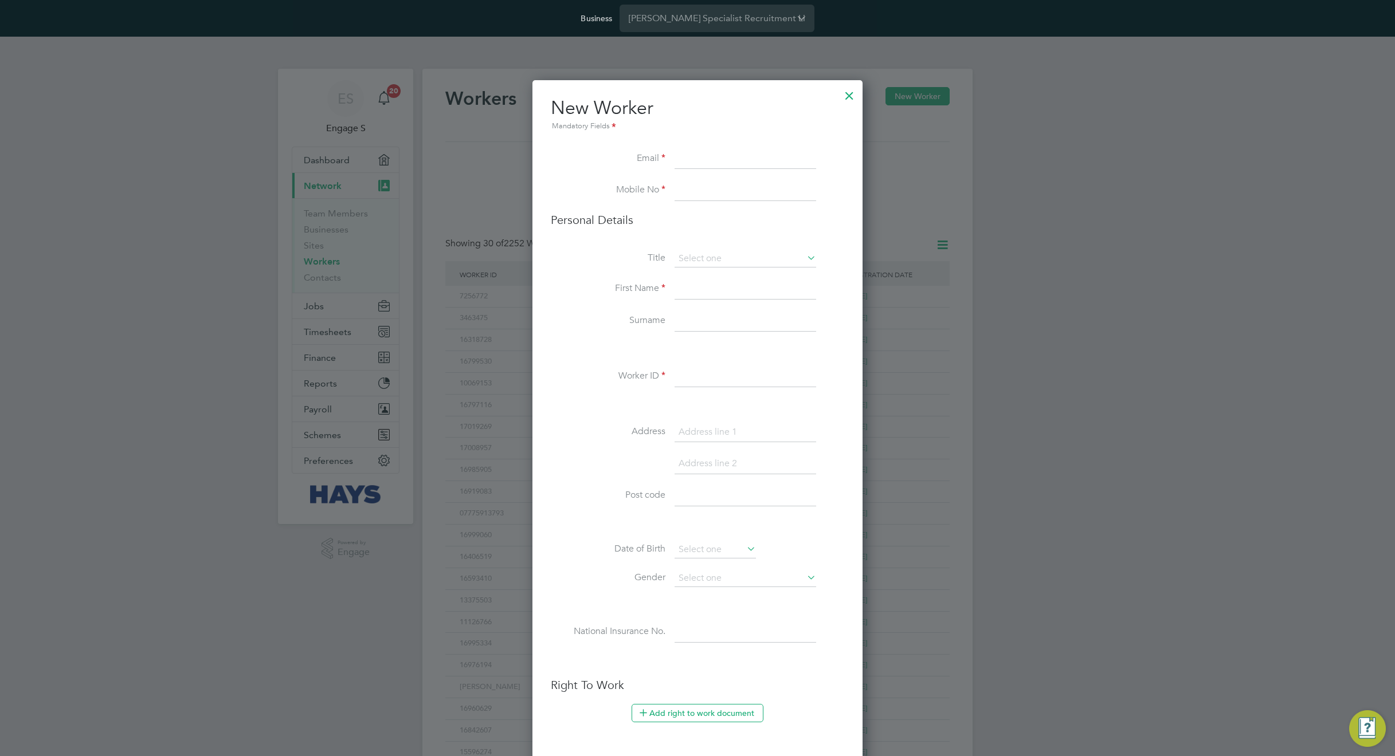
scroll to position [1011, 331]
paste input "[EMAIL_ADDRESS][DOMAIN_NAME]"
type input "[EMAIL_ADDRESS][DOMAIN_NAME]"
click at [681, 187] on input at bounding box center [745, 191] width 142 height 21
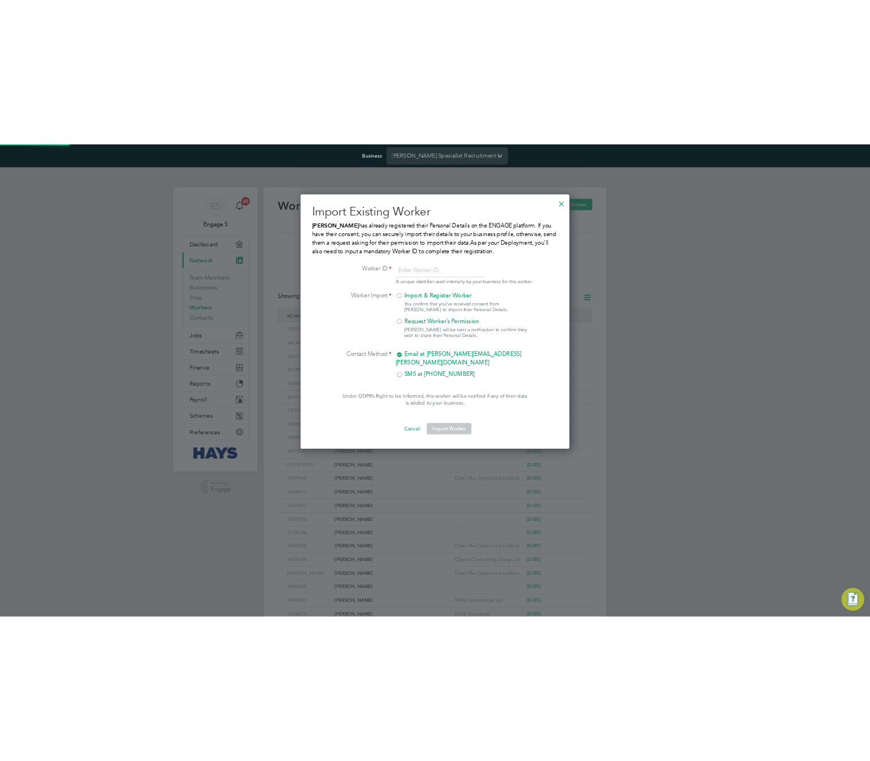
scroll to position [403, 432]
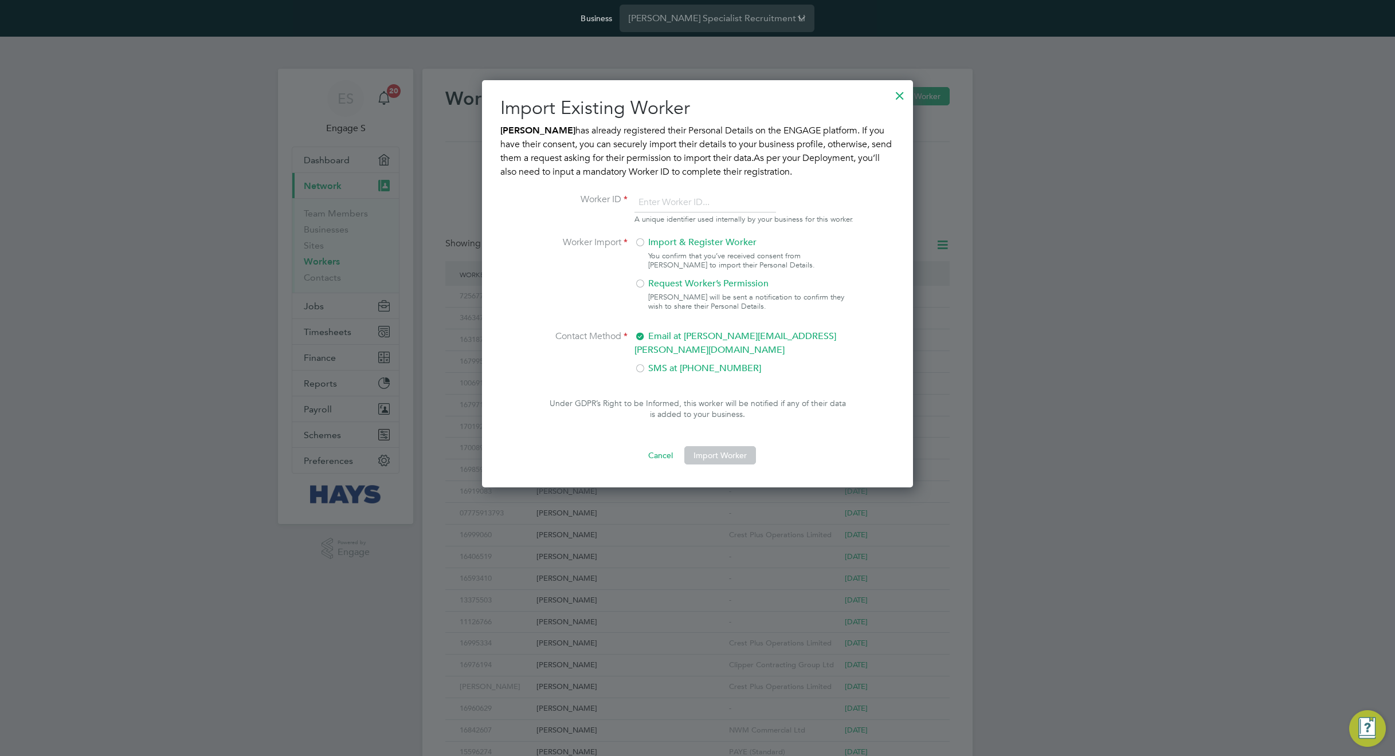
click at [700, 202] on input "number" at bounding box center [705, 203] width 142 height 21
type input "2"
type input "3336565"
click at [652, 249] on label "Import & Register Worker" at bounding box center [739, 243] width 210 height 14
click at [844, 419] on p "Under GDPR’s Right to be Informed, this worker will be notified if any of their…" at bounding box center [697, 417] width 348 height 39
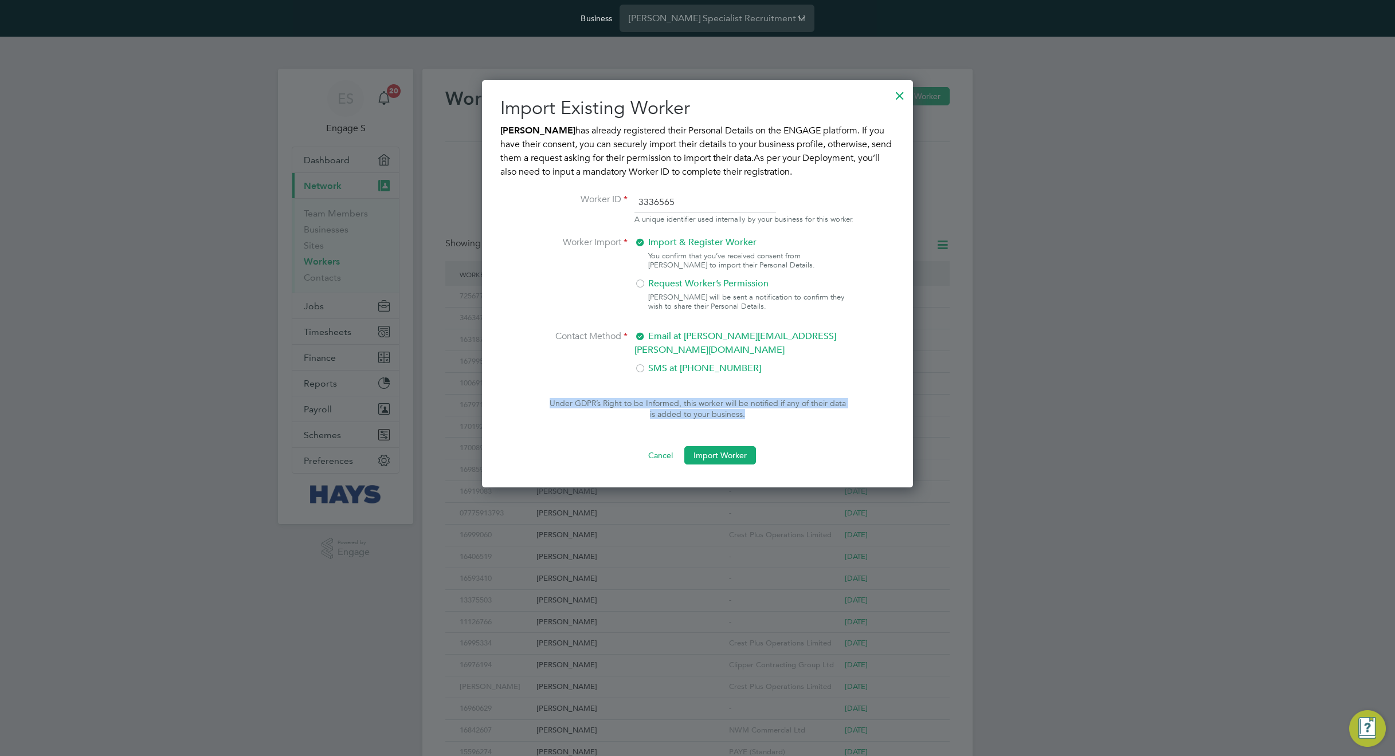
drag, startPoint x: 808, startPoint y: 407, endPoint x: 525, endPoint y: 401, distance: 283.1
click at [525, 401] on p "Under GDPR’s Right to be Informed, this worker will be notified if any of their…" at bounding box center [697, 417] width 348 height 39
drag, startPoint x: 710, startPoint y: 231, endPoint x: 631, endPoint y: 223, distance: 79.5
click at [631, 223] on li "Worker ID 3336565 A unique identifier used internally by your business for this…" at bounding box center [698, 215] width 312 height 44
drag, startPoint x: 789, startPoint y: 414, endPoint x: 570, endPoint y: 390, distance: 220.2
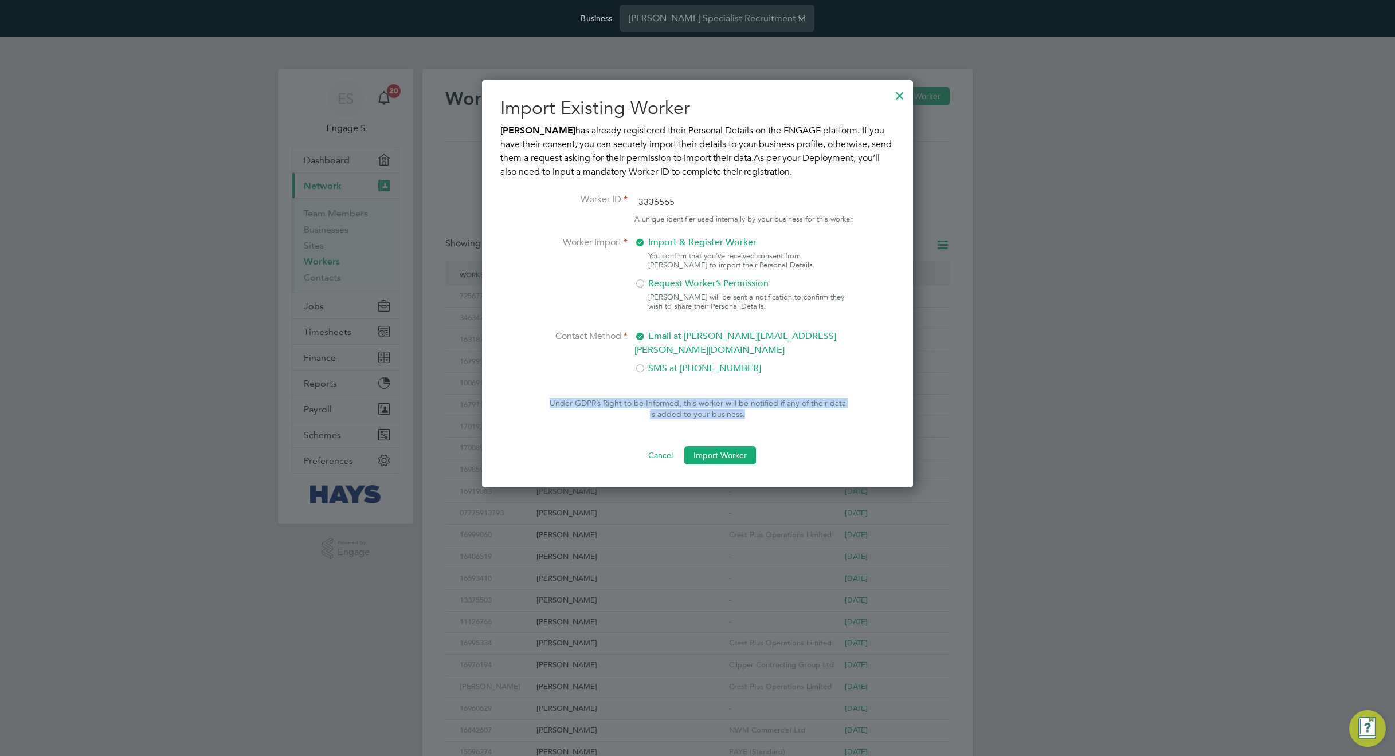
click at [570, 390] on ng-form "Worker ID 3336565 A unique identifier used internally by your business for this…" at bounding box center [697, 329] width 394 height 272
click at [538, 399] on p "Under GDPR’s Right to be Informed, this worker will be notified if any of their…" at bounding box center [697, 417] width 348 height 39
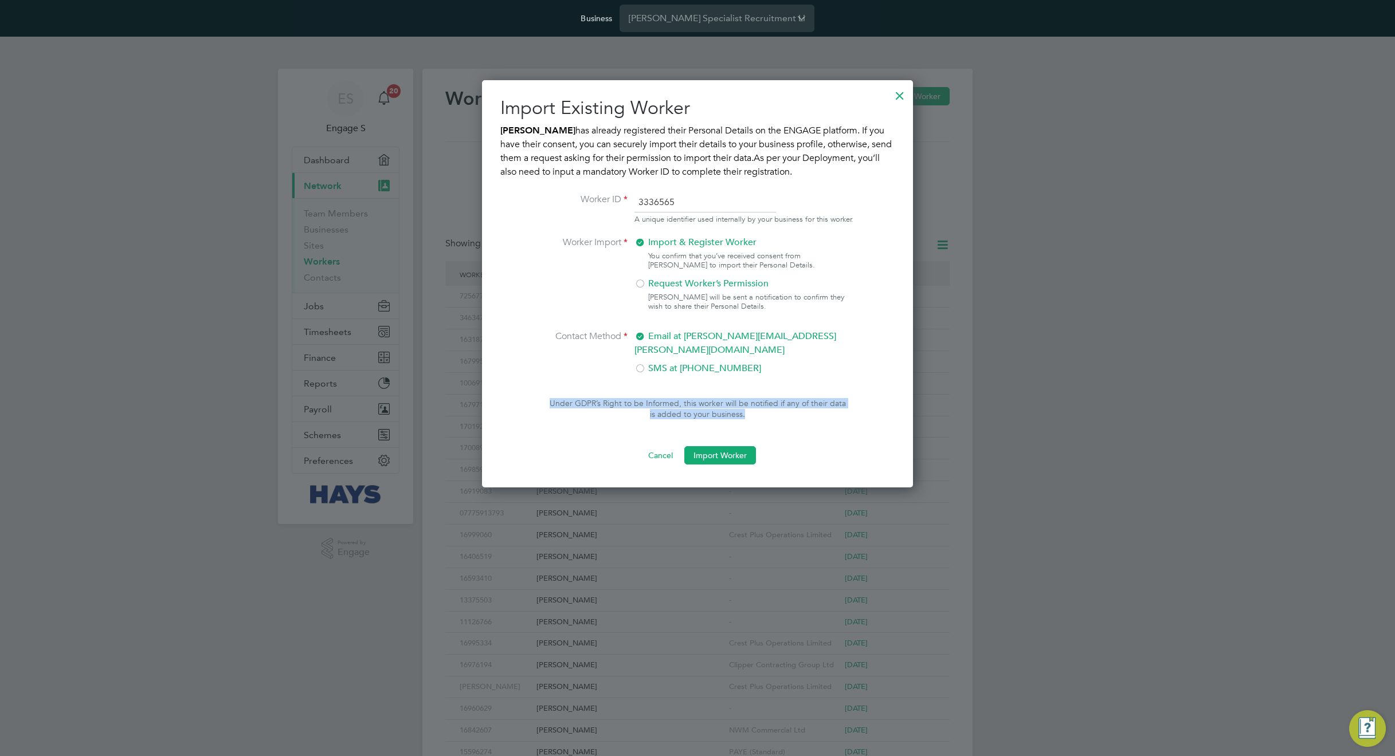
click at [647, 403] on p "Under GDPR’s Right to be Informed, this worker will be notified if any of their…" at bounding box center [697, 417] width 348 height 39
drag, startPoint x: 647, startPoint y: 403, endPoint x: 619, endPoint y: 399, distance: 27.9
click at [619, 399] on p "Under GDPR’s Right to be Informed, this worker will be notified if any of their…" at bounding box center [697, 417] width 348 height 39
click at [746, 407] on p "Under GDPR’s Right to be Informed, this worker will be notified if any of their…" at bounding box center [697, 417] width 348 height 39
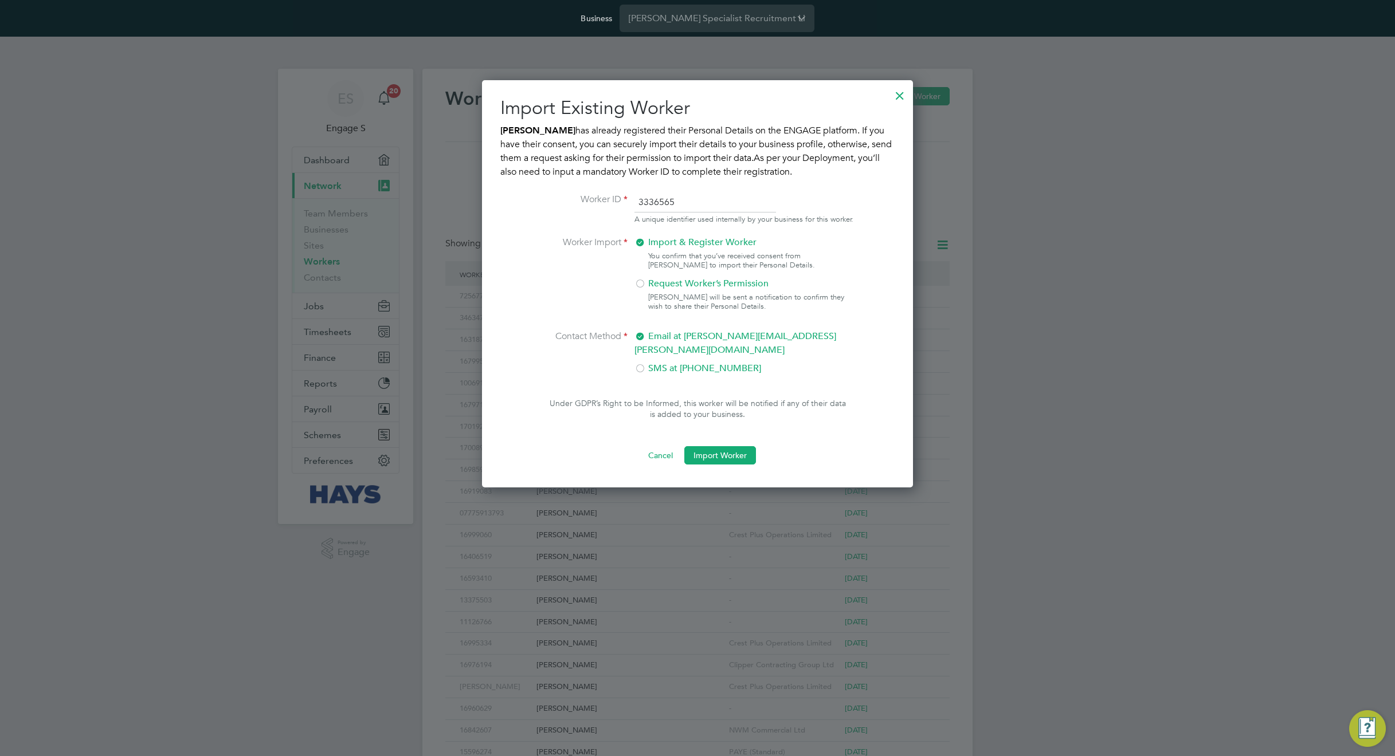
drag, startPoint x: 768, startPoint y: 407, endPoint x: 746, endPoint y: 407, distance: 22.3
click at [746, 407] on p "Under GDPR’s Right to be Informed, this worker will be notified if any of their…" at bounding box center [697, 417] width 348 height 39
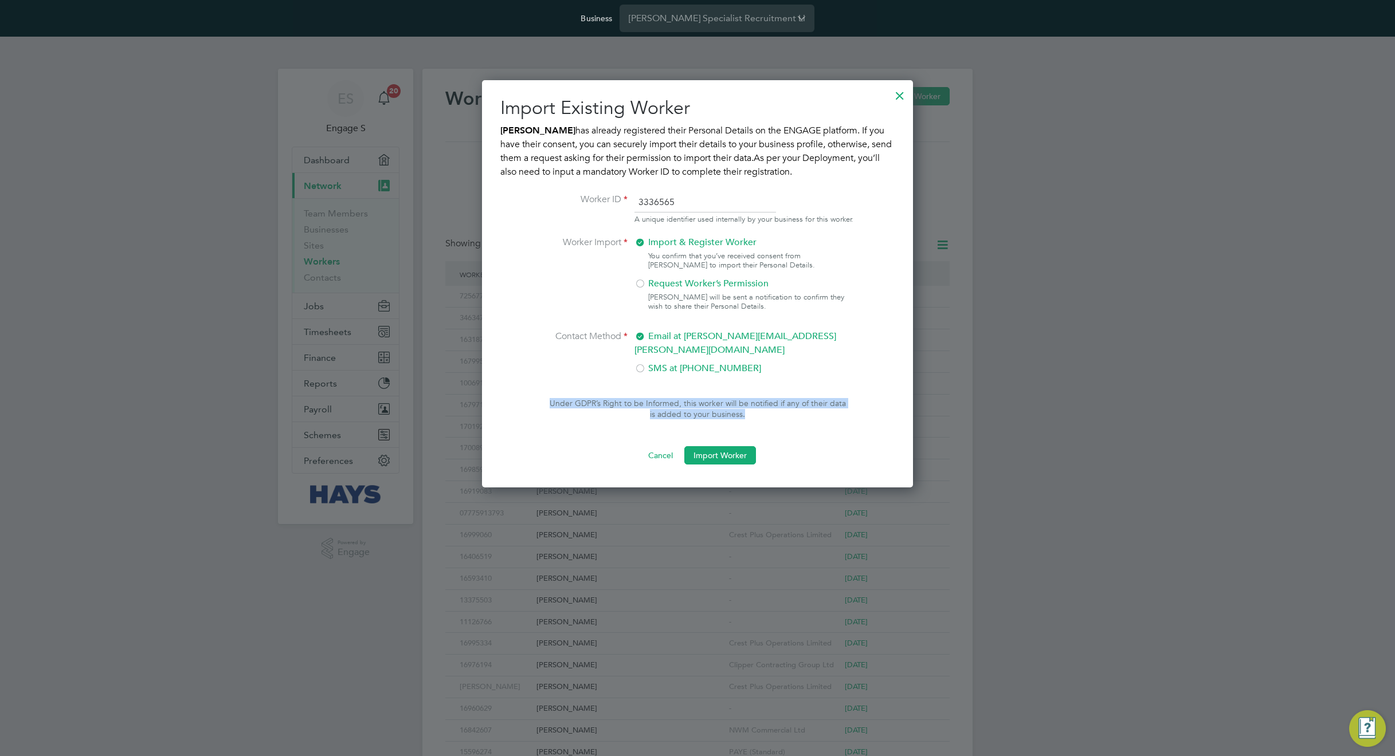
drag, startPoint x: 795, startPoint y: 172, endPoint x: 500, endPoint y: 118, distance: 300.0
click at [500, 118] on div "Import Existing Worker [PERSON_NAME] has already registered their Personal Deta…" at bounding box center [697, 280] width 394 height 368
click at [669, 154] on p "[PERSON_NAME] has already registered their Personal Details on the ENGAGE platf…" at bounding box center [697, 151] width 394 height 55
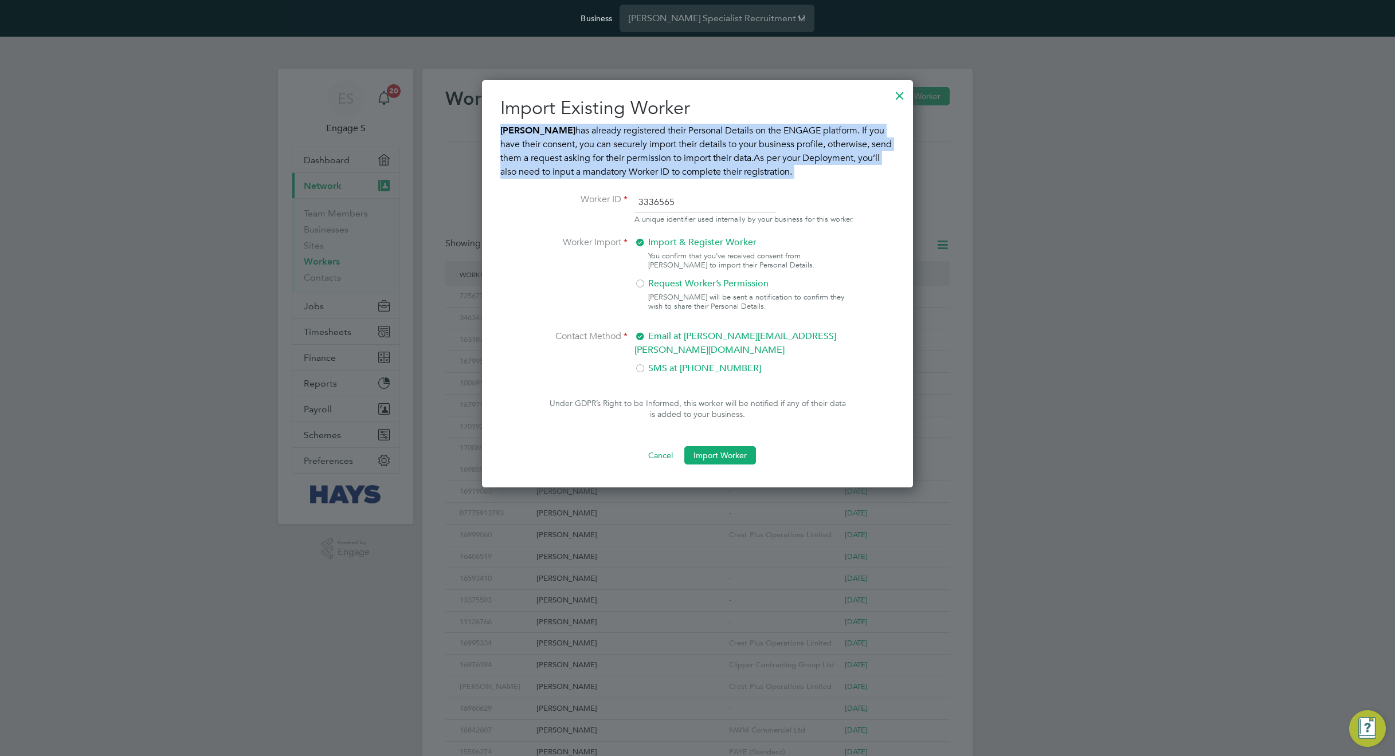
click at [669, 154] on p "[PERSON_NAME] has already registered their Personal Details on the ENGAGE platf…" at bounding box center [697, 151] width 394 height 55
drag, startPoint x: 803, startPoint y: 177, endPoint x: 497, endPoint y: 107, distance: 313.9
click at [497, 107] on div "Import Existing Worker [PERSON_NAME] has already registered their Personal Deta…" at bounding box center [697, 283] width 431 height 407
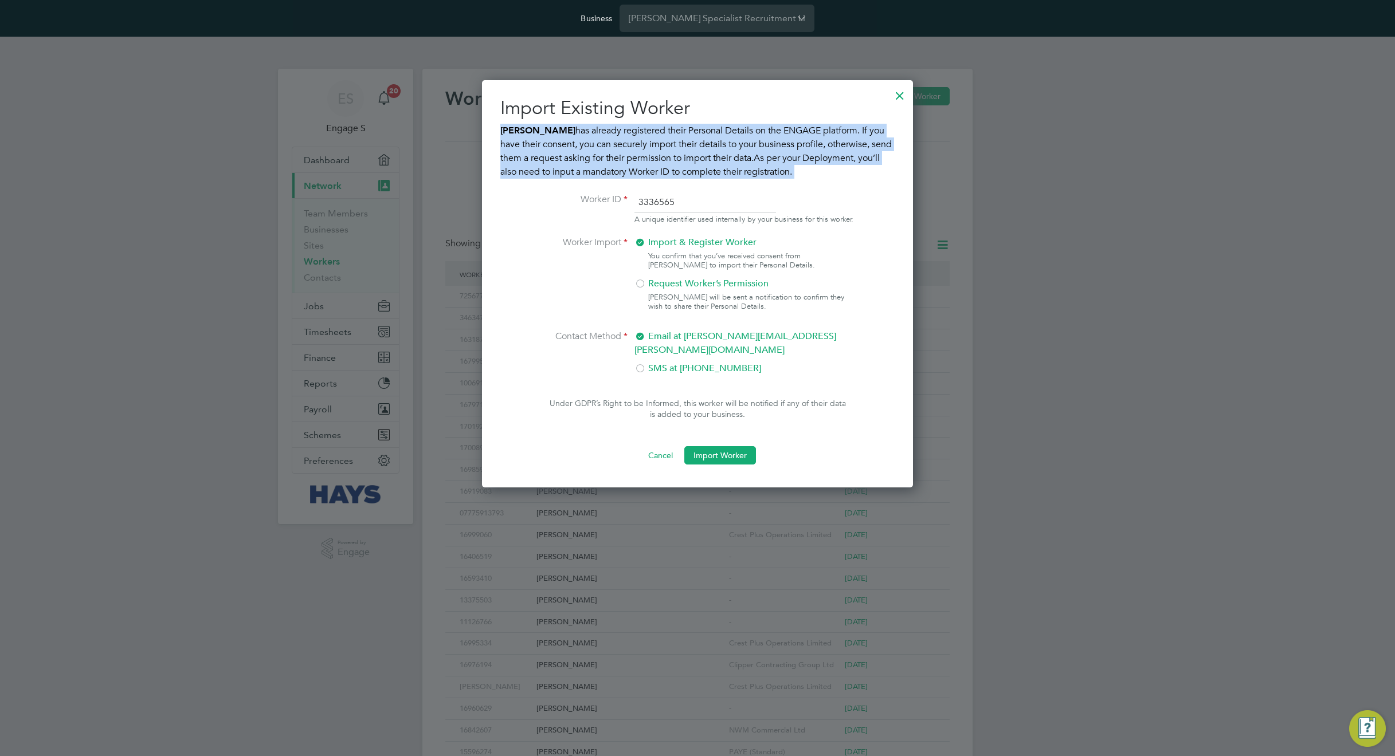
click at [619, 136] on p "[PERSON_NAME] has already registered their Personal Details on the ENGAGE platf…" at bounding box center [697, 151] width 394 height 55
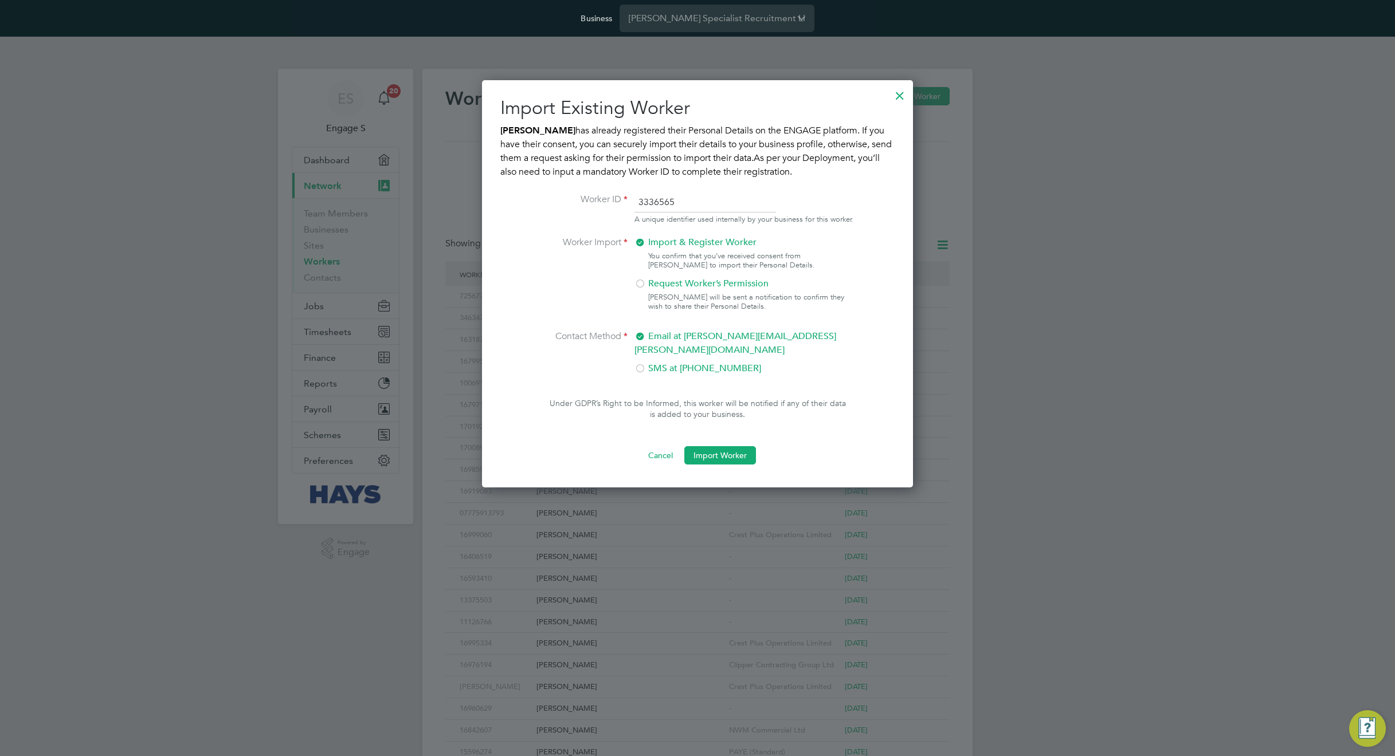
click at [619, 136] on p "[PERSON_NAME] has already registered their Personal Details on the ENGAGE platf…" at bounding box center [697, 151] width 394 height 55
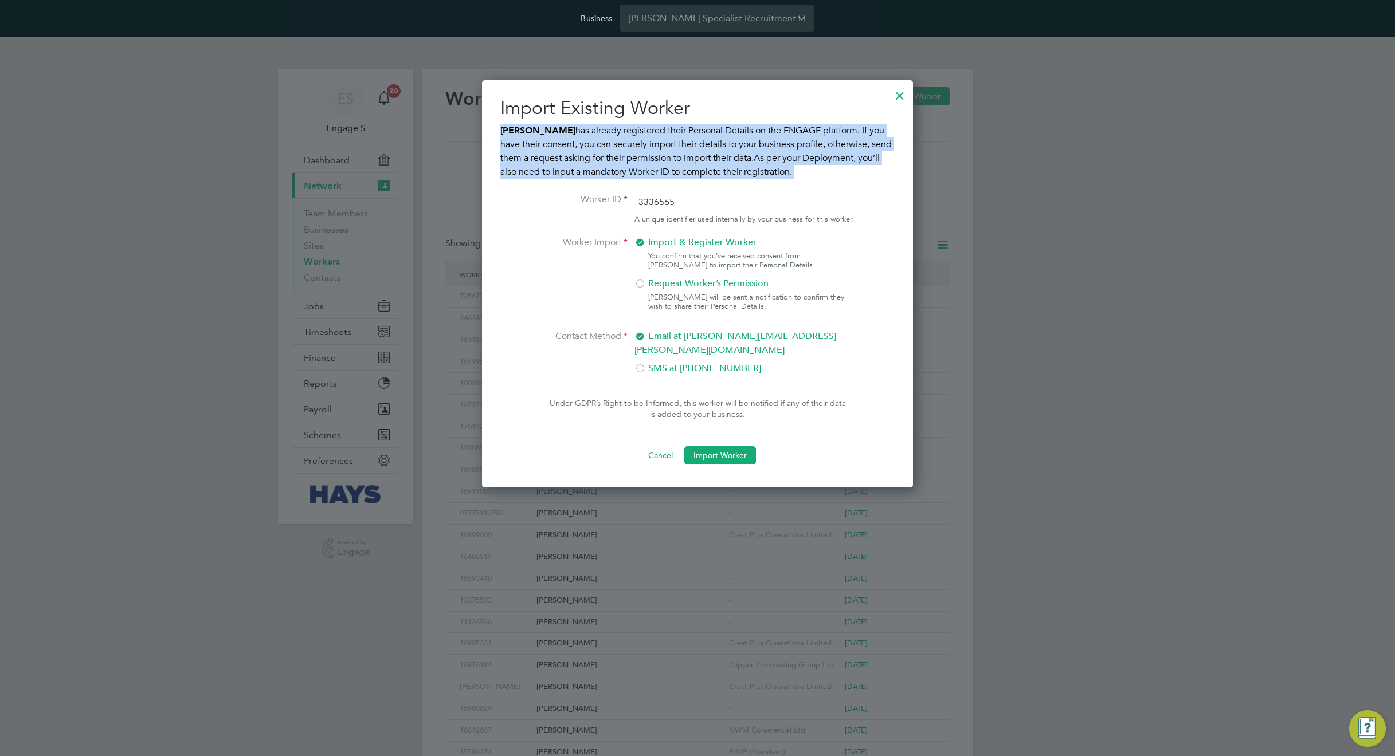
click at [619, 136] on p "[PERSON_NAME] has already registered their Personal Details on the ENGAGE platf…" at bounding box center [697, 151] width 394 height 55
click at [652, 141] on p "[PERSON_NAME] has already registered their Personal Details on the ENGAGE platf…" at bounding box center [697, 151] width 394 height 55
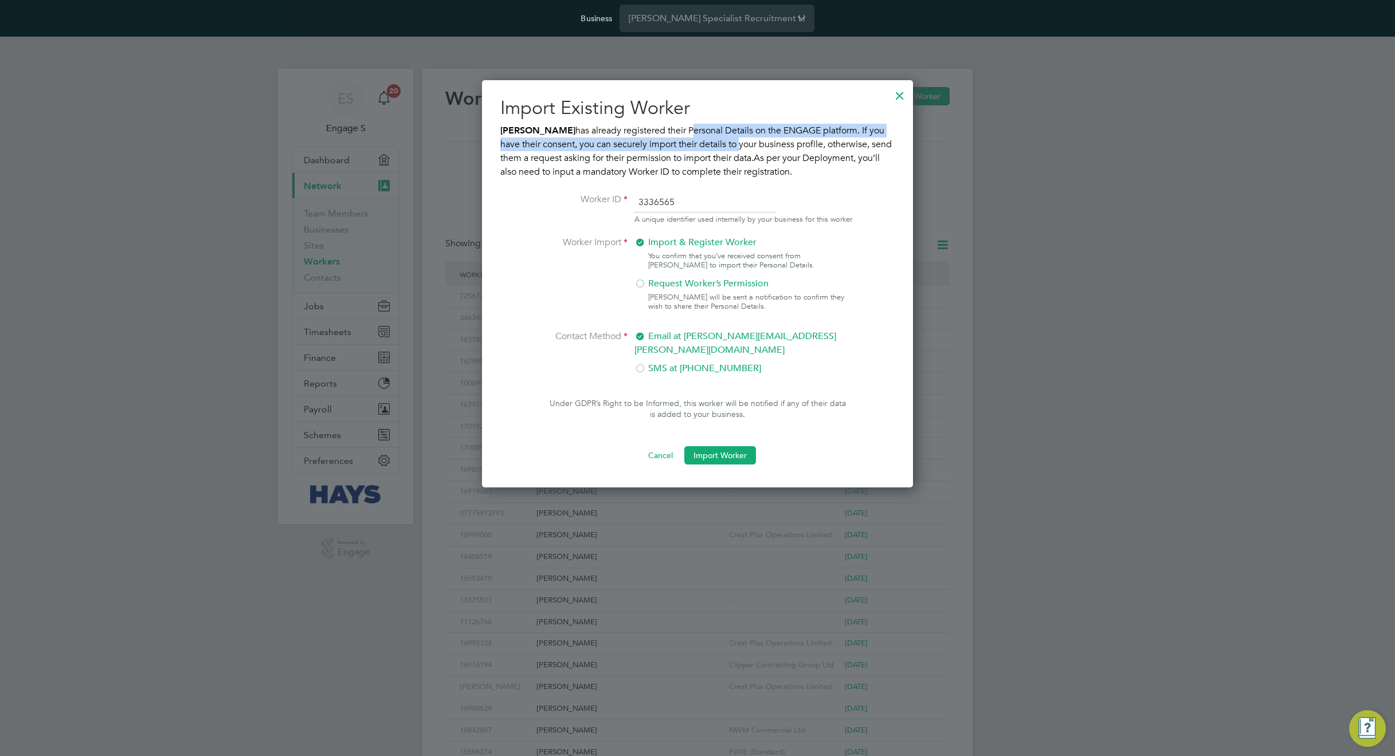
drag, startPoint x: 713, startPoint y: 140, endPoint x: 678, endPoint y: 130, distance: 36.4
click at [678, 130] on p "[PERSON_NAME] has already registered their Personal Details on the ENGAGE platf…" at bounding box center [697, 151] width 394 height 55
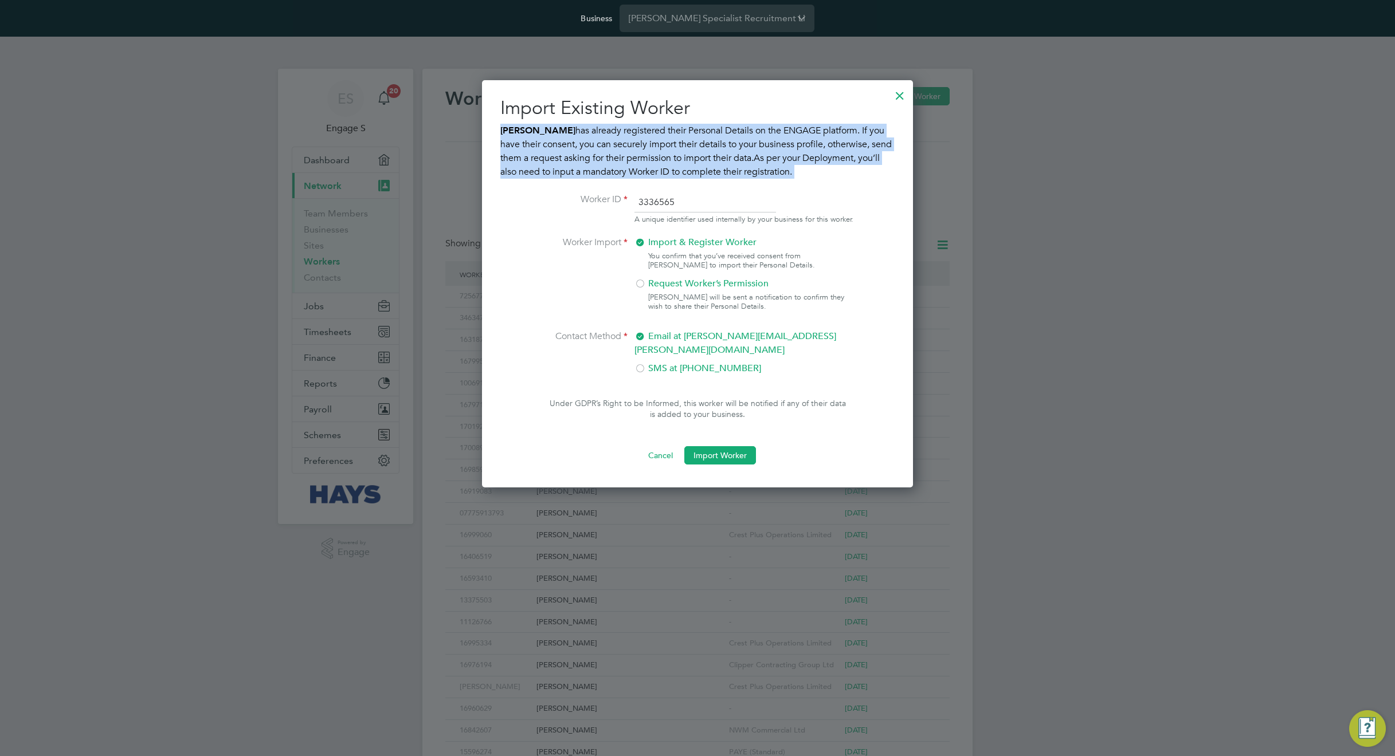
click at [678, 130] on p "[PERSON_NAME] has already registered their Personal Details on the ENGAGE platf…" at bounding box center [697, 151] width 394 height 55
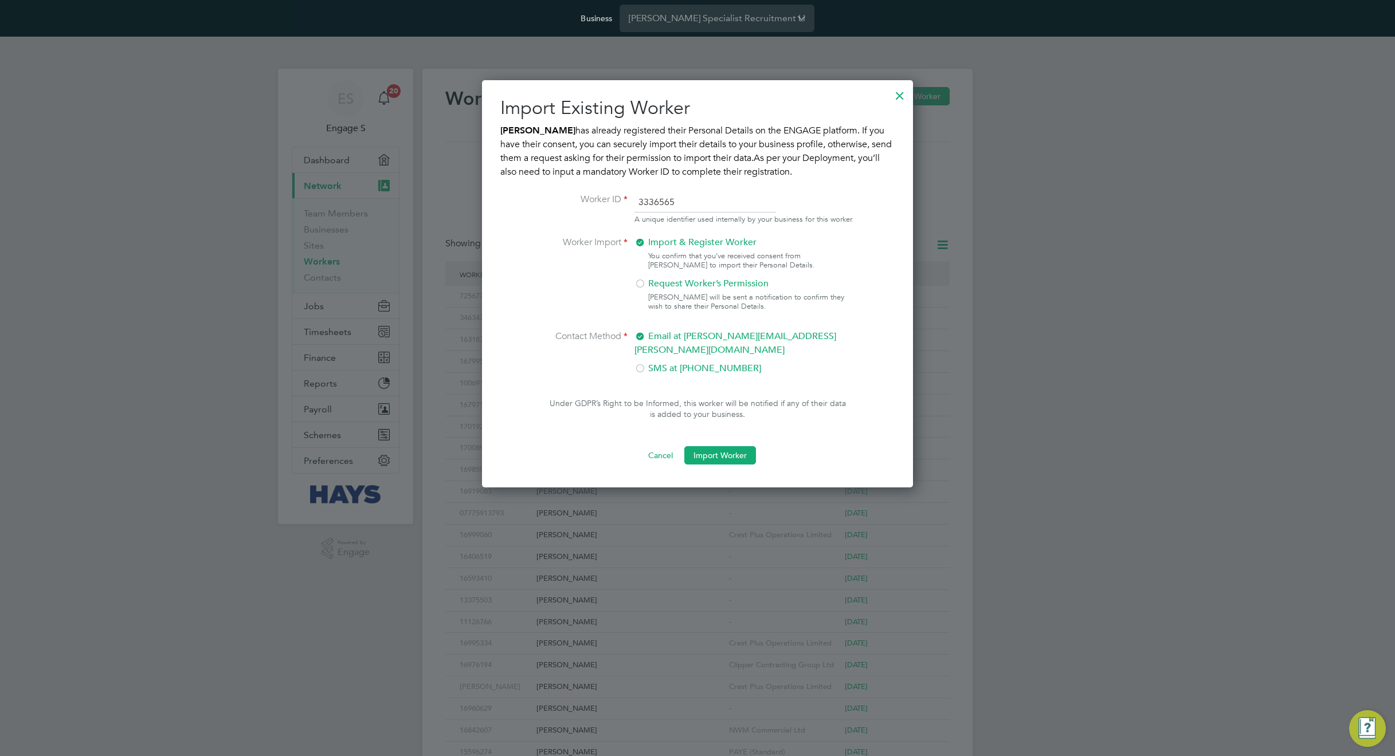
click at [921, 398] on div at bounding box center [697, 378] width 1395 height 756
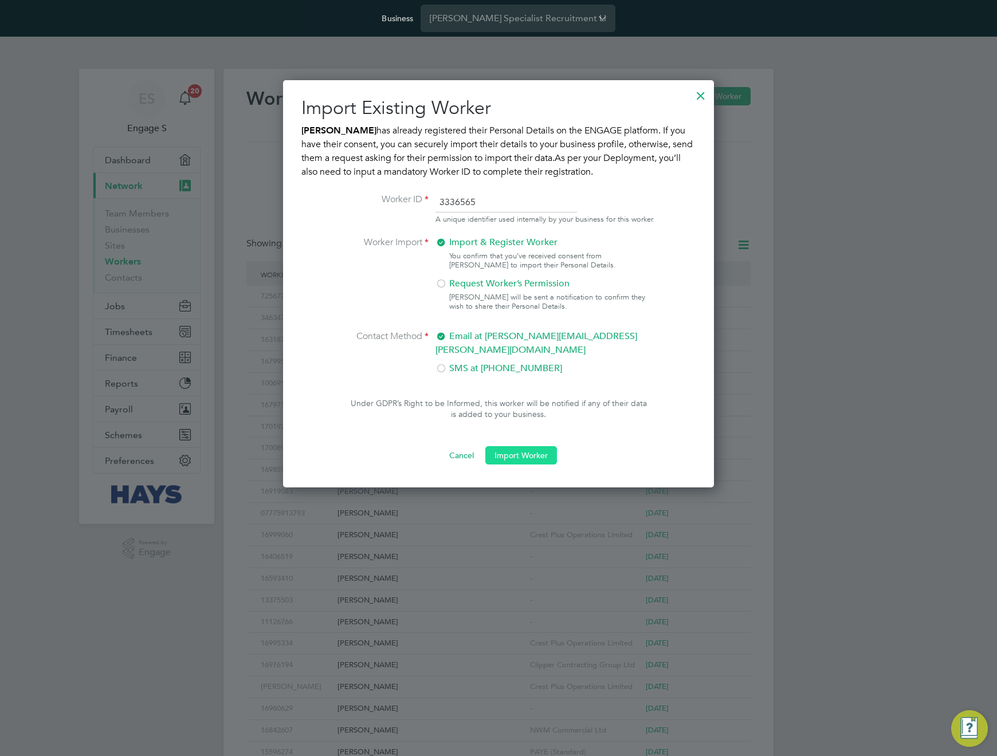
click at [527, 455] on button "Import Worker" at bounding box center [521, 455] width 72 height 18
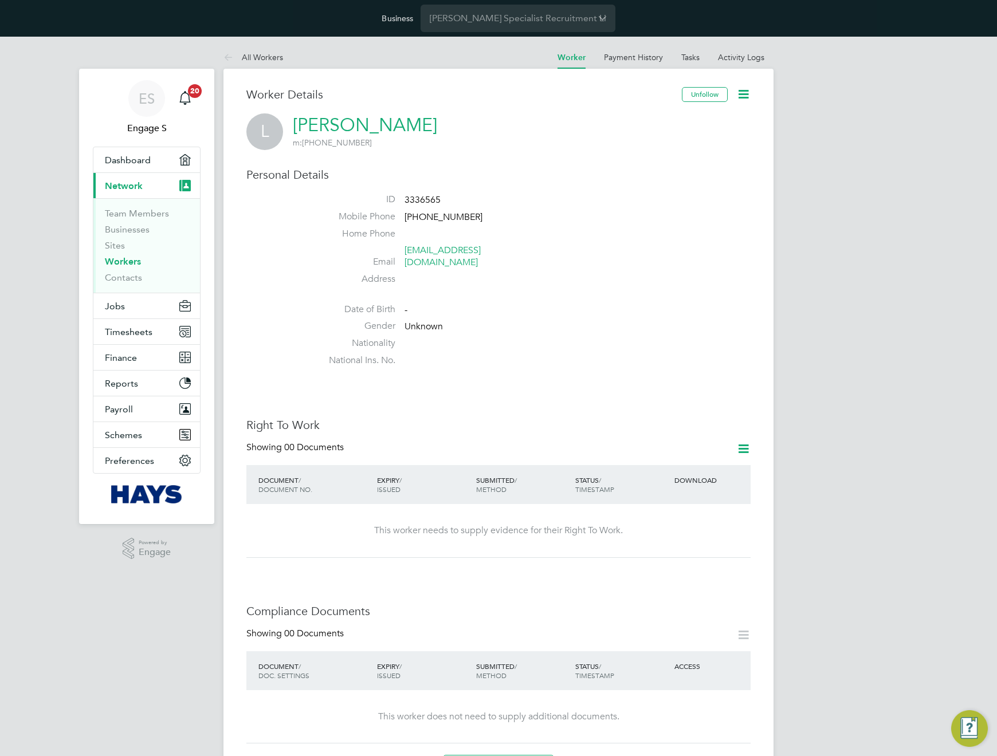
click at [700, 323] on li "Gender Unknown" at bounding box center [533, 328] width 436 height 17
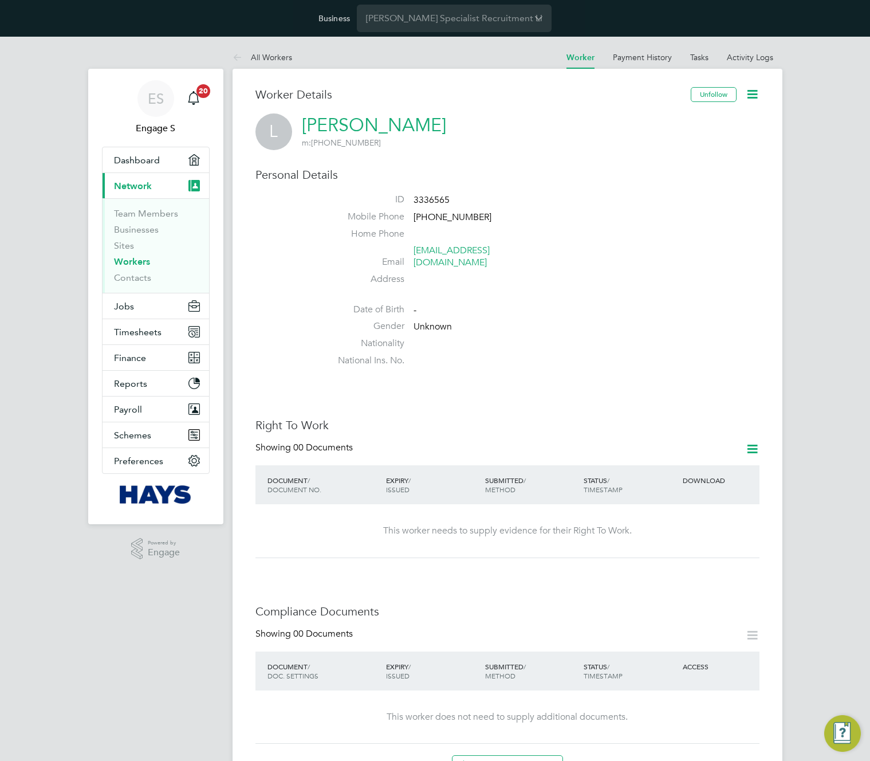
click at [672, 273] on li "Address" at bounding box center [542, 281] width 436 height 17
